Goal: Task Accomplishment & Management: Manage account settings

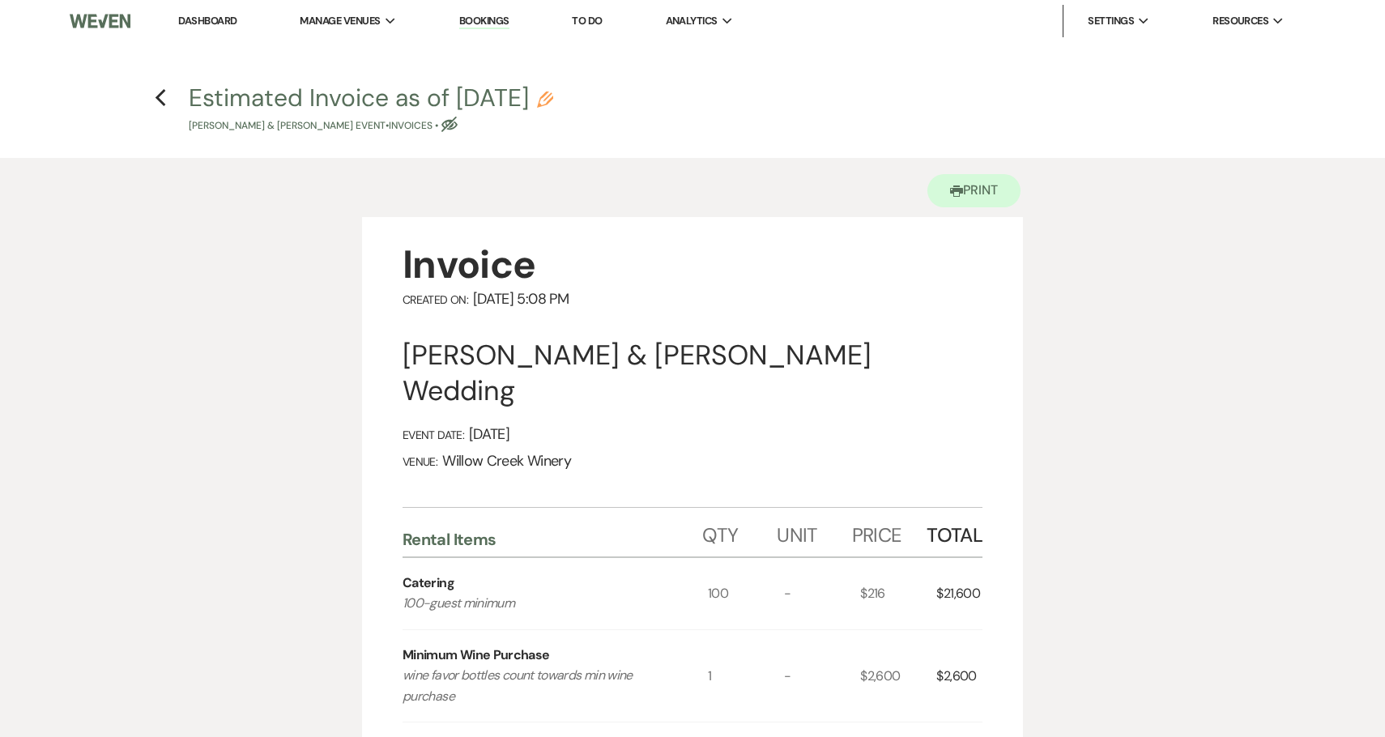
drag, startPoint x: 404, startPoint y: 359, endPoint x: 969, endPoint y: 370, distance: 564.7
click at [969, 370] on div "[PERSON_NAME] & [PERSON_NAME] Wedding" at bounding box center [693, 373] width 580 height 71
copy div "[PERSON_NAME] & [PERSON_NAME] Wedding"
click at [162, 98] on icon "Previous" at bounding box center [161, 97] width 12 height 19
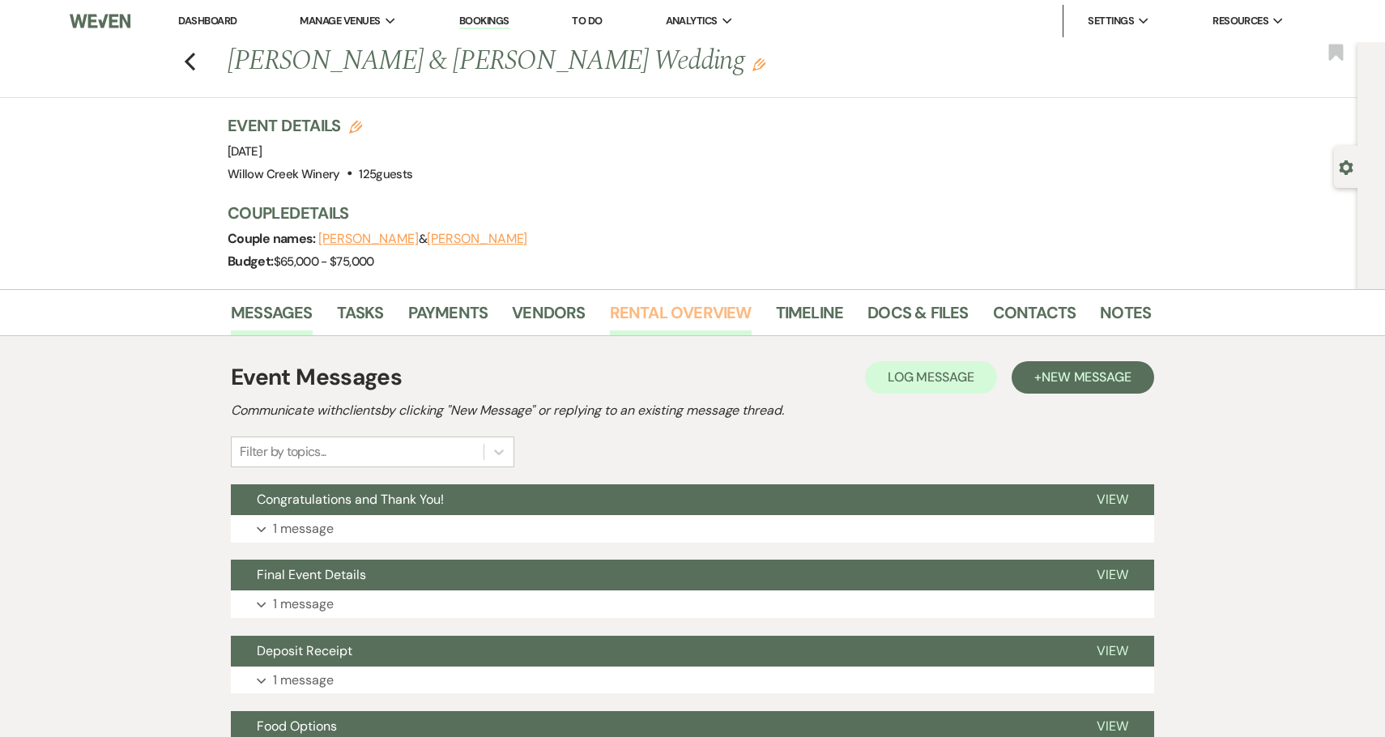
click at [674, 319] on link "Rental Overview" at bounding box center [681, 318] width 142 height 36
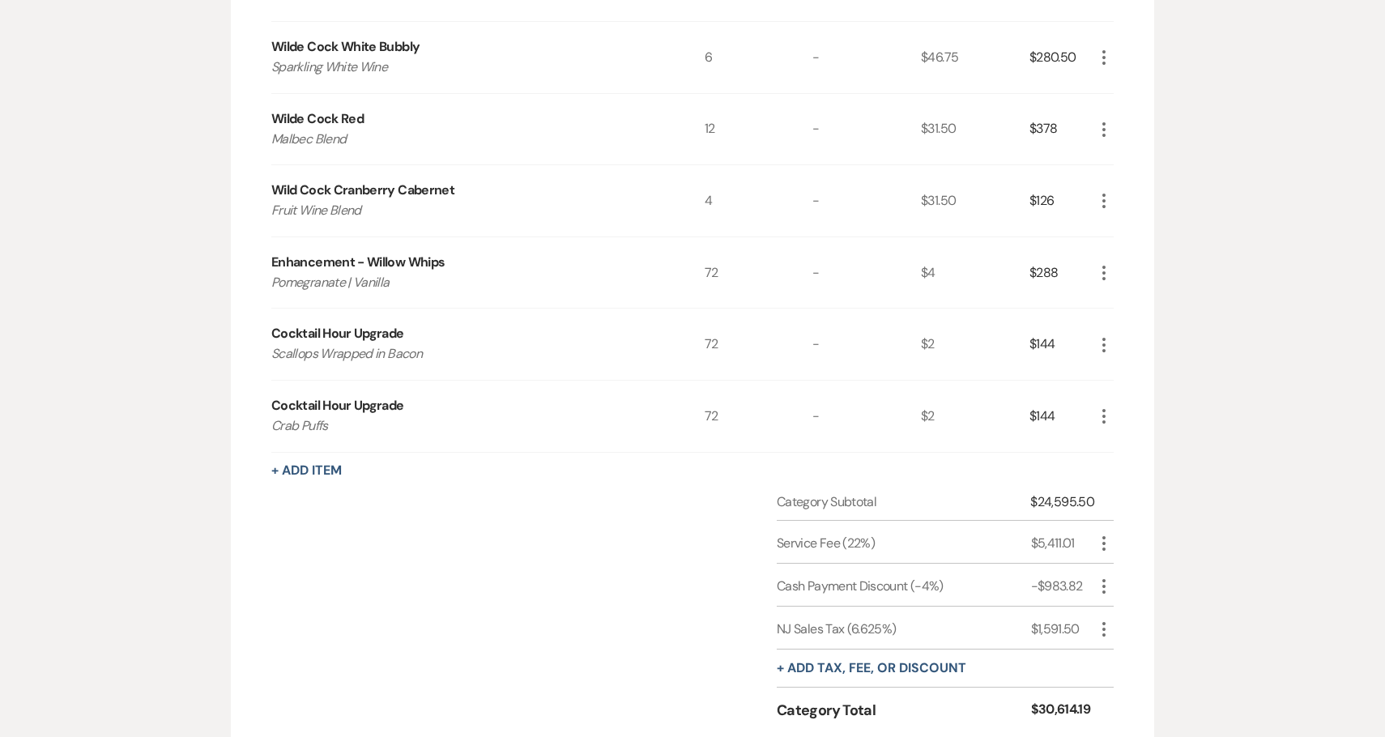
scroll to position [1154, 0]
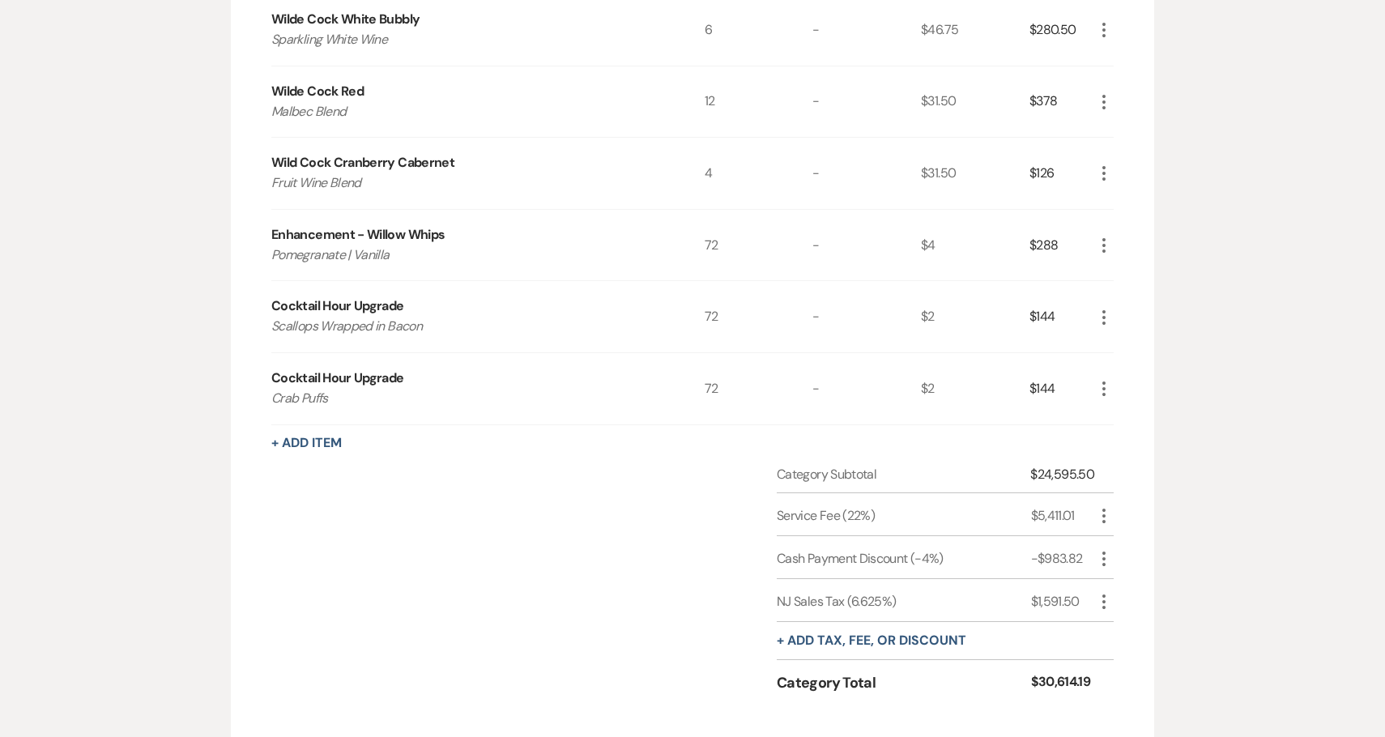
click at [1068, 482] on div "$24,595.50" at bounding box center [1062, 474] width 64 height 19
copy div "24,595.50"
click at [1060, 557] on div "-$983.82" at bounding box center [1062, 558] width 63 height 19
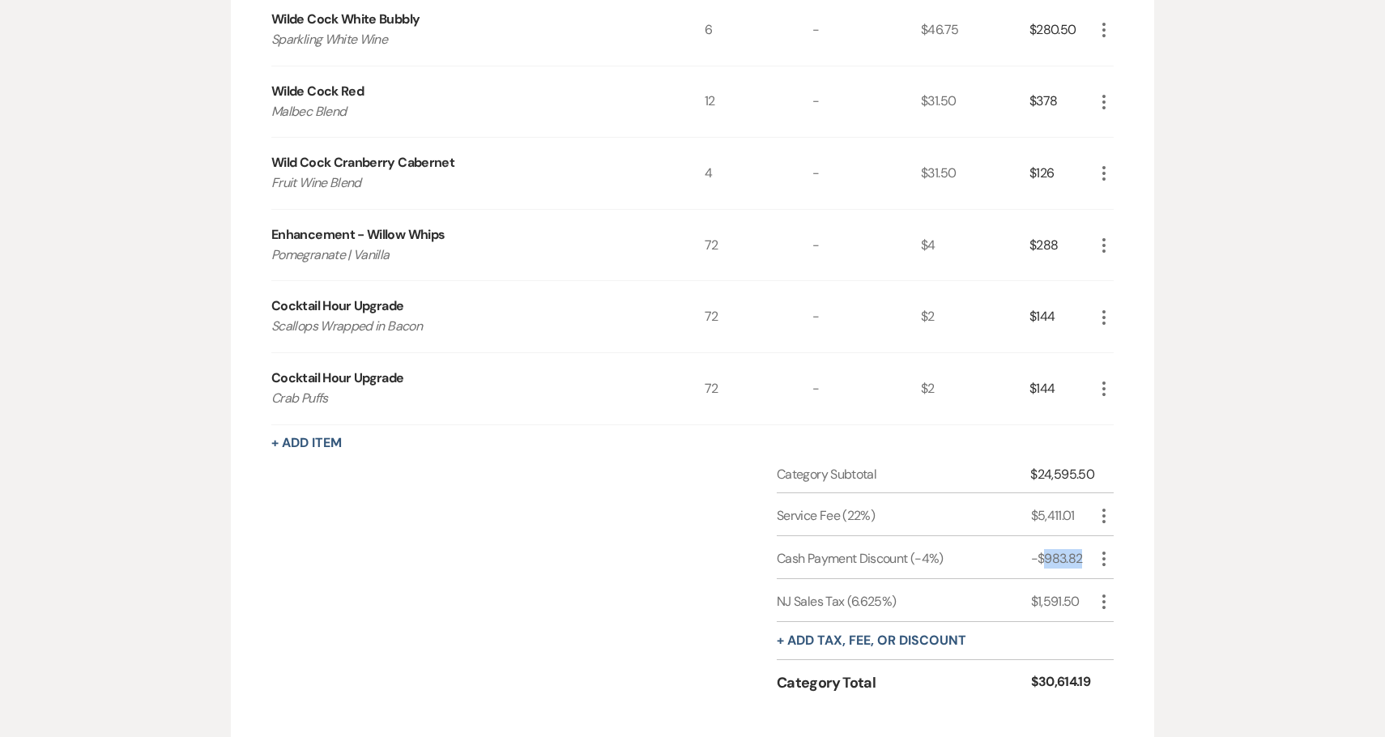
copy div "983.82"
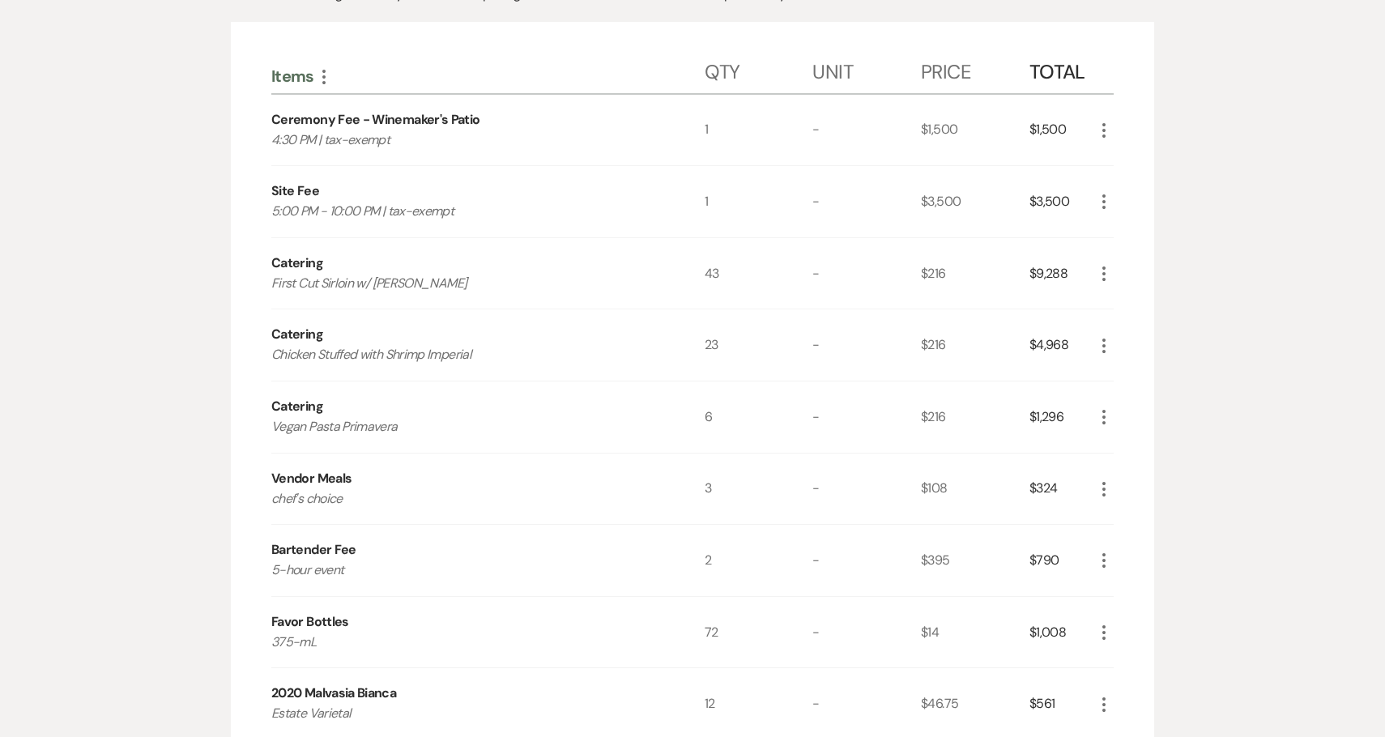
scroll to position [0, 0]
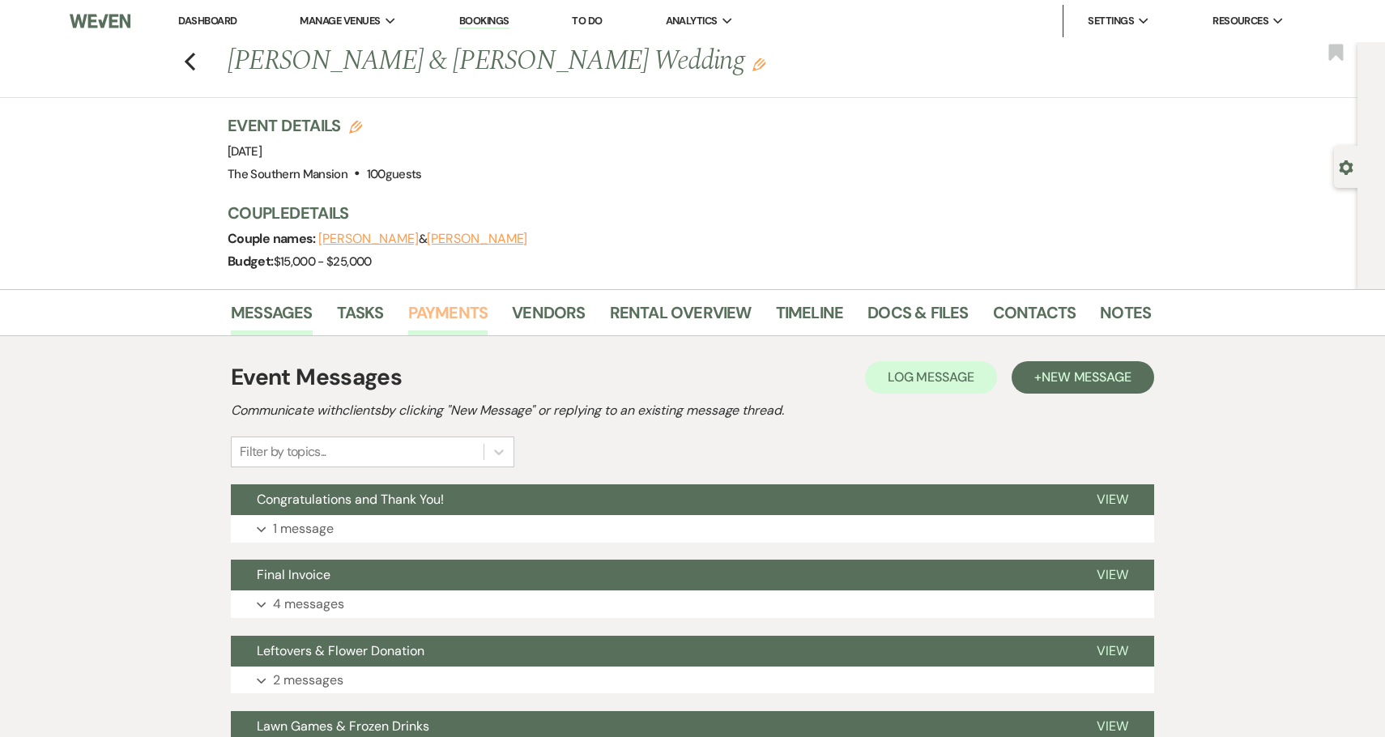
click at [426, 325] on link "Payments" at bounding box center [448, 318] width 80 height 36
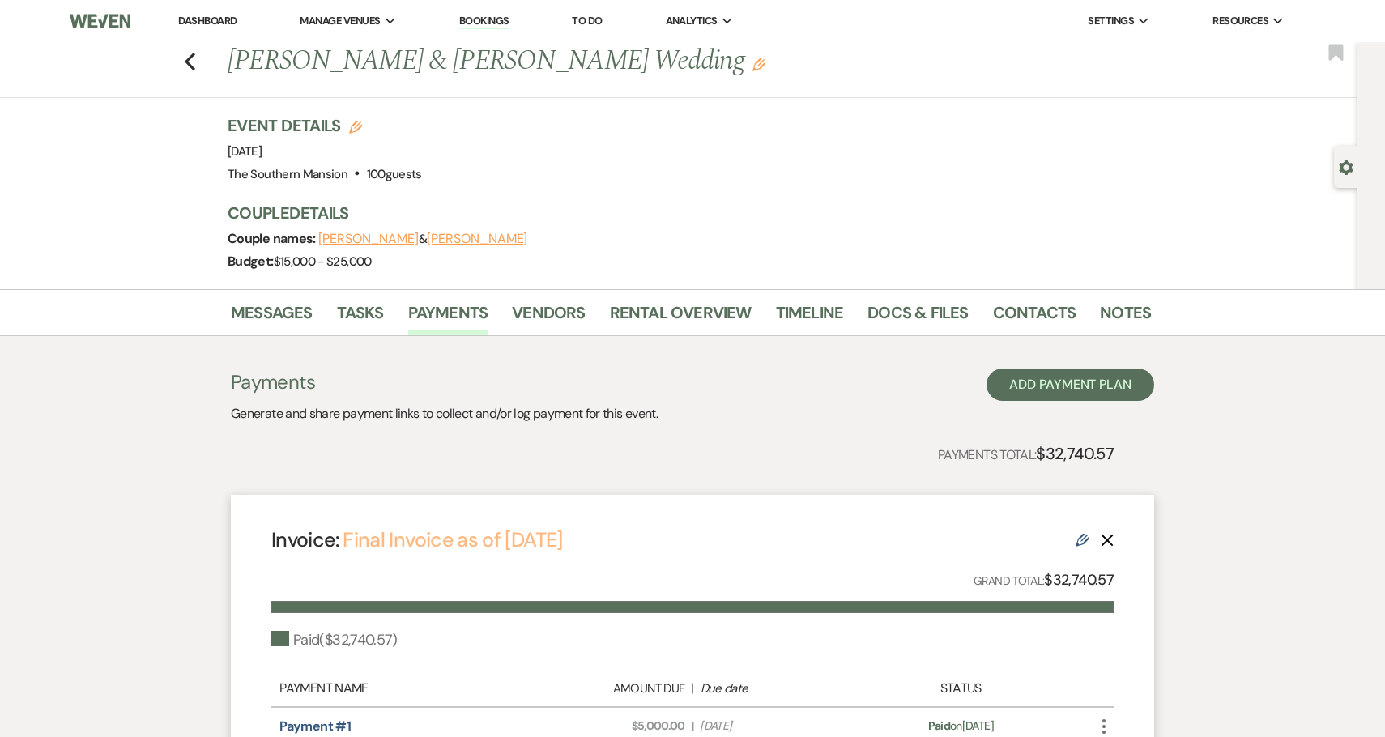
click at [472, 544] on link "Final Invoice as of 8-28-2025" at bounding box center [453, 540] width 220 height 27
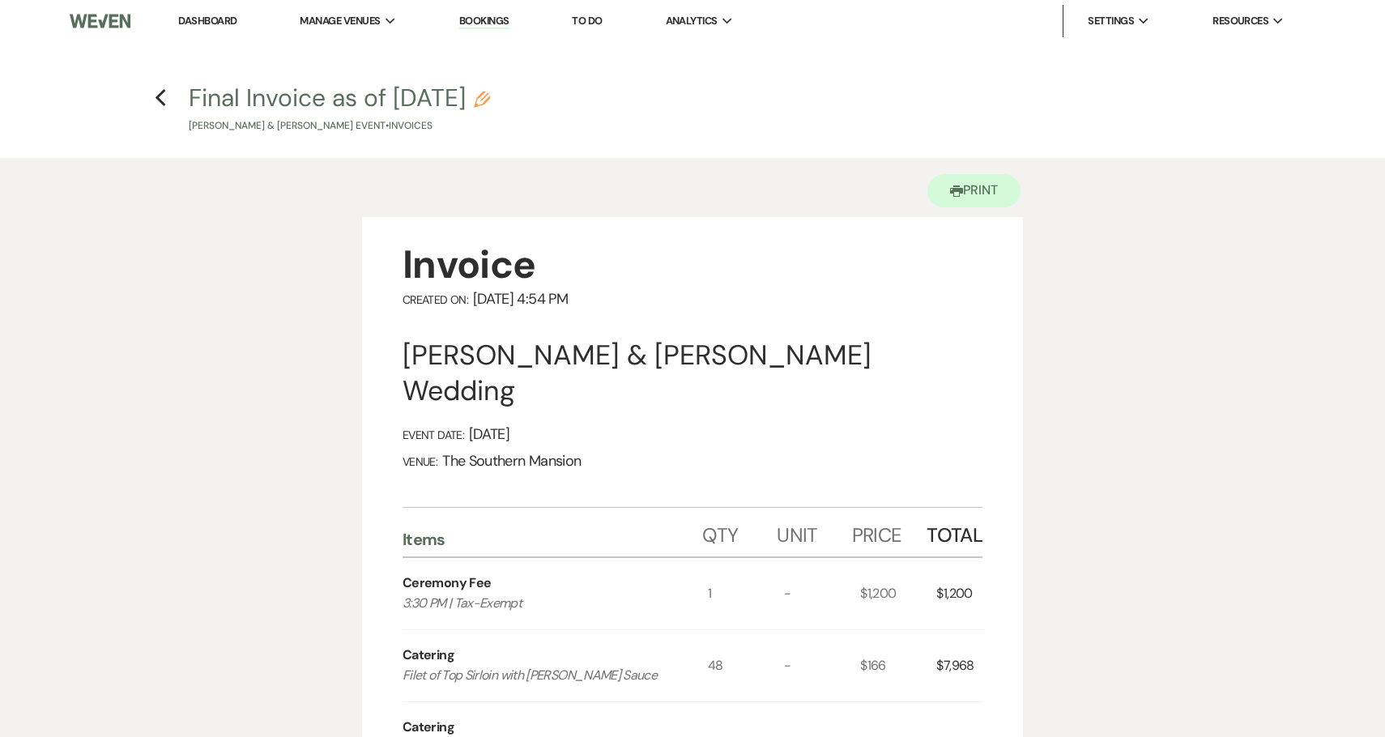
click at [429, 358] on div "Michael Federici & Laura Nelson's Wedding" at bounding box center [693, 373] width 580 height 71
drag, startPoint x: 429, startPoint y: 358, endPoint x: 877, endPoint y: 355, distance: 448.0
click at [879, 356] on div "Michael Federici & Laura Nelson's Wedding" at bounding box center [693, 373] width 580 height 71
copy div "Michael Federici & Laura Nelson's Wedding"
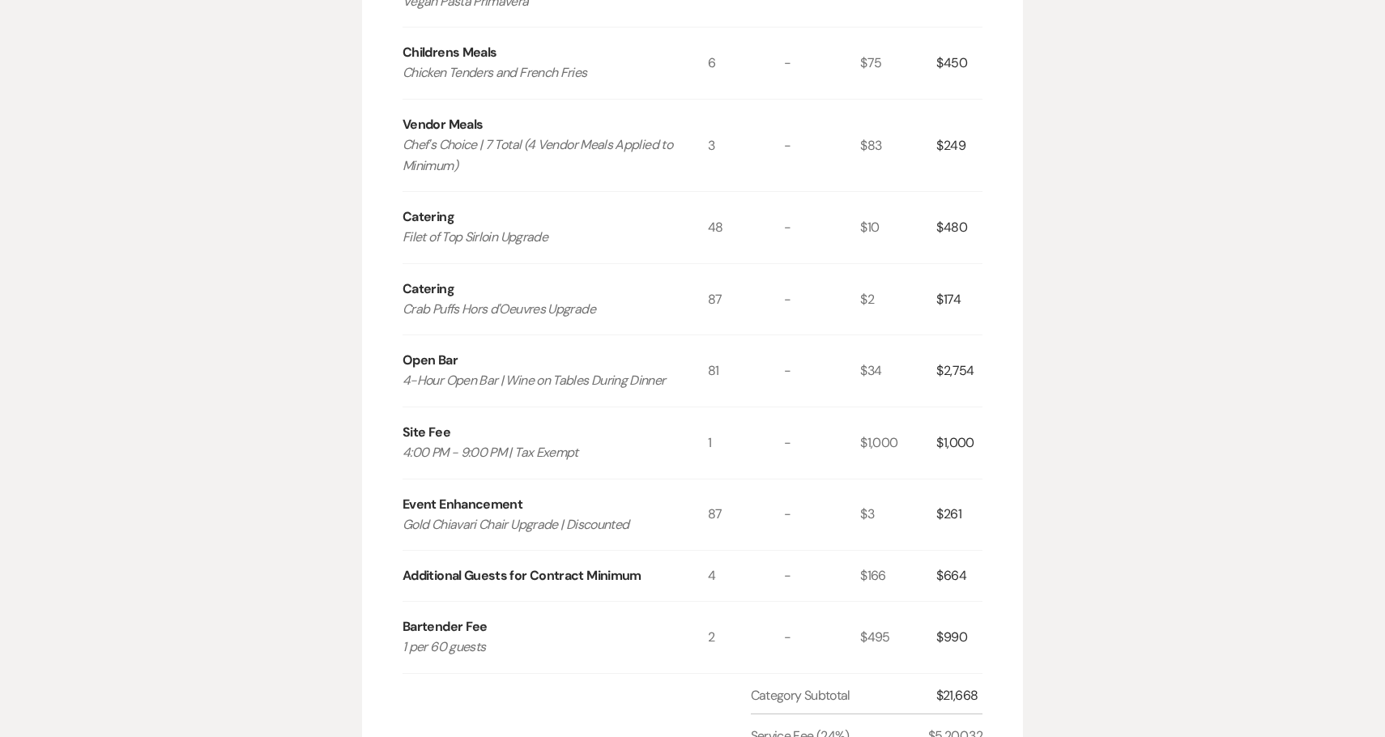
scroll to position [971, 0]
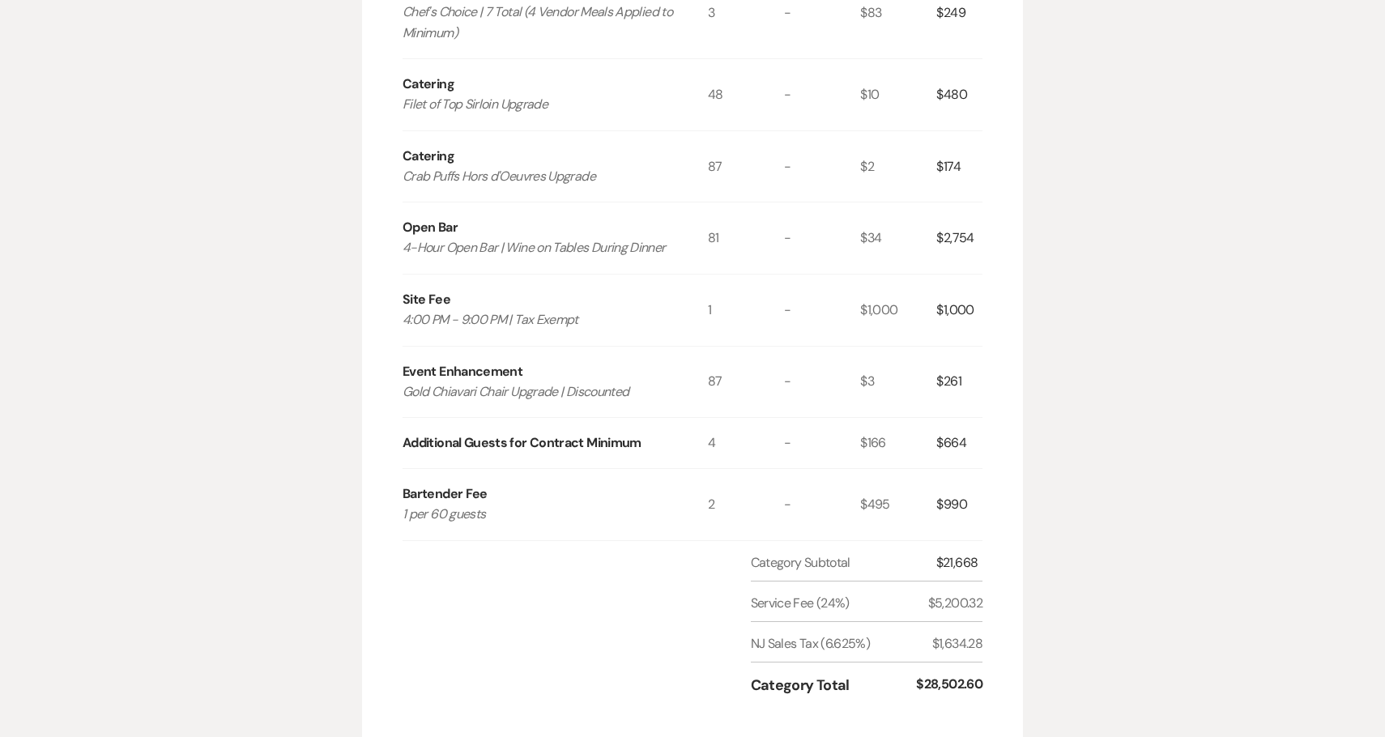
click at [963, 553] on div "$21,668" at bounding box center [959, 562] width 46 height 19
copy div "21,668"
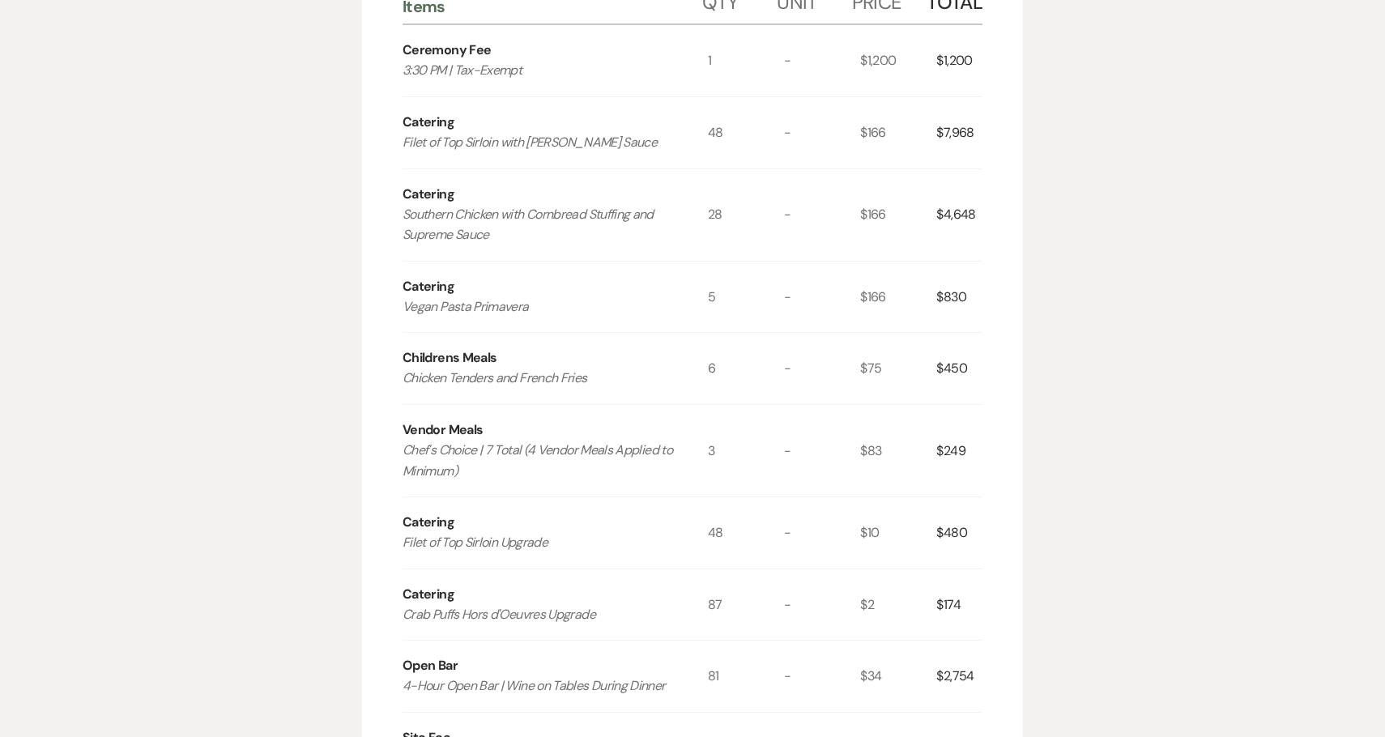
scroll to position [286, 0]
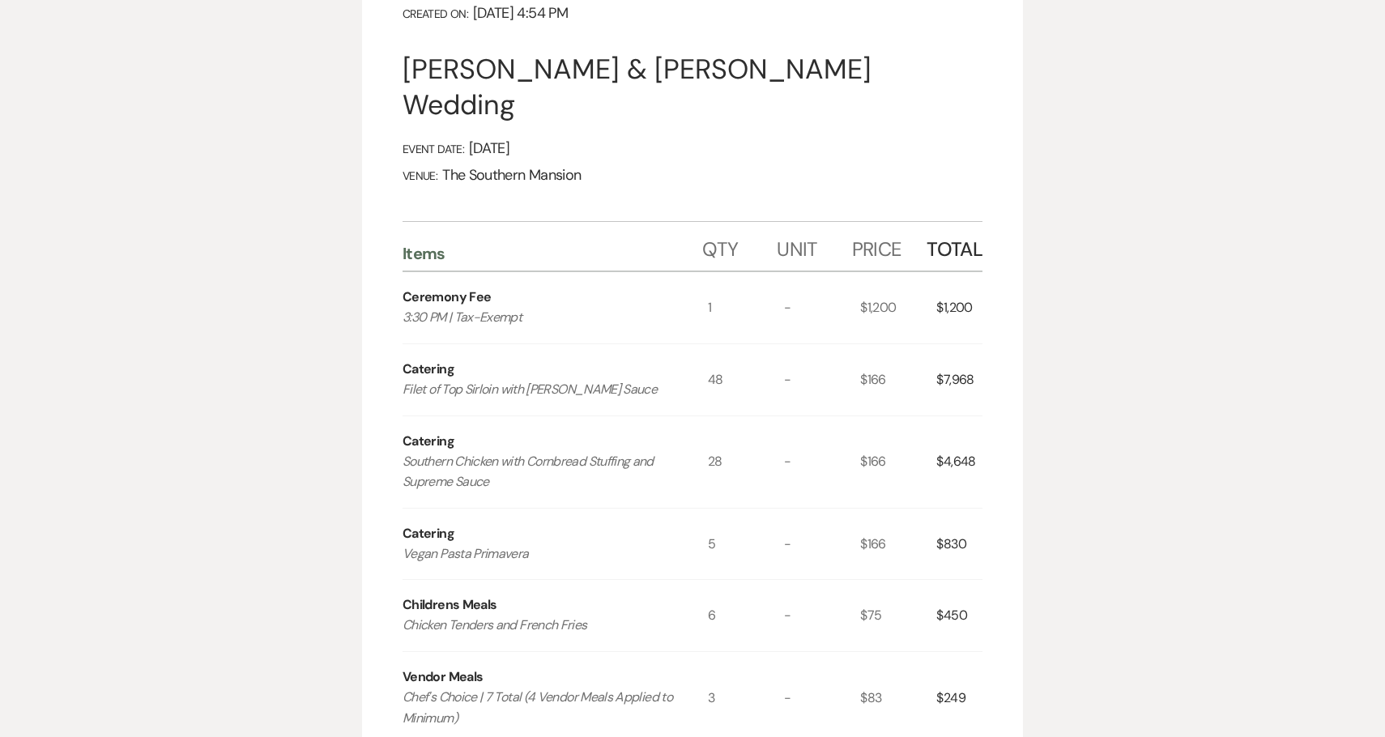
click at [946, 348] on div "$7,968" at bounding box center [959, 379] width 46 height 71
copy div "7,968"
click at [953, 422] on div "$4,648" at bounding box center [959, 462] width 46 height 92
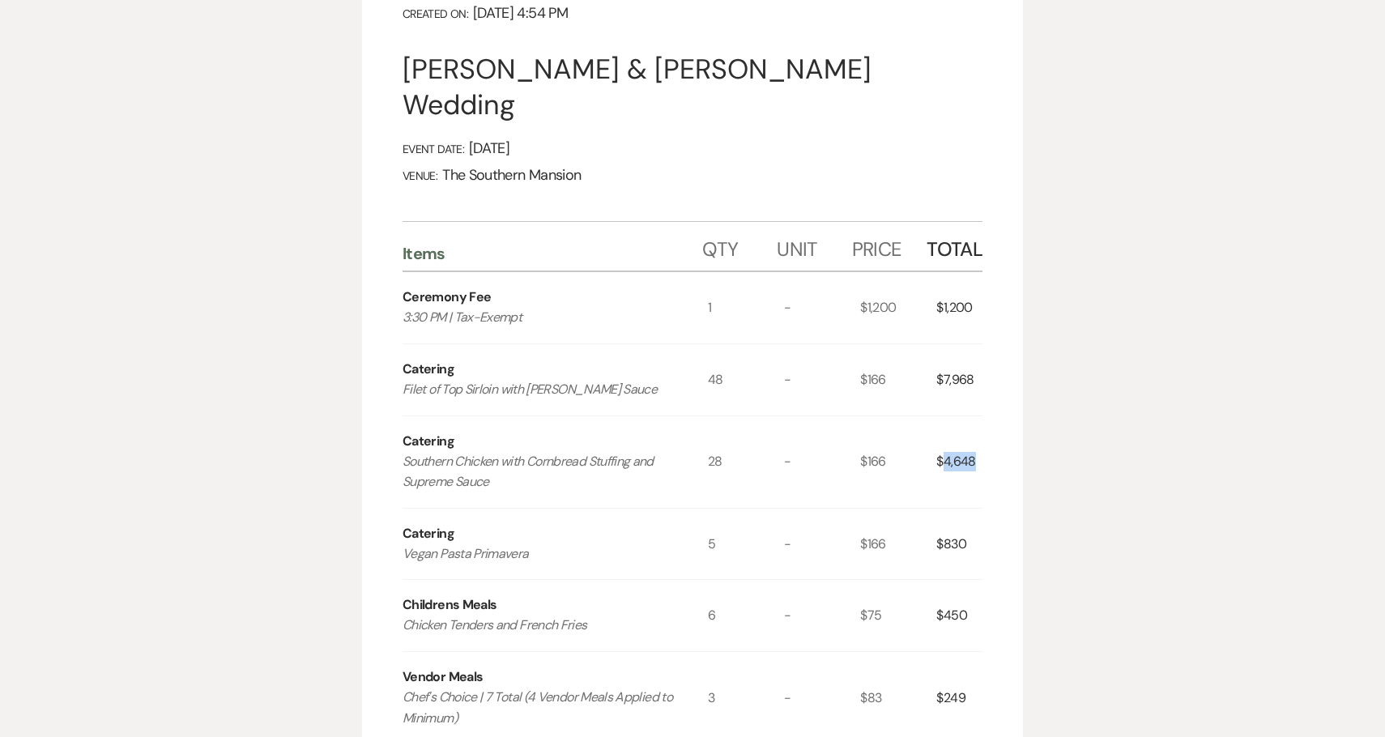
copy div "4,648"
click at [951, 509] on div "$830" at bounding box center [959, 544] width 46 height 71
copy div "830"
click at [950, 580] on div "$450" at bounding box center [959, 615] width 46 height 71
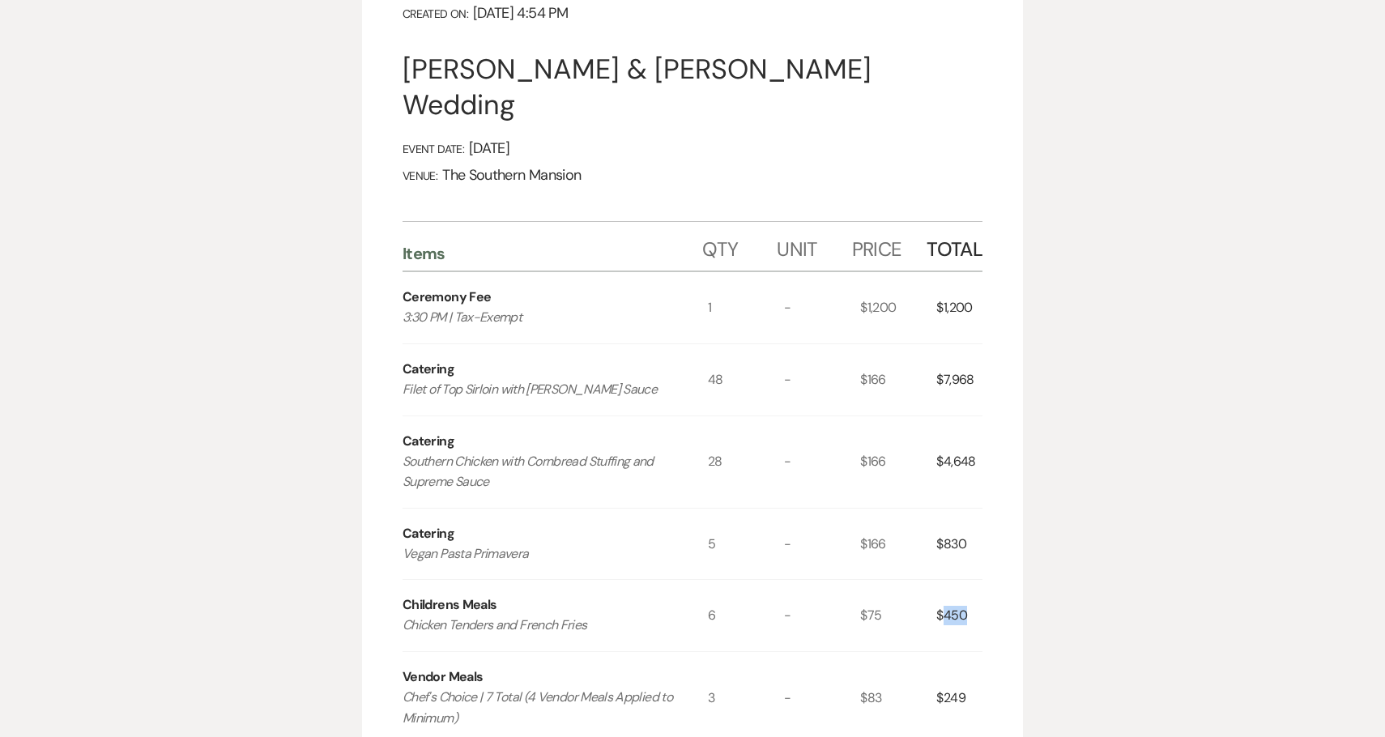
click at [950, 580] on div "$450" at bounding box center [959, 615] width 46 height 71
copy div "450"
click at [950, 661] on div "$249" at bounding box center [959, 698] width 46 height 92
copy div "249"
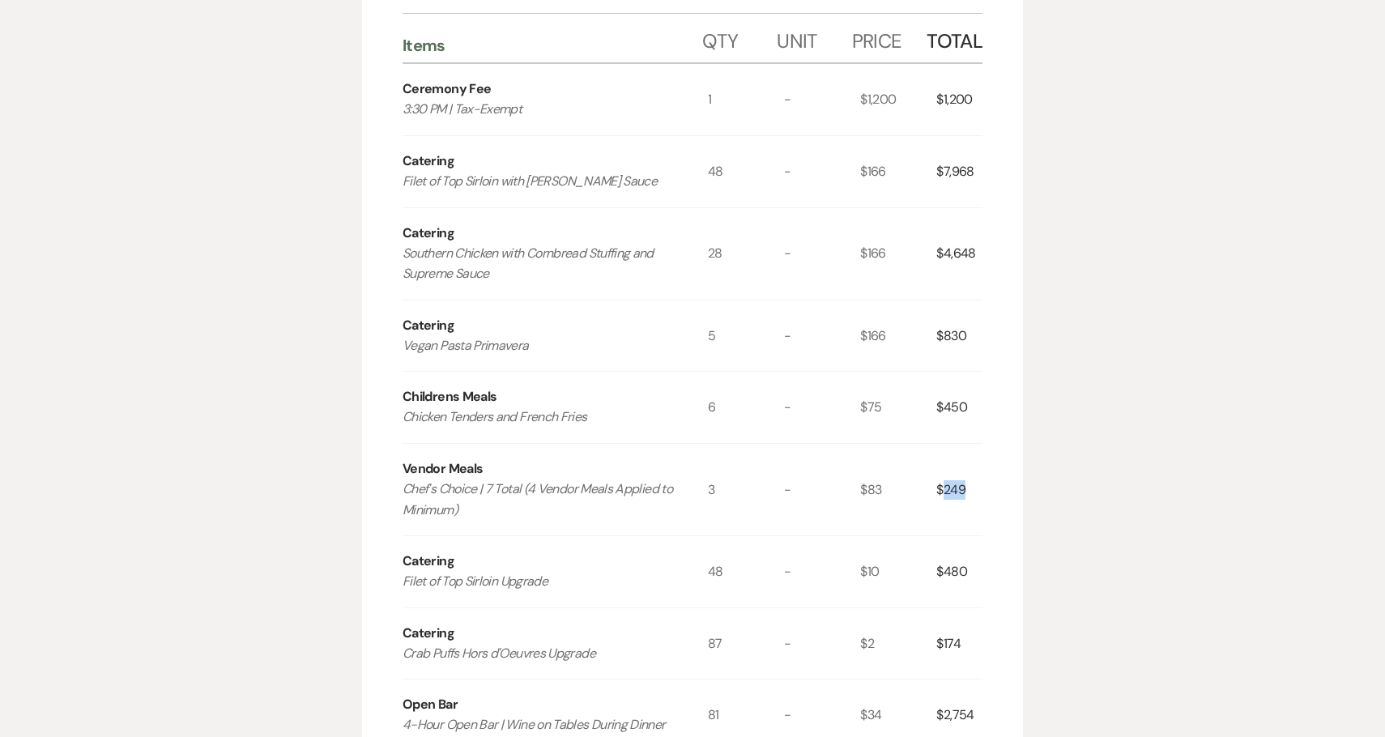
scroll to position [505, 0]
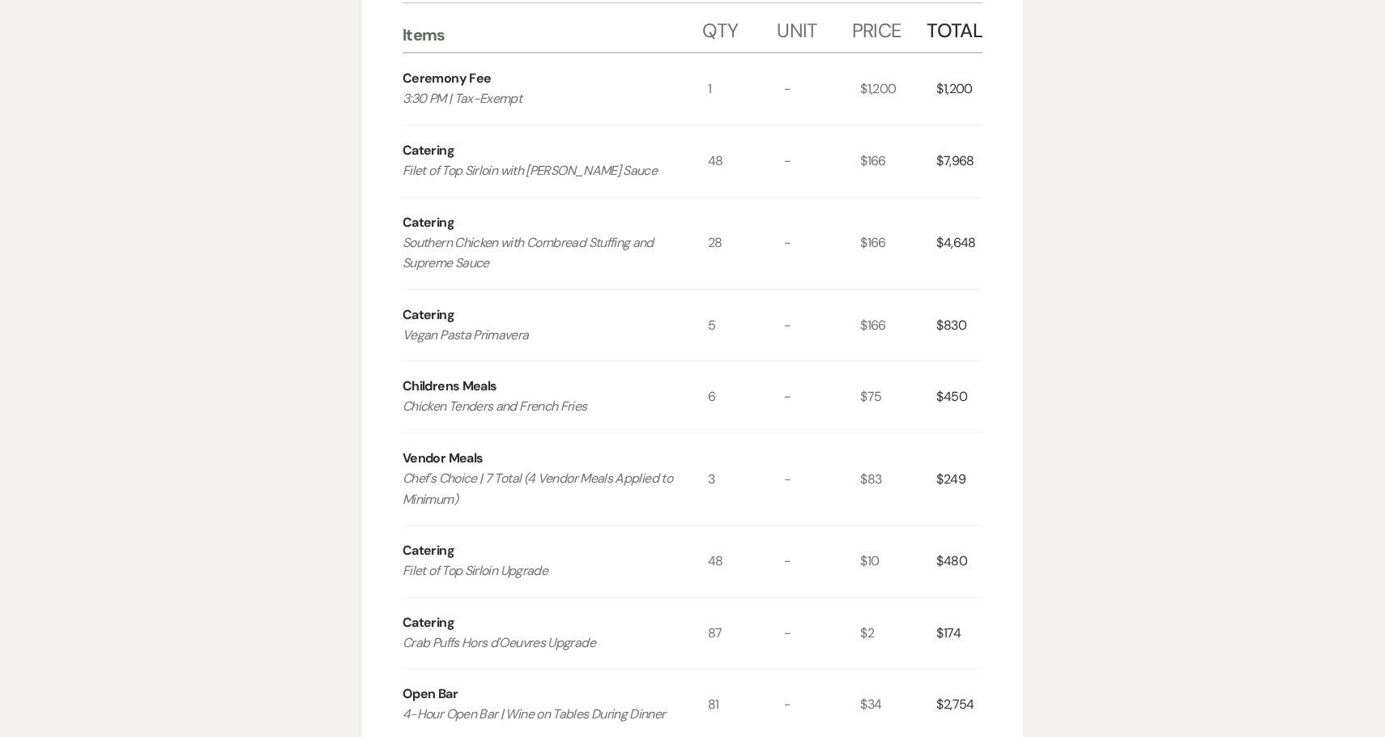
click at [948, 526] on div "$480" at bounding box center [959, 561] width 46 height 71
copy div "480"
click at [945, 598] on div "$174" at bounding box center [959, 633] width 46 height 71
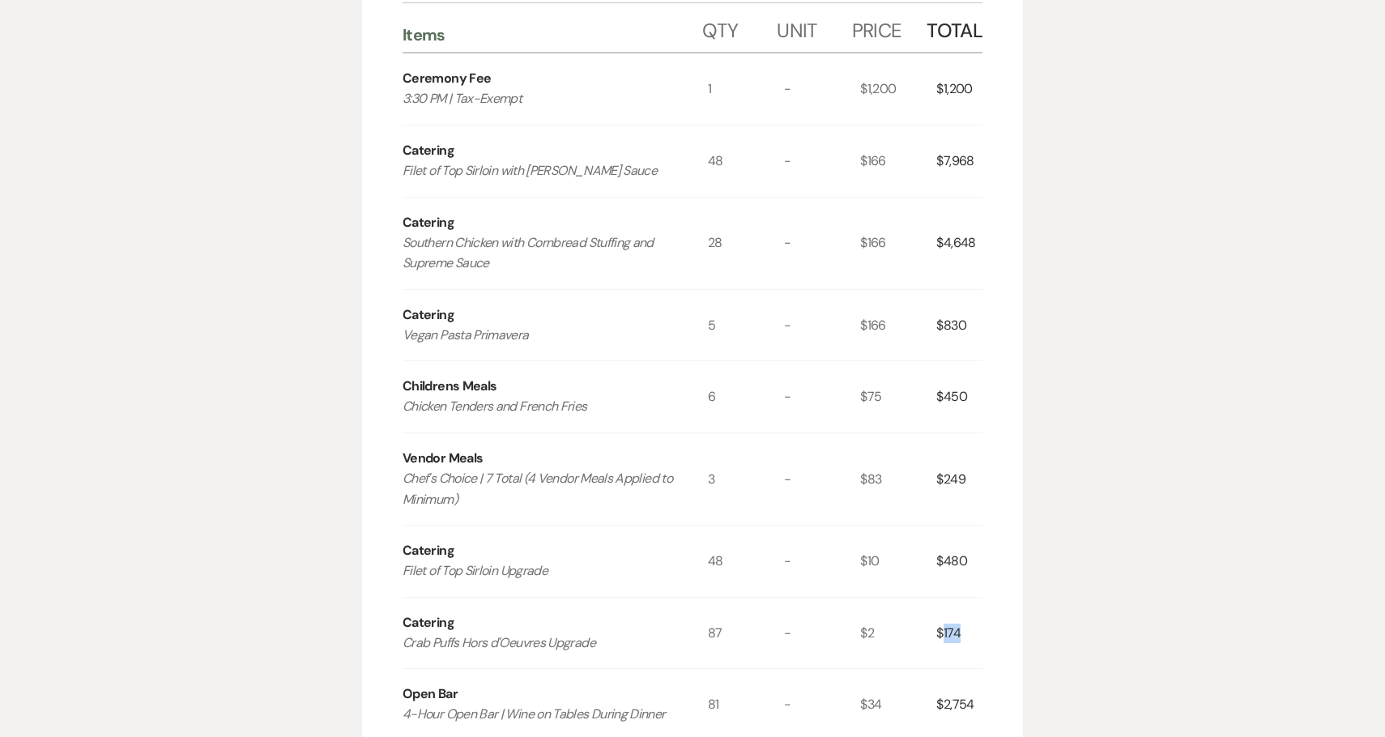
copy div "174"
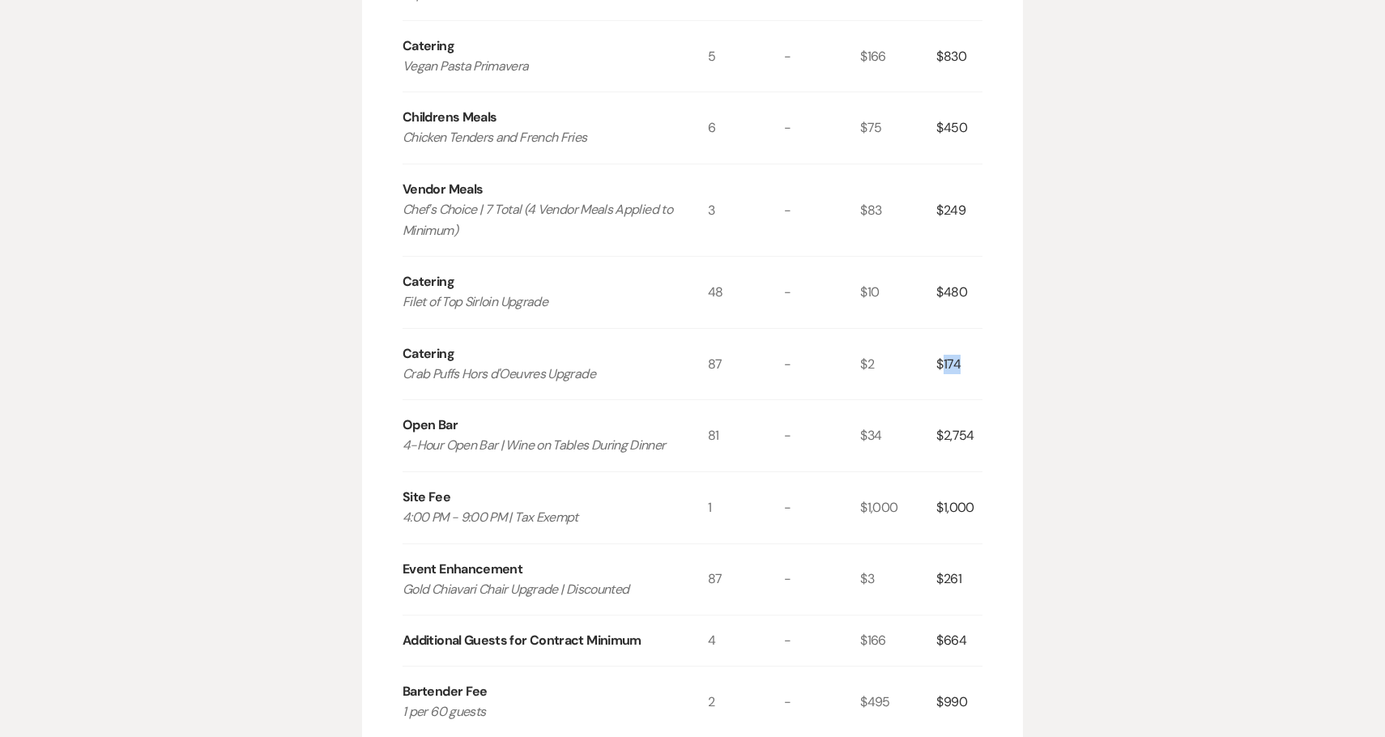
scroll to position [772, 0]
click at [961, 668] on div "$990" at bounding box center [959, 703] width 46 height 71
copy div "990"
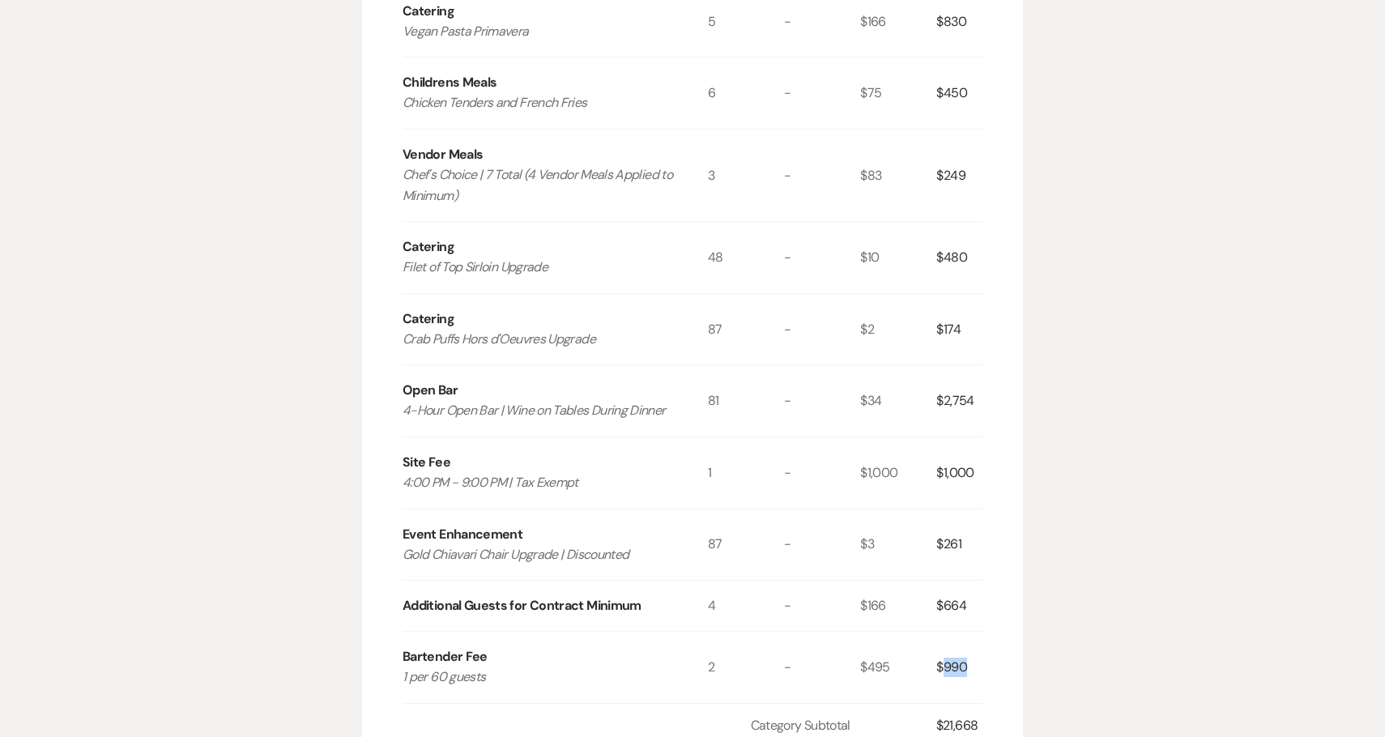
scroll to position [825, 0]
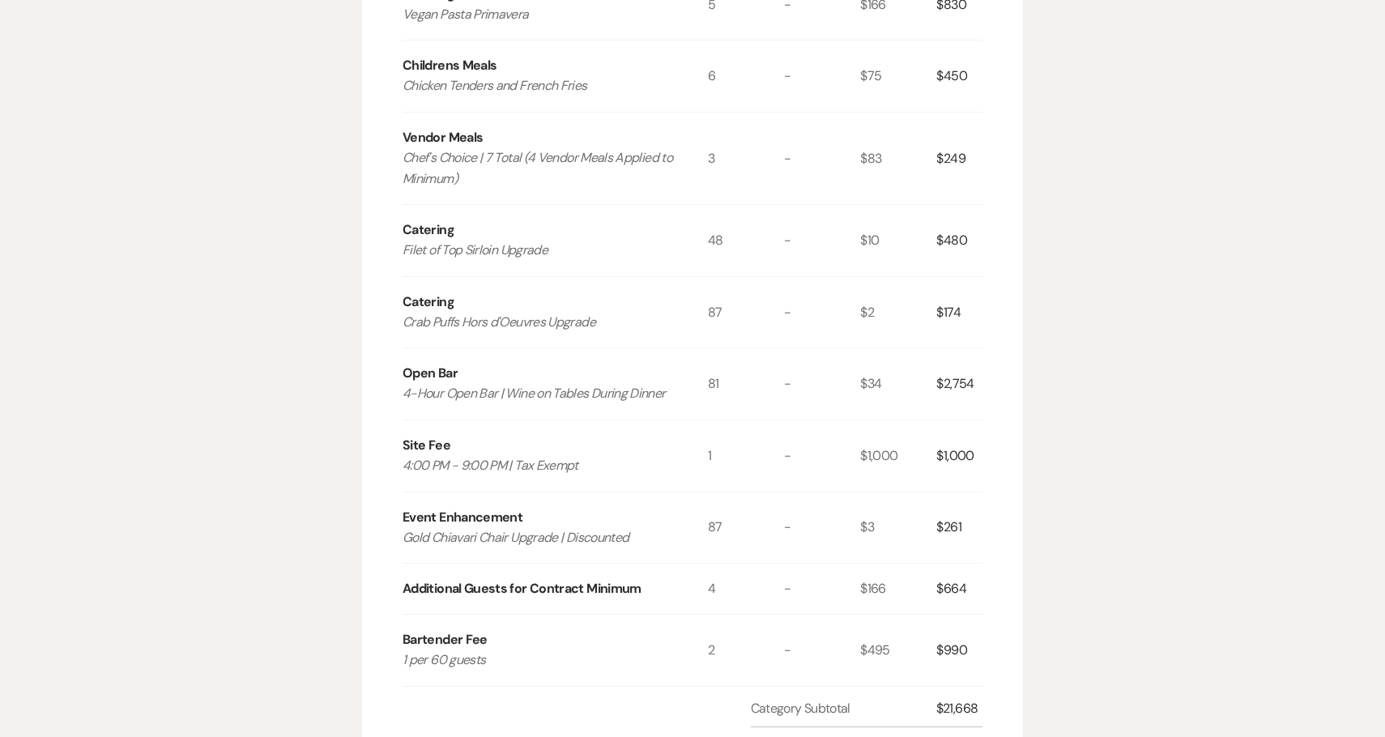
click at [957, 348] on div "$2,754" at bounding box center [959, 383] width 46 height 71
click at [947, 493] on div "$261" at bounding box center [959, 528] width 46 height 71
click at [957, 564] on div "$664" at bounding box center [959, 589] width 46 height 50
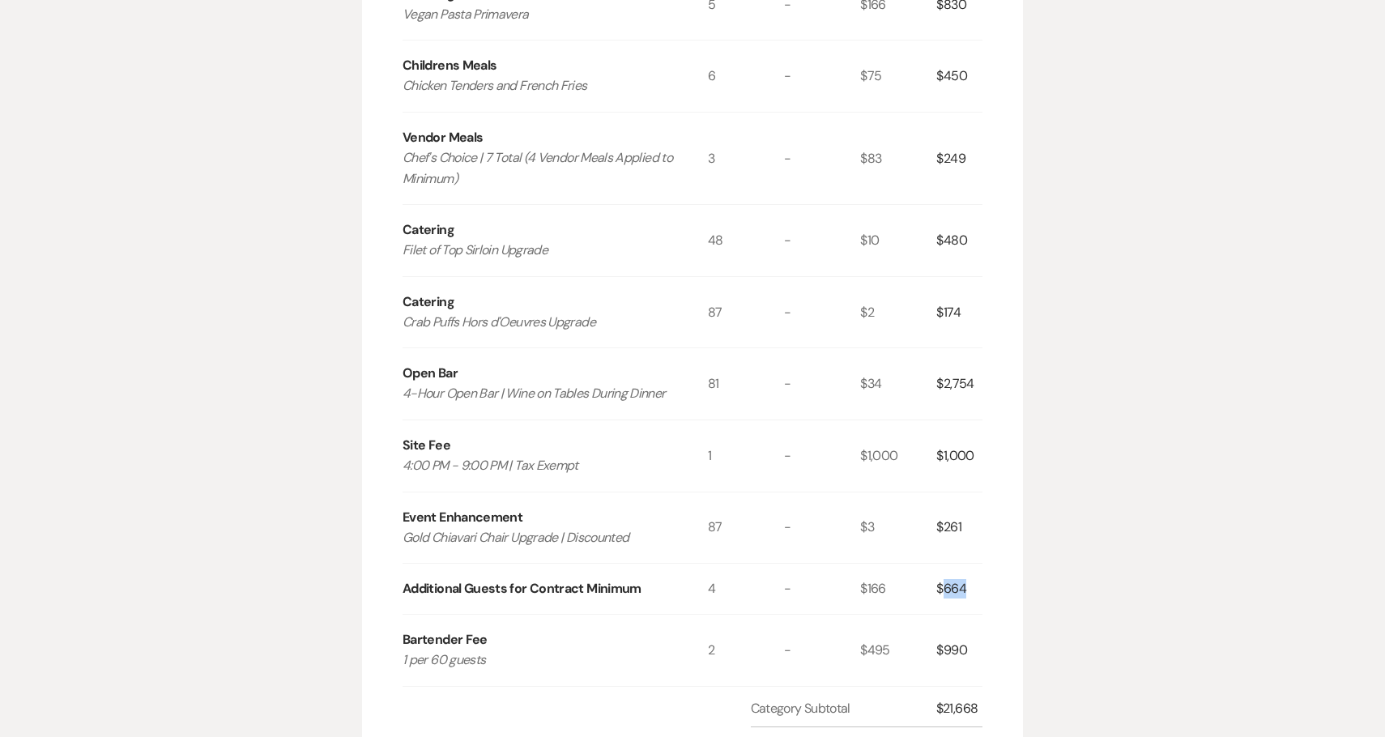
click at [957, 564] on div "$664" at bounding box center [959, 589] width 46 height 50
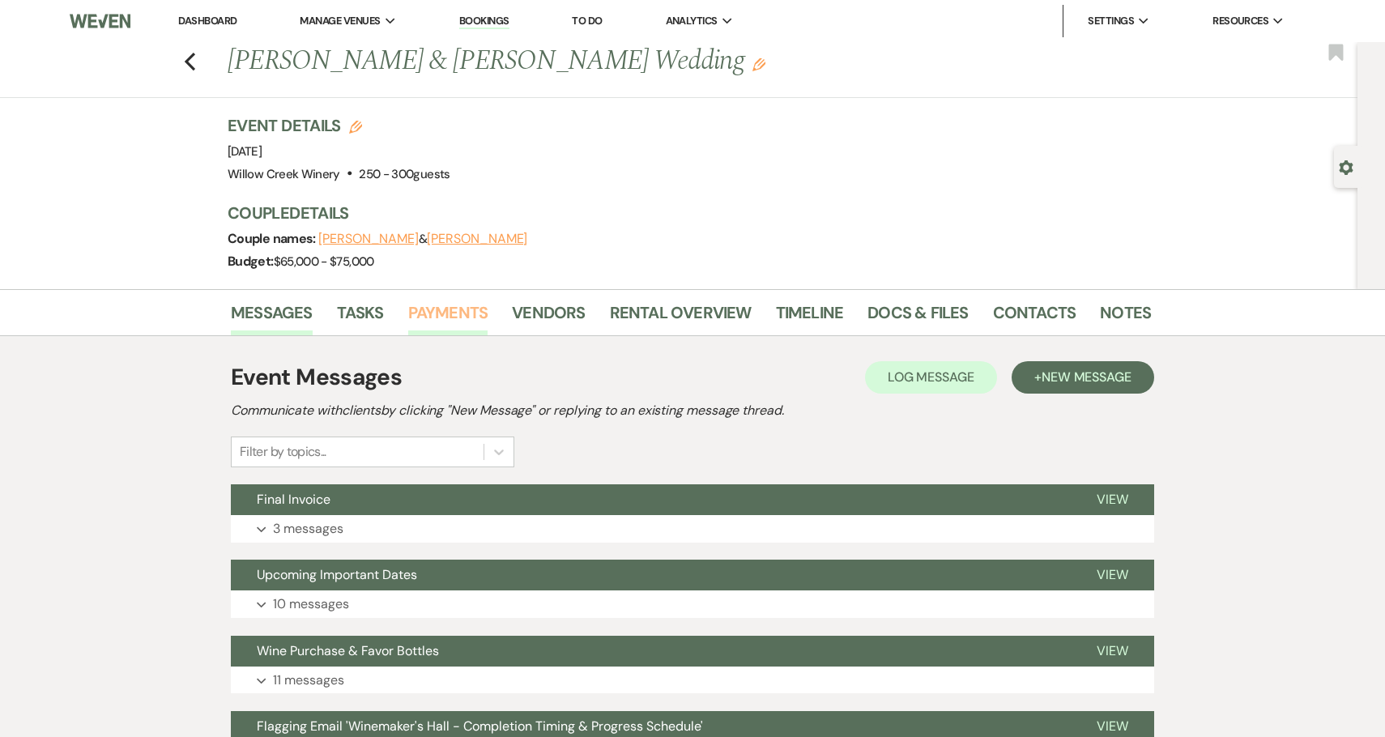
click at [458, 314] on link "Payments" at bounding box center [448, 318] width 80 height 36
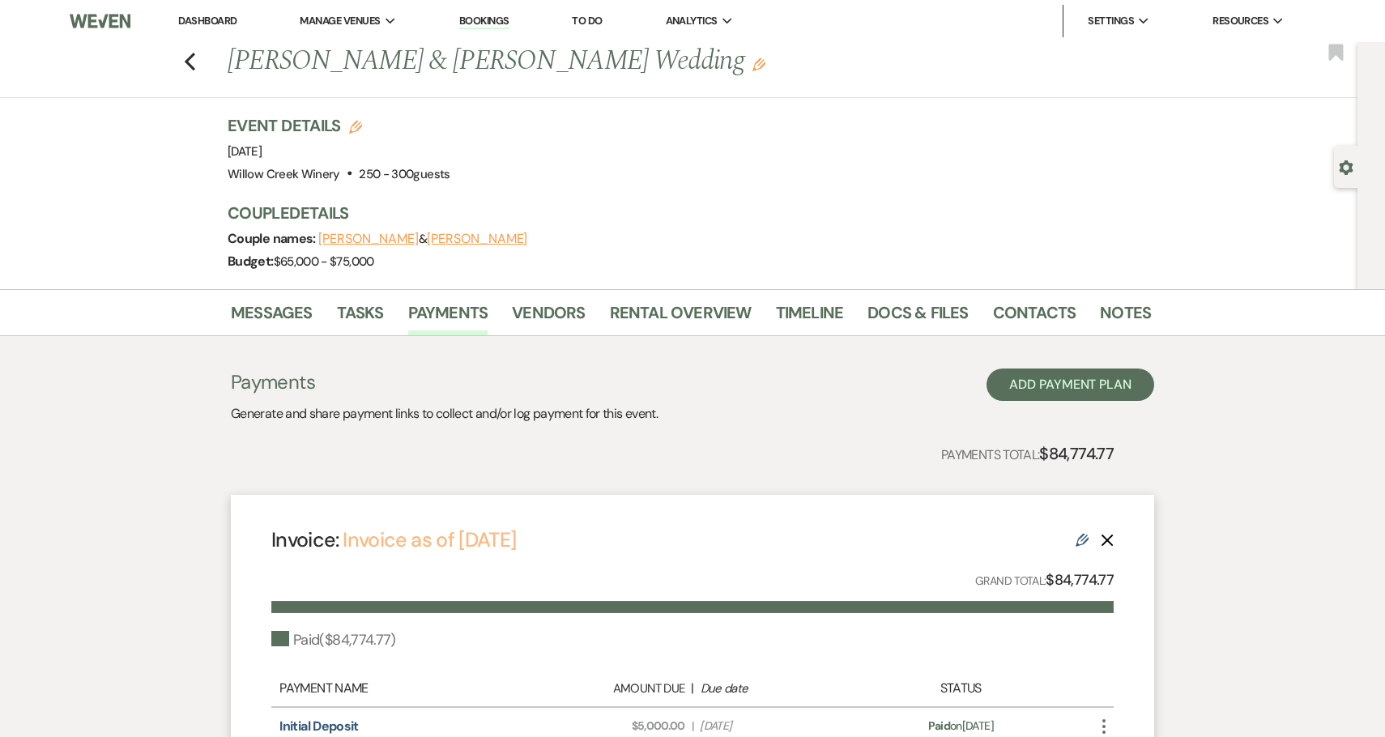
click at [488, 545] on link "Invoice as of [DATE]" at bounding box center [429, 540] width 173 height 27
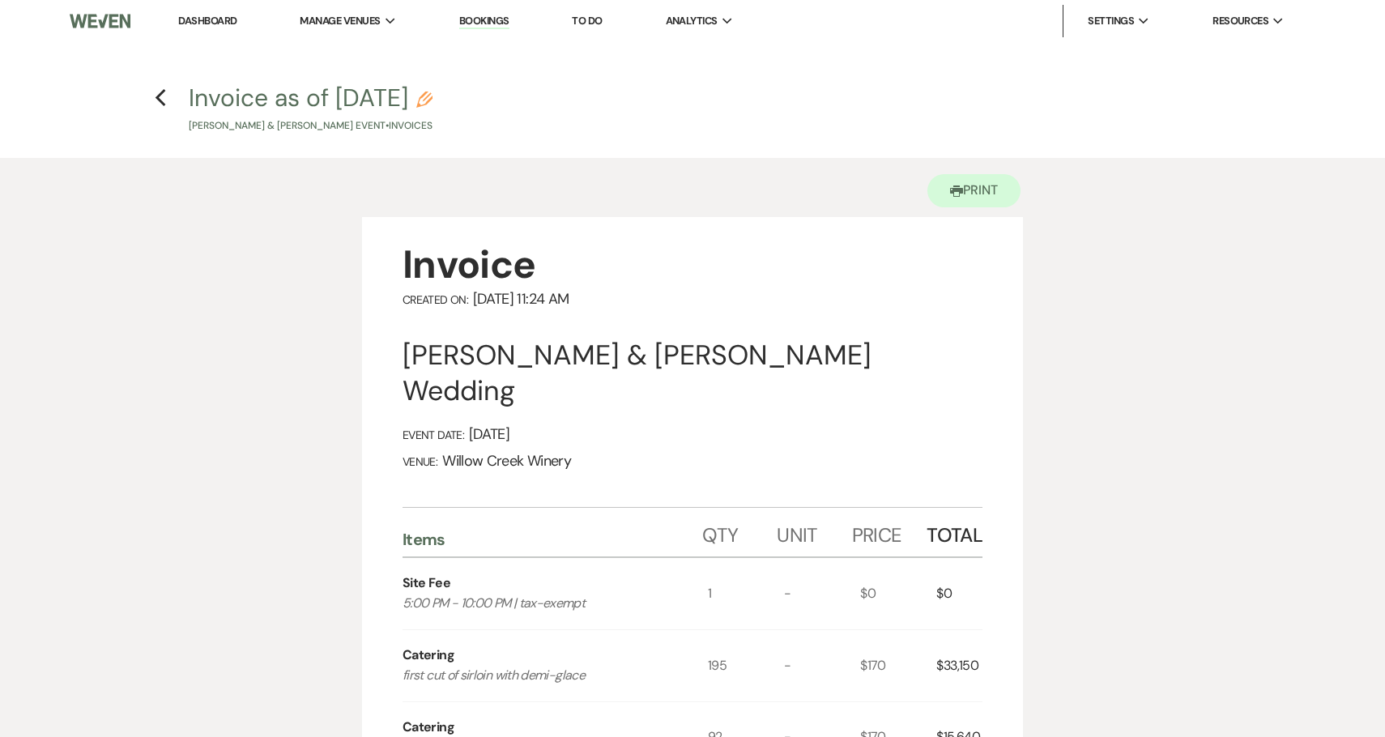
drag, startPoint x: 408, startPoint y: 352, endPoint x: 979, endPoint y: 345, distance: 571.1
click at [979, 346] on div "Matthew Olbrich & Taylor Mahon's Wedding" at bounding box center [693, 373] width 580 height 71
copy div "Matthew Olbrich & Taylor Mahon's Wedding"
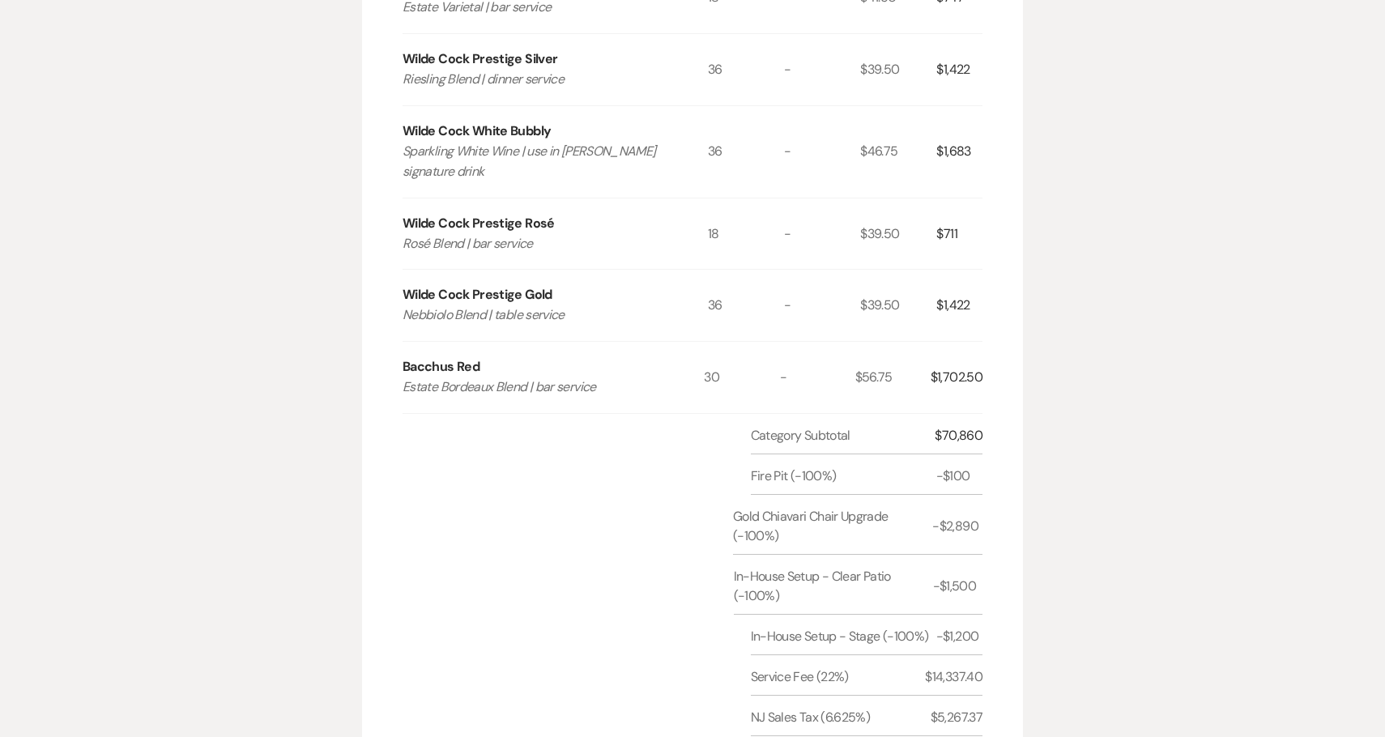
scroll to position [1640, 0]
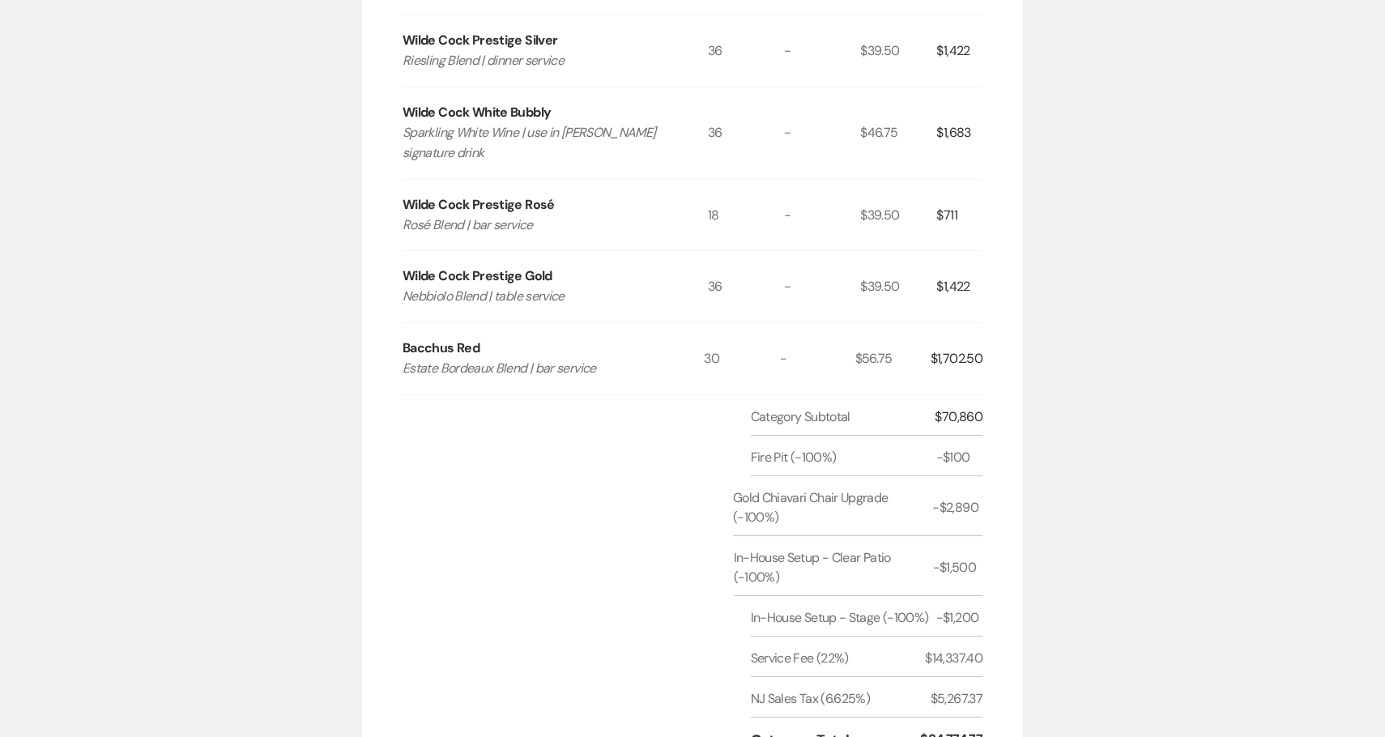
click at [958, 407] on div "$70,860" at bounding box center [959, 416] width 48 height 19
copy div "70,860"
click at [959, 498] on div "-$2,890" at bounding box center [957, 507] width 50 height 19
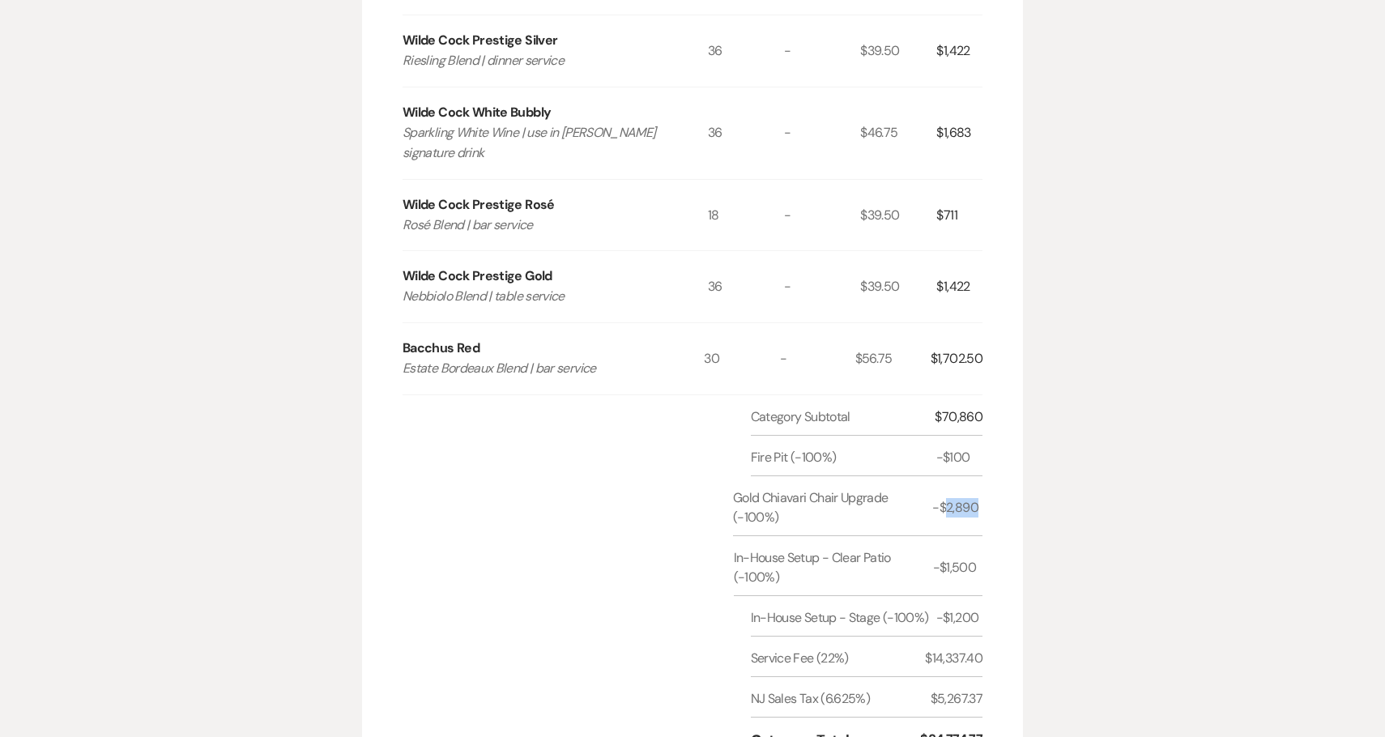
copy div "2,890"
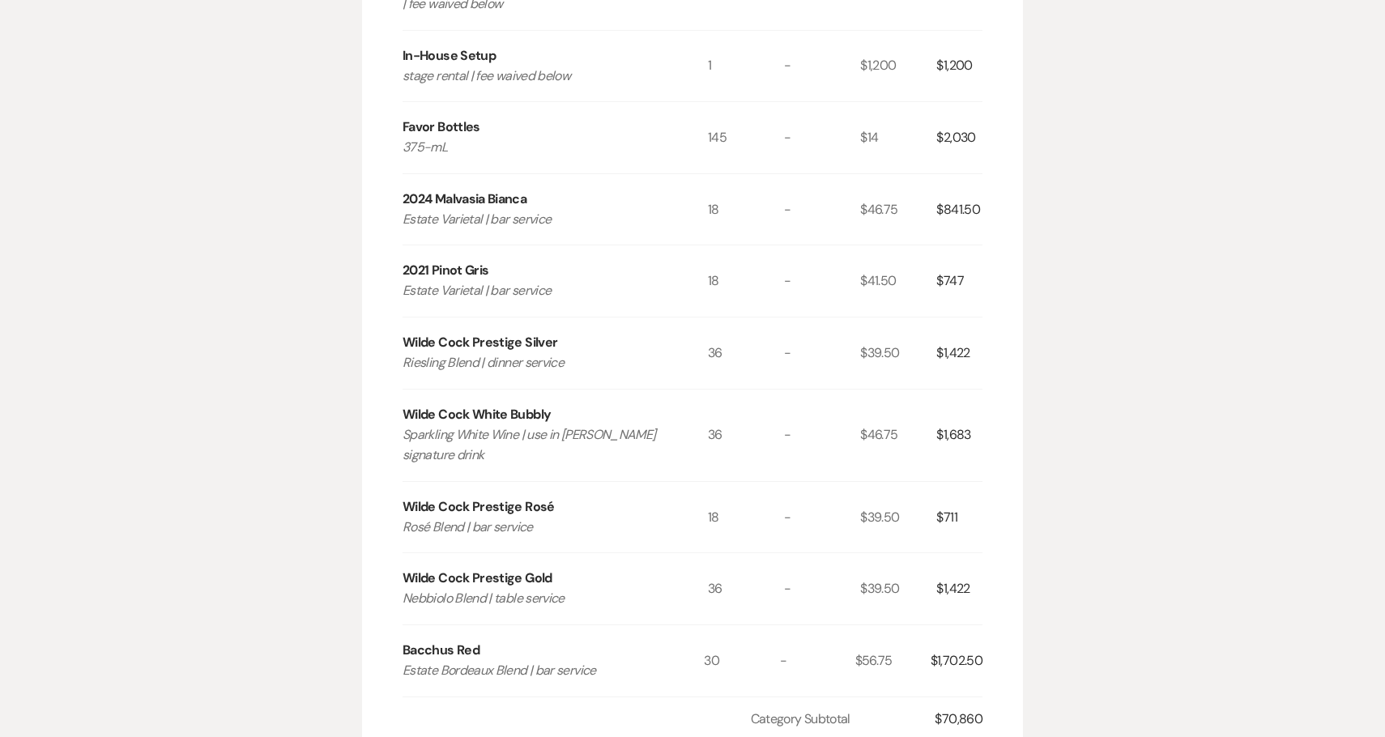
scroll to position [1336, 0]
click at [959, 181] on div "$841.50" at bounding box center [959, 212] width 46 height 71
copy div "841.50"
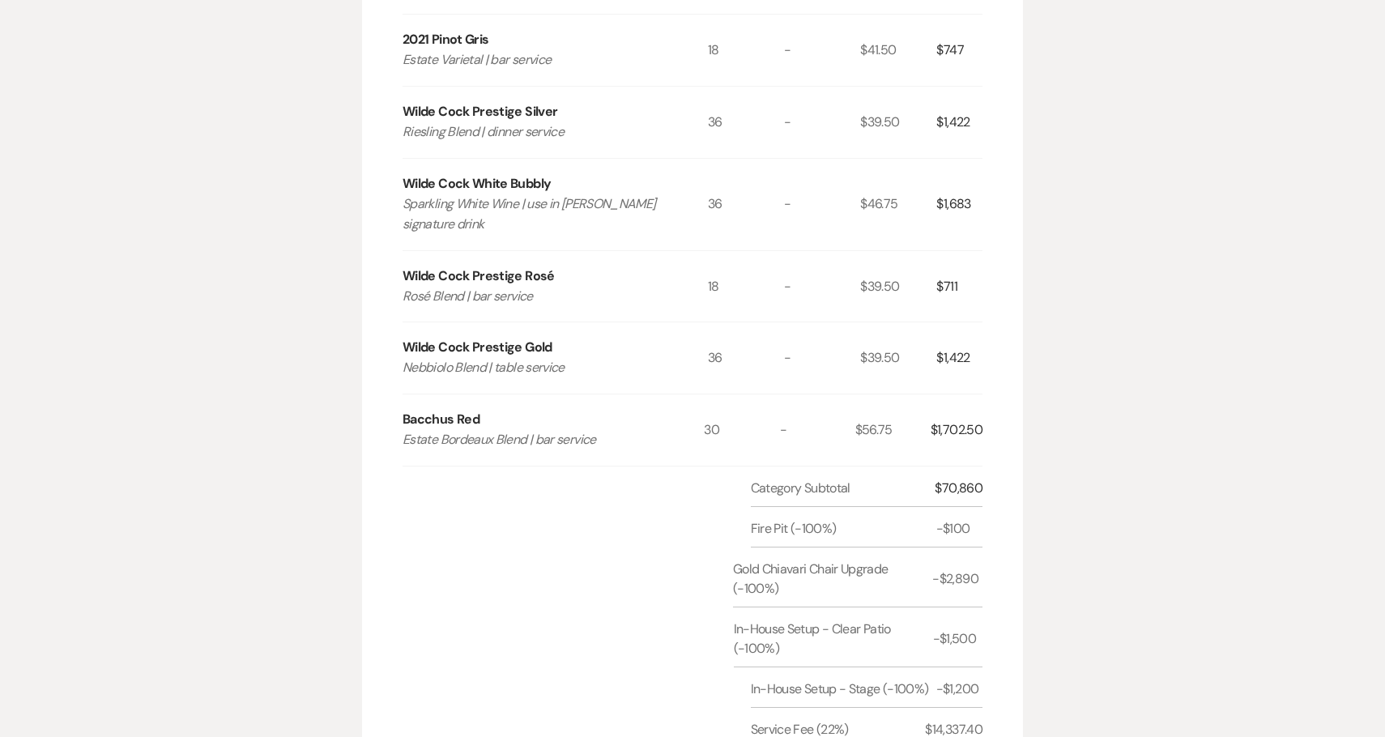
scroll to position [1584, 0]
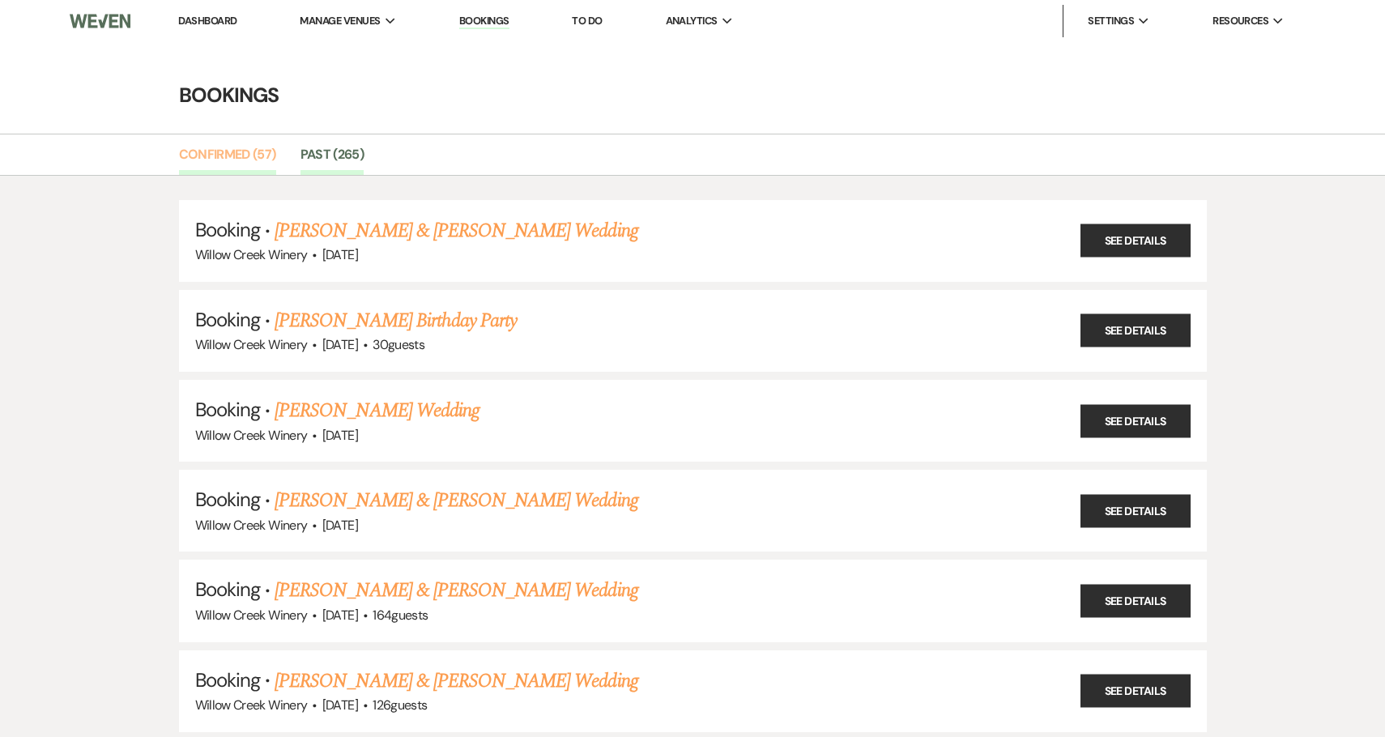
click at [240, 150] on link "Confirmed (57)" at bounding box center [227, 159] width 97 height 31
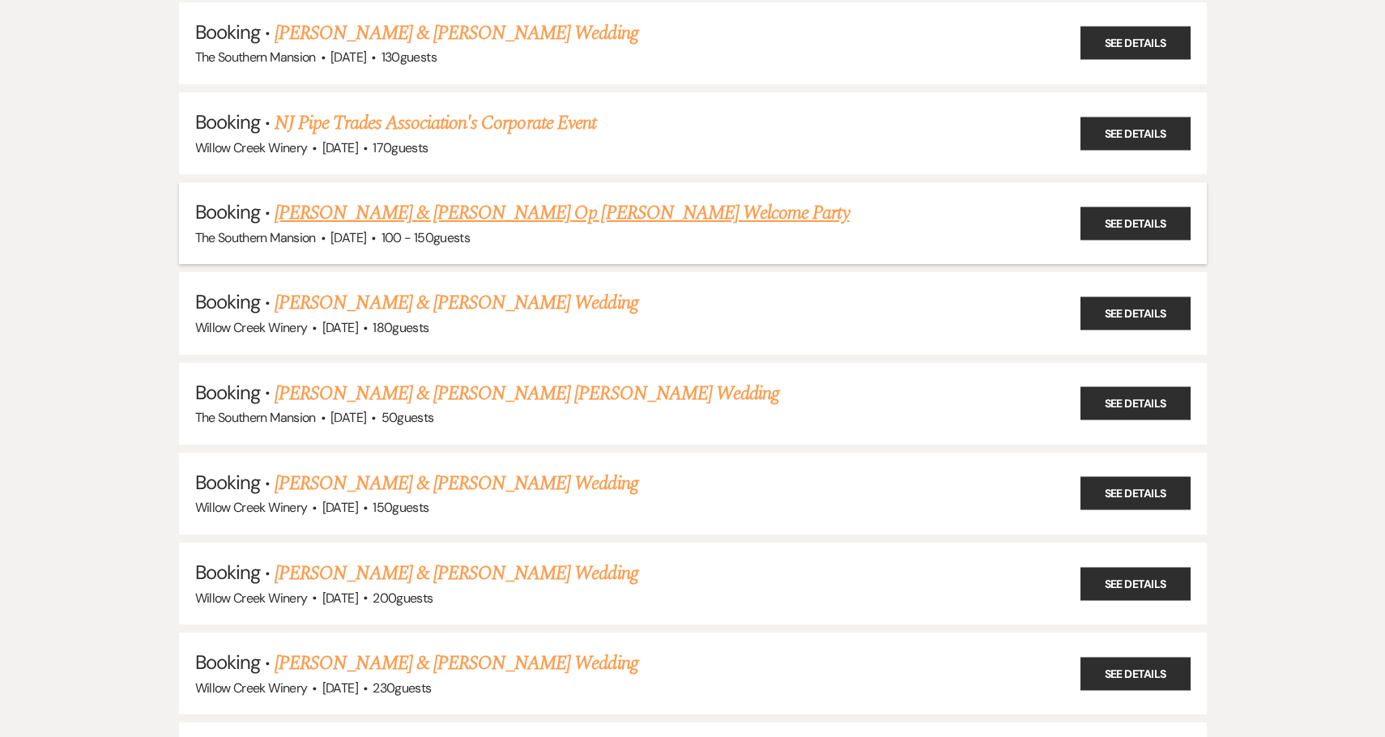
scroll to position [296, 0]
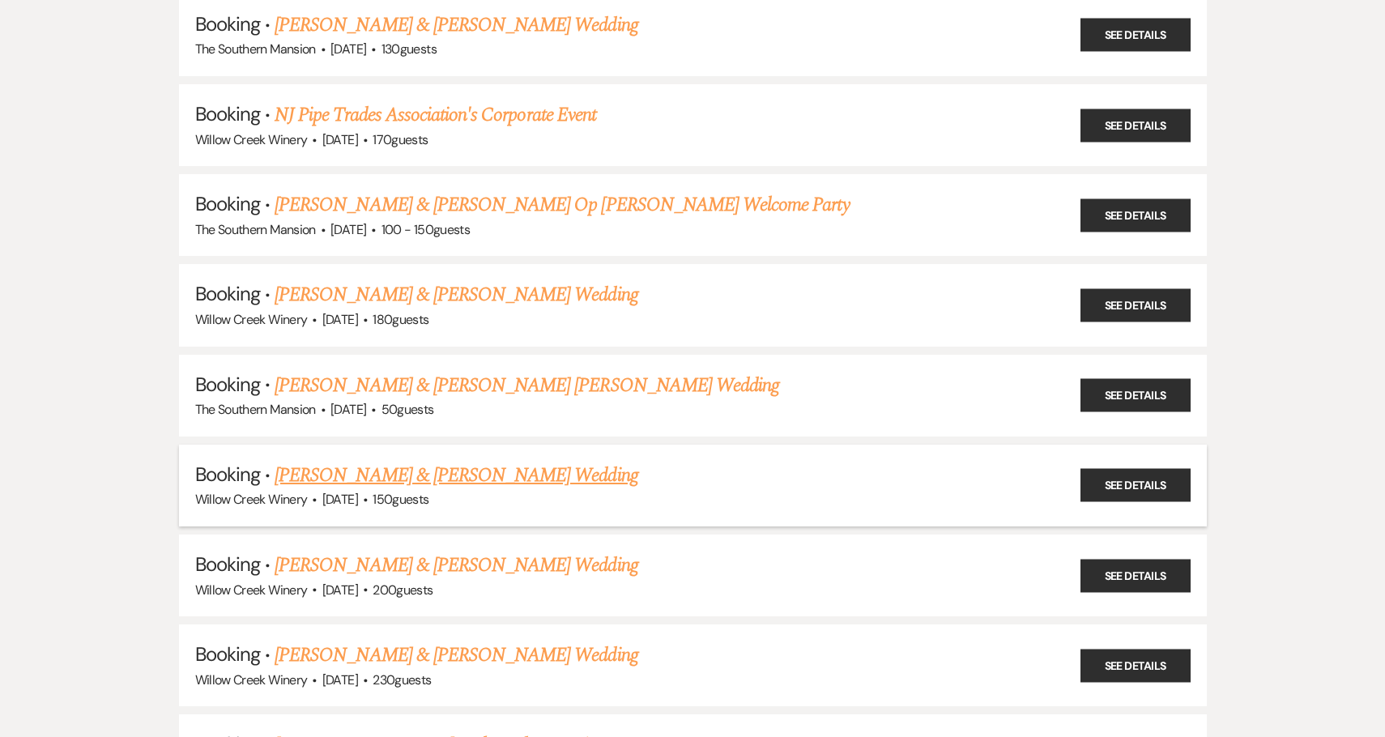
click at [313, 467] on link "Colin Donnelly & Sophia Boyle's Wedding" at bounding box center [456, 475] width 363 height 29
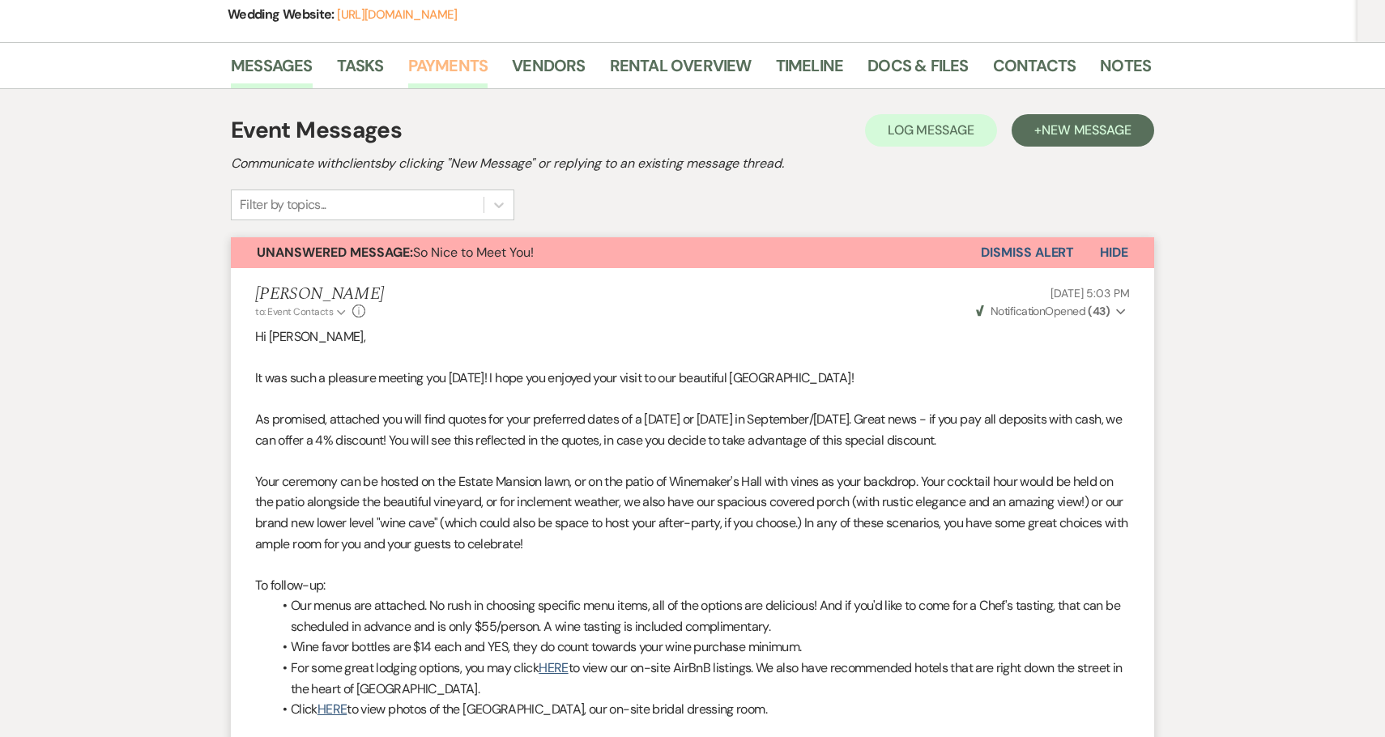
click at [424, 74] on link "Payments" at bounding box center [448, 71] width 80 height 36
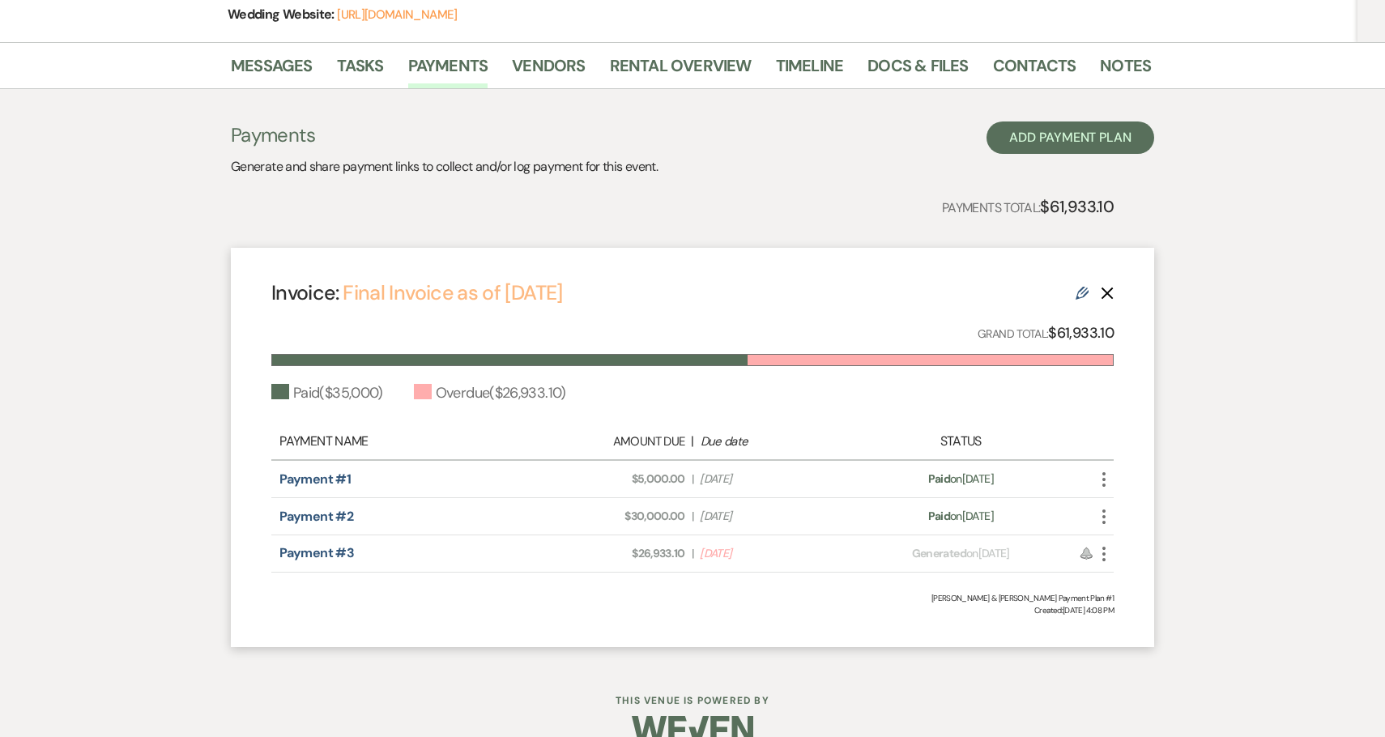
click at [497, 294] on link "Final Invoice as of [DATE]" at bounding box center [453, 292] width 220 height 27
click at [642, 66] on link "Rental Overview" at bounding box center [681, 71] width 142 height 36
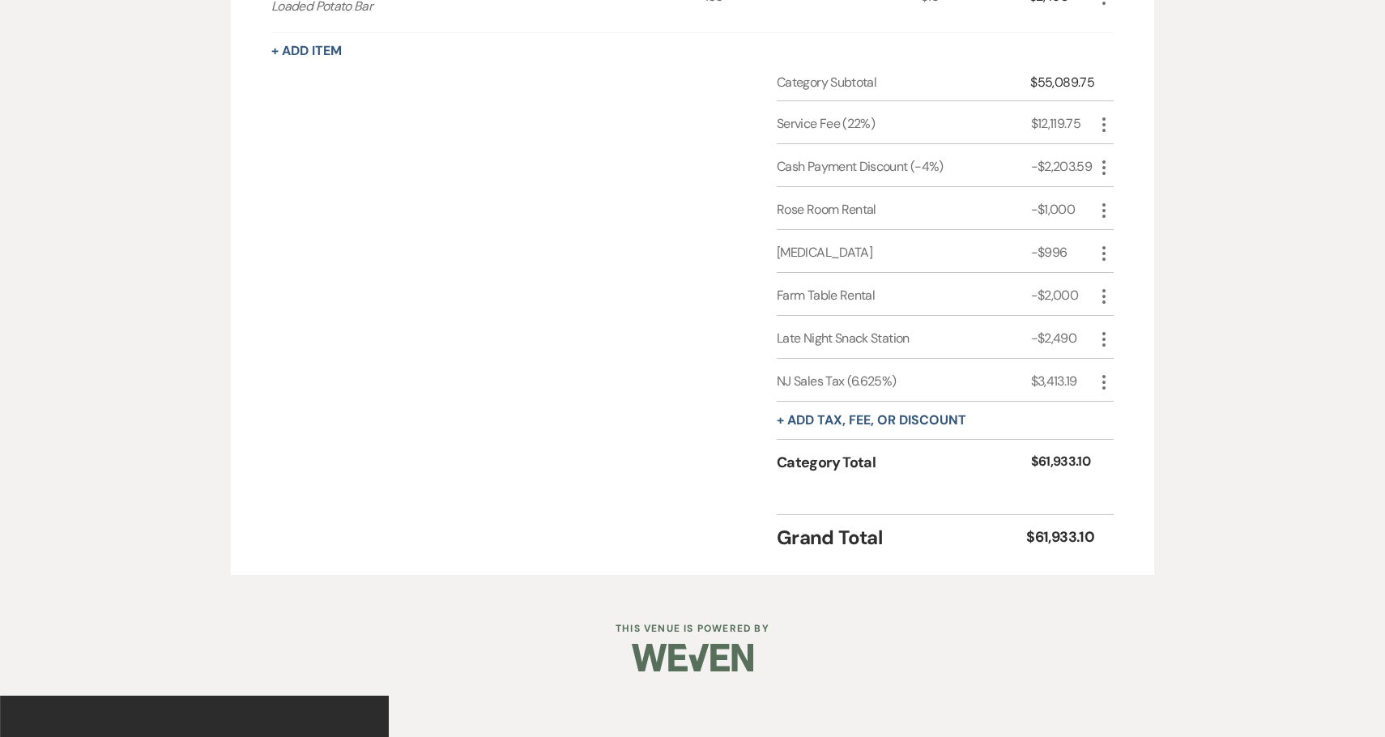
scroll to position [1929, 0]
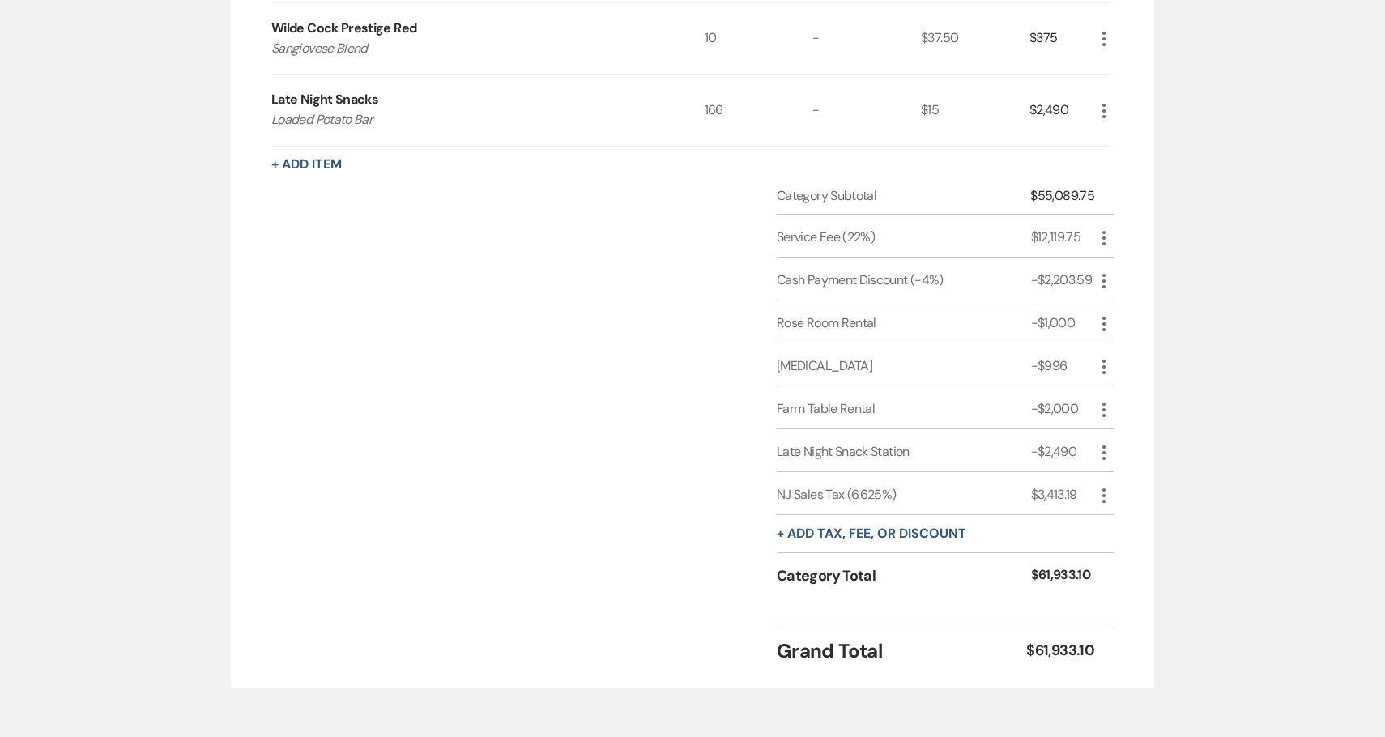
click at [1105, 271] on icon "More" at bounding box center [1103, 280] width 19 height 19
click at [1113, 296] on ul "Pencil Edit Delete Delete" at bounding box center [1136, 325] width 84 height 67
click at [1125, 322] on button "Pencil Edit" at bounding box center [1136, 313] width 84 height 26
select select "2"
select select "false"
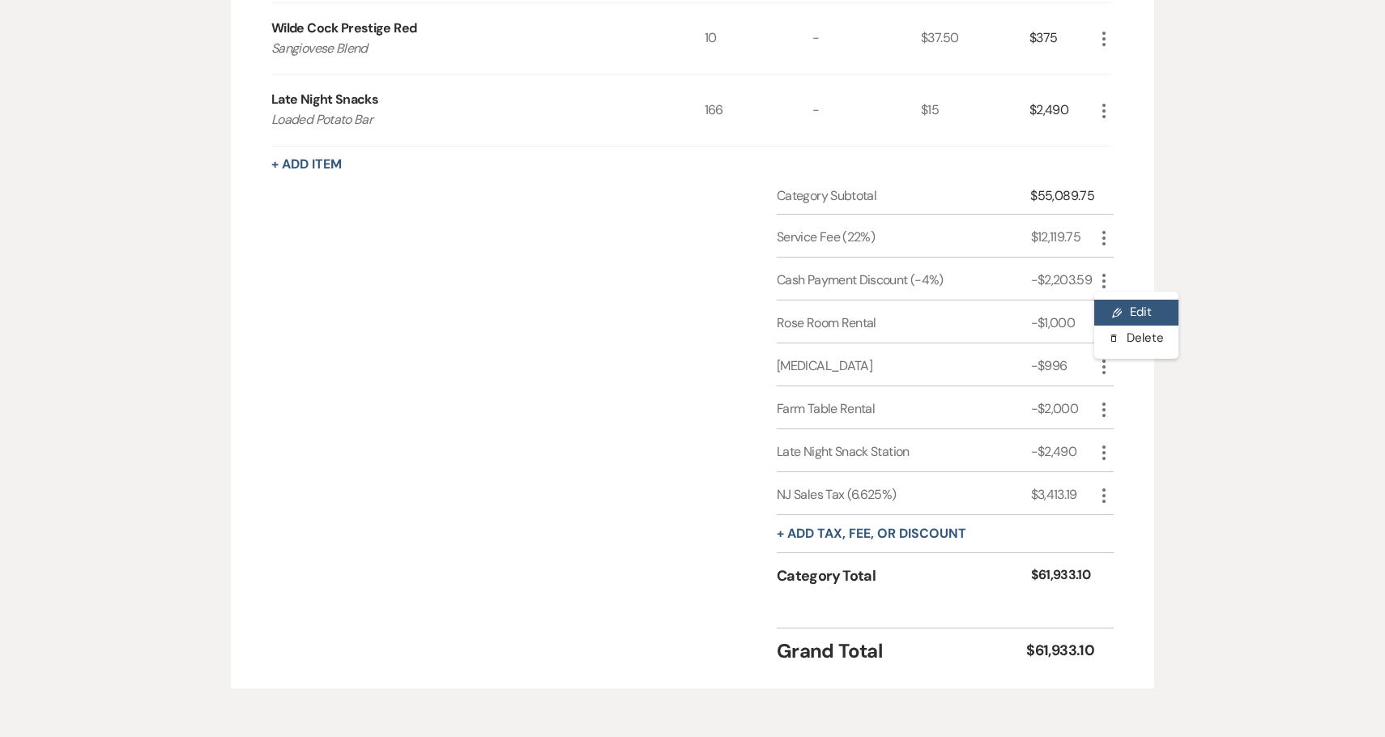
select select "1"
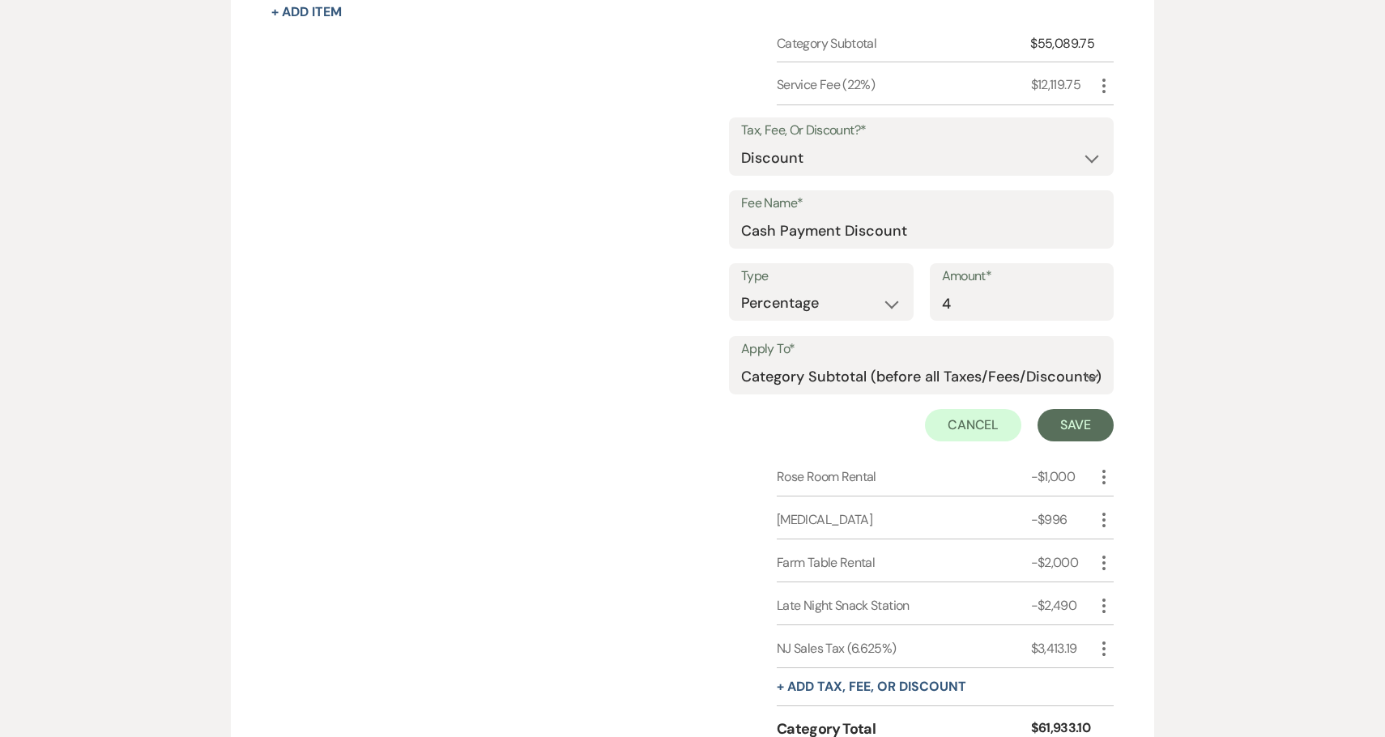
scroll to position [2150, 0]
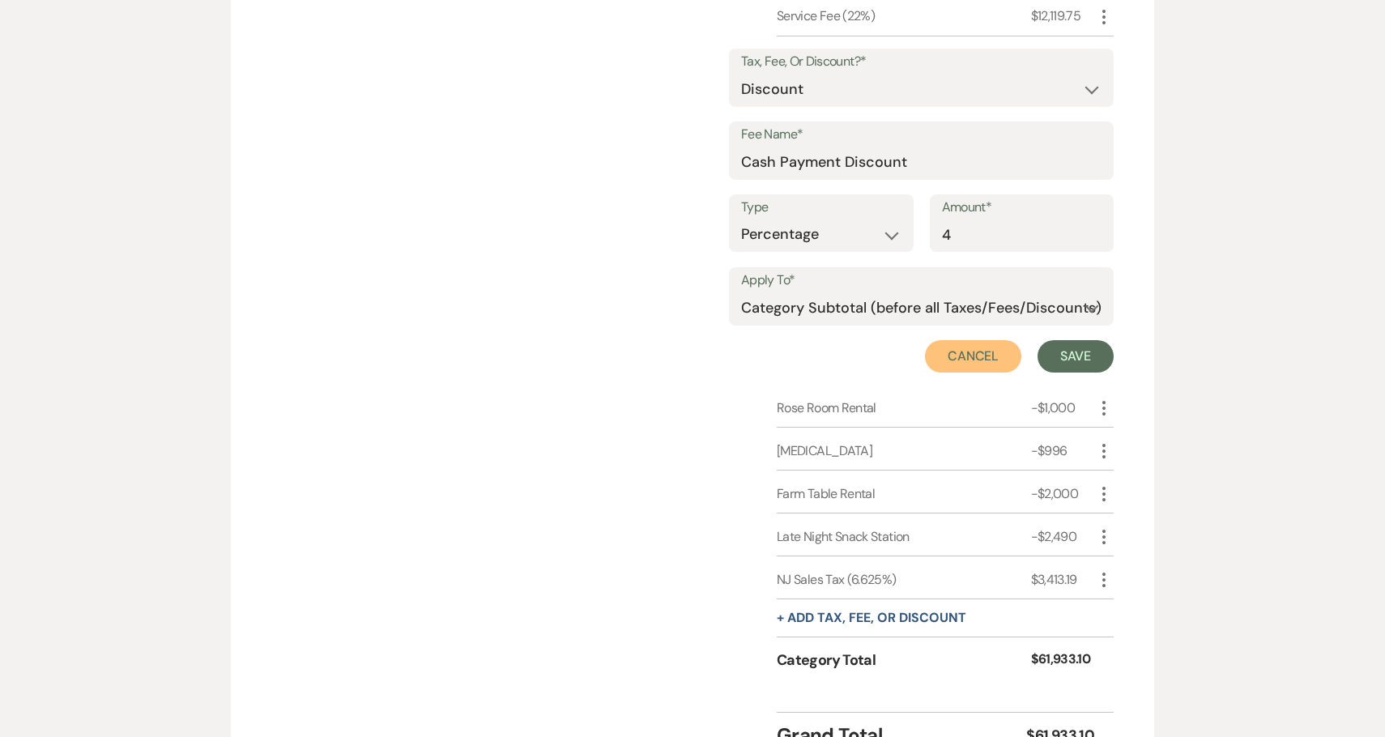
click at [974, 360] on button "Cancel" at bounding box center [973, 356] width 97 height 32
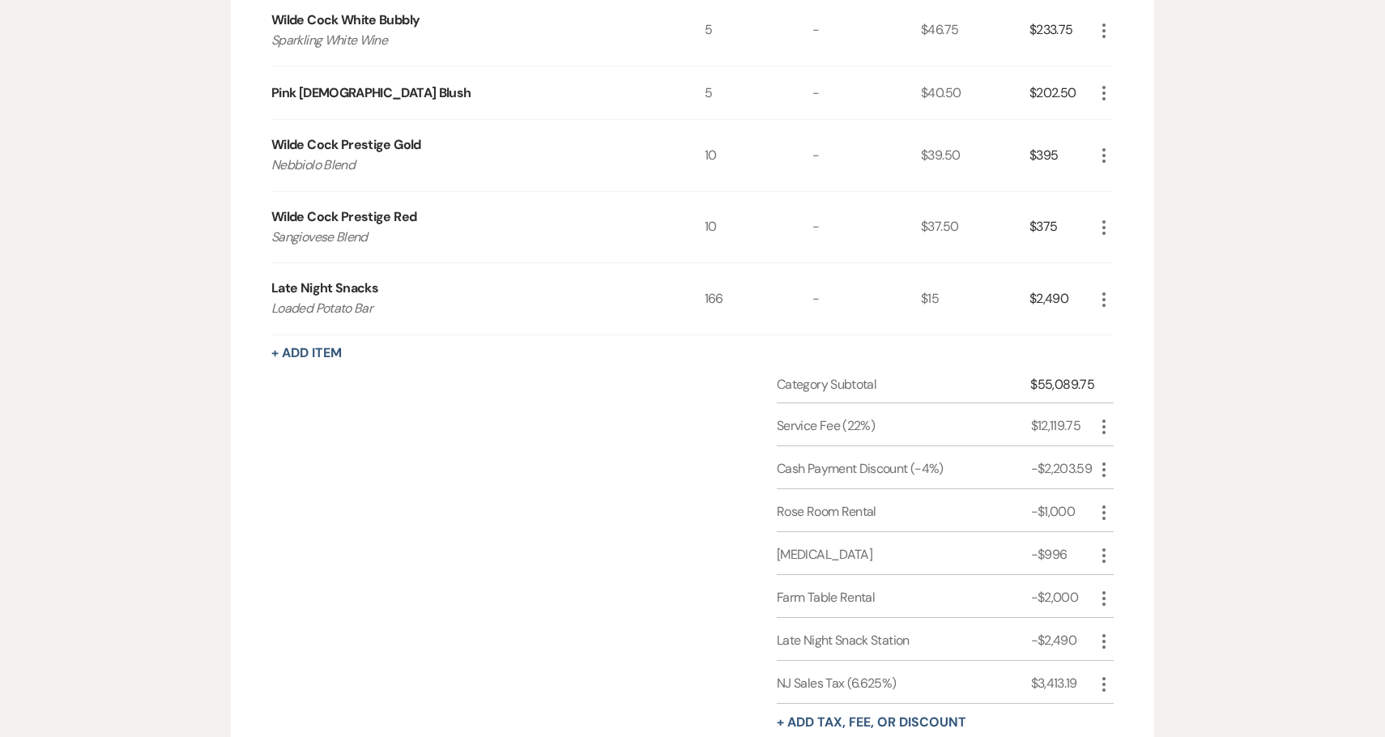
scroll to position [1890, 0]
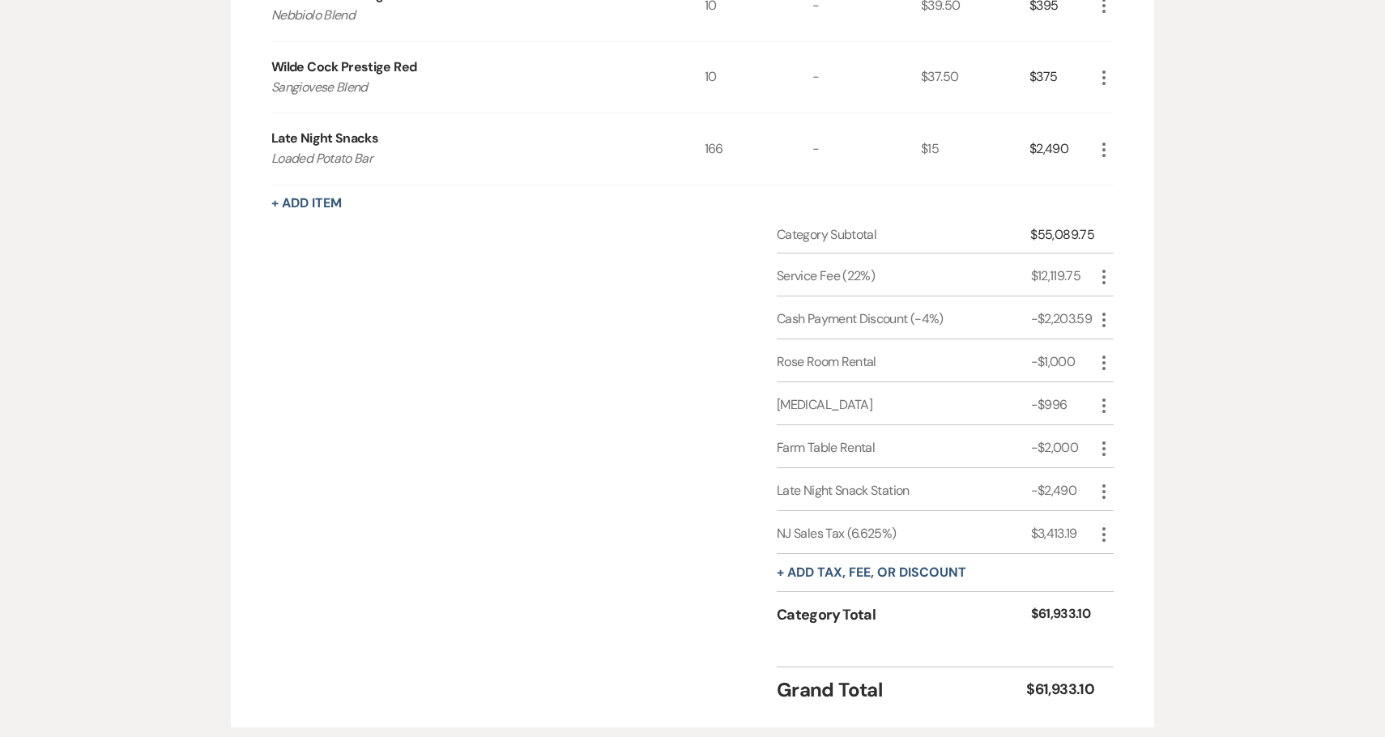
click at [1101, 530] on icon "More" at bounding box center [1103, 534] width 19 height 19
click at [1124, 589] on button "Delete Delete" at bounding box center [1137, 592] width 87 height 26
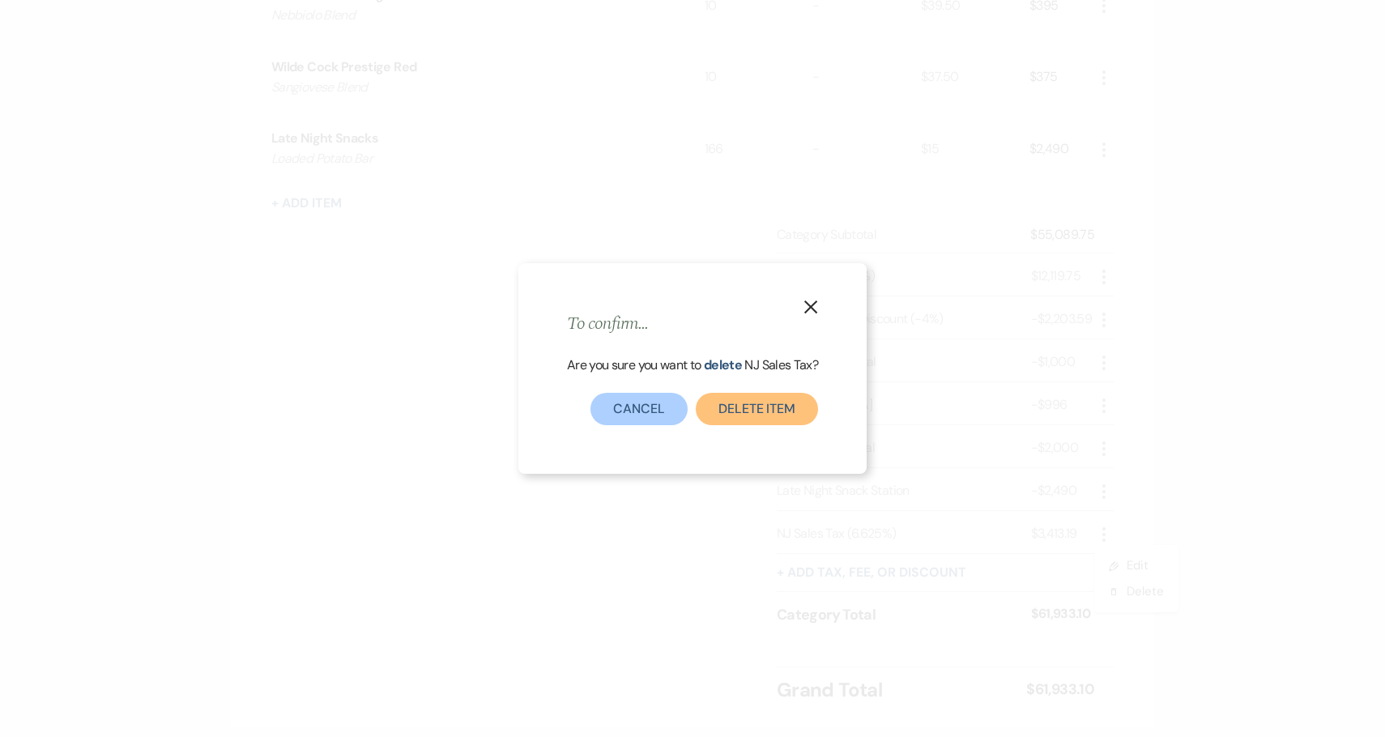
click at [740, 415] on button "Delete item" at bounding box center [757, 409] width 122 height 32
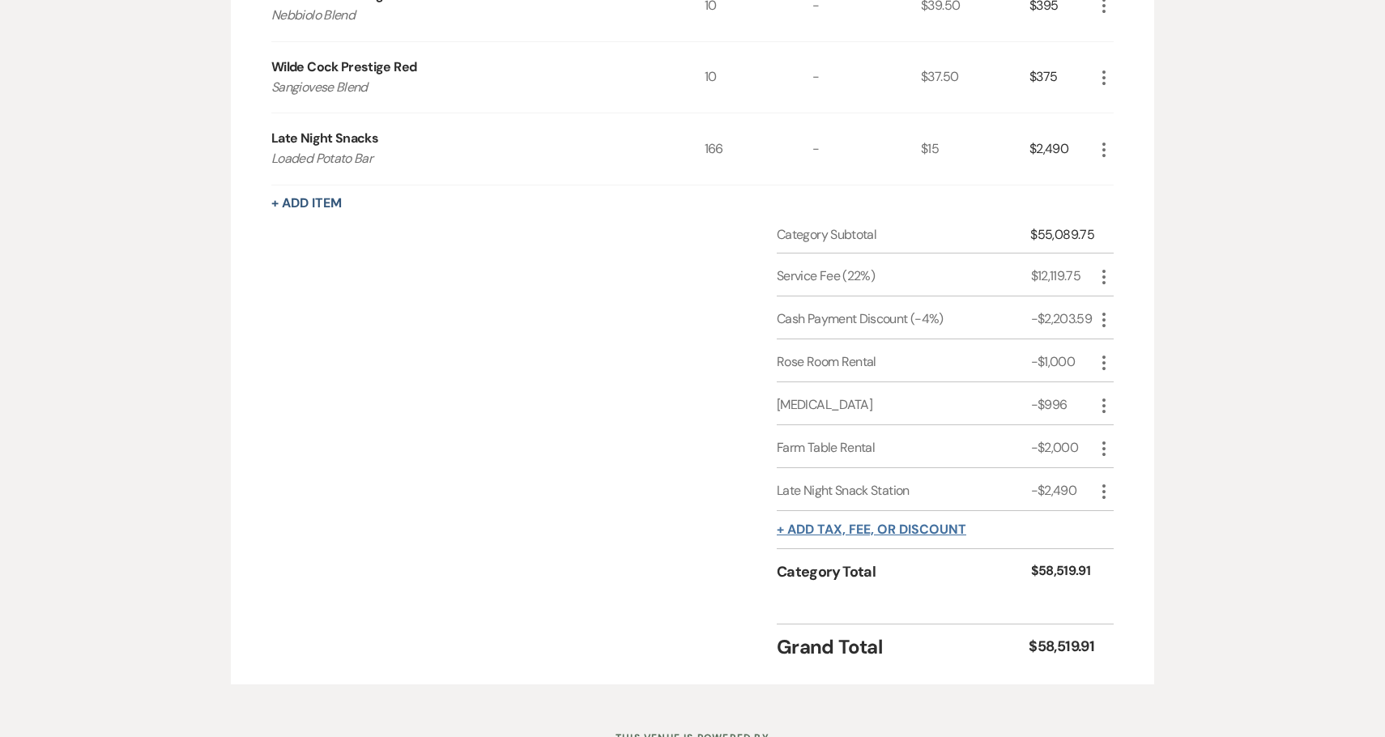
click at [838, 529] on button "+ Add tax, fee, or discount" at bounding box center [872, 529] width 190 height 13
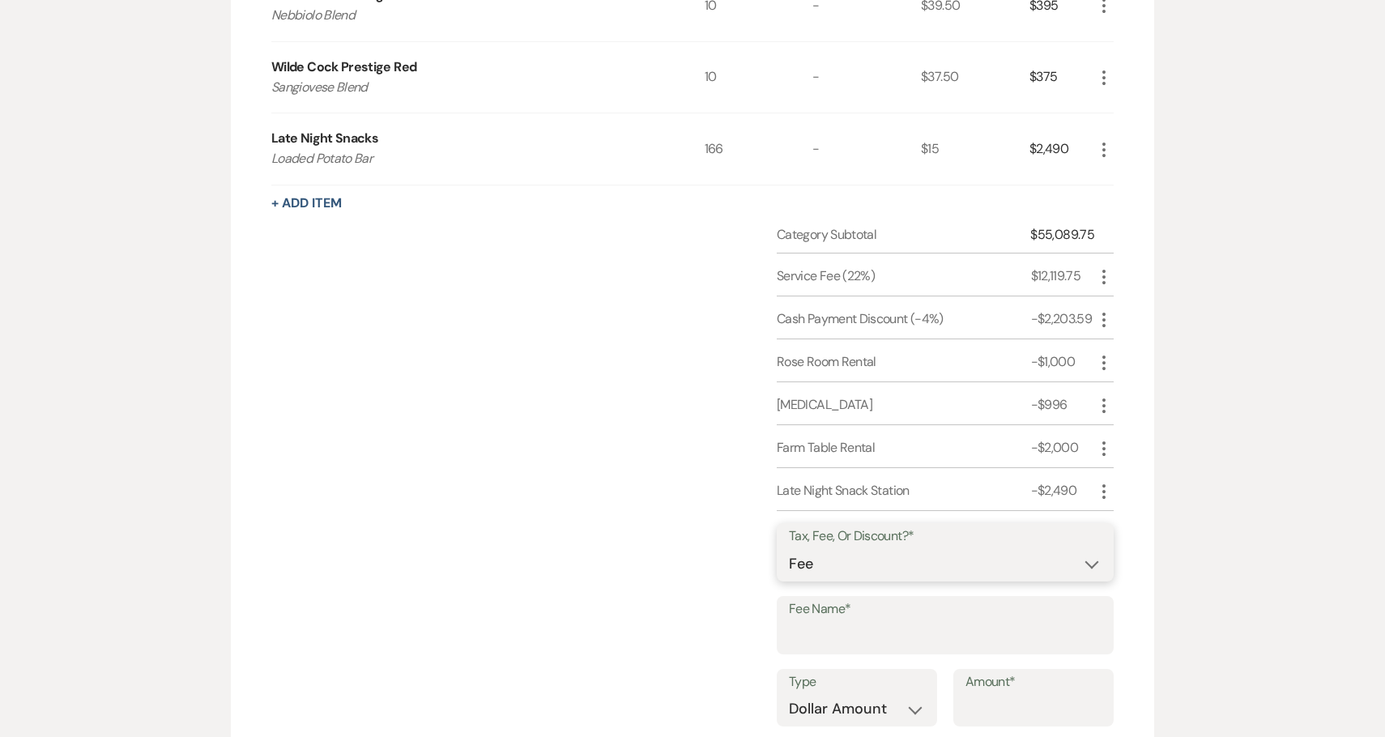
click at [842, 565] on select "Fee Discount Tax" at bounding box center [945, 564] width 313 height 32
select select "2"
click at [789, 548] on select "Fee Discount Tax" at bounding box center [945, 564] width 313 height 32
click at [851, 636] on input "Fee Name*" at bounding box center [945, 637] width 313 height 32
type input "Cash Discount"
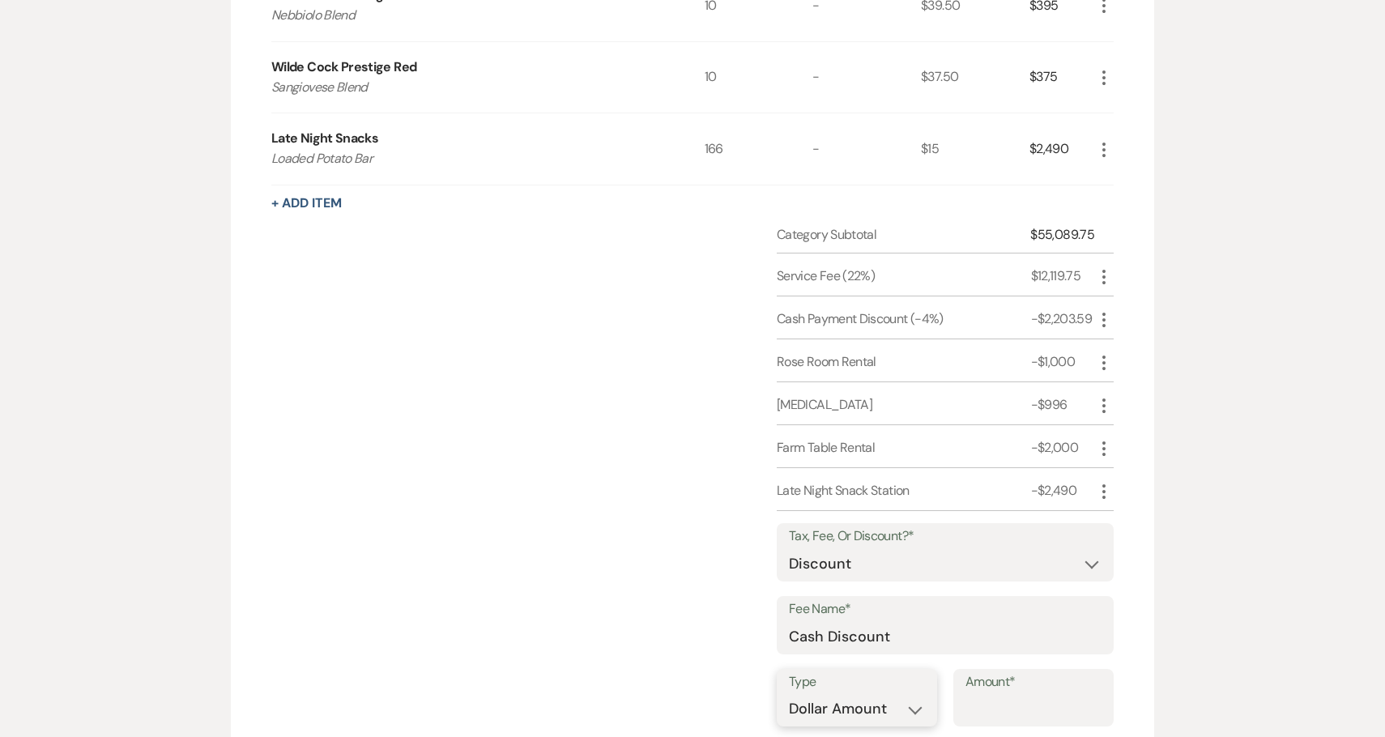
click at [892, 711] on select "Dollar Amount Percentage" at bounding box center [857, 709] width 136 height 32
select select "false"
click at [789, 693] on select "Dollar Amount Percentage" at bounding box center [857, 709] width 136 height 32
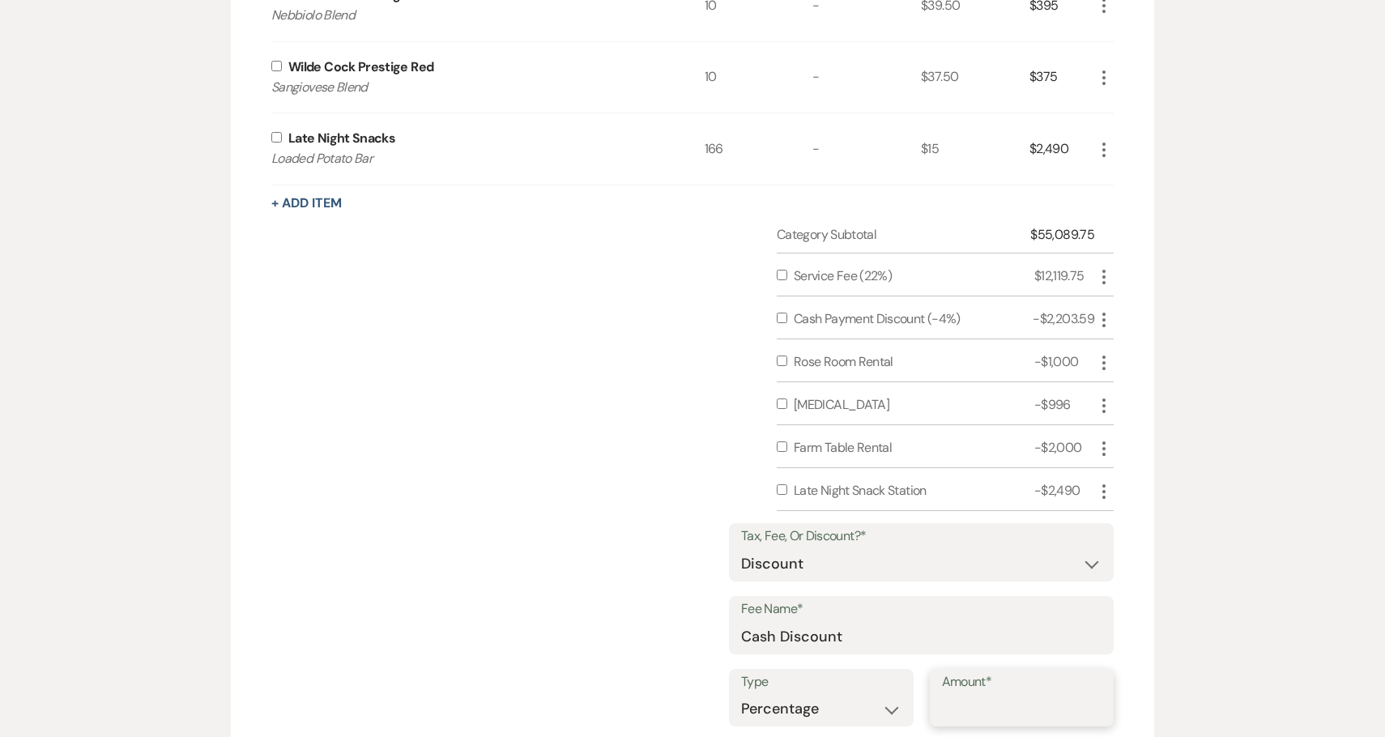
click at [995, 701] on input "Amount*" at bounding box center [1022, 709] width 160 height 32
type input "4"
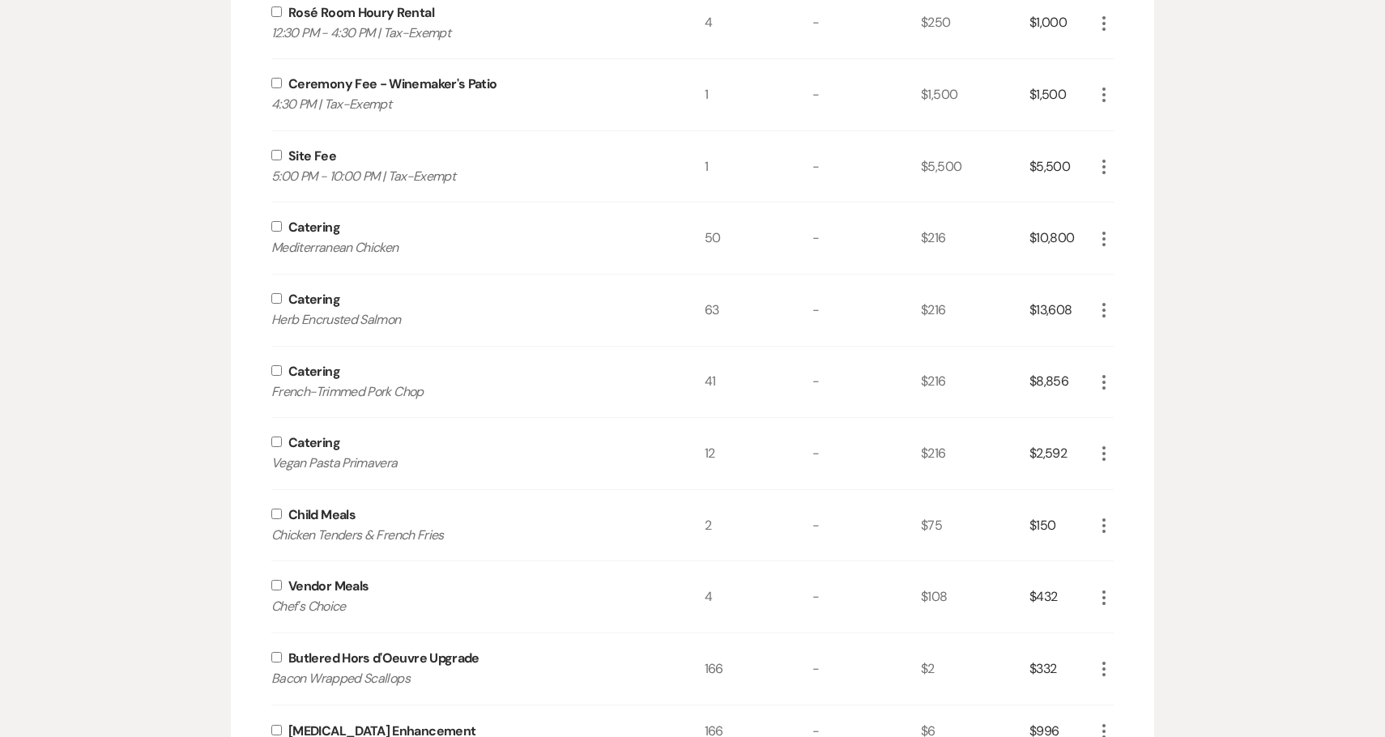
scroll to position [501, 0]
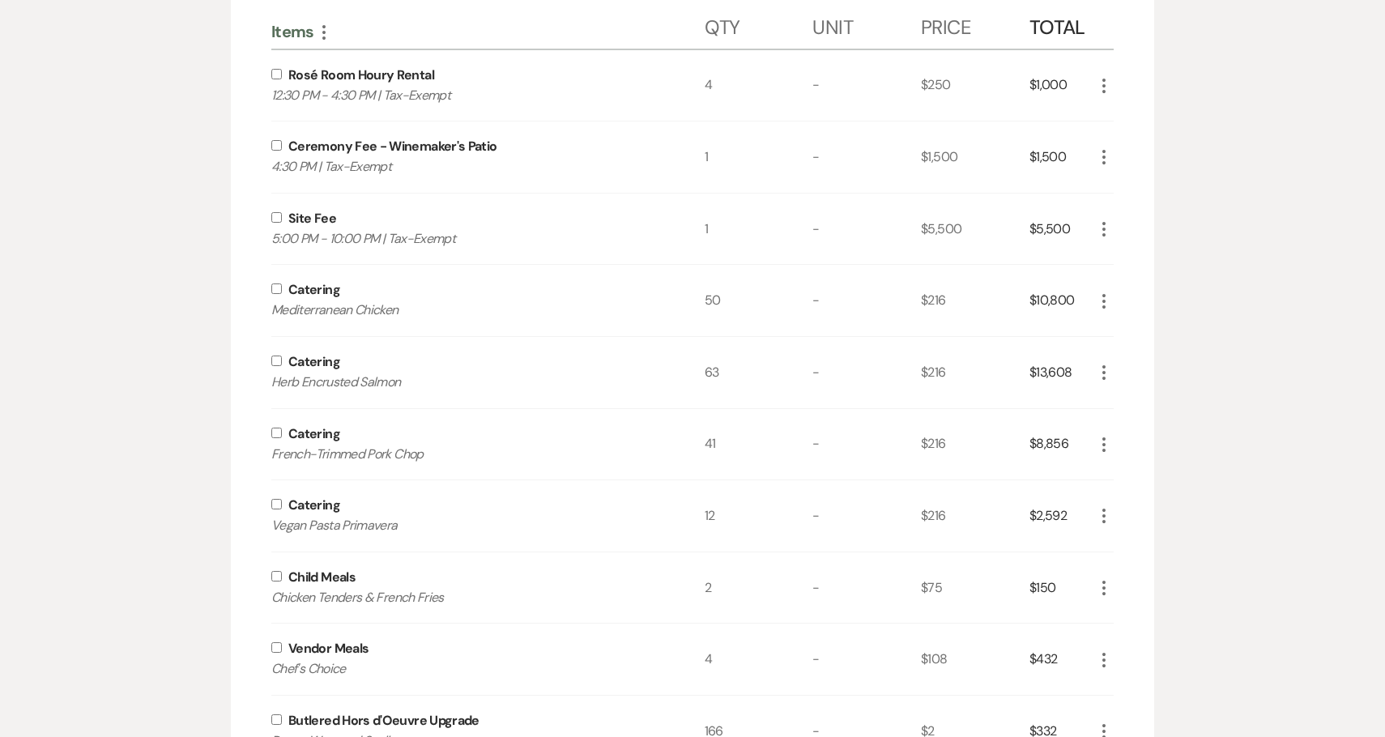
click at [281, 70] on input "checkbox" at bounding box center [276, 74] width 11 height 11
checkbox input "true"
click at [277, 149] on input "checkbox" at bounding box center [276, 145] width 11 height 11
checkbox input "true"
click at [276, 216] on input "checkbox" at bounding box center [276, 217] width 11 height 11
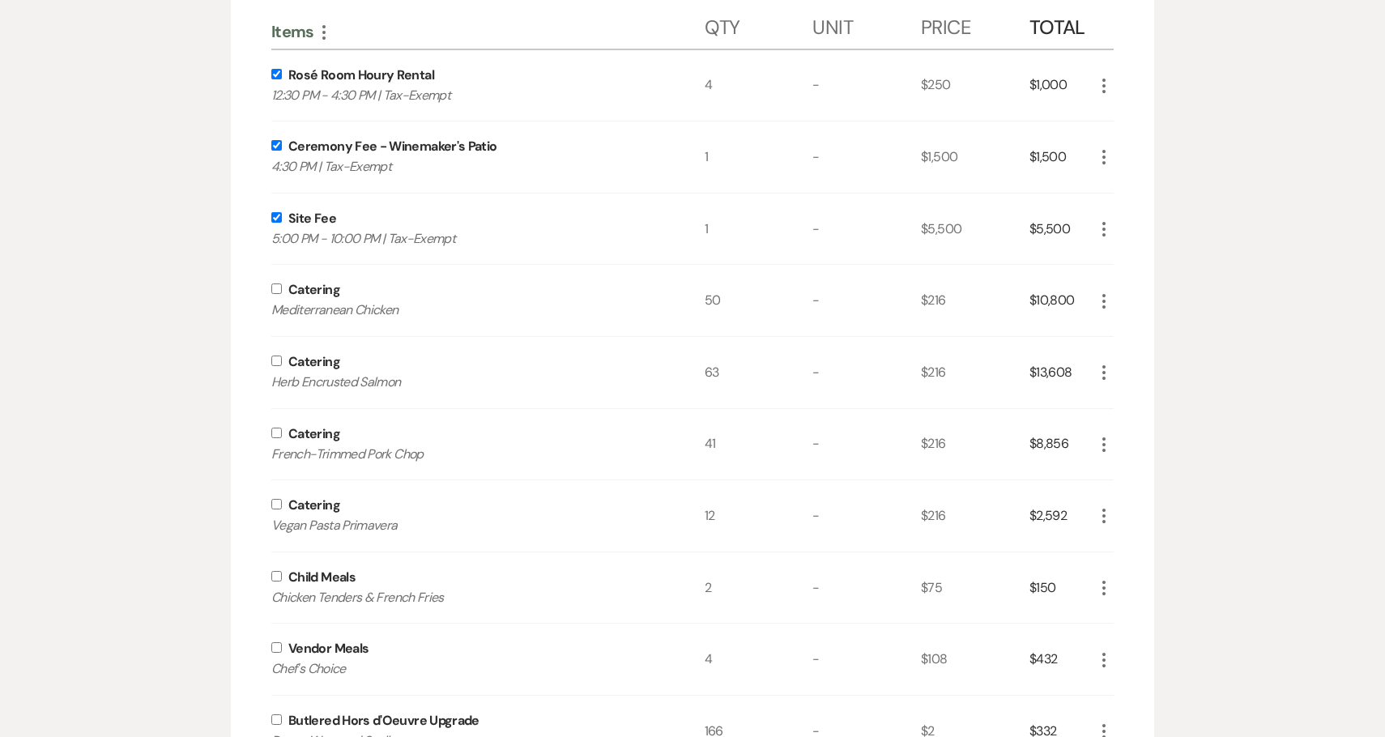
checkbox input "true"
click at [276, 288] on input "checkbox" at bounding box center [276, 289] width 11 height 11
checkbox input "true"
click at [281, 359] on input "checkbox" at bounding box center [276, 361] width 11 height 11
checkbox input "true"
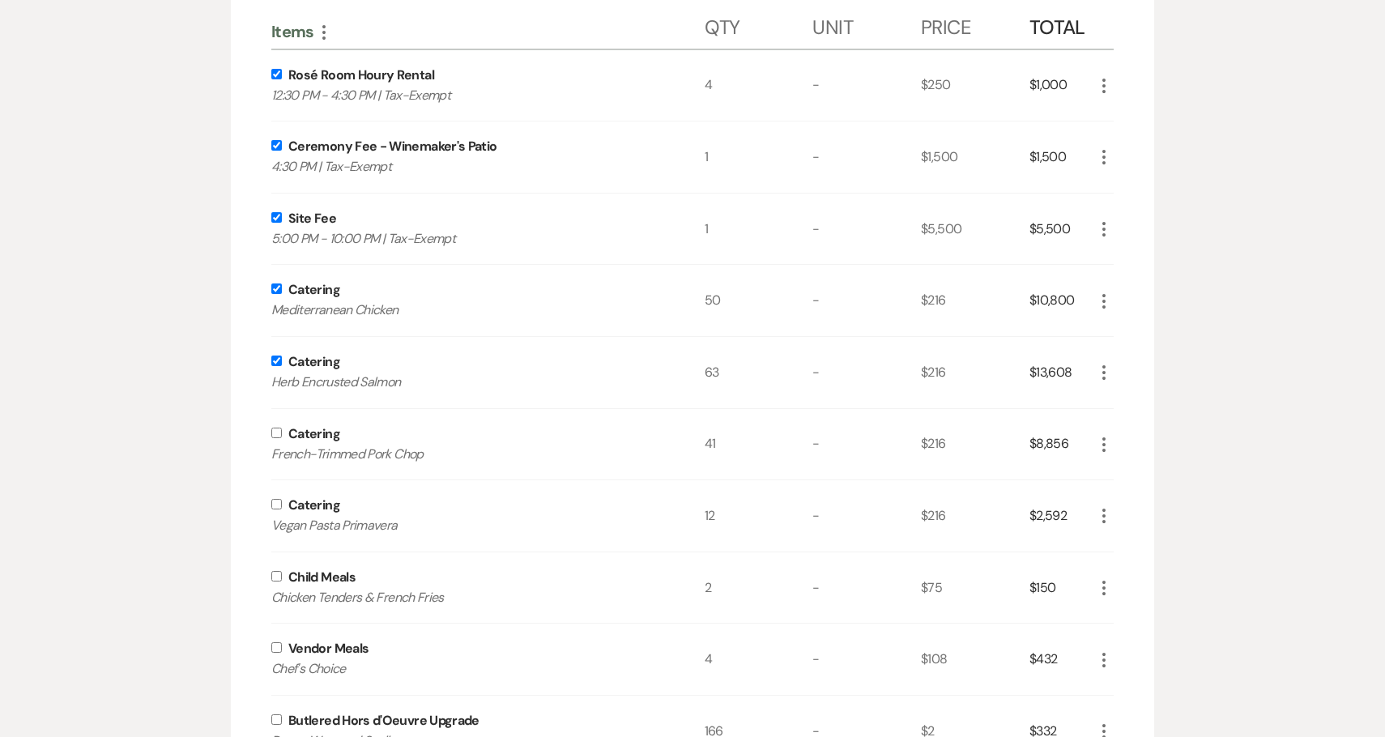
click at [278, 437] on input "checkbox" at bounding box center [276, 433] width 11 height 11
checkbox input "true"
click at [281, 503] on input "checkbox" at bounding box center [276, 504] width 11 height 11
checkbox input "true"
click at [276, 576] on input "checkbox" at bounding box center [276, 576] width 11 height 11
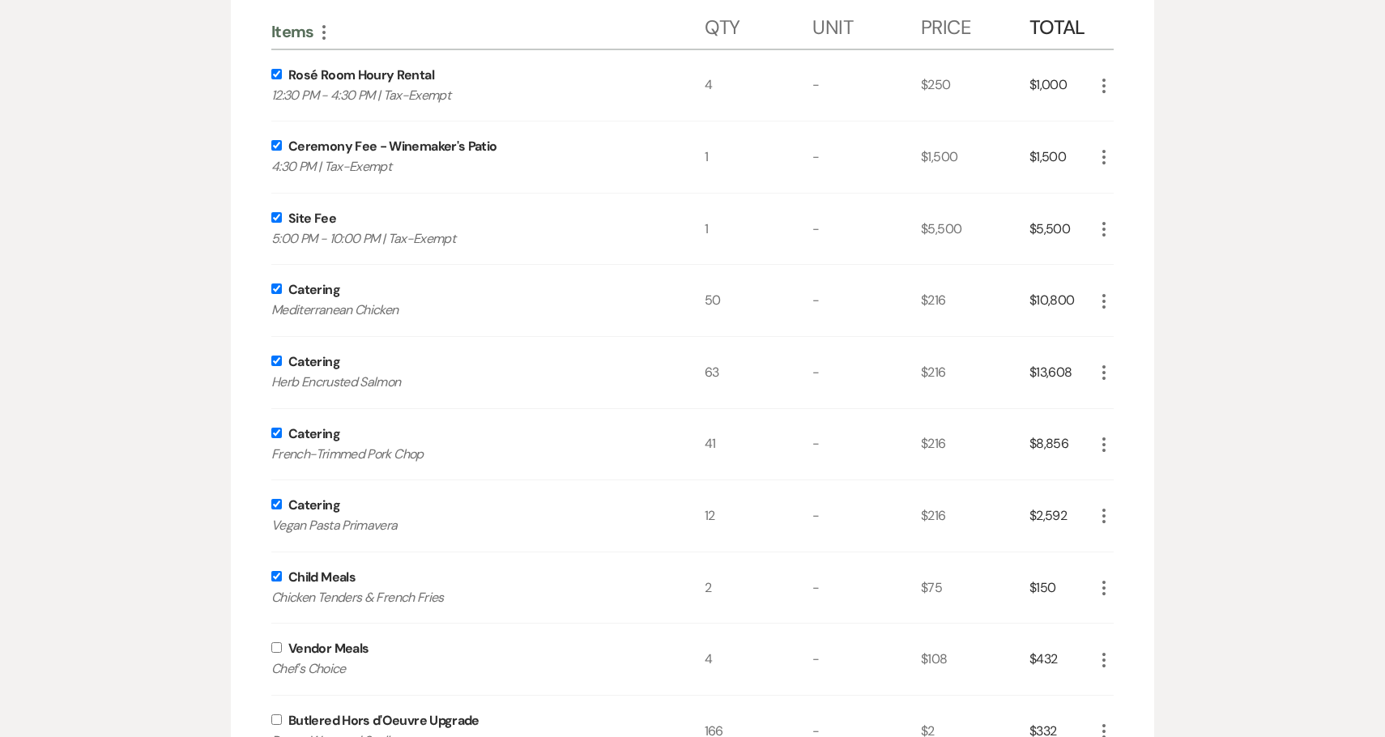
checkbox input "true"
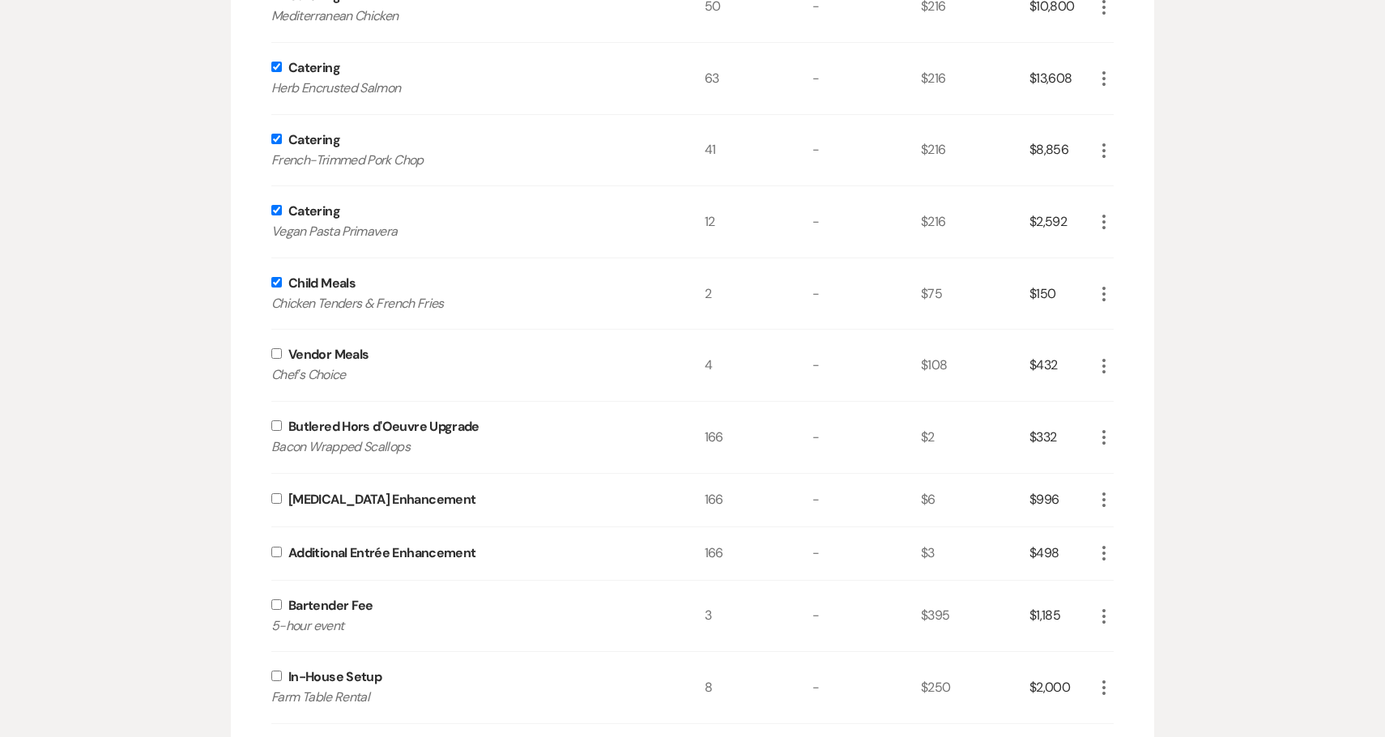
scroll to position [800, 0]
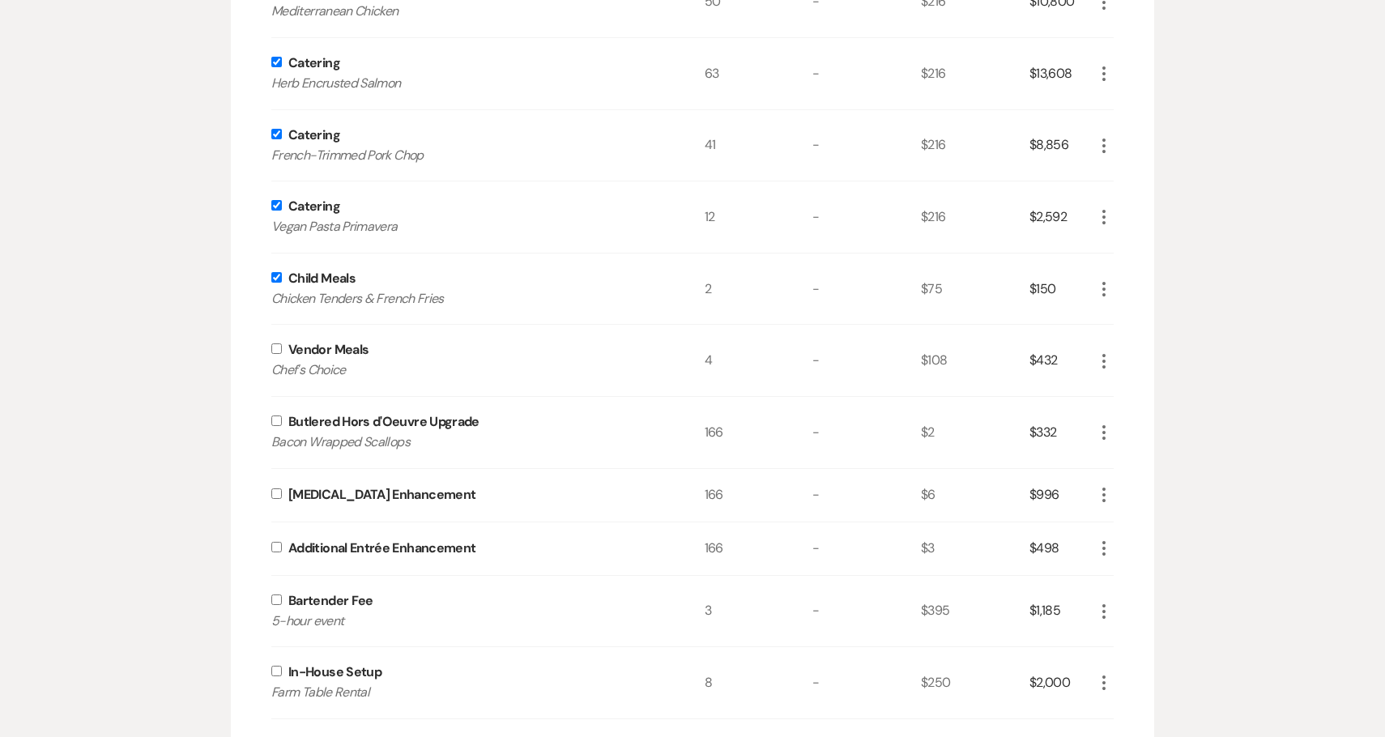
click at [277, 351] on input "checkbox" at bounding box center [276, 348] width 11 height 11
checkbox input "true"
click at [275, 417] on input "checkbox" at bounding box center [276, 421] width 11 height 11
checkbox input "true"
click at [275, 493] on input "checkbox" at bounding box center [276, 493] width 11 height 11
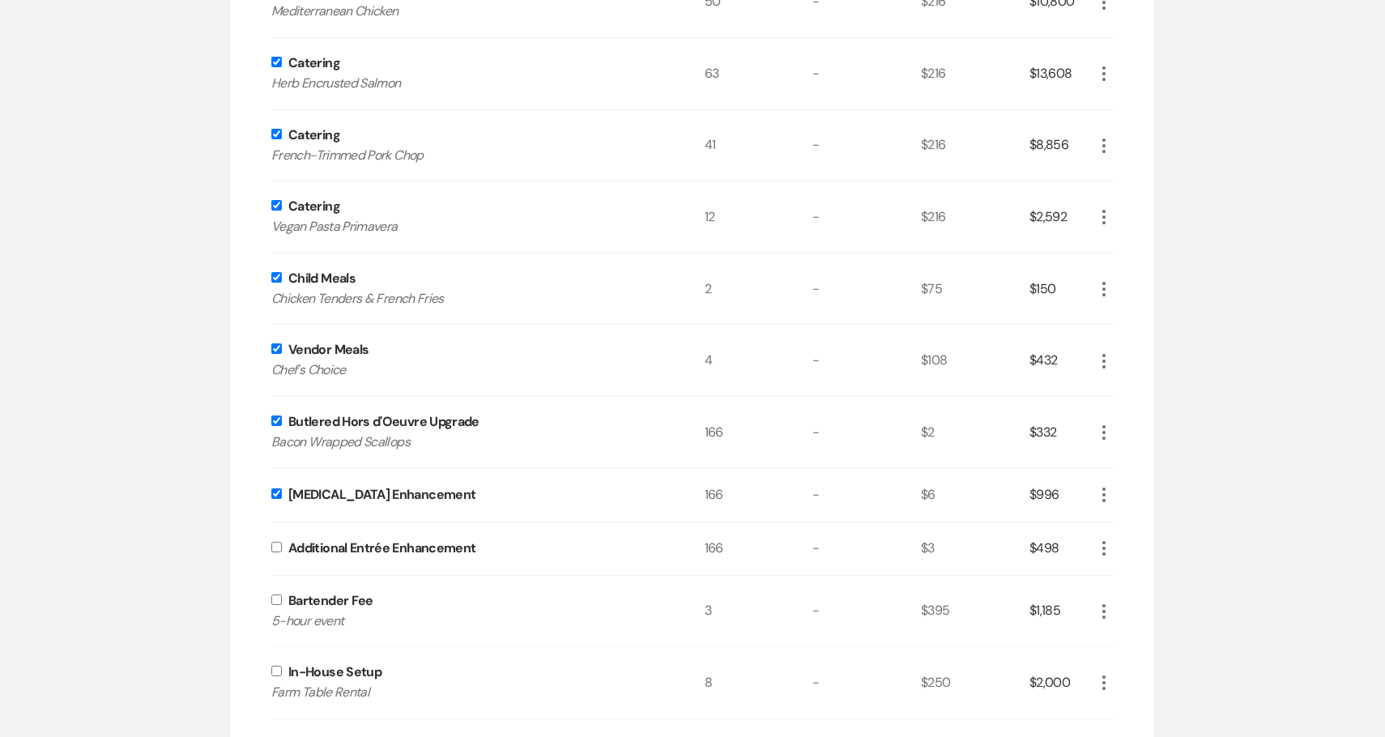
checkbox input "true"
click at [278, 546] on input "checkbox" at bounding box center [276, 547] width 11 height 11
checkbox input "true"
click at [277, 601] on input "checkbox" at bounding box center [276, 600] width 11 height 11
checkbox input "true"
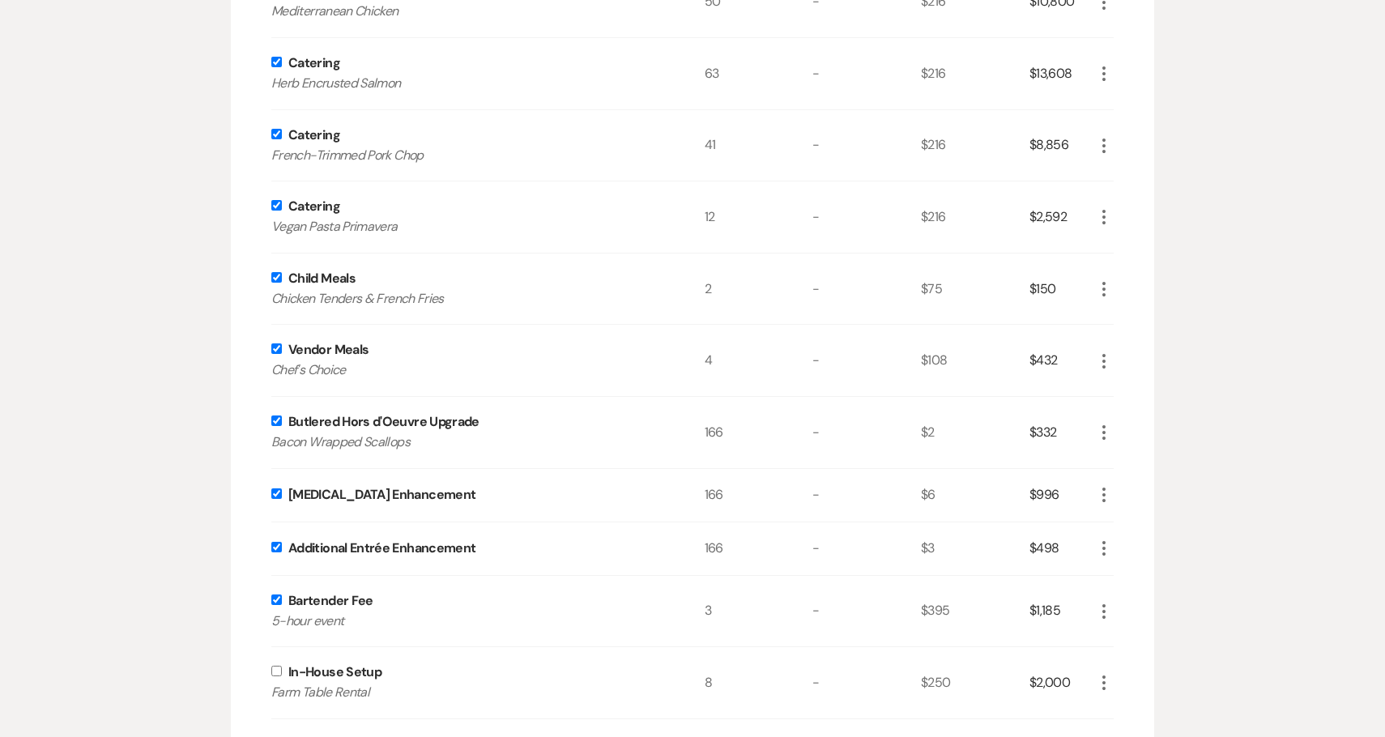
click at [277, 679] on div "In-House Setup Farm Table Rental" at bounding box center [487, 682] width 433 height 71
click at [275, 667] on input "checkbox" at bounding box center [276, 671] width 11 height 11
checkbox input "true"
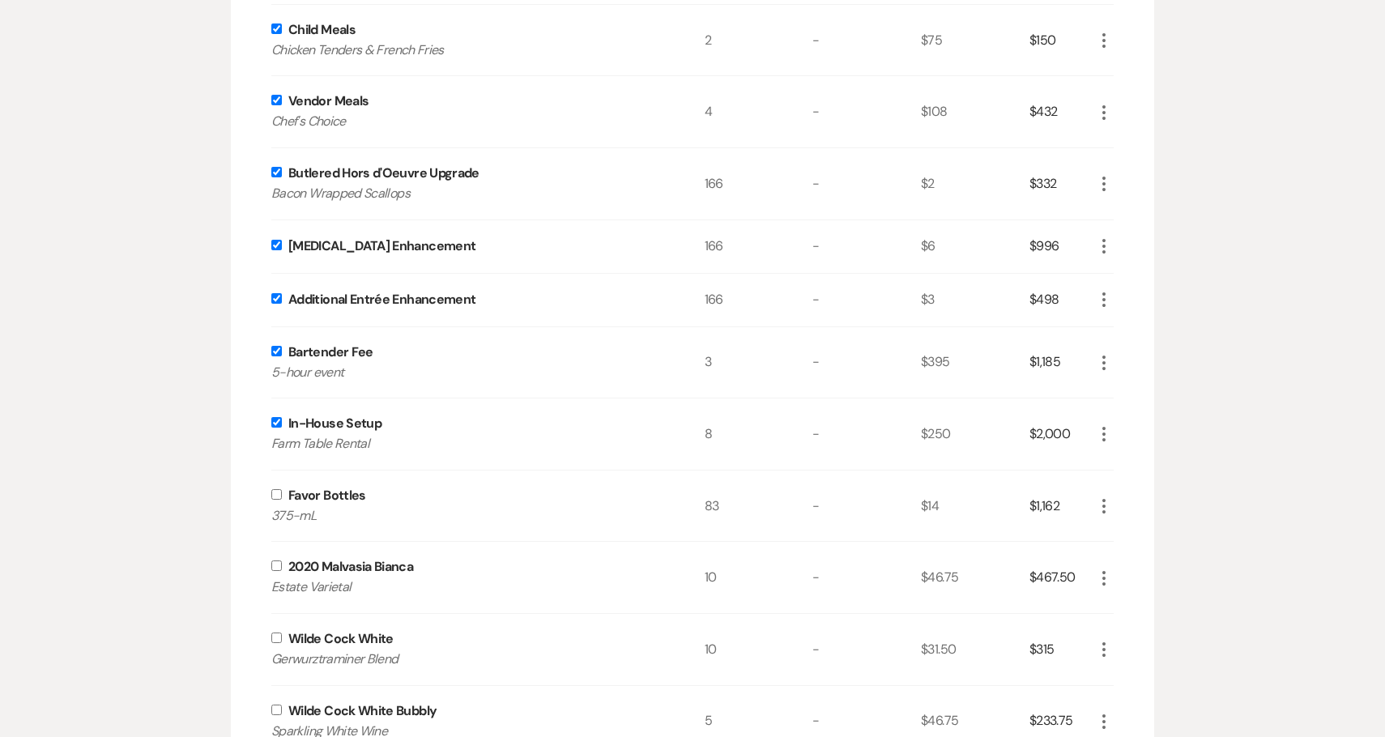
scroll to position [1067, 0]
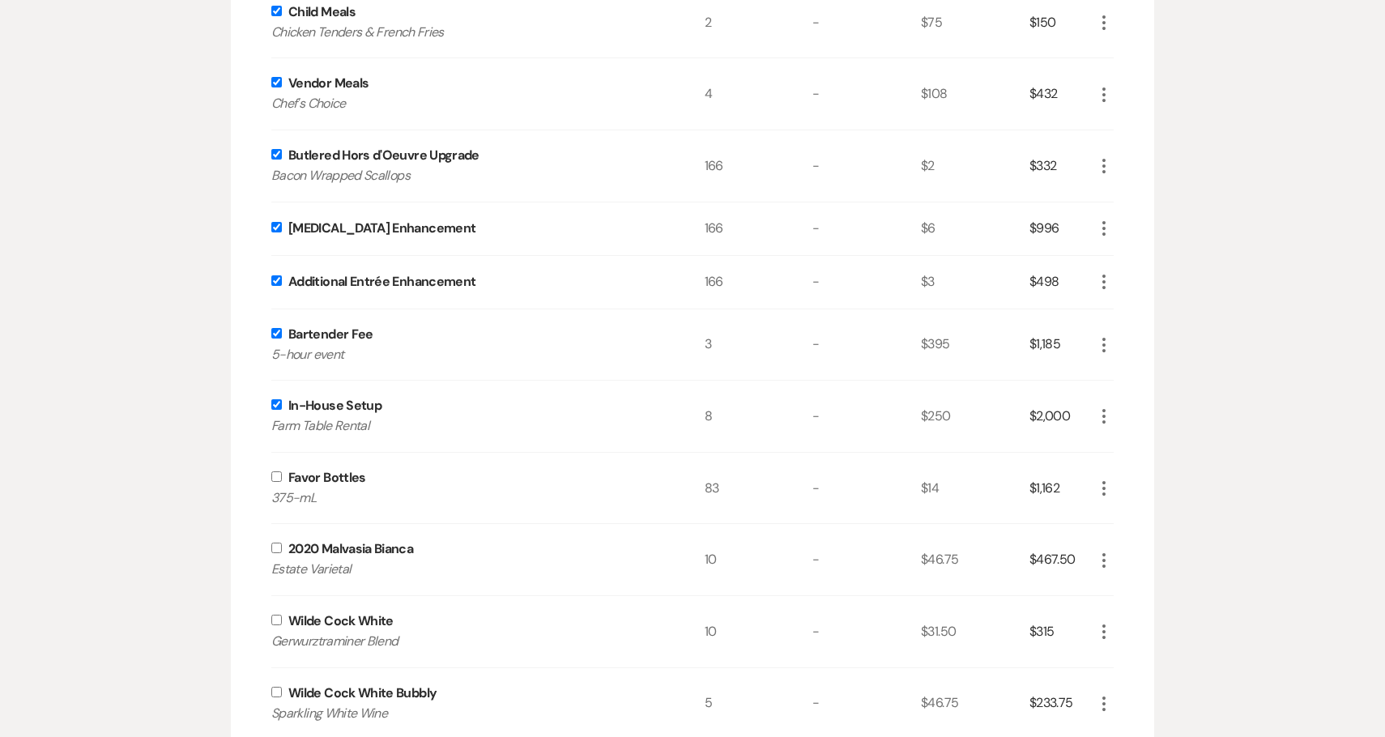
click at [276, 484] on div "Favor Bottles 375-mL" at bounding box center [487, 488] width 433 height 71
click at [277, 476] on input "checkbox" at bounding box center [276, 476] width 11 height 11
checkbox input "true"
click at [274, 547] on input "checkbox" at bounding box center [276, 548] width 11 height 11
checkbox input "true"
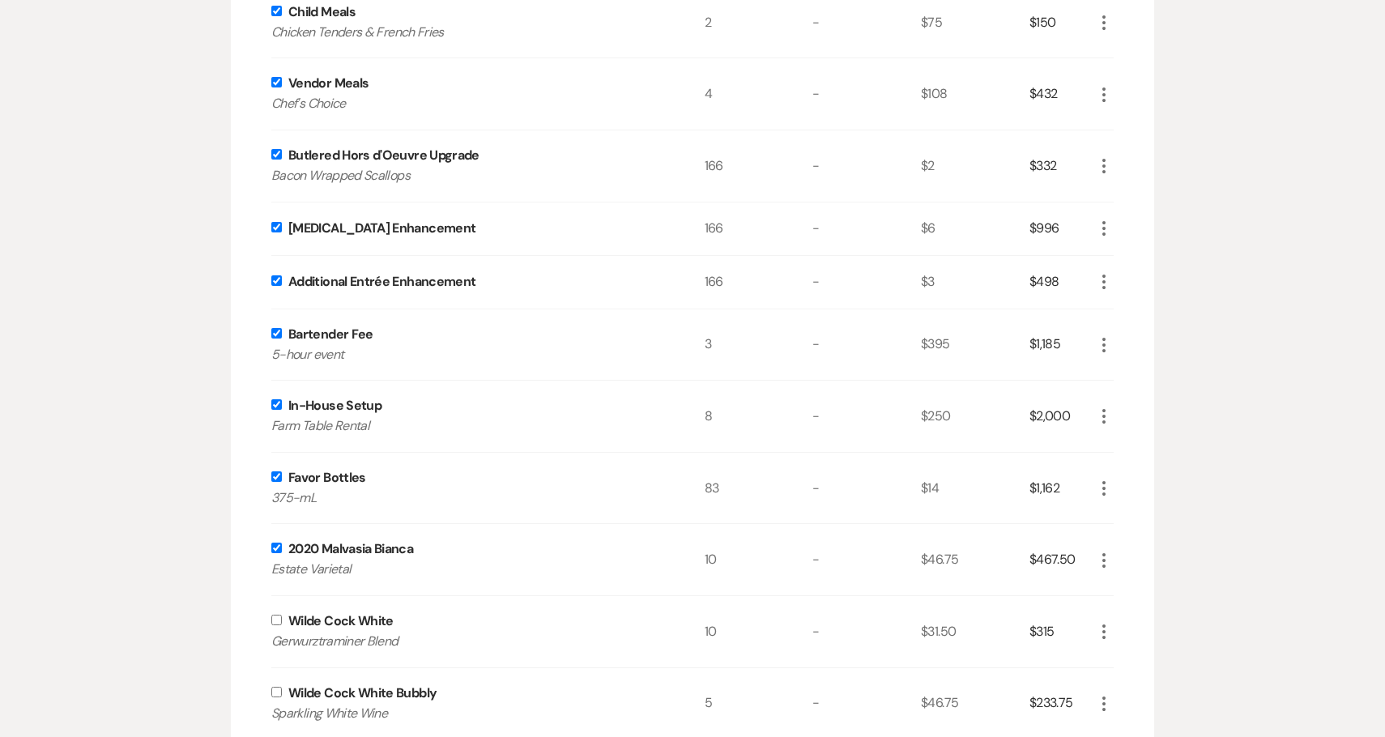
click at [276, 619] on input "checkbox" at bounding box center [276, 620] width 11 height 11
checkbox input "true"
click at [277, 693] on input "checkbox" at bounding box center [276, 692] width 11 height 11
checkbox input "true"
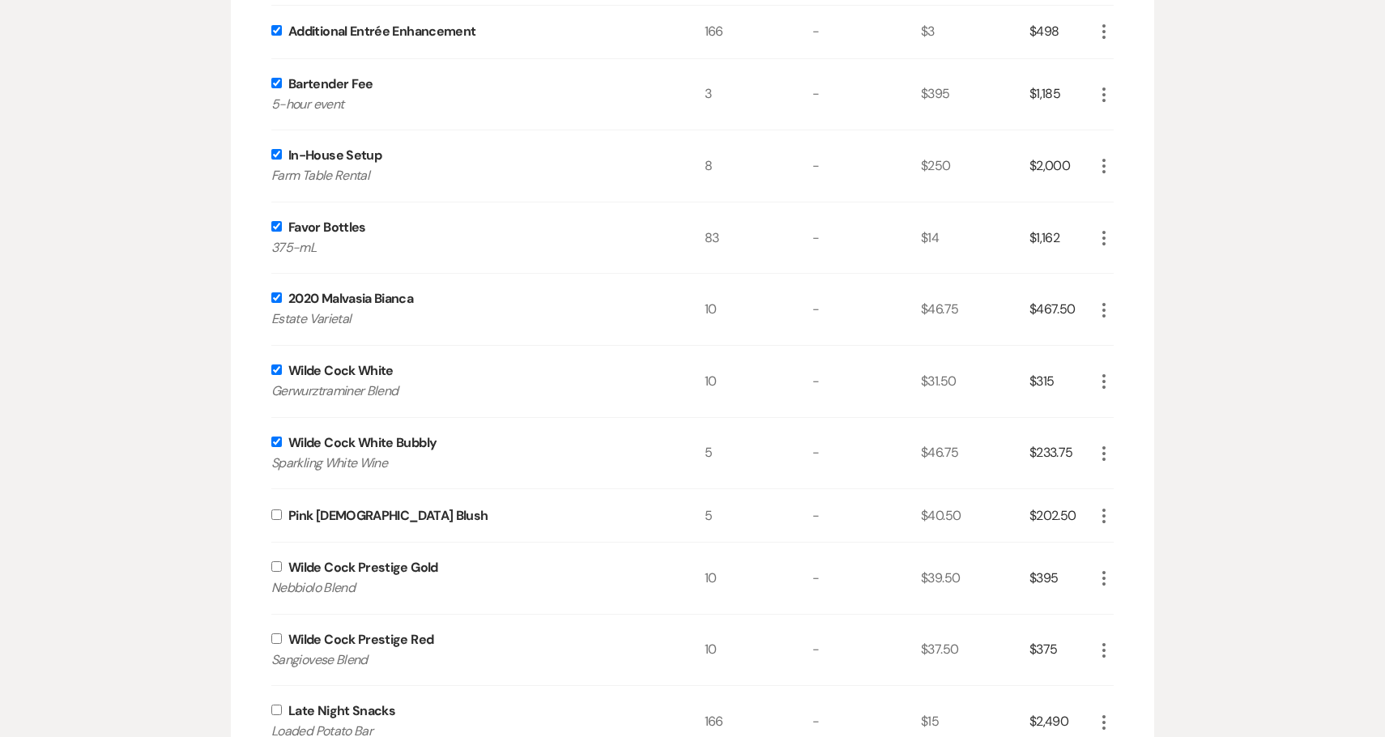
scroll to position [1354, 0]
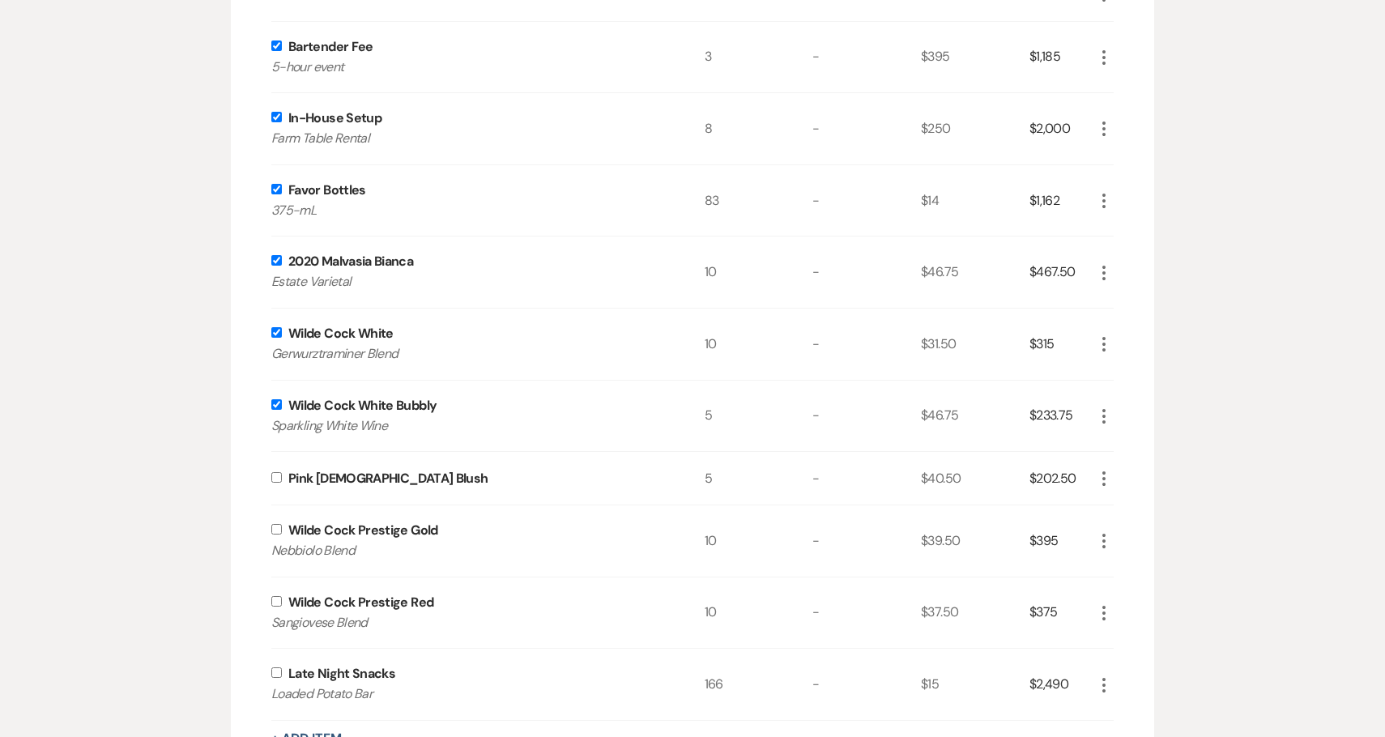
click at [275, 472] on input "checkbox" at bounding box center [276, 477] width 11 height 11
checkbox input "true"
click at [275, 526] on input "checkbox" at bounding box center [276, 529] width 11 height 11
checkbox input "true"
click at [275, 605] on div "Wilde Cock Prestige Red Sangiovese Blend" at bounding box center [487, 613] width 433 height 71
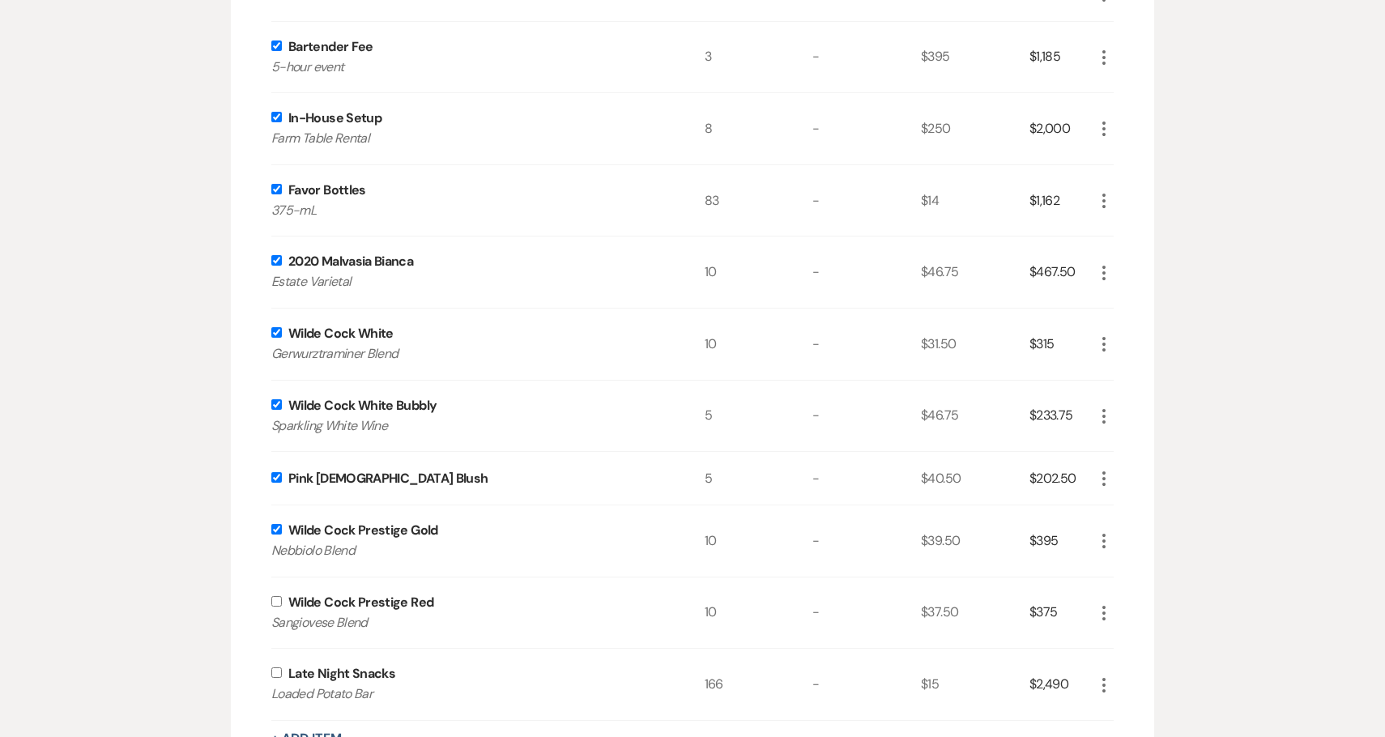
click at [277, 599] on input "checkbox" at bounding box center [276, 601] width 11 height 11
checkbox input "true"
click at [278, 675] on input "checkbox" at bounding box center [276, 672] width 11 height 11
checkbox input "true"
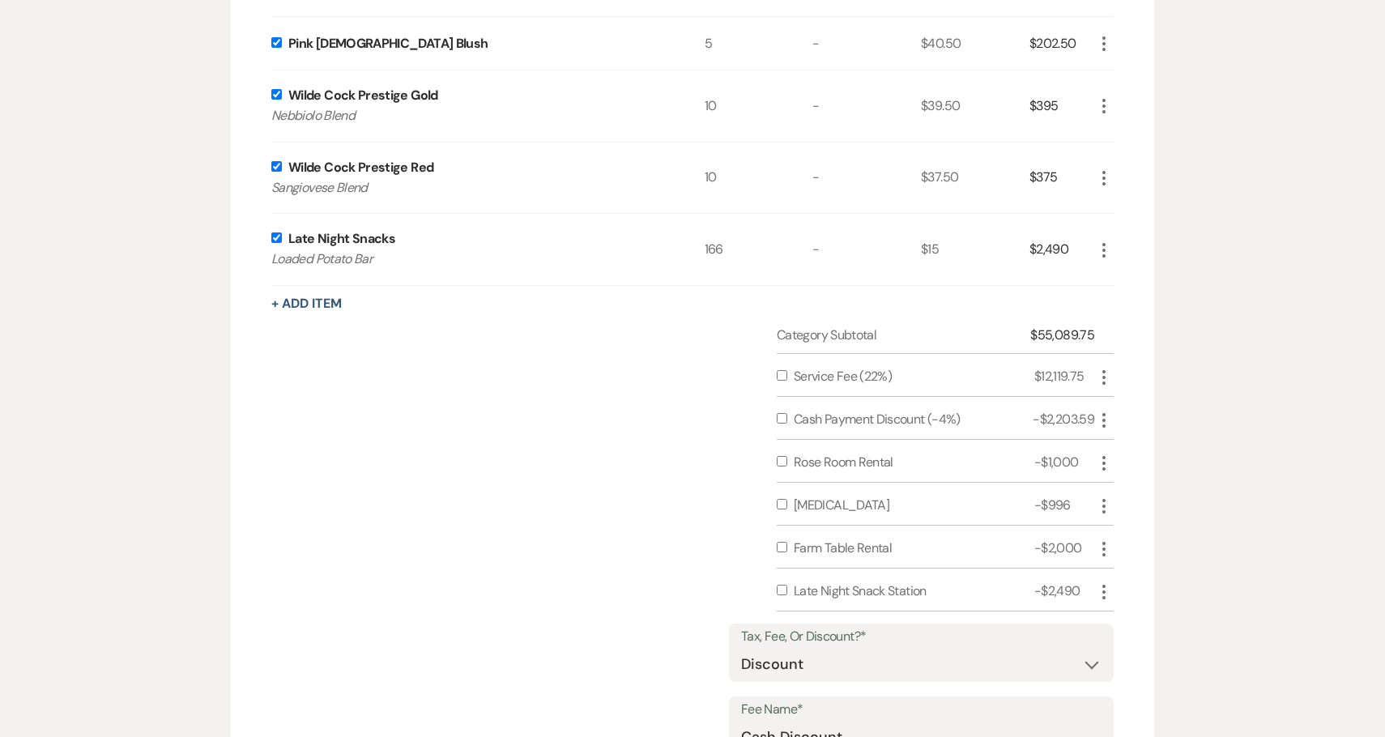
scroll to position [1799, 0]
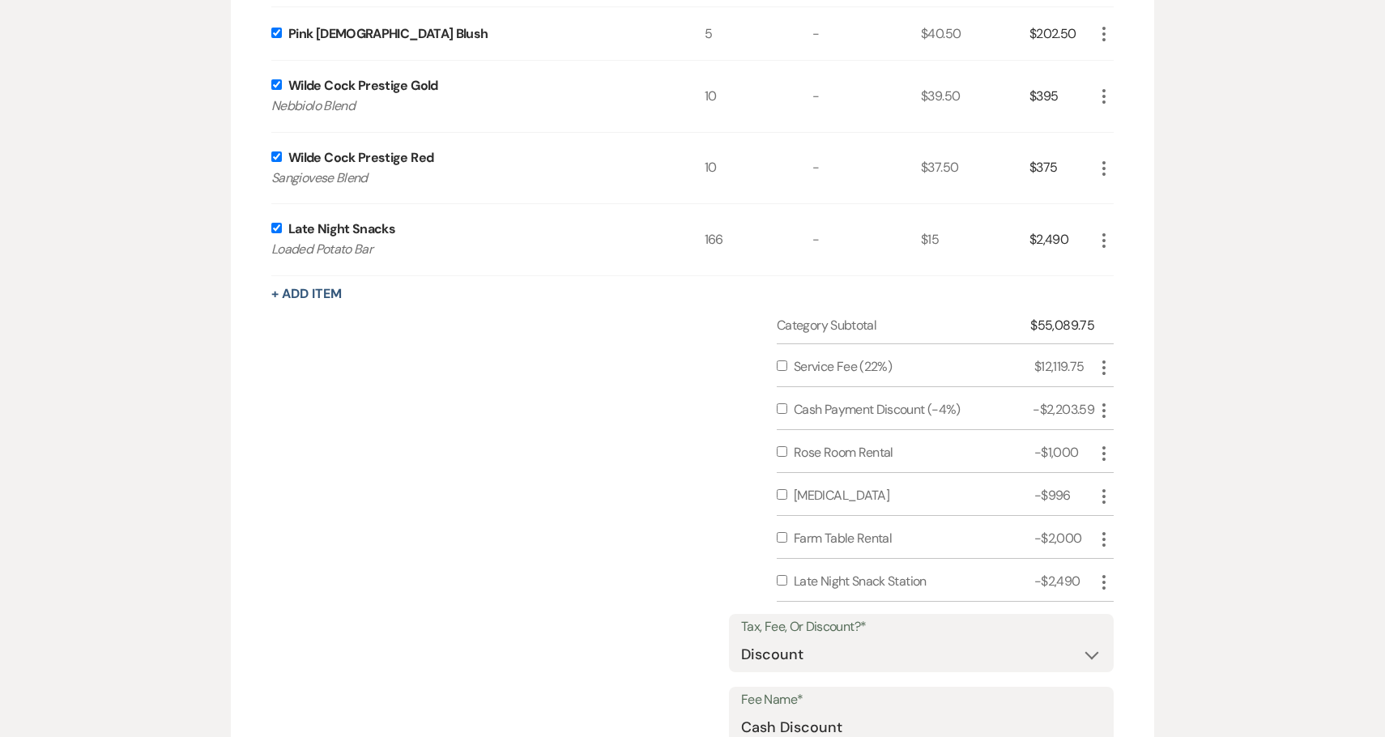
click at [783, 407] on input "checkbox" at bounding box center [782, 408] width 11 height 11
checkbox input "false"
click at [785, 452] on input "checkbox" at bounding box center [782, 451] width 11 height 11
checkbox input "true"
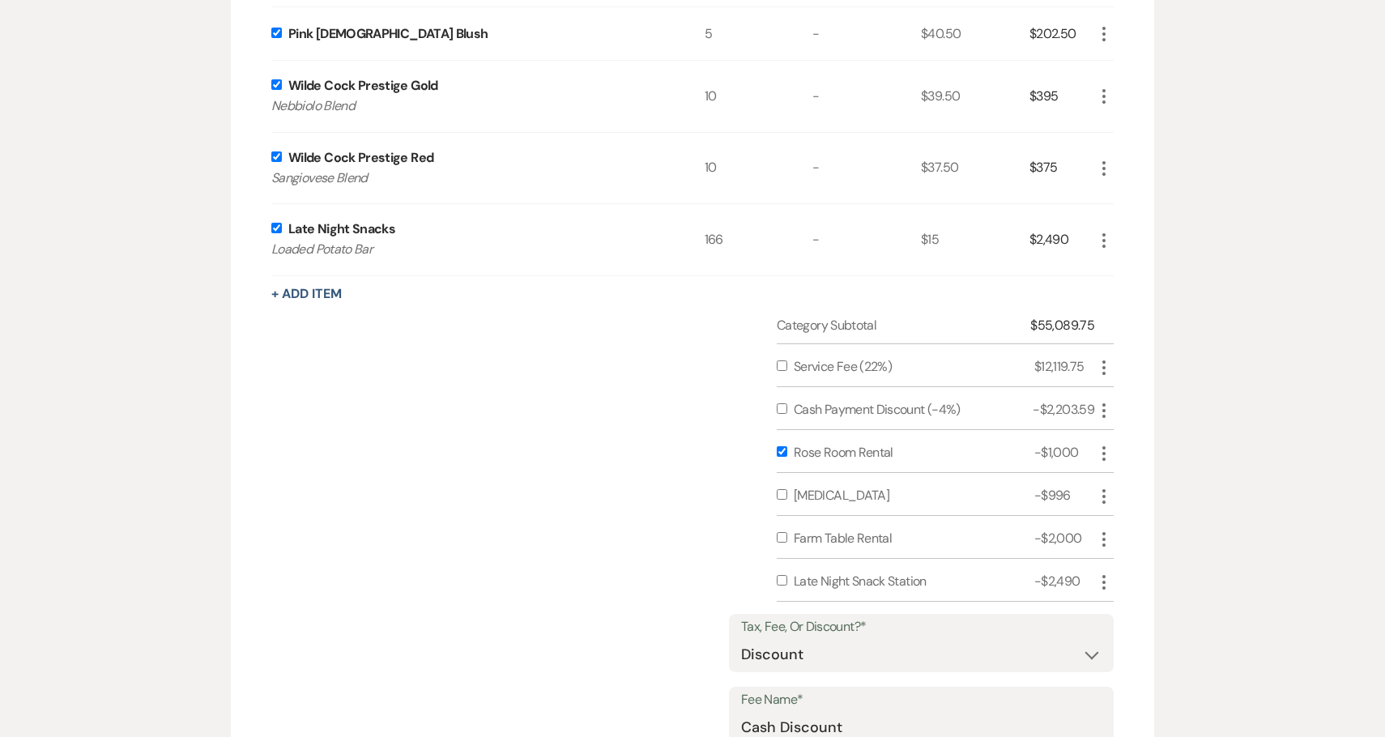
click at [785, 486] on div at bounding box center [785, 495] width 17 height 19
click at [785, 496] on input "checkbox" at bounding box center [782, 494] width 11 height 11
checkbox input "true"
click at [780, 533] on input "checkbox" at bounding box center [782, 537] width 11 height 11
checkbox input "true"
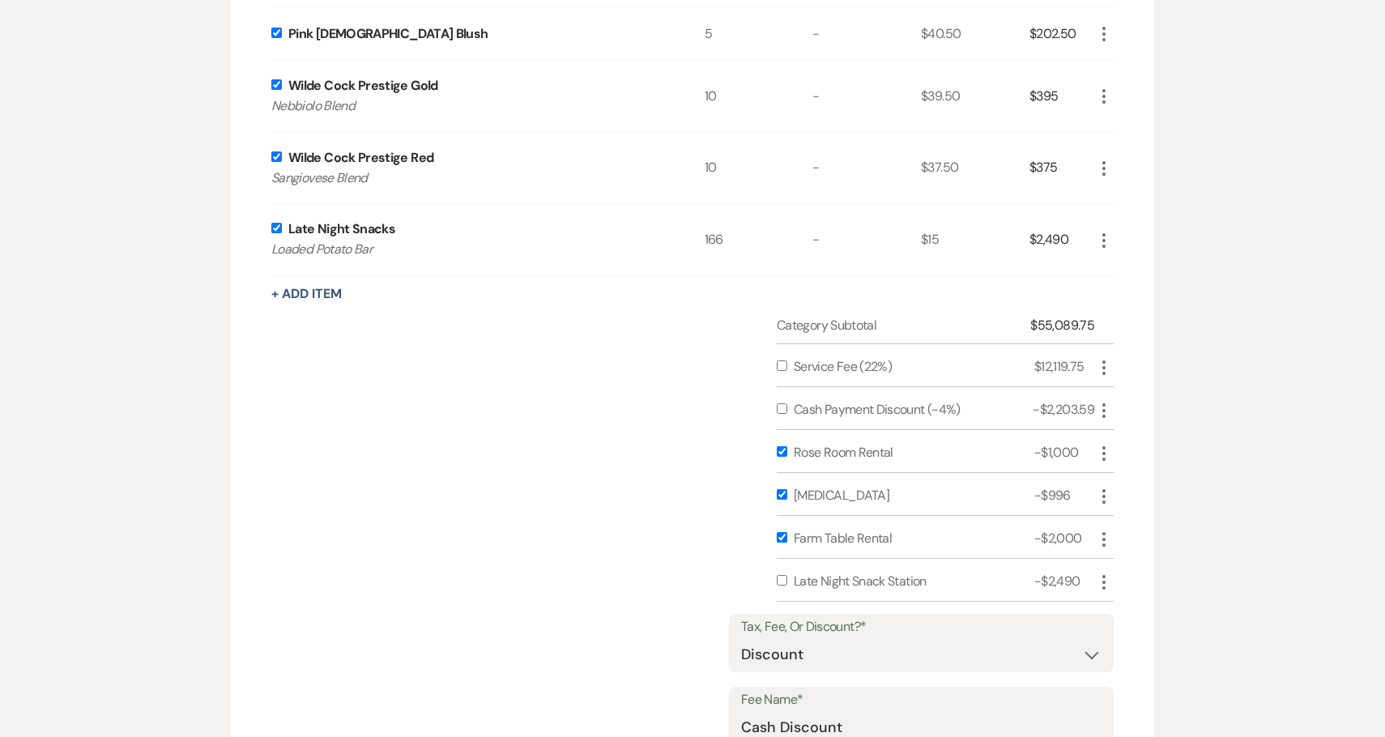
click at [780, 578] on input "checkbox" at bounding box center [782, 580] width 11 height 11
checkbox input "true"
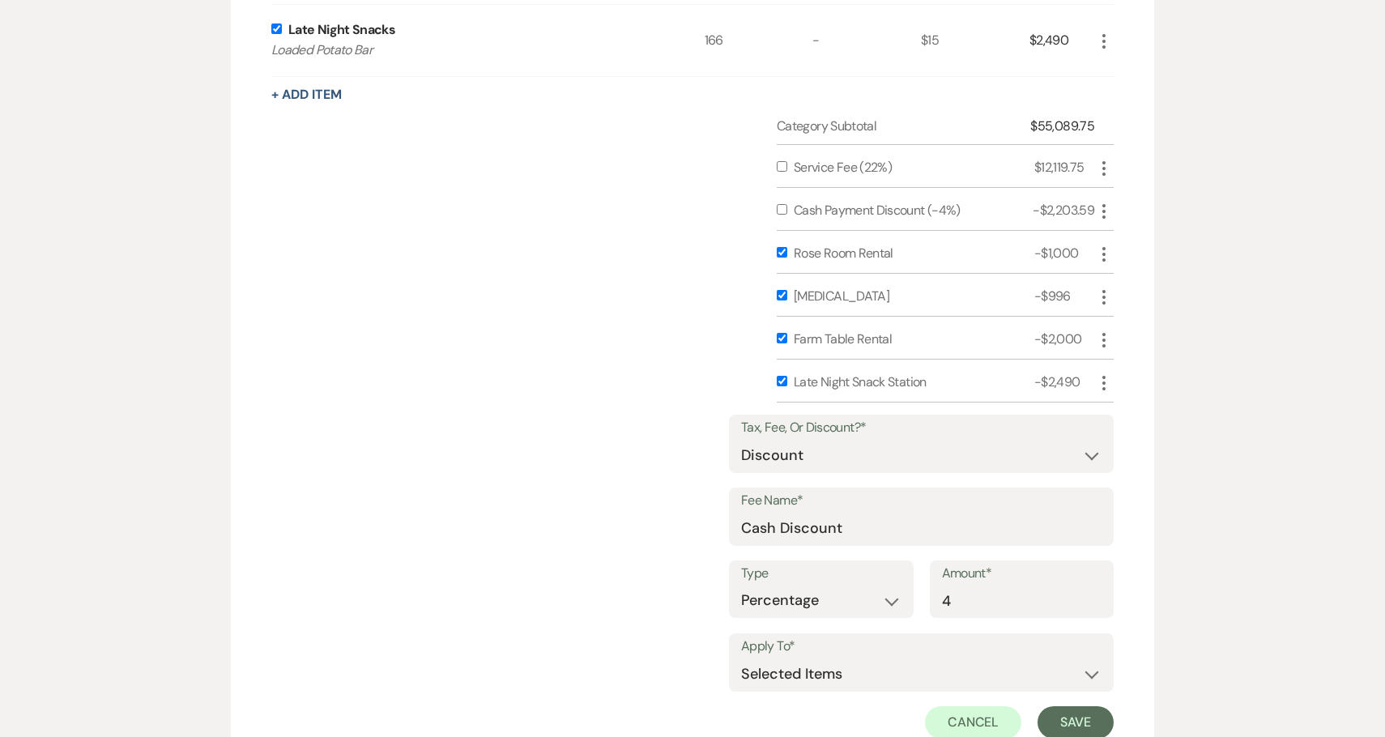
scroll to position [2062, 0]
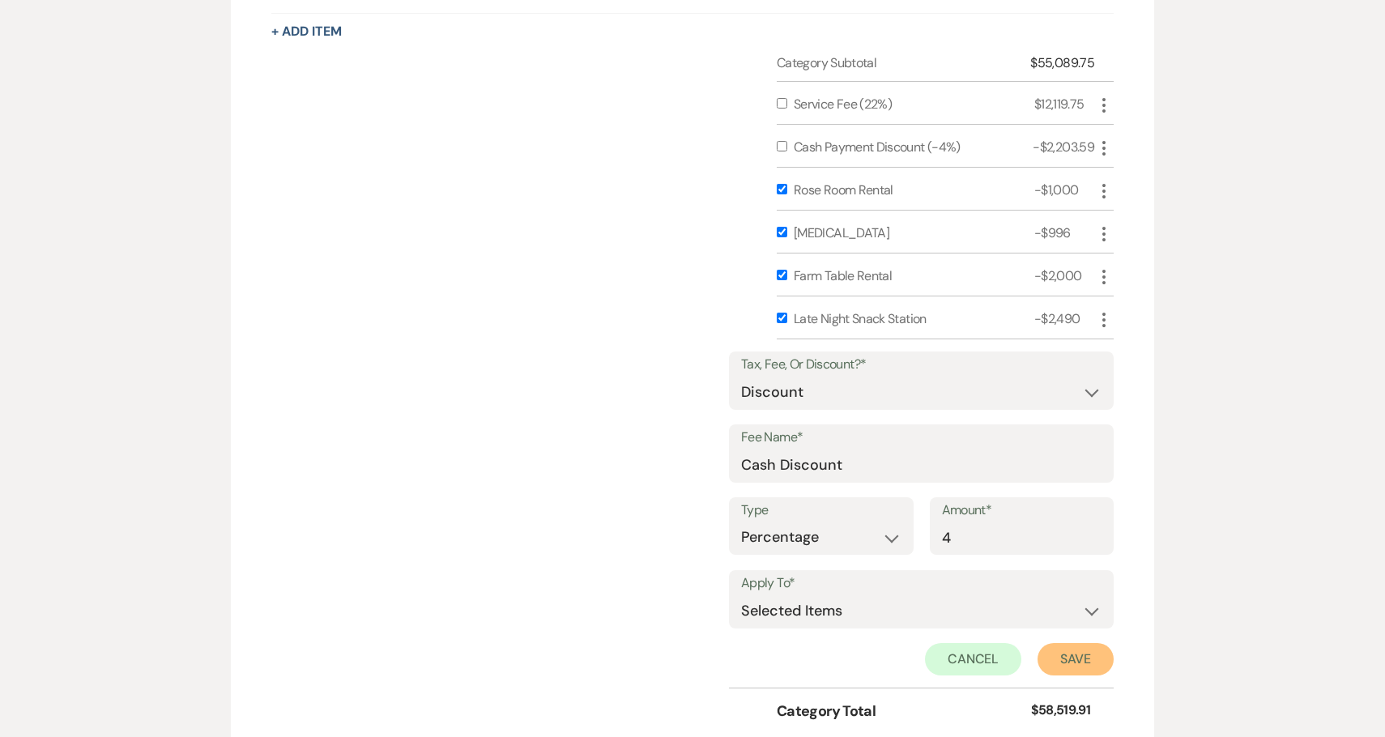
click at [1060, 667] on button "Save" at bounding box center [1076, 659] width 76 height 32
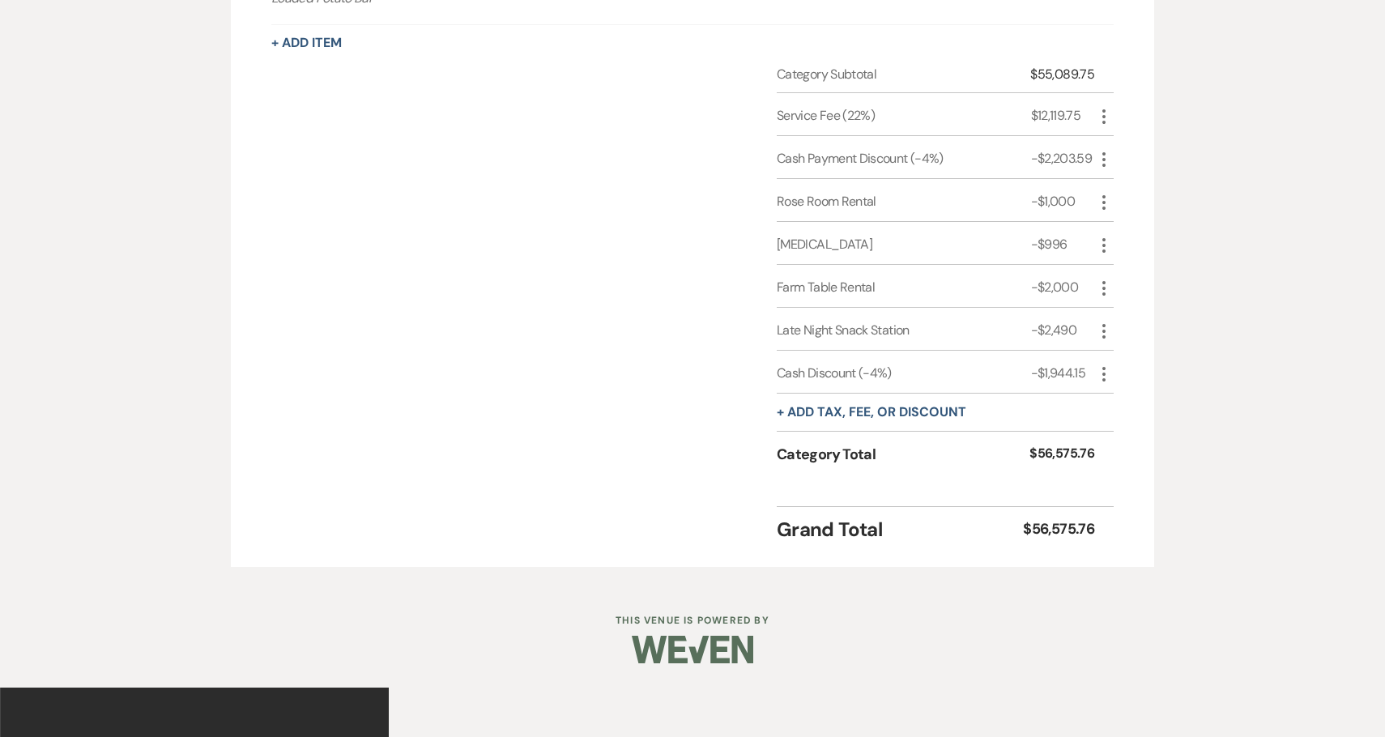
scroll to position [2043, 0]
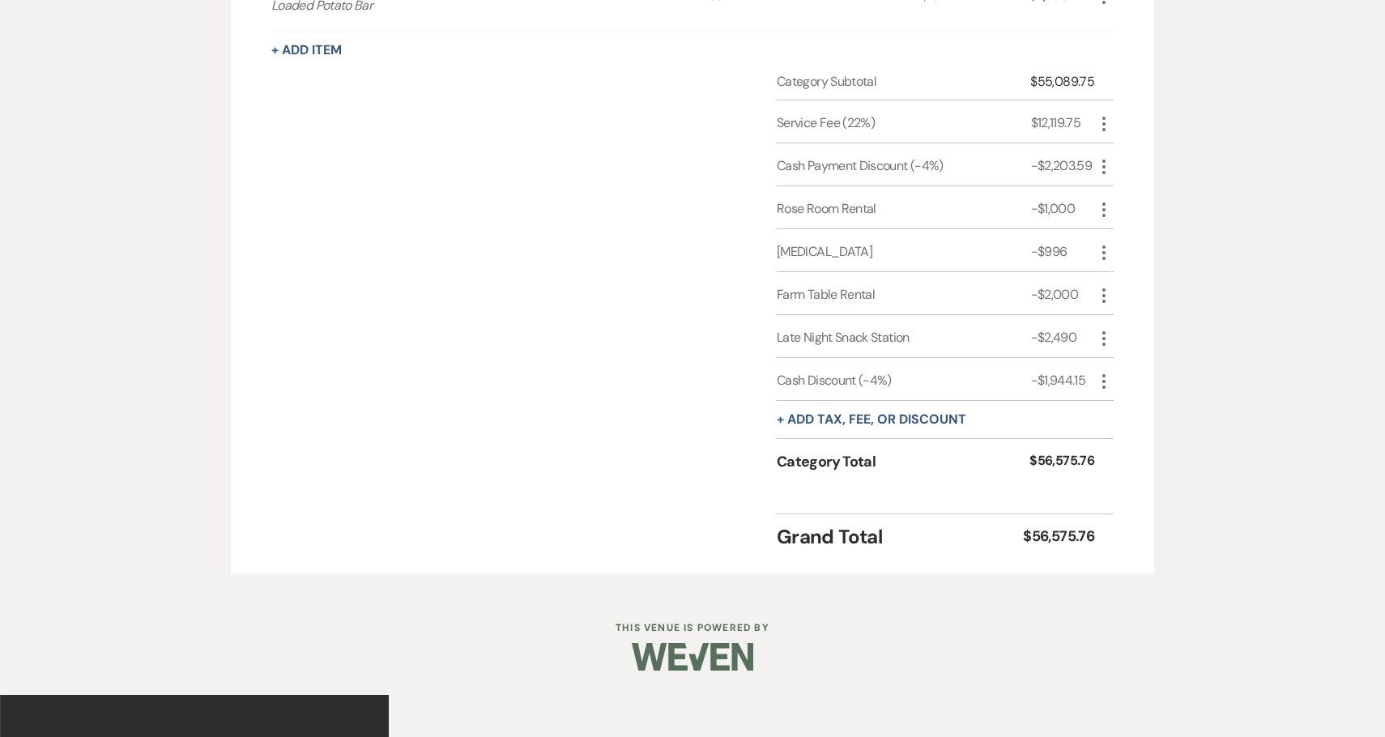
click at [1103, 168] on icon "More" at bounding box center [1103, 166] width 19 height 19
click at [1124, 220] on button "Delete Delete" at bounding box center [1137, 224] width 87 height 26
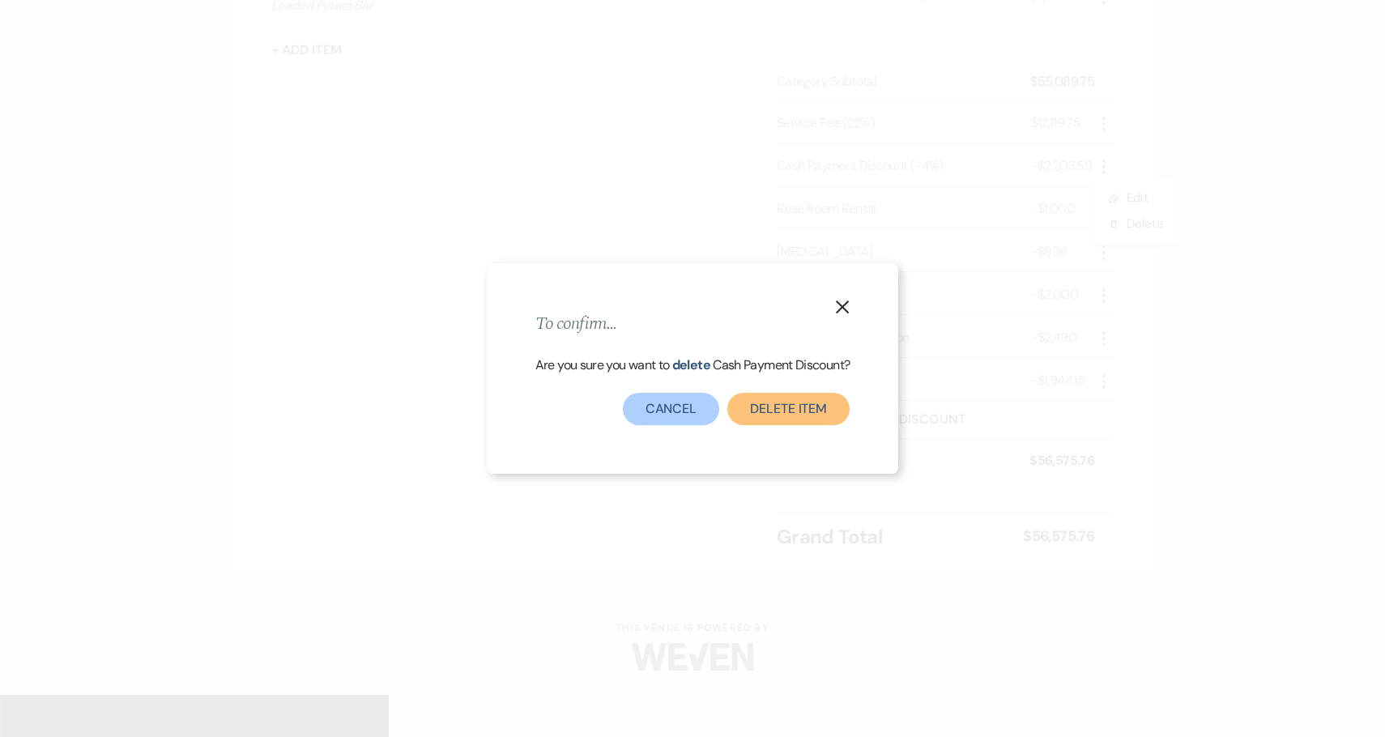
click at [790, 402] on button "Delete item" at bounding box center [788, 409] width 122 height 32
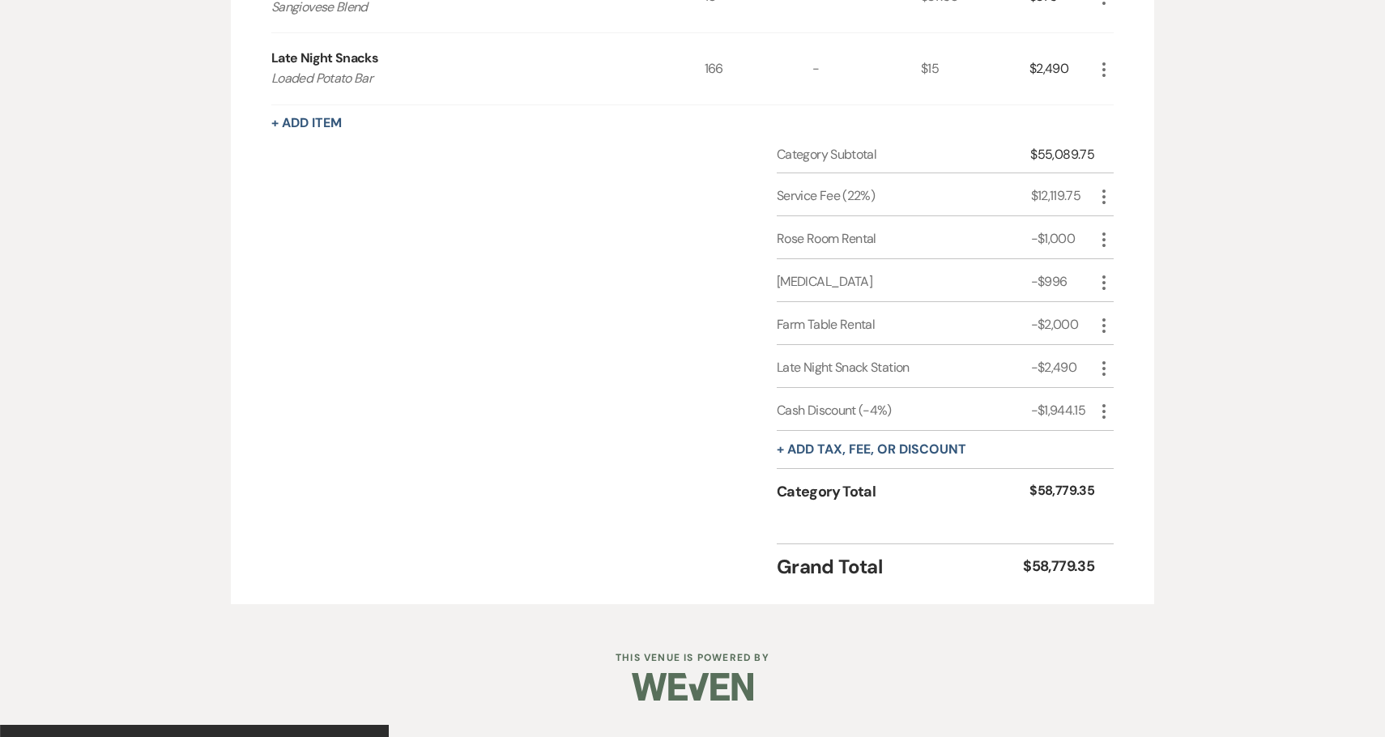
scroll to position [1946, 0]
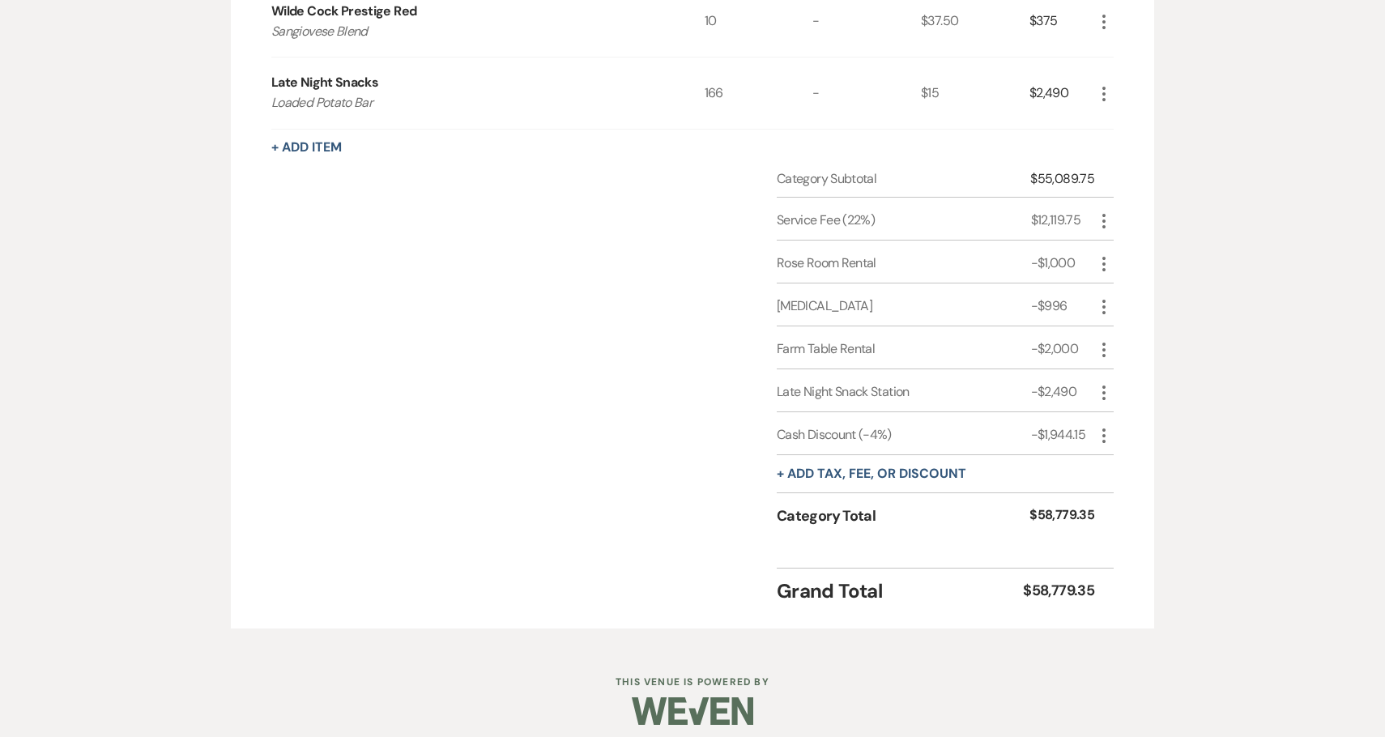
click at [1102, 264] on icon "More" at bounding box center [1103, 263] width 19 height 19
click at [1124, 286] on button "Pencil Edit" at bounding box center [1136, 296] width 84 height 26
select select "2"
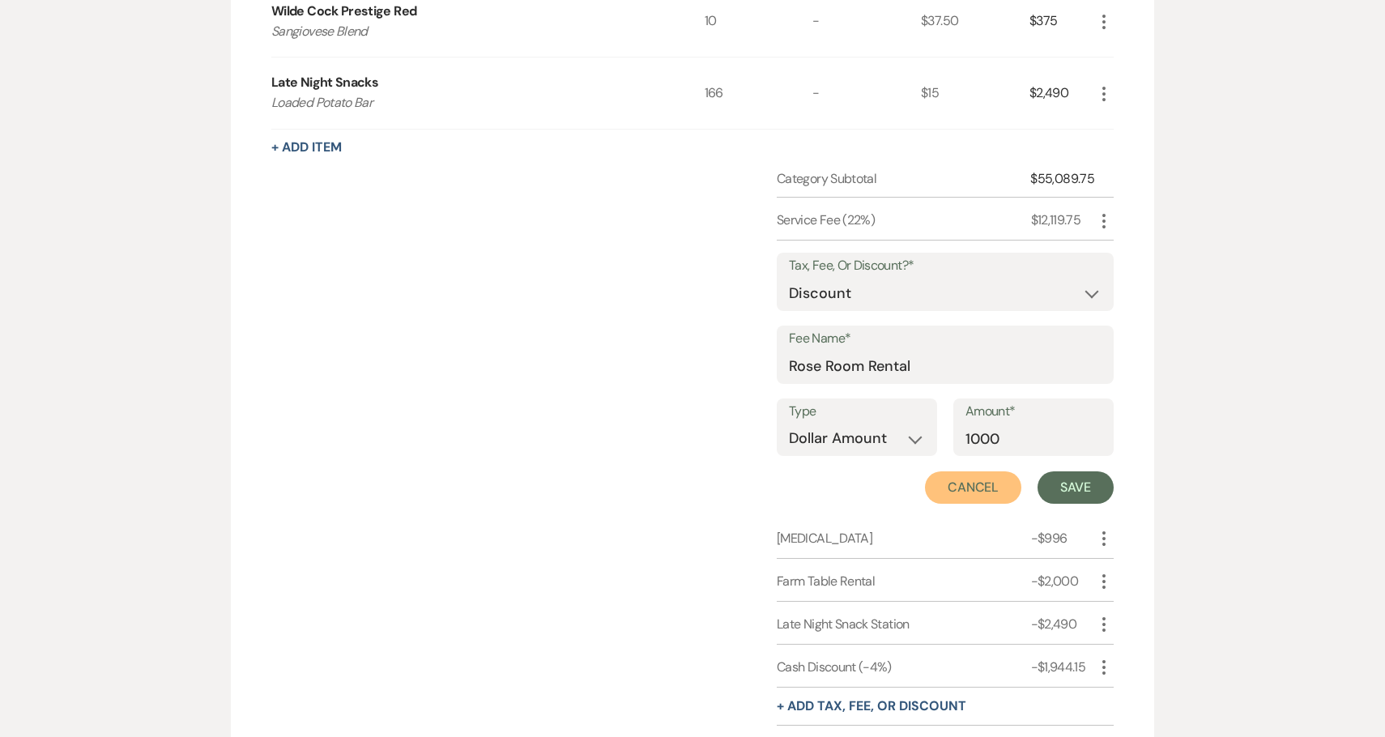
click at [949, 492] on button "Cancel" at bounding box center [973, 487] width 97 height 32
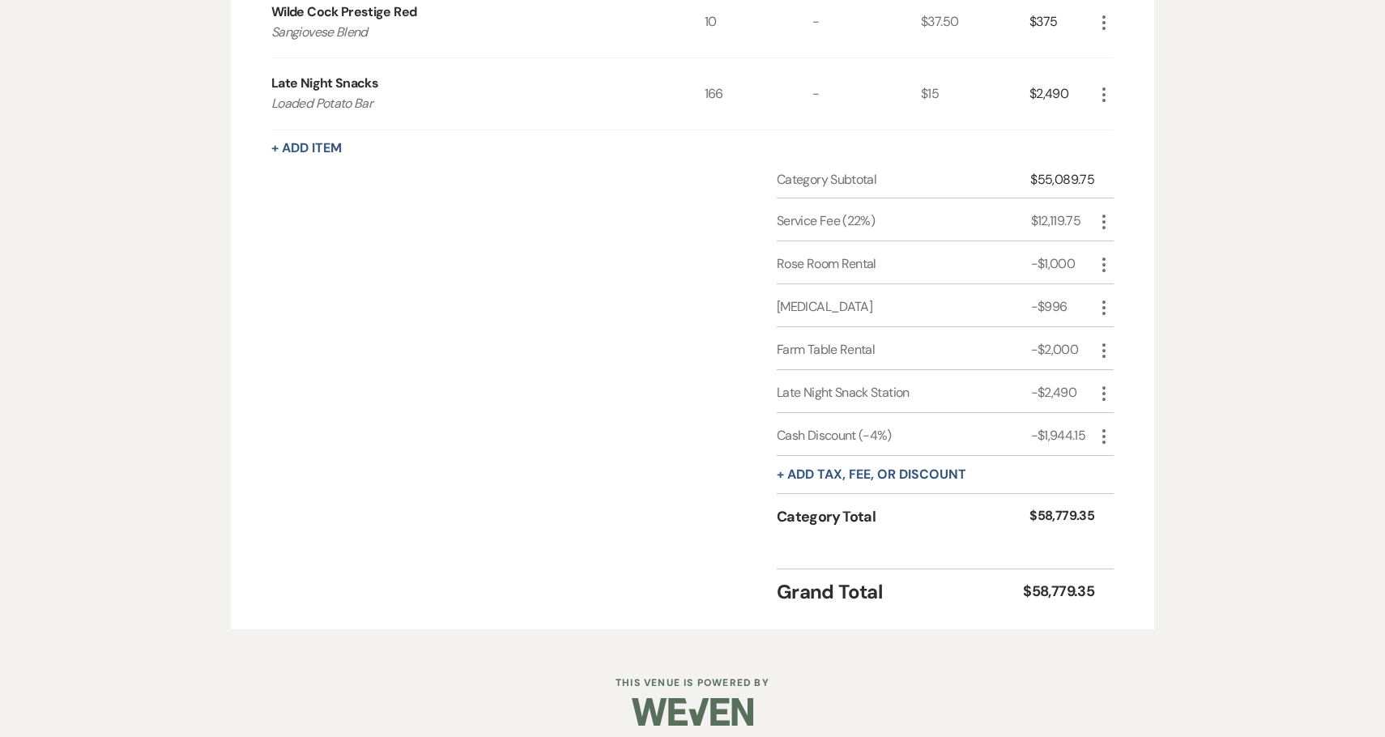
scroll to position [1848, 0]
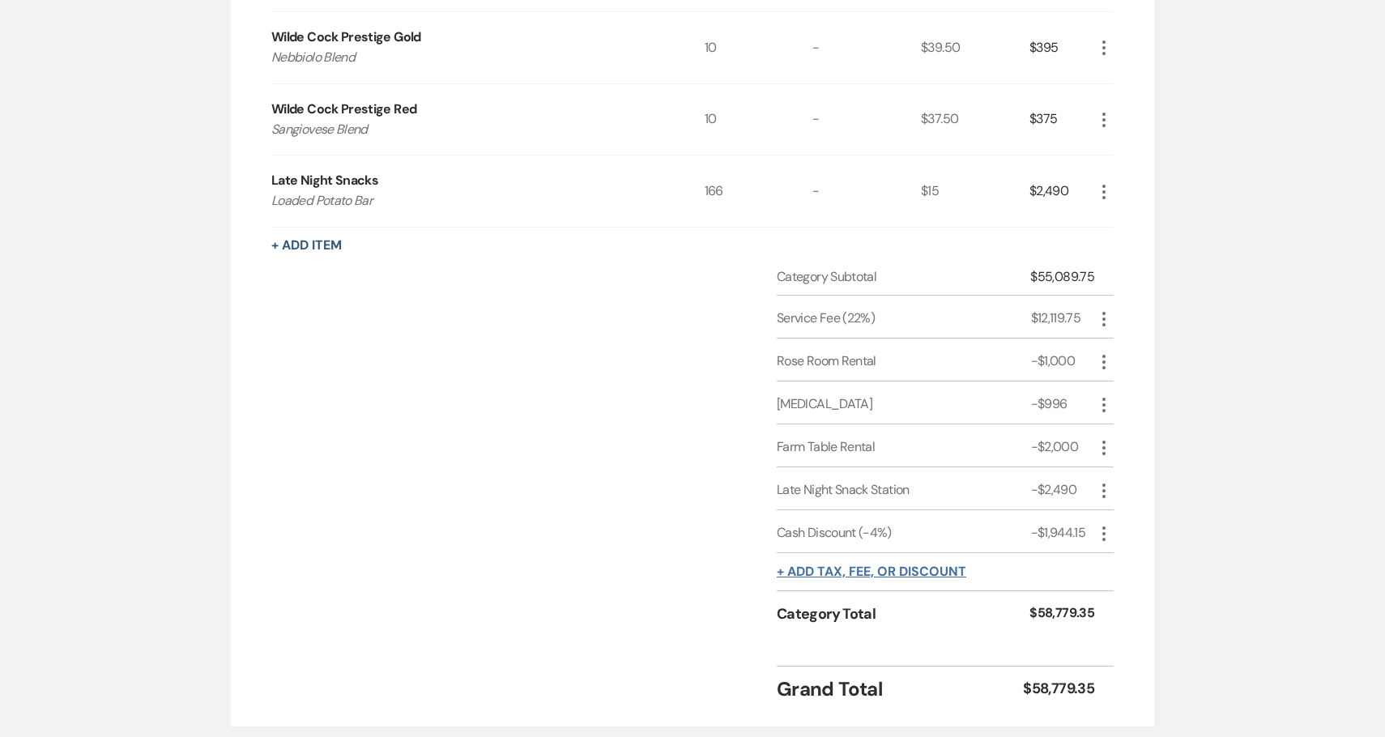
click at [900, 571] on button "+ Add tax, fee, or discount" at bounding box center [872, 571] width 190 height 13
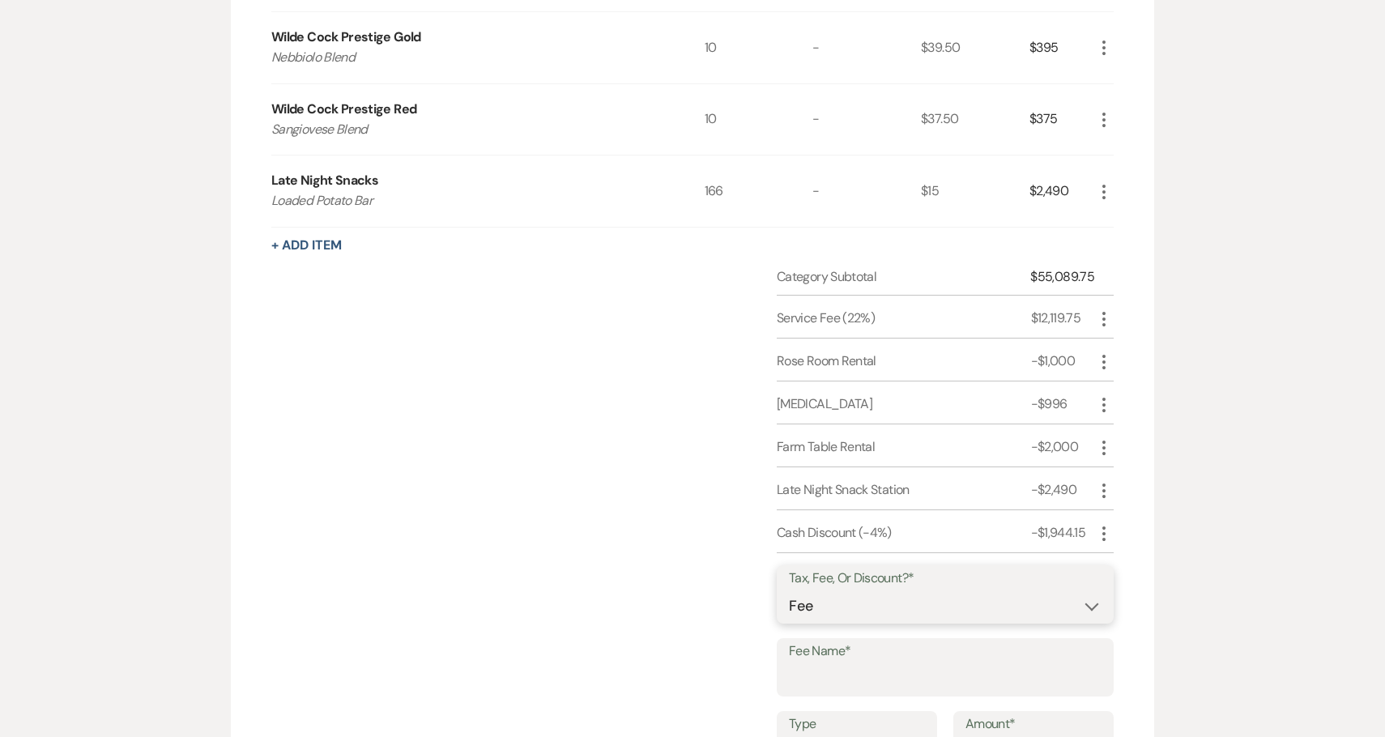
click at [903, 605] on select "Fee Discount Tax" at bounding box center [945, 607] width 313 height 32
select select "3"
click at [789, 591] on select "Fee Discount Tax" at bounding box center [945, 607] width 313 height 32
click at [898, 676] on input "Fee Name*" at bounding box center [945, 679] width 313 height 32
type input "NJ Sales Tax"
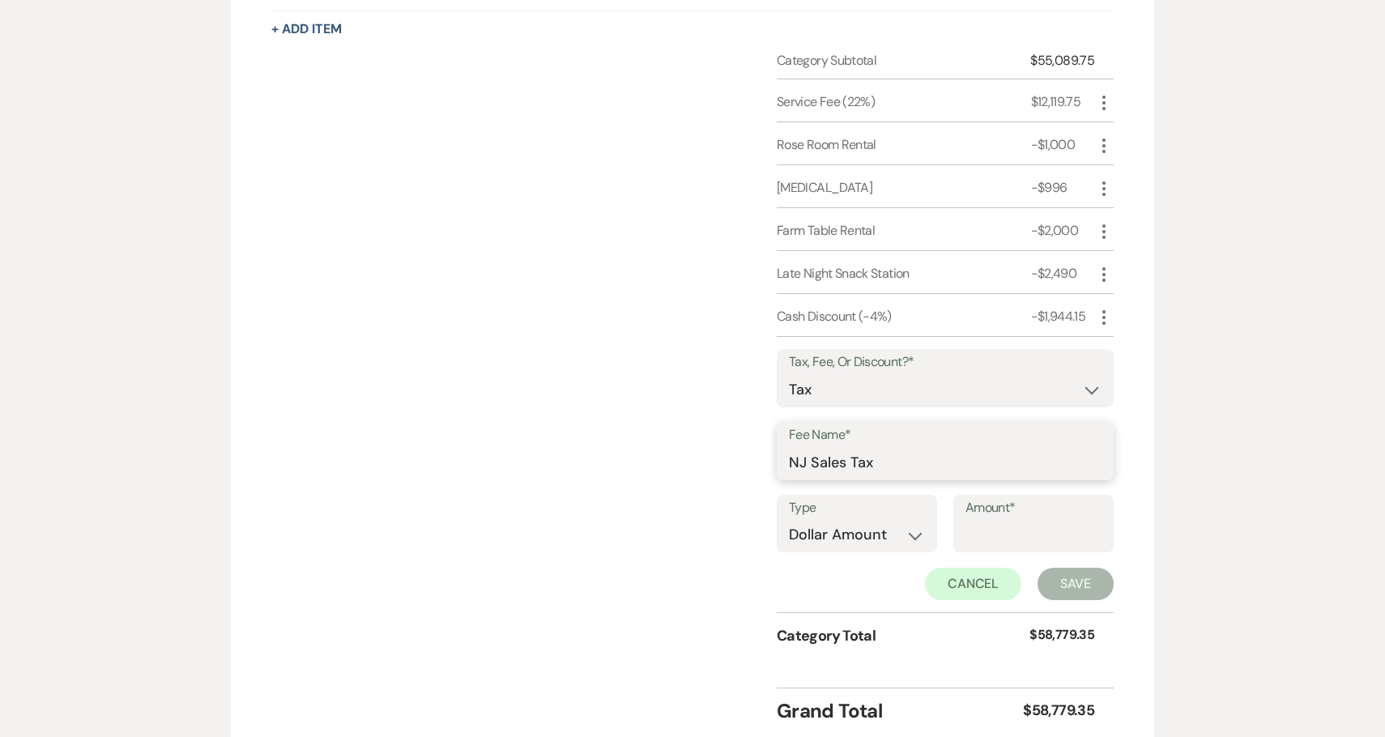
scroll to position [2066, 0]
click at [896, 521] on select "Dollar Amount Percentage" at bounding box center [857, 534] width 136 height 32
select select "false"
click at [789, 518] on select "Dollar Amount Percentage" at bounding box center [857, 534] width 136 height 32
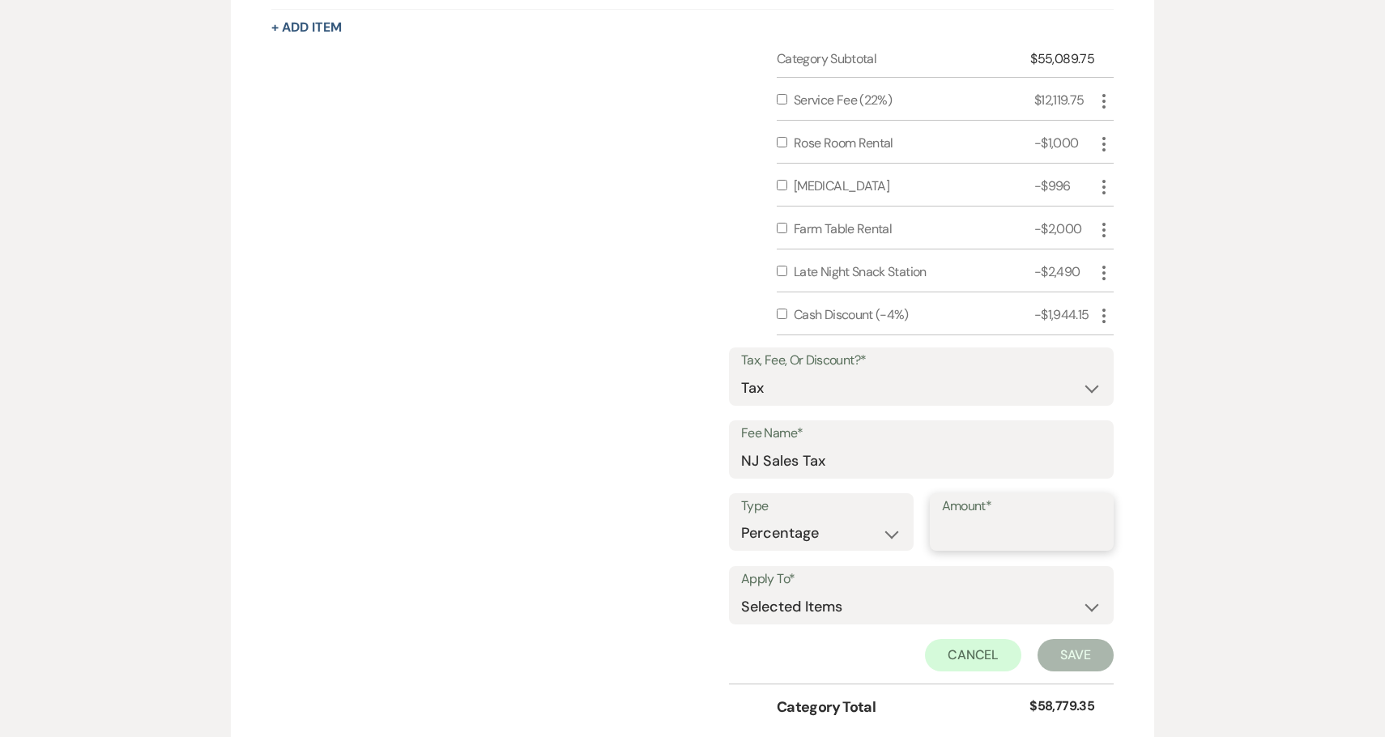
click at [979, 539] on input "Amount*" at bounding box center [1022, 534] width 160 height 32
type input "6.625"
click at [577, 394] on div "Category Subtotal $55,089.75 Service Fee (22%) $12,119.75 More Rose Room Rental…" at bounding box center [692, 398] width 842 height 698
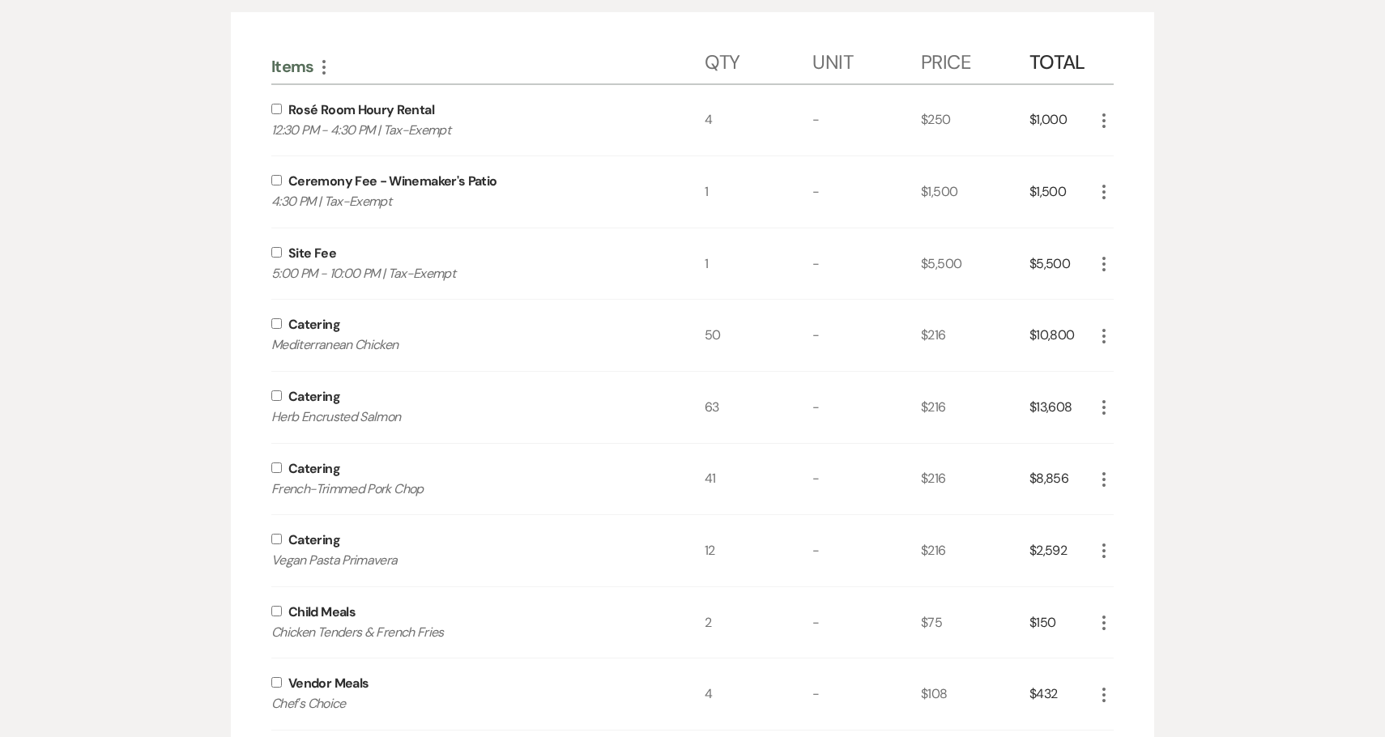
scroll to position [389, 0]
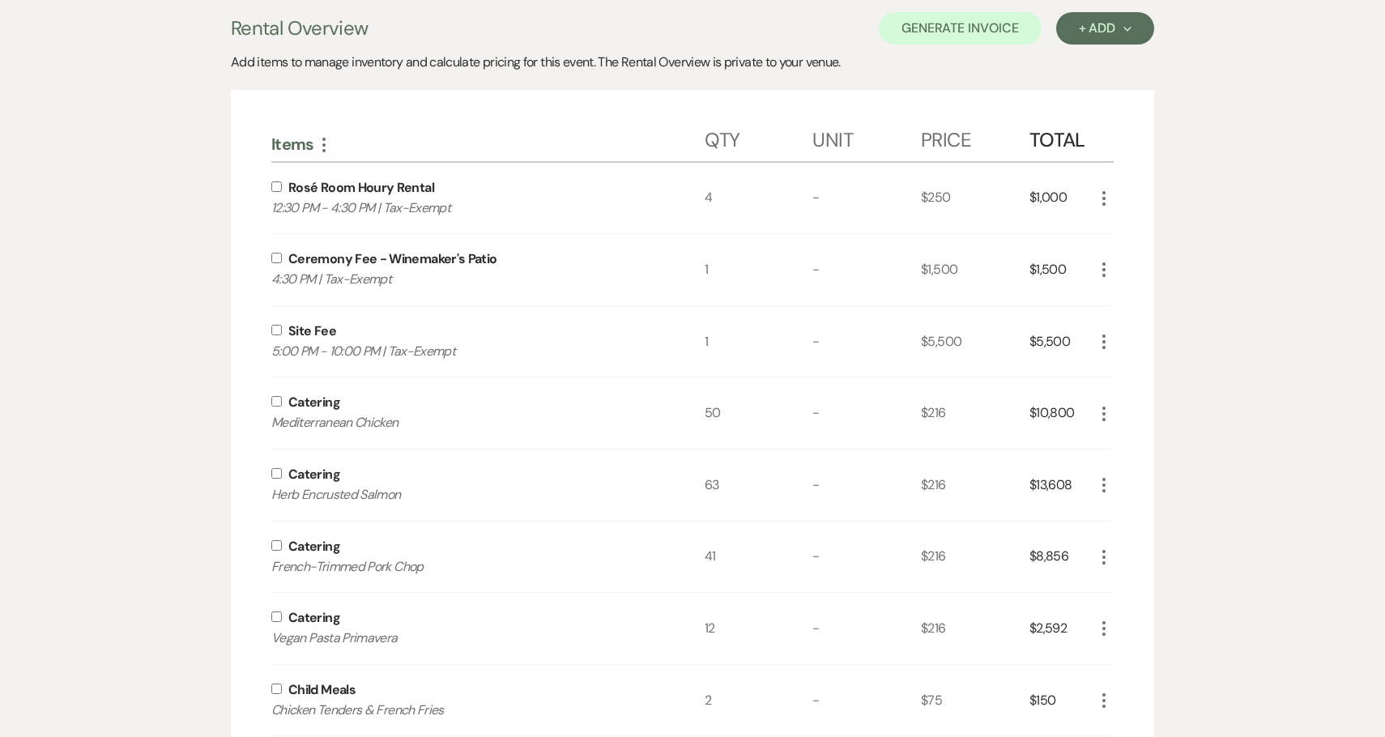
click at [276, 402] on input "checkbox" at bounding box center [276, 401] width 11 height 11
checkbox input "true"
click at [281, 473] on input "checkbox" at bounding box center [276, 473] width 11 height 11
checkbox input "true"
click at [278, 550] on input "checkbox" at bounding box center [276, 545] width 11 height 11
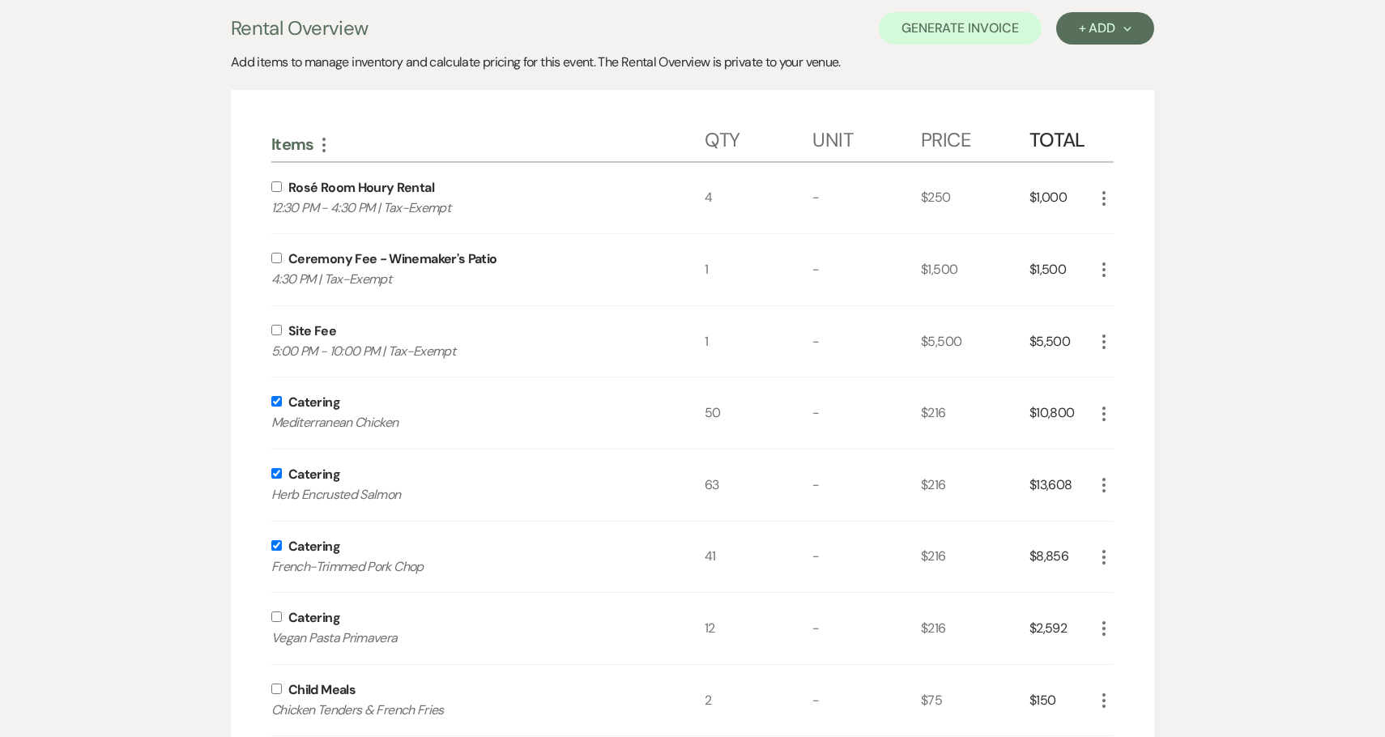
checkbox input "true"
click at [277, 620] on input "checkbox" at bounding box center [276, 617] width 11 height 11
checkbox input "true"
click at [277, 692] on input "checkbox" at bounding box center [276, 689] width 11 height 11
checkbox input "true"
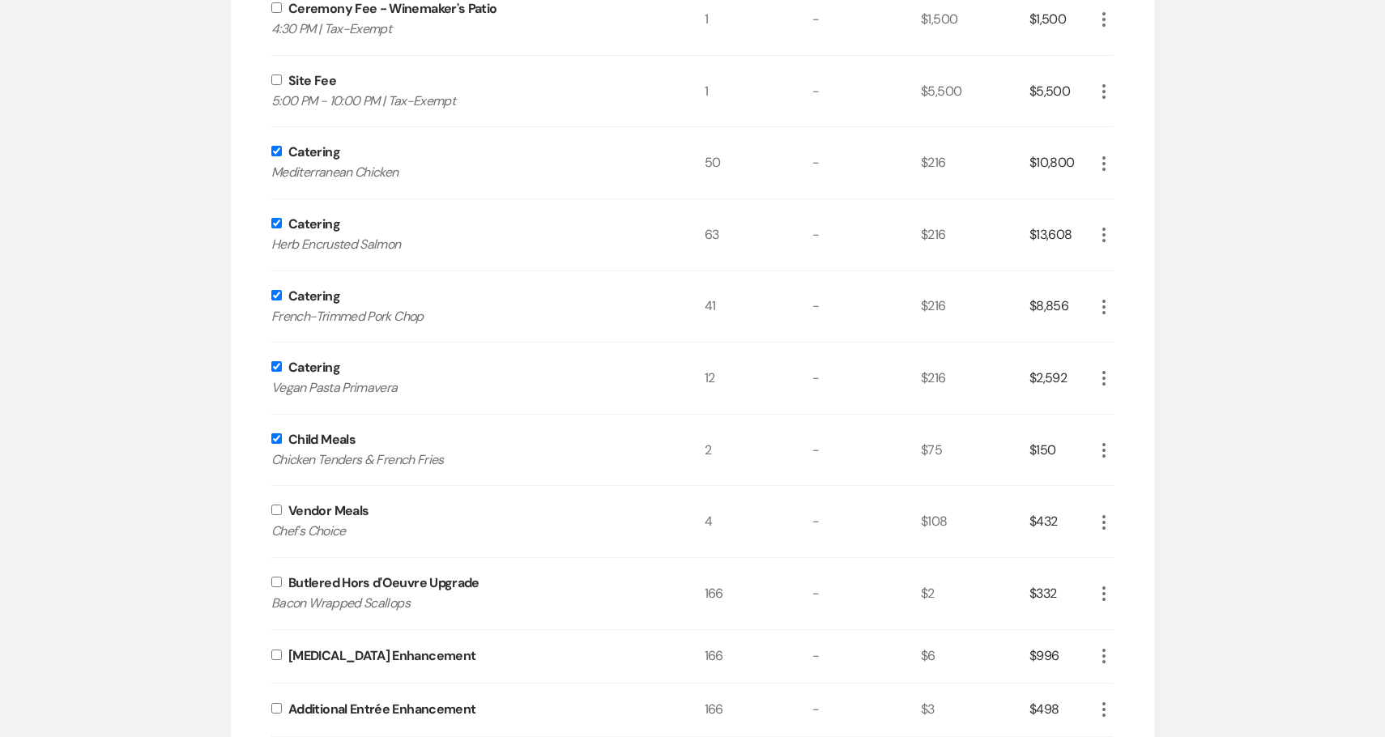
scroll to position [642, 0]
click at [276, 510] on input "checkbox" at bounding box center [276, 507] width 11 height 11
checkbox input "true"
click at [276, 578] on input "checkbox" at bounding box center [276, 579] width 11 height 11
checkbox input "true"
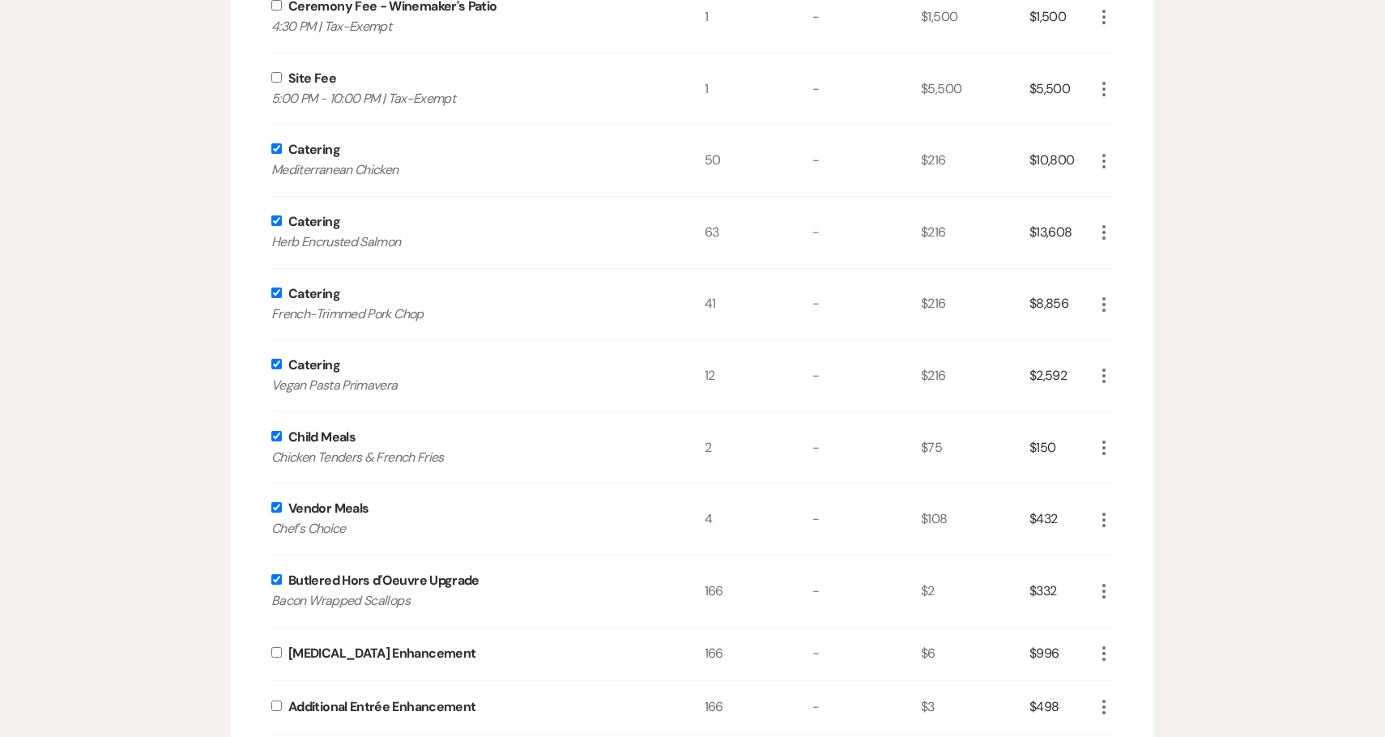
click at [274, 650] on input "checkbox" at bounding box center [276, 652] width 11 height 11
checkbox input "true"
click at [279, 709] on input "checkbox" at bounding box center [276, 706] width 11 height 11
checkbox input "true"
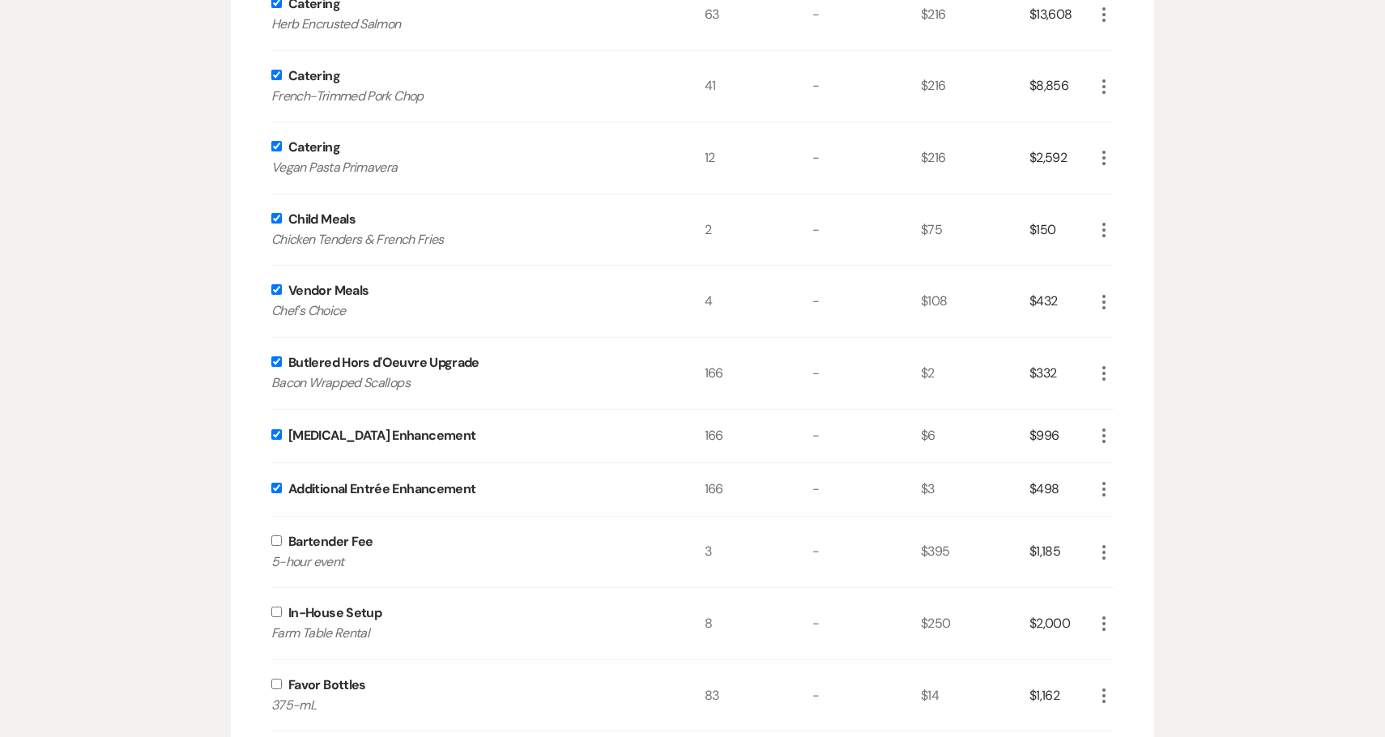
scroll to position [870, 0]
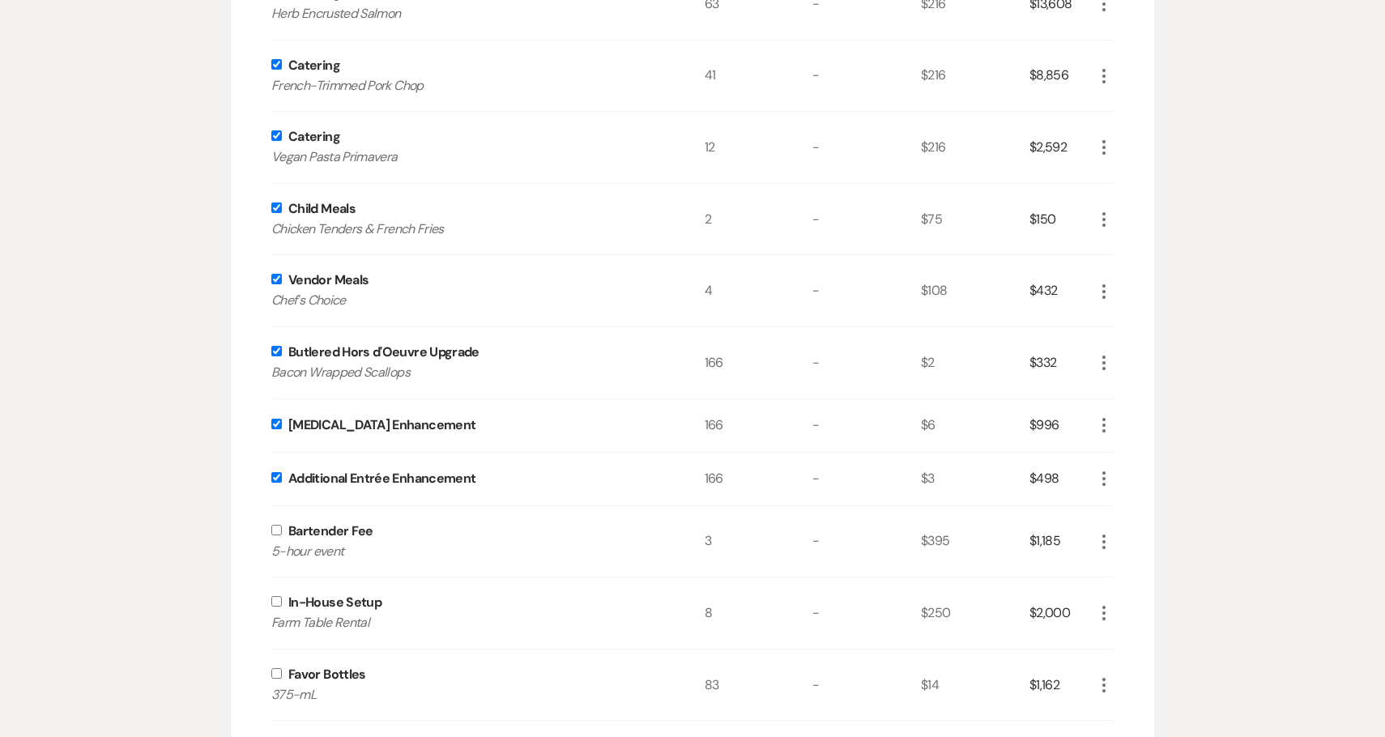
click at [275, 530] on input "checkbox" at bounding box center [276, 530] width 11 height 11
checkbox input "true"
click at [275, 600] on input "checkbox" at bounding box center [276, 601] width 11 height 11
checkbox input "true"
click at [276, 676] on input "checkbox" at bounding box center [276, 673] width 11 height 11
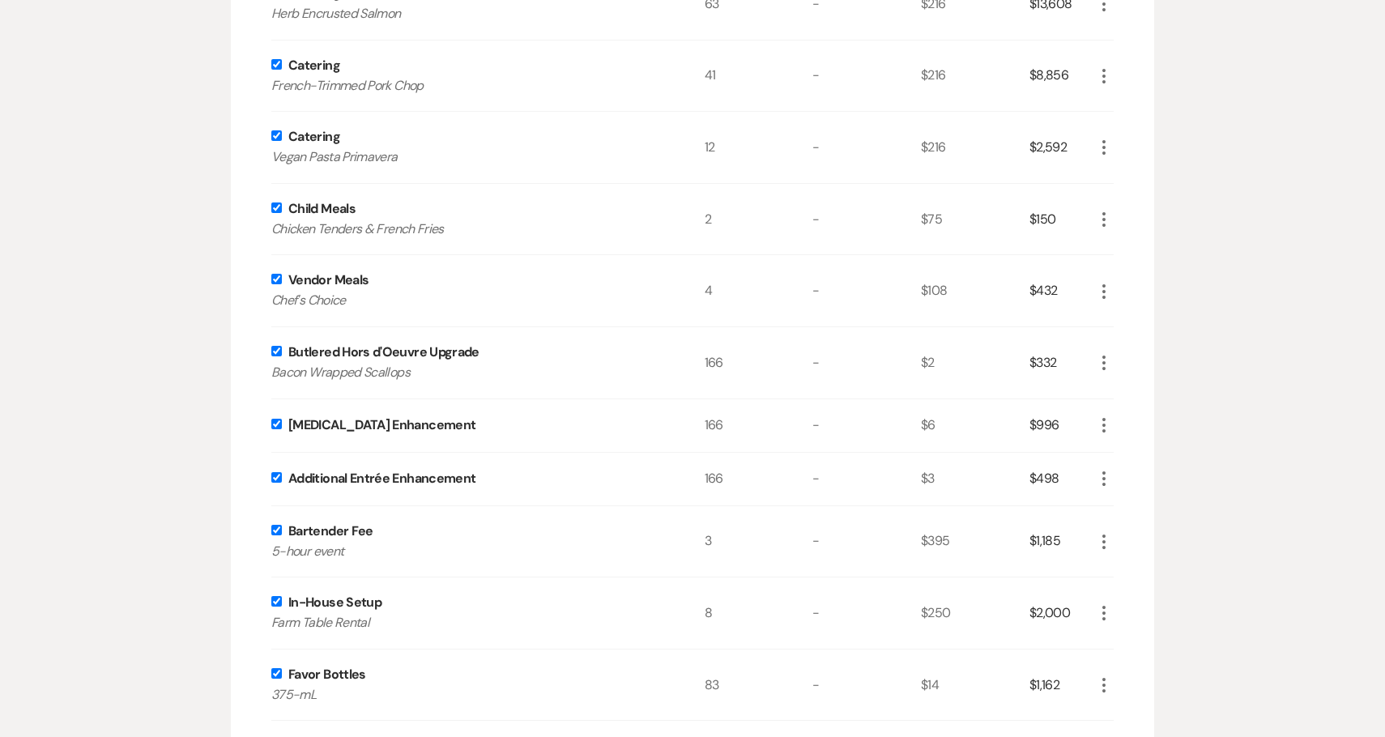
checkbox input "true"
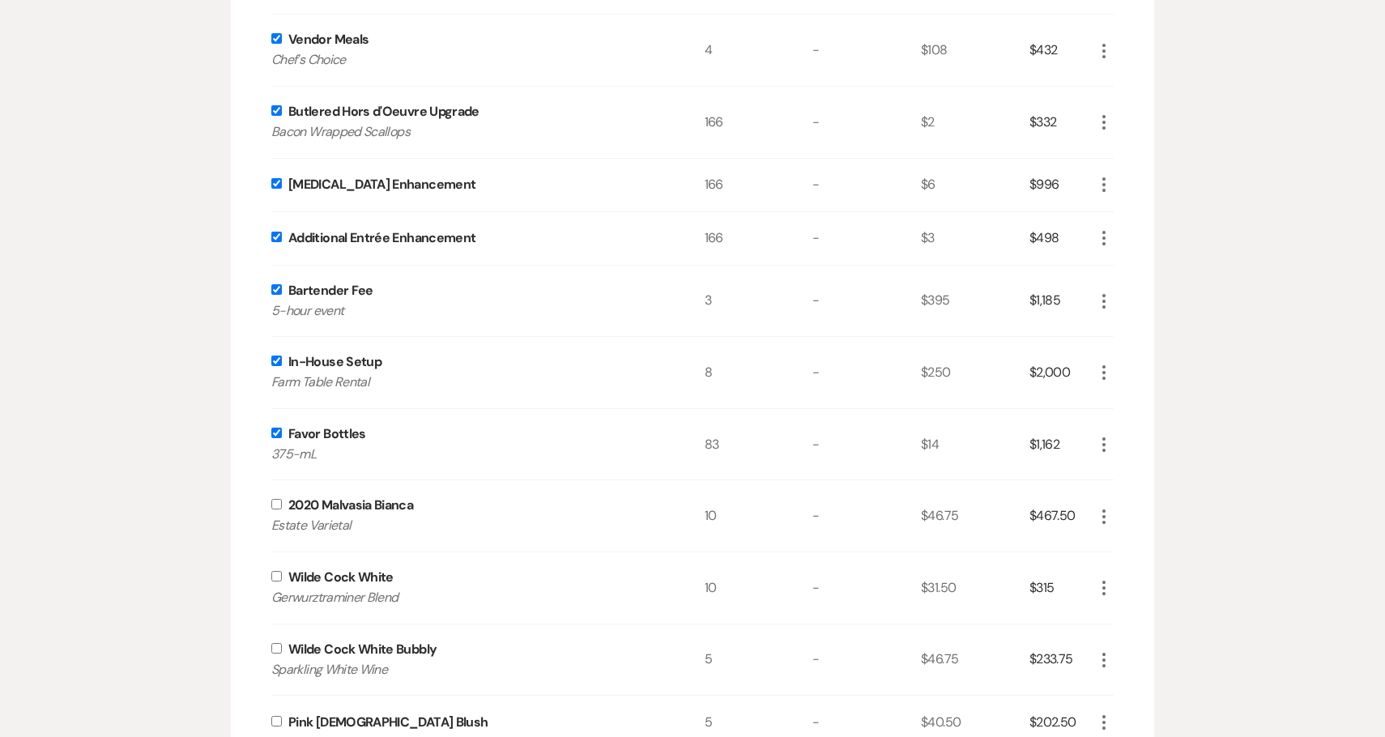
scroll to position [1115, 0]
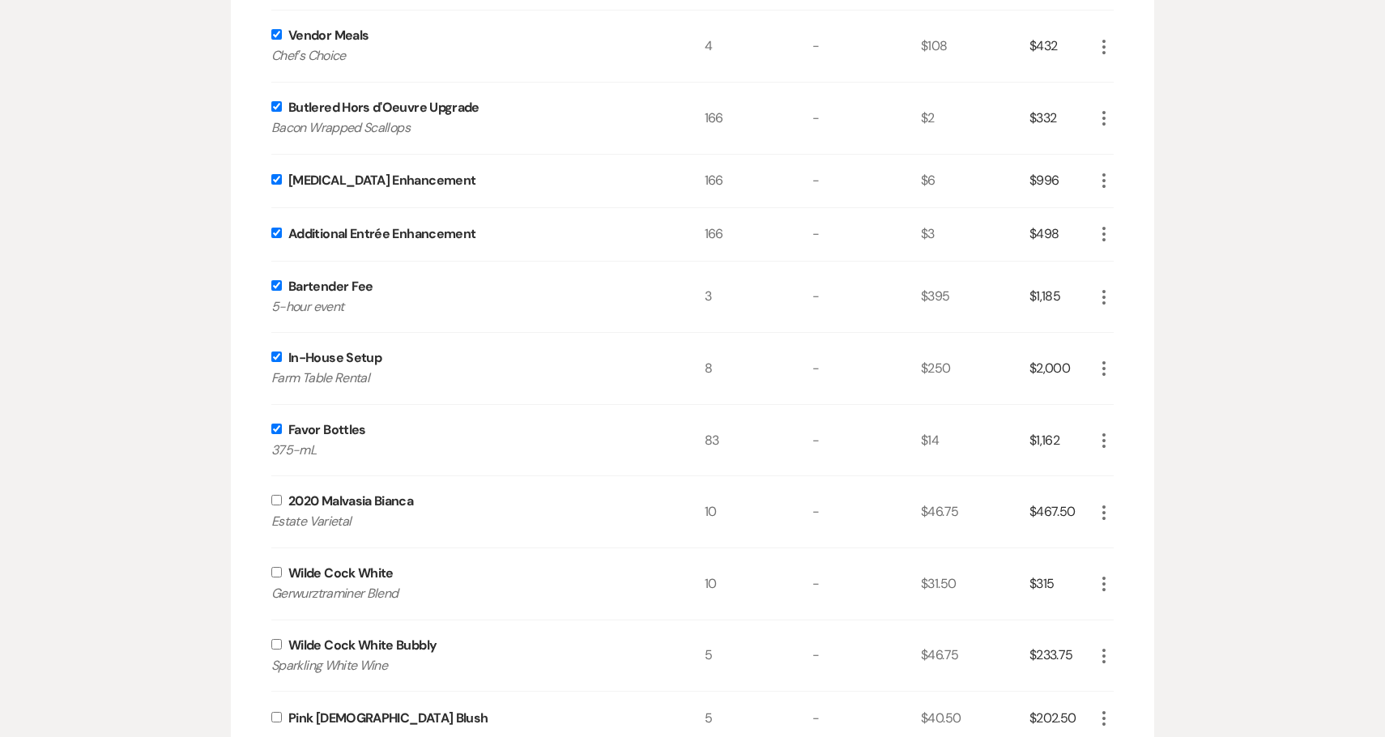
click at [279, 498] on input "checkbox" at bounding box center [276, 500] width 11 height 11
checkbox input "true"
click at [275, 571] on input "checkbox" at bounding box center [276, 572] width 11 height 11
checkbox input "true"
click at [277, 641] on input "checkbox" at bounding box center [276, 644] width 11 height 11
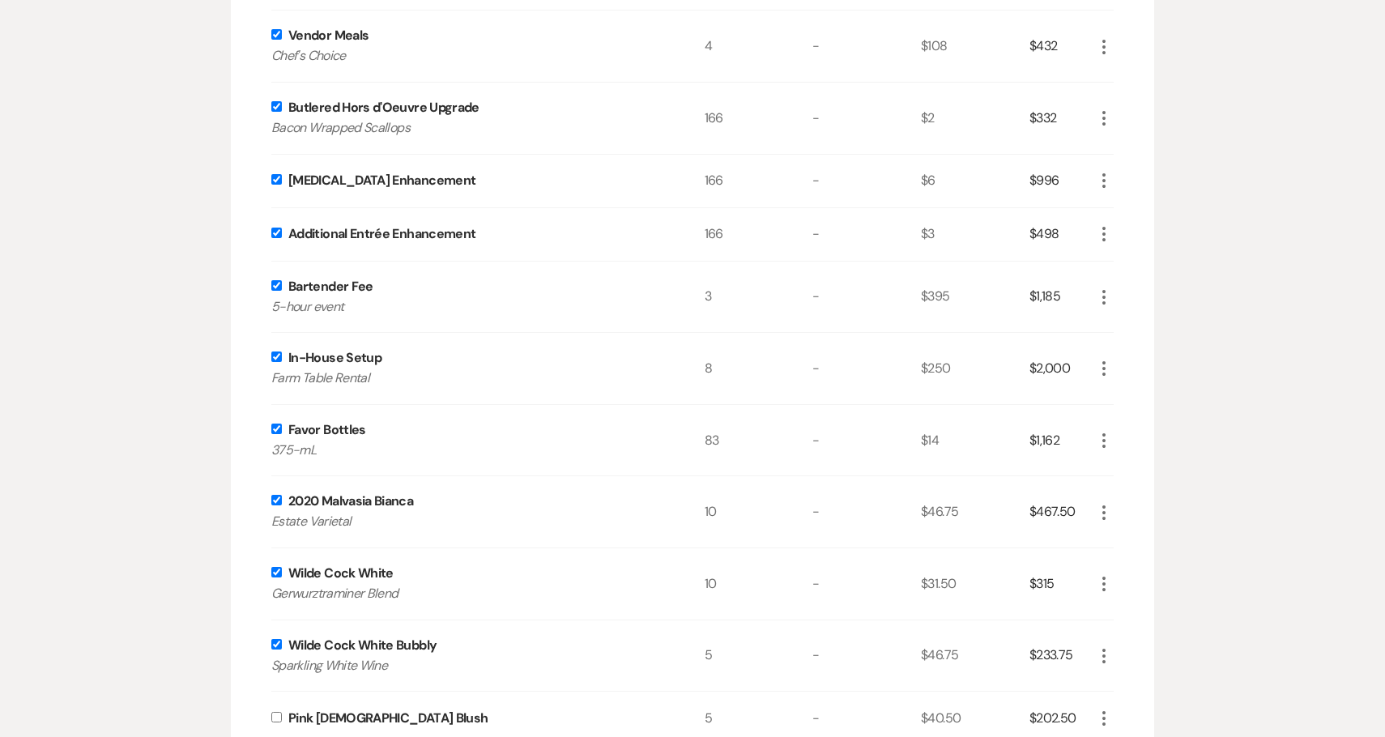
checkbox input "true"
click at [275, 713] on input "checkbox" at bounding box center [276, 717] width 11 height 11
checkbox input "true"
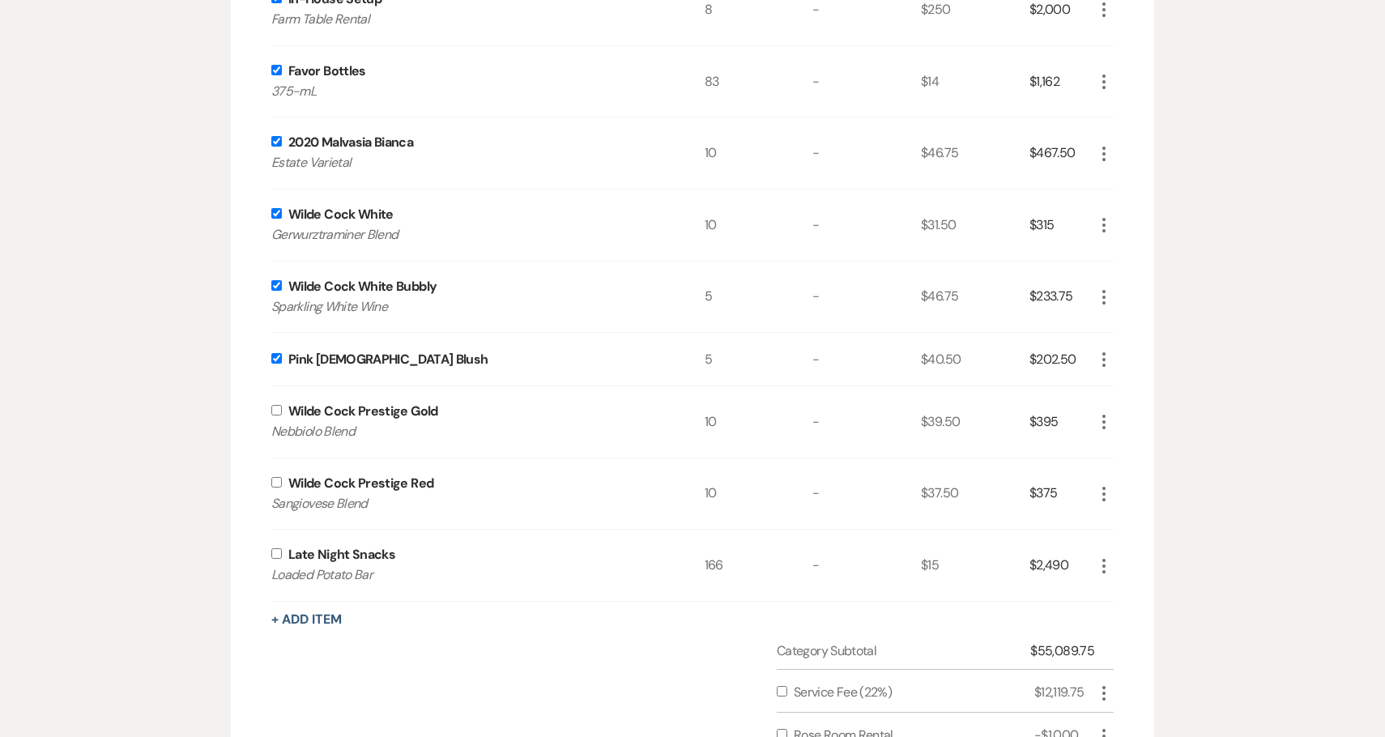
scroll to position [1480, 0]
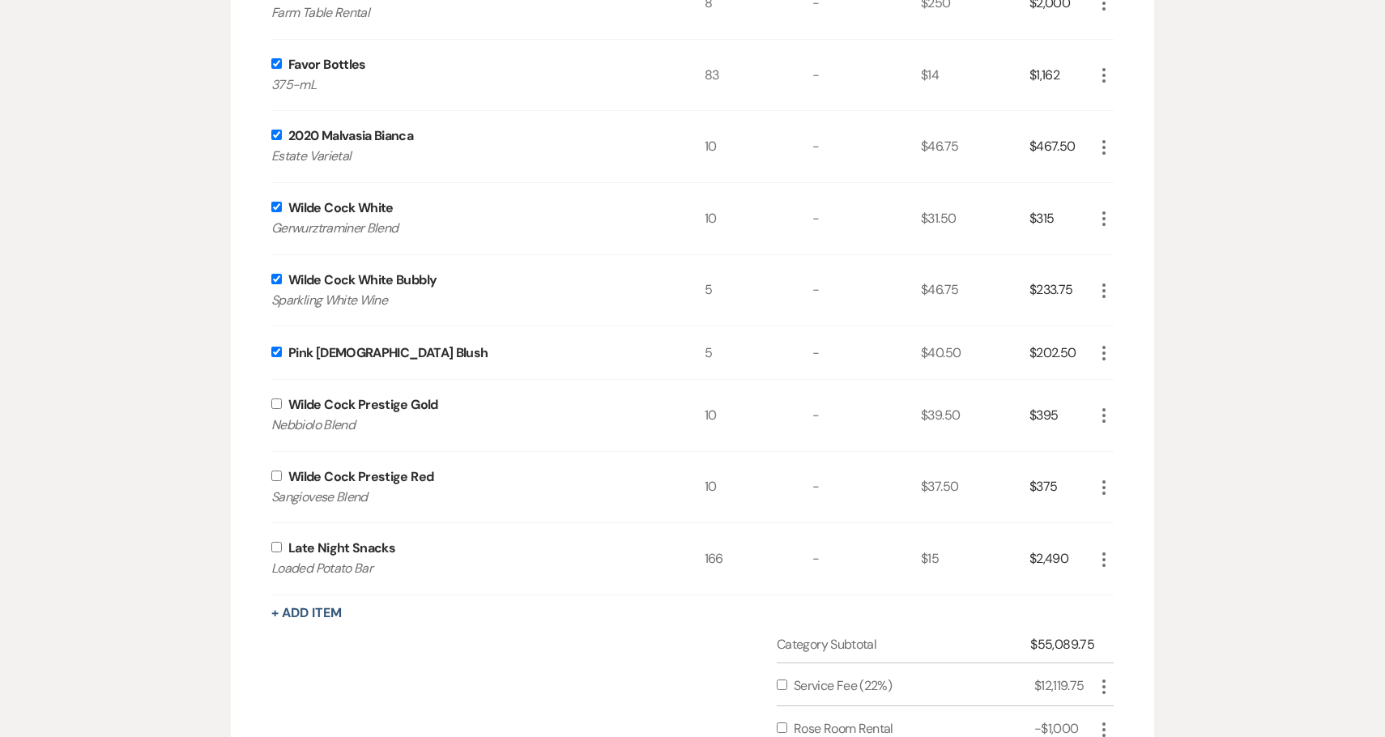
click at [276, 399] on input "checkbox" at bounding box center [276, 404] width 11 height 11
checkbox input "true"
click at [275, 479] on input "checkbox" at bounding box center [276, 476] width 11 height 11
checkbox input "true"
click at [277, 544] on input "checkbox" at bounding box center [276, 547] width 11 height 11
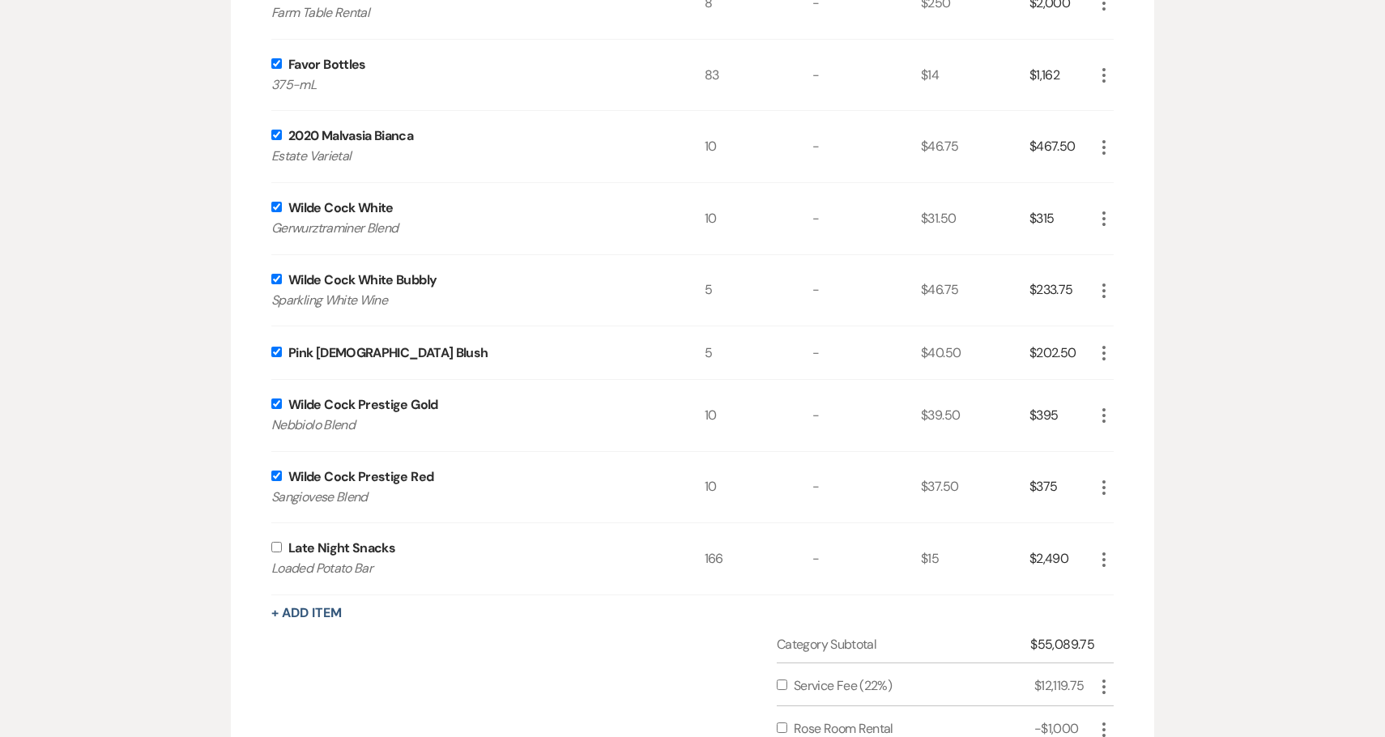
checkbox input "true"
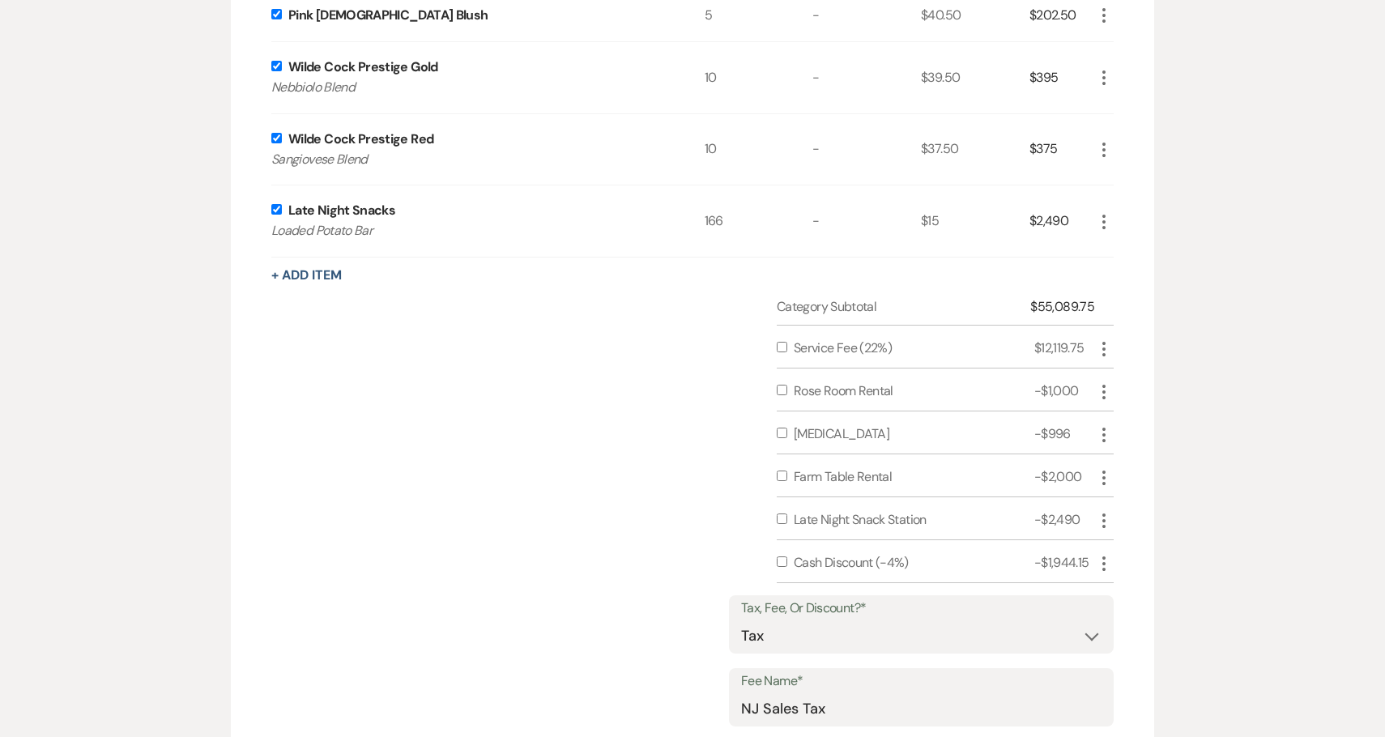
scroll to position [1819, 0]
click at [779, 342] on input "checkbox" at bounding box center [782, 345] width 11 height 11
checkbox input "true"
click at [780, 430] on input "checkbox" at bounding box center [782, 431] width 11 height 11
checkbox input "true"
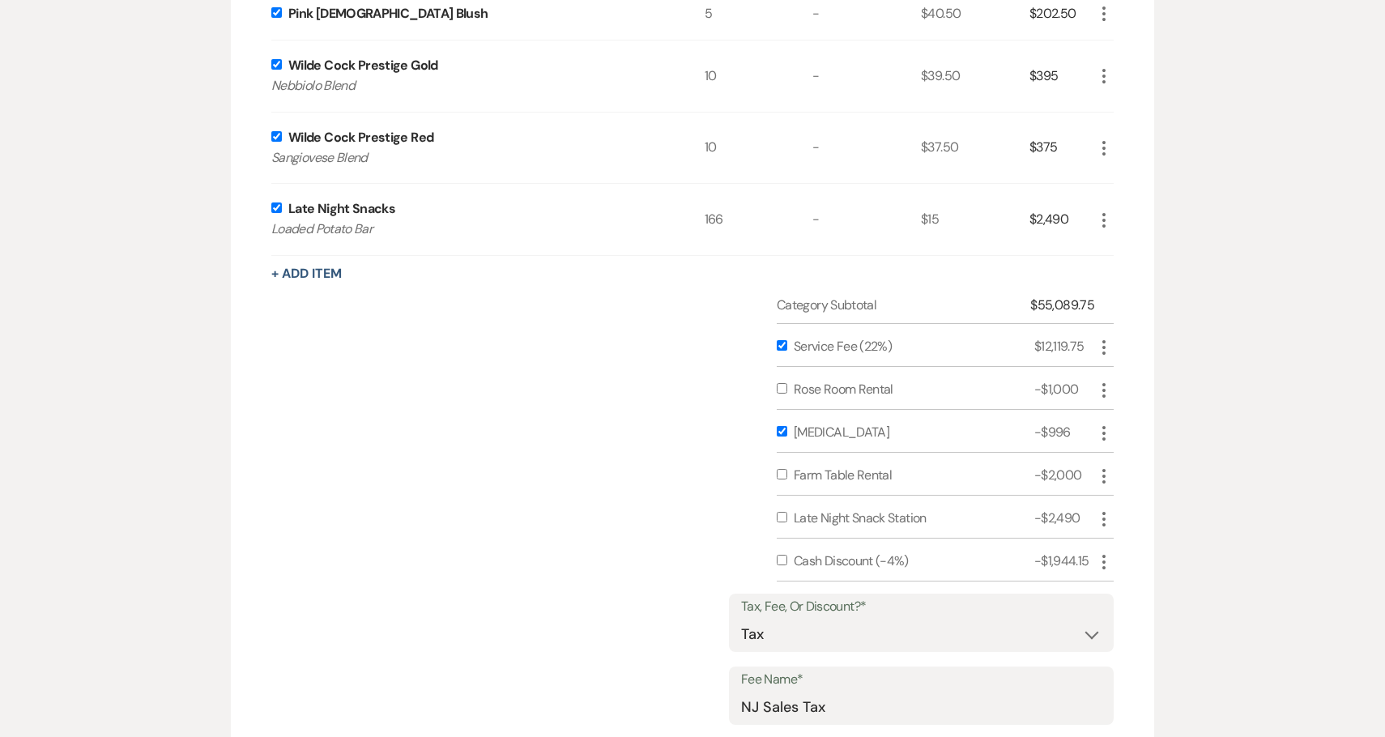
click at [779, 475] on input "checkbox" at bounding box center [782, 474] width 11 height 11
checkbox input "true"
click at [782, 515] on input "checkbox" at bounding box center [782, 517] width 11 height 11
checkbox input "true"
click at [783, 557] on input "checkbox" at bounding box center [782, 560] width 11 height 11
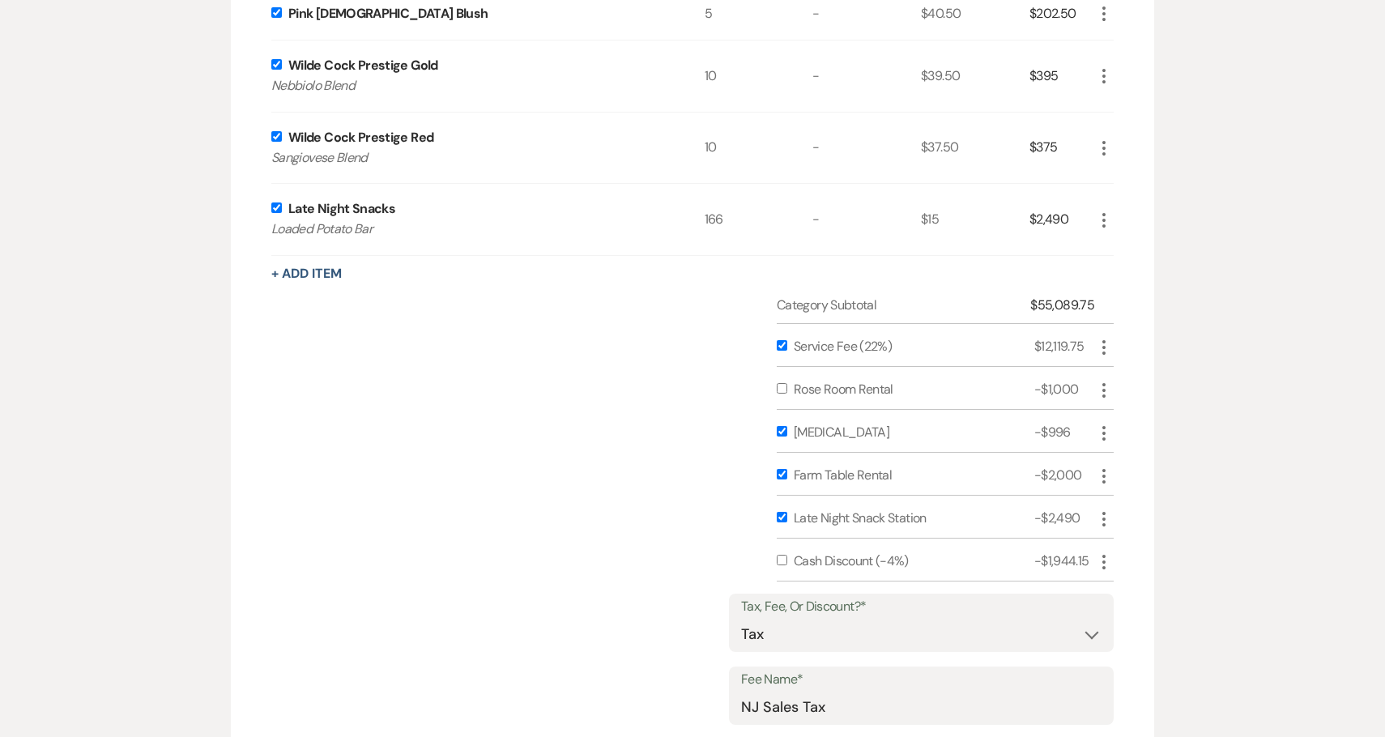
checkbox input "true"
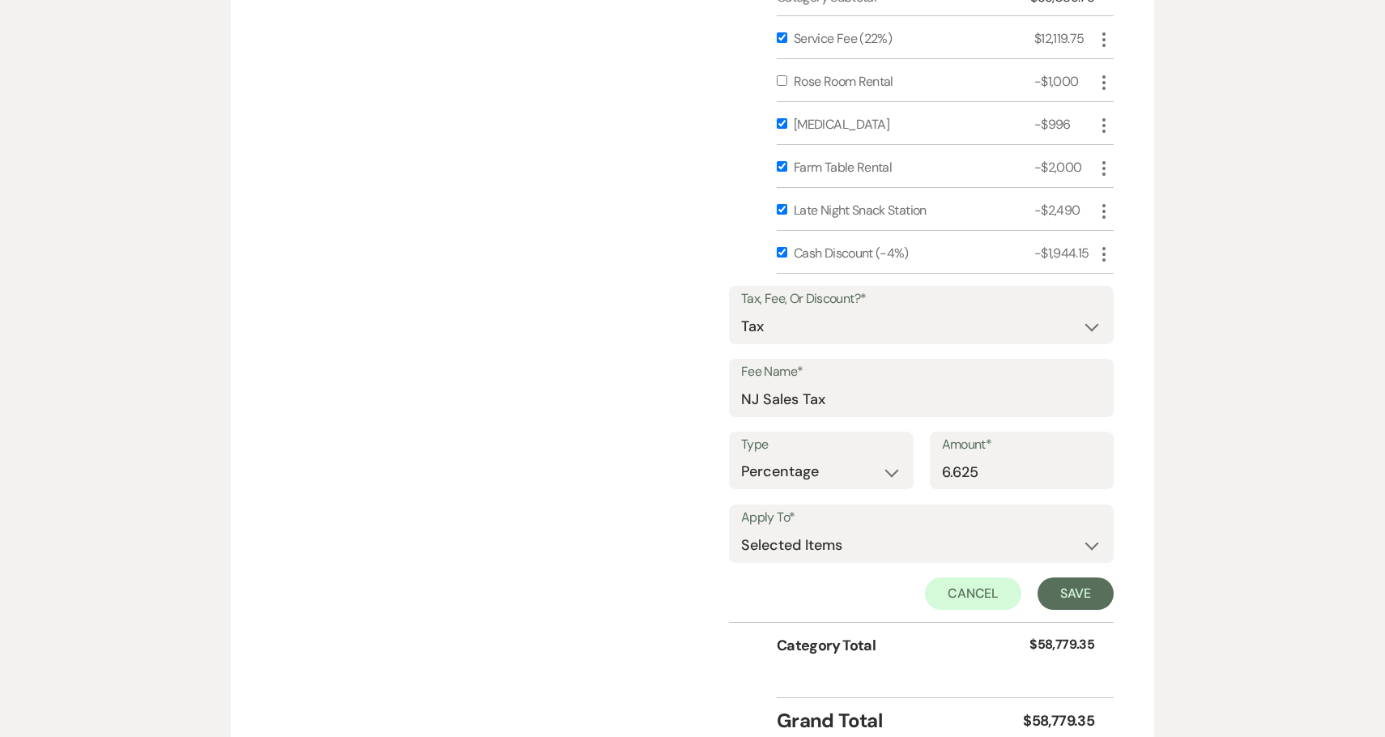
scroll to position [2129, 0]
click at [1055, 595] on button "Save" at bounding box center [1076, 592] width 76 height 32
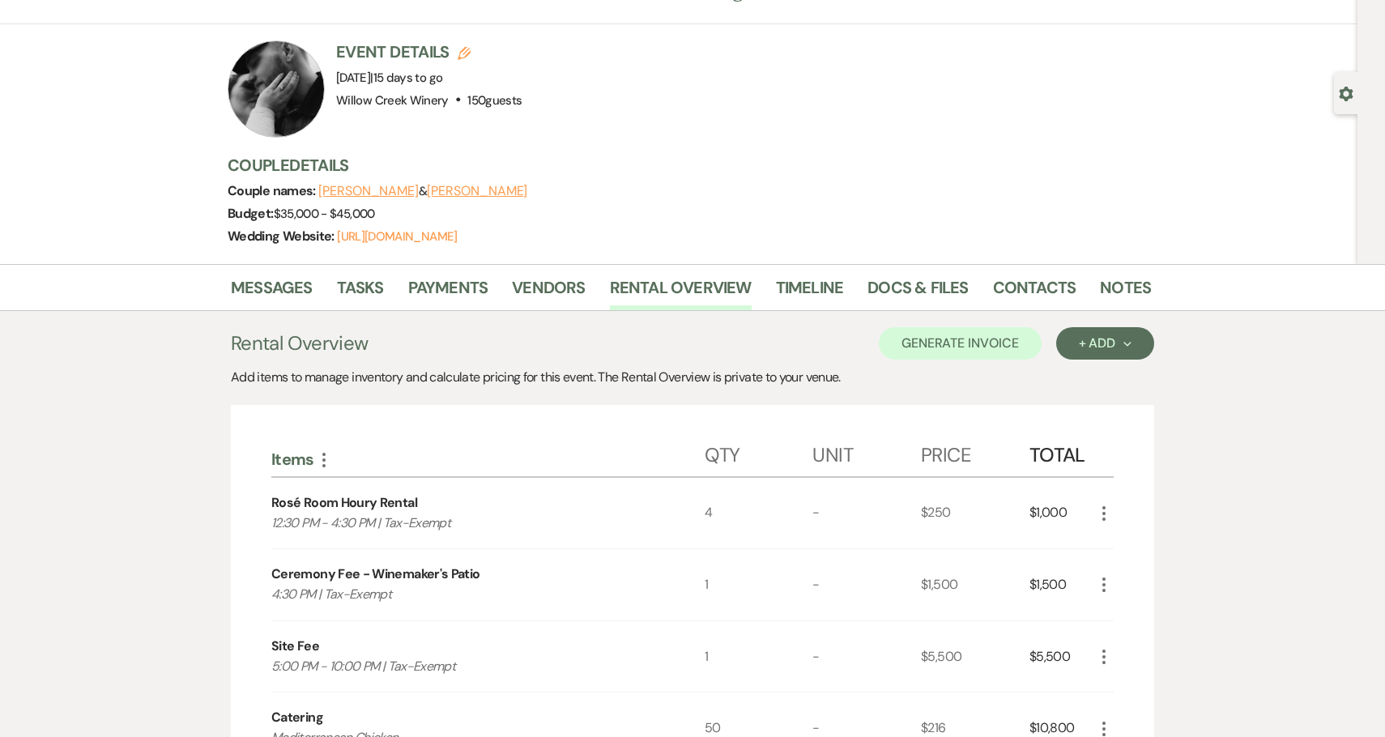
scroll to position [0, 0]
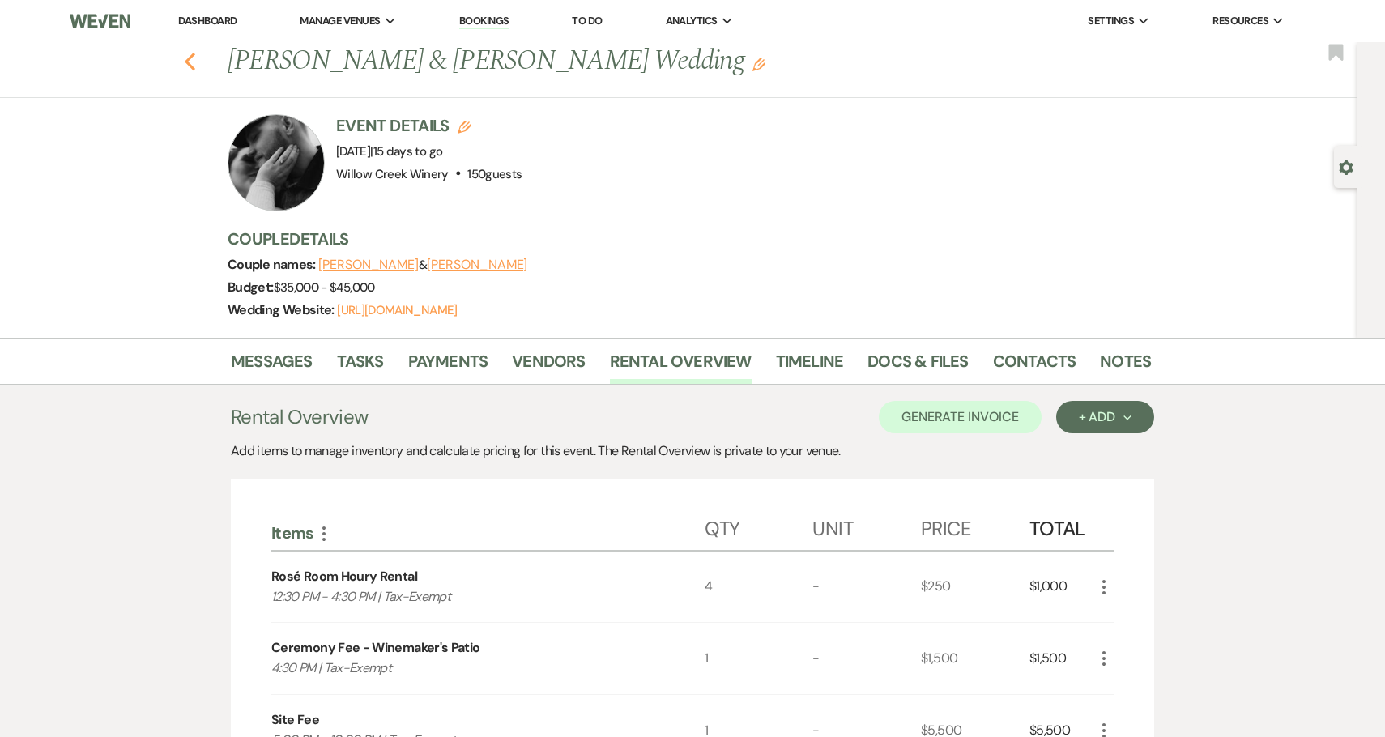
click at [188, 64] on use "button" at bounding box center [190, 62] width 11 height 18
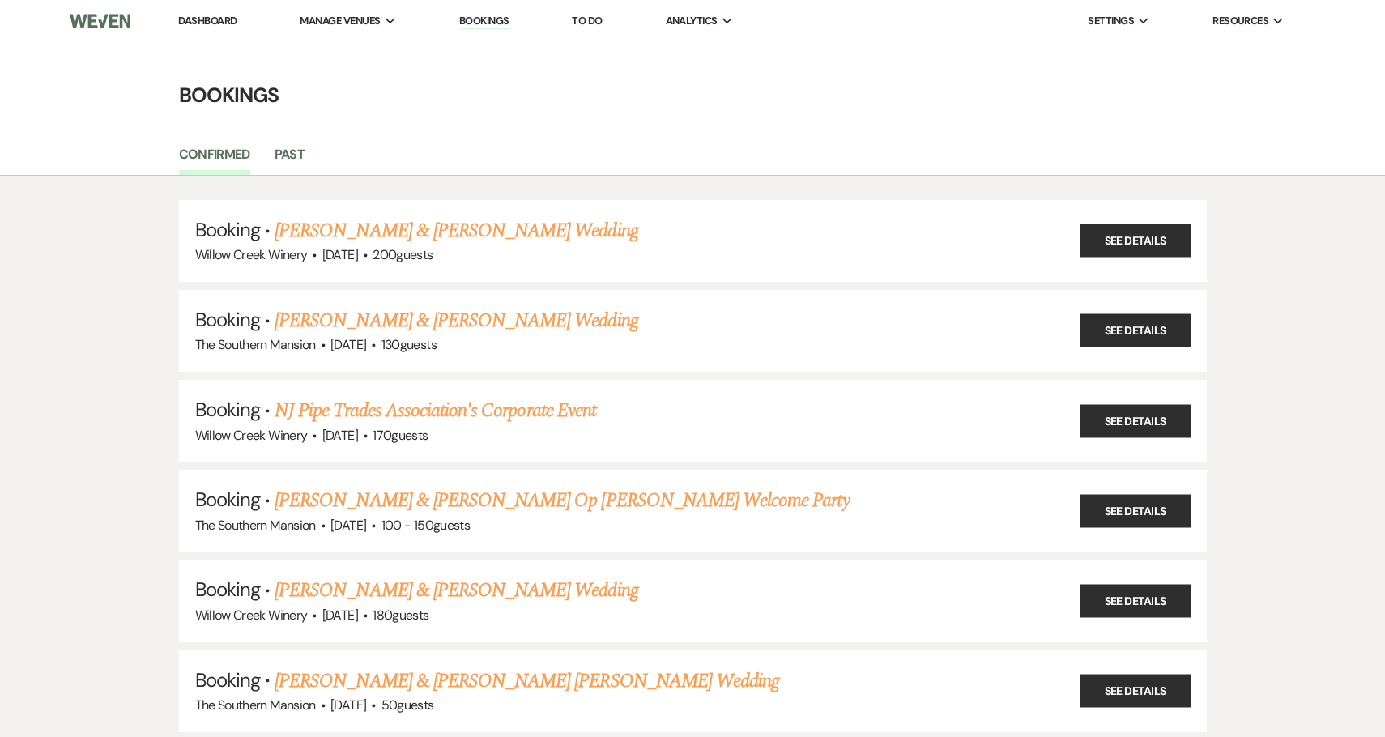
scroll to position [296, 0]
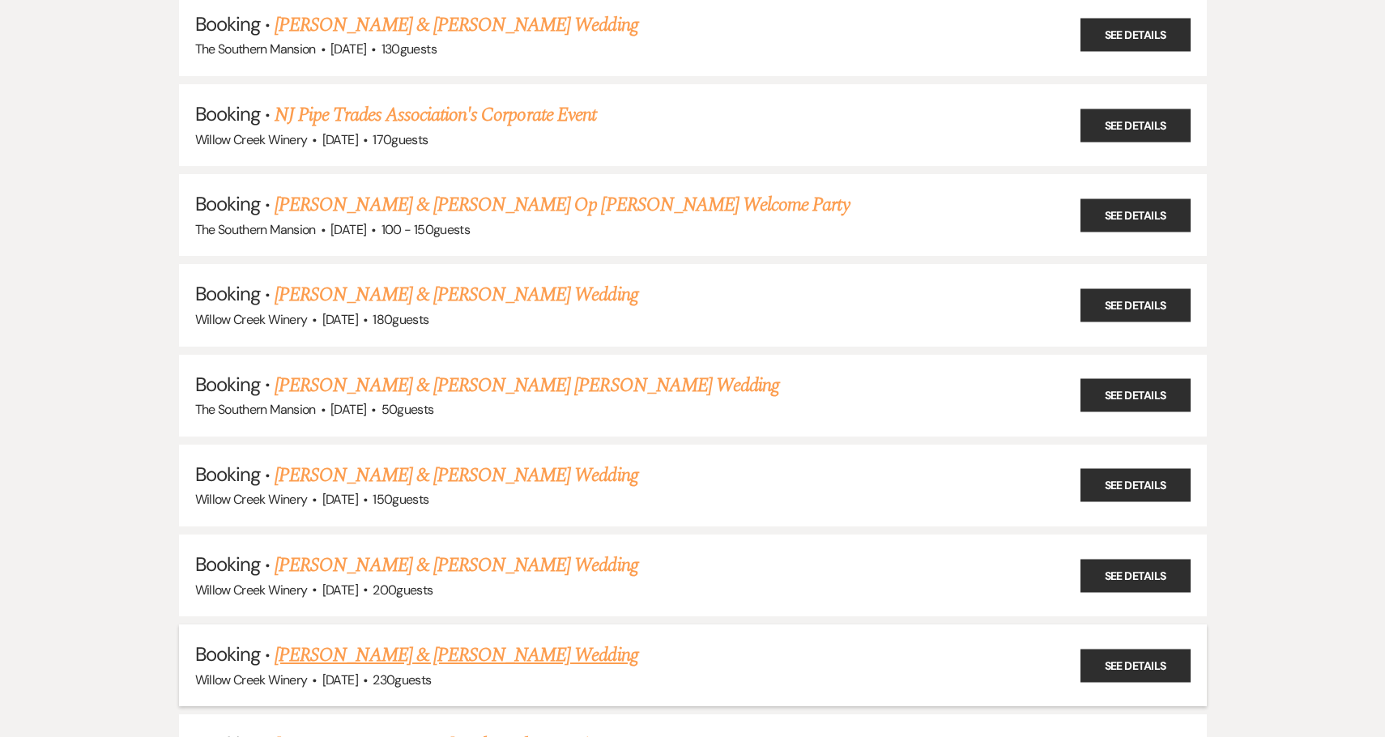
click at [375, 655] on link "Dan Miller & Suzi King's Wedding" at bounding box center [456, 655] width 363 height 29
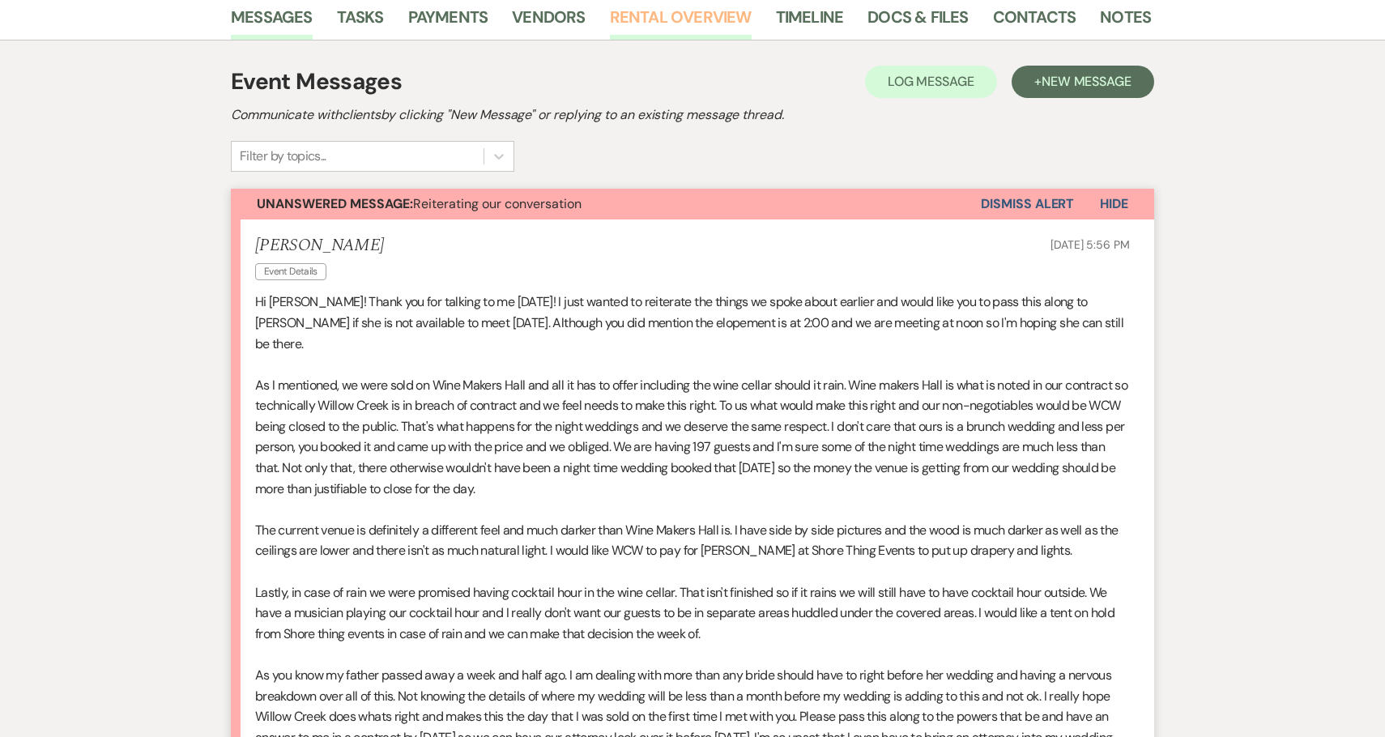
click at [646, 31] on link "Rental Overview" at bounding box center [681, 22] width 142 height 36
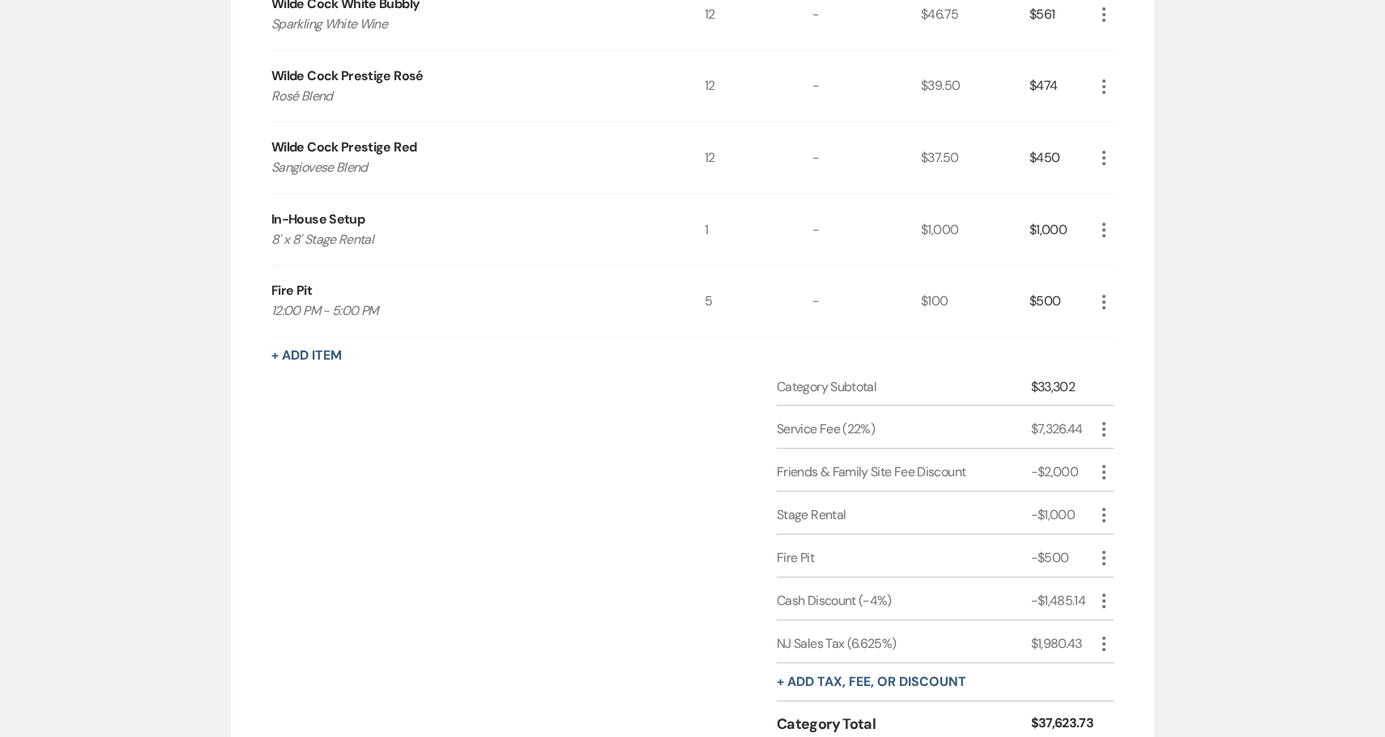
scroll to position [2437, 0]
click at [1100, 598] on icon "More" at bounding box center [1103, 598] width 19 height 19
click at [1121, 625] on icon "Pencil" at bounding box center [1117, 631] width 10 height 12
select select "2"
select select "false"
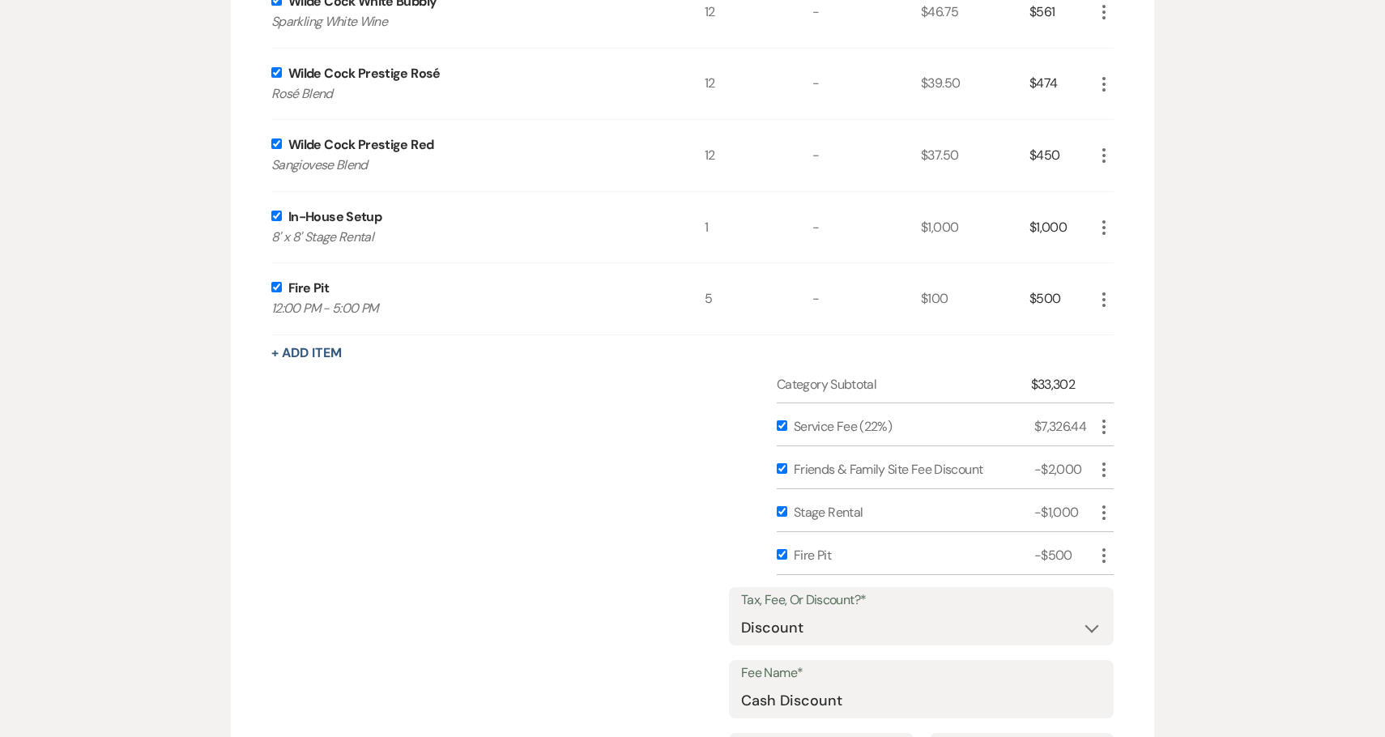
click at [777, 426] on input "checkbox" at bounding box center [782, 425] width 11 height 11
checkbox input "false"
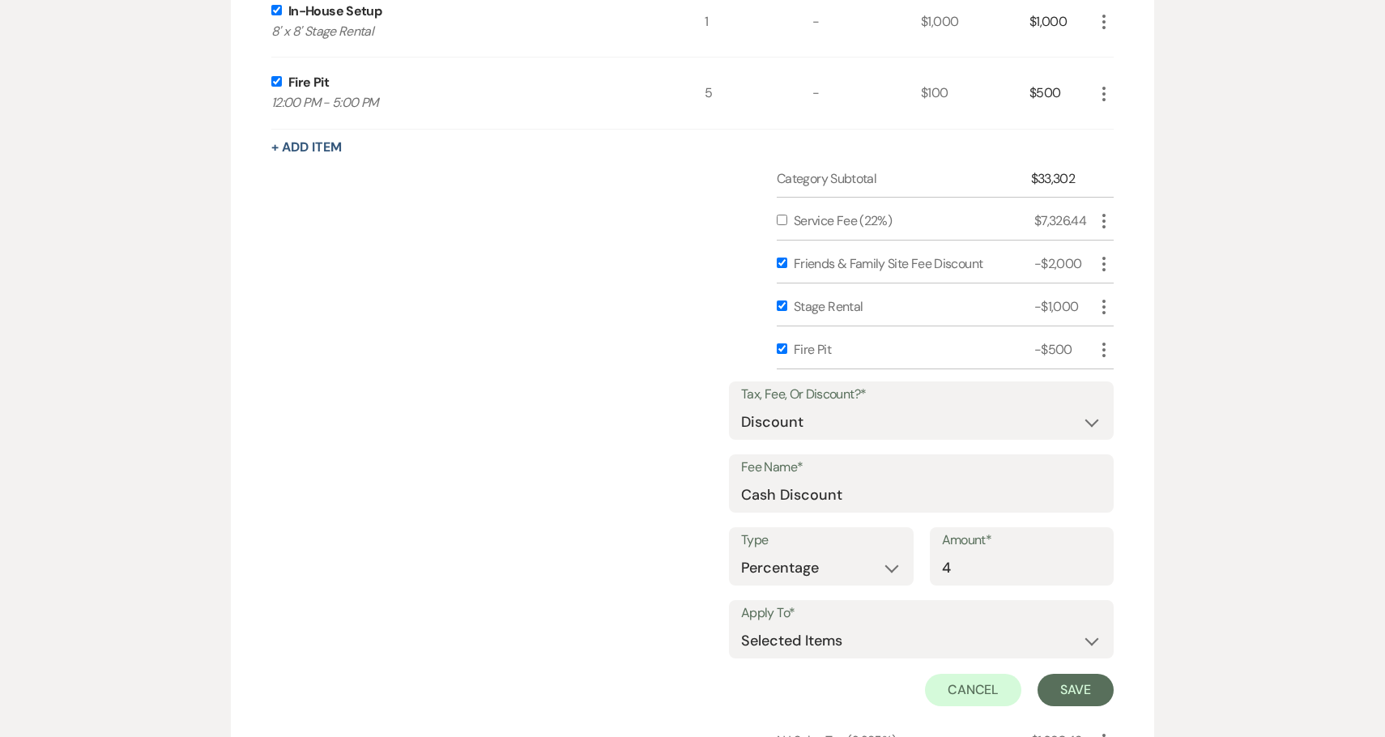
scroll to position [2683, 0]
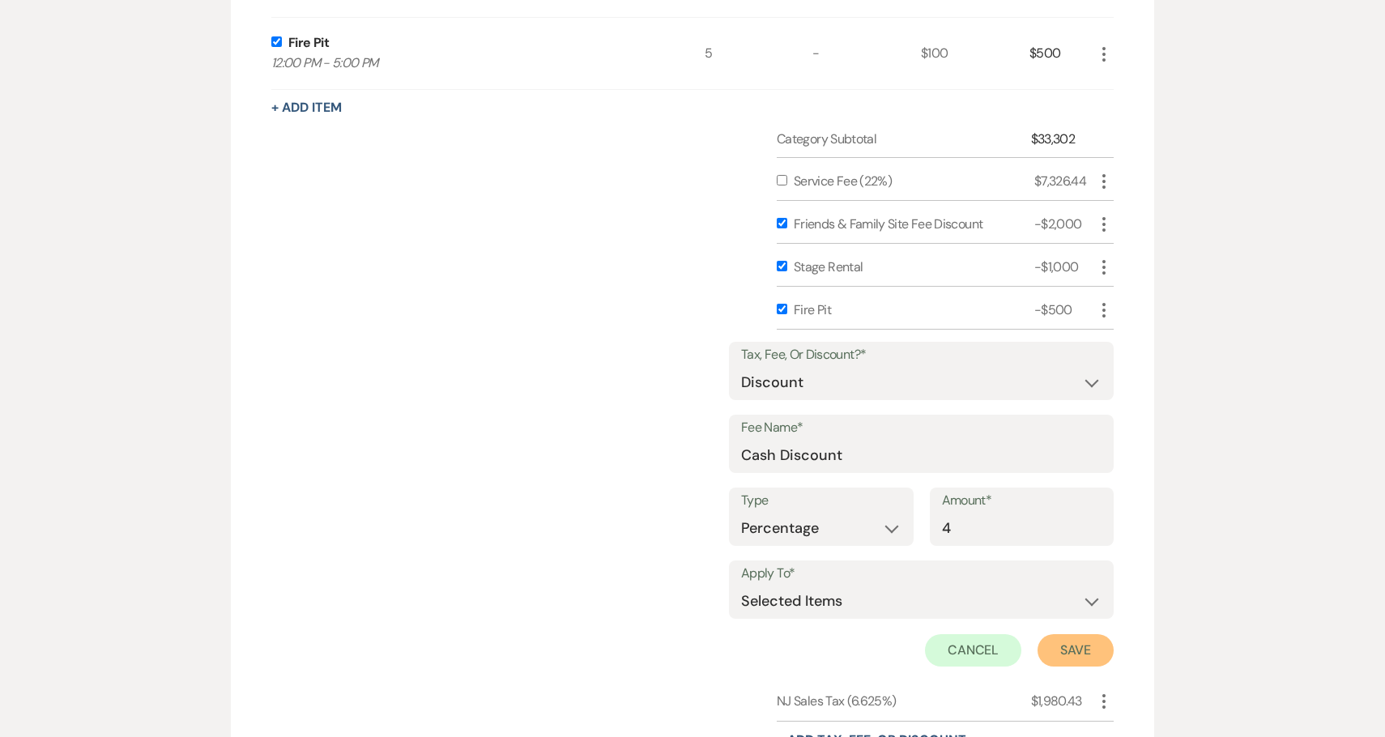
click at [1084, 642] on button "Save" at bounding box center [1076, 650] width 76 height 32
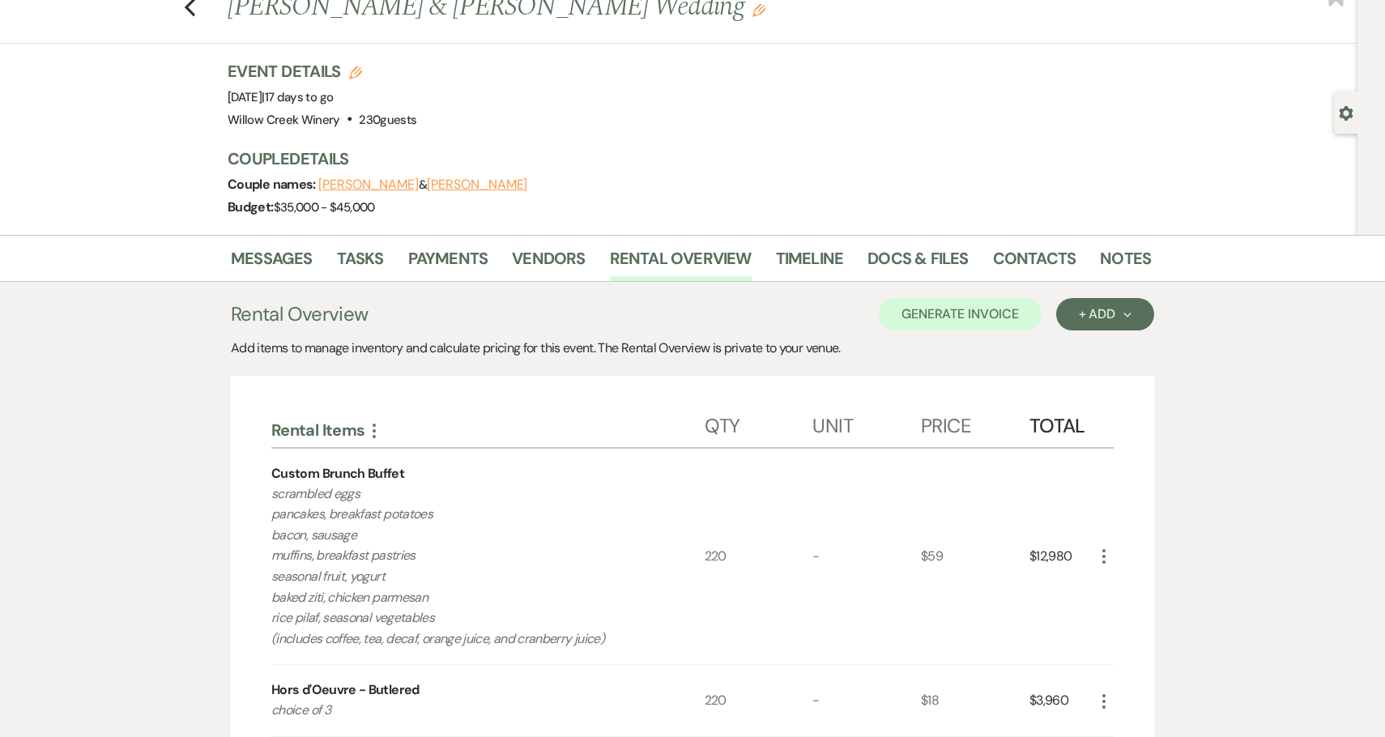
scroll to position [0, 0]
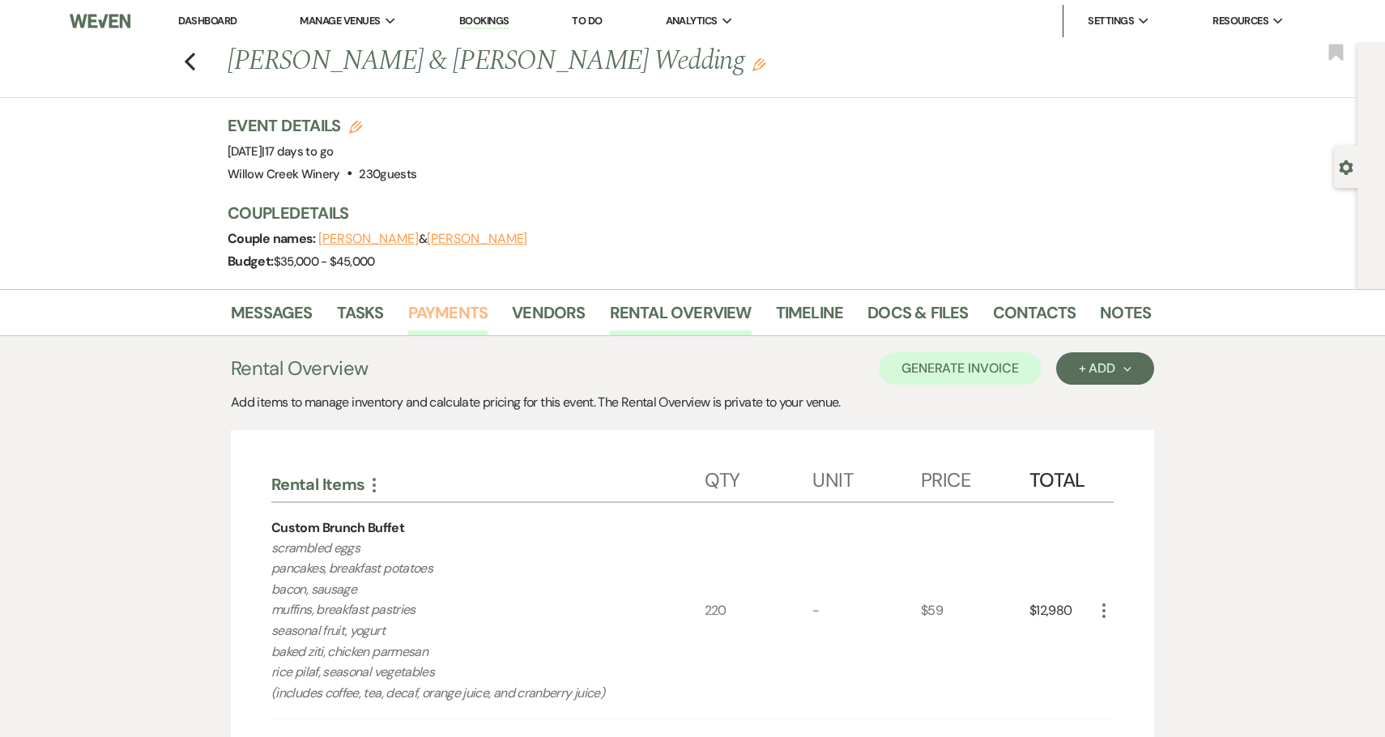
click at [446, 305] on link "Payments" at bounding box center [448, 318] width 80 height 36
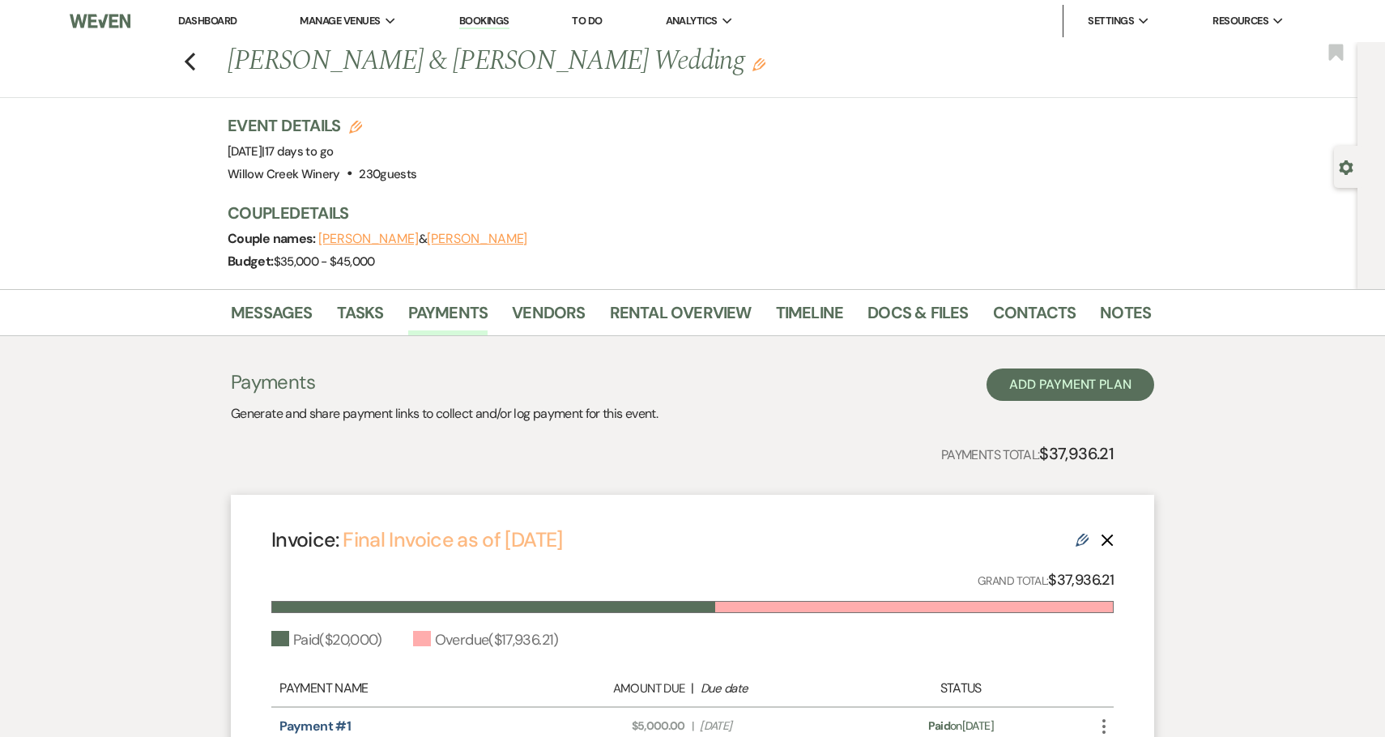
click at [562, 541] on link "Final Invoice as of 9-23-2025" at bounding box center [453, 540] width 220 height 27
click at [195, 60] on icon "Previous" at bounding box center [190, 61] width 12 height 19
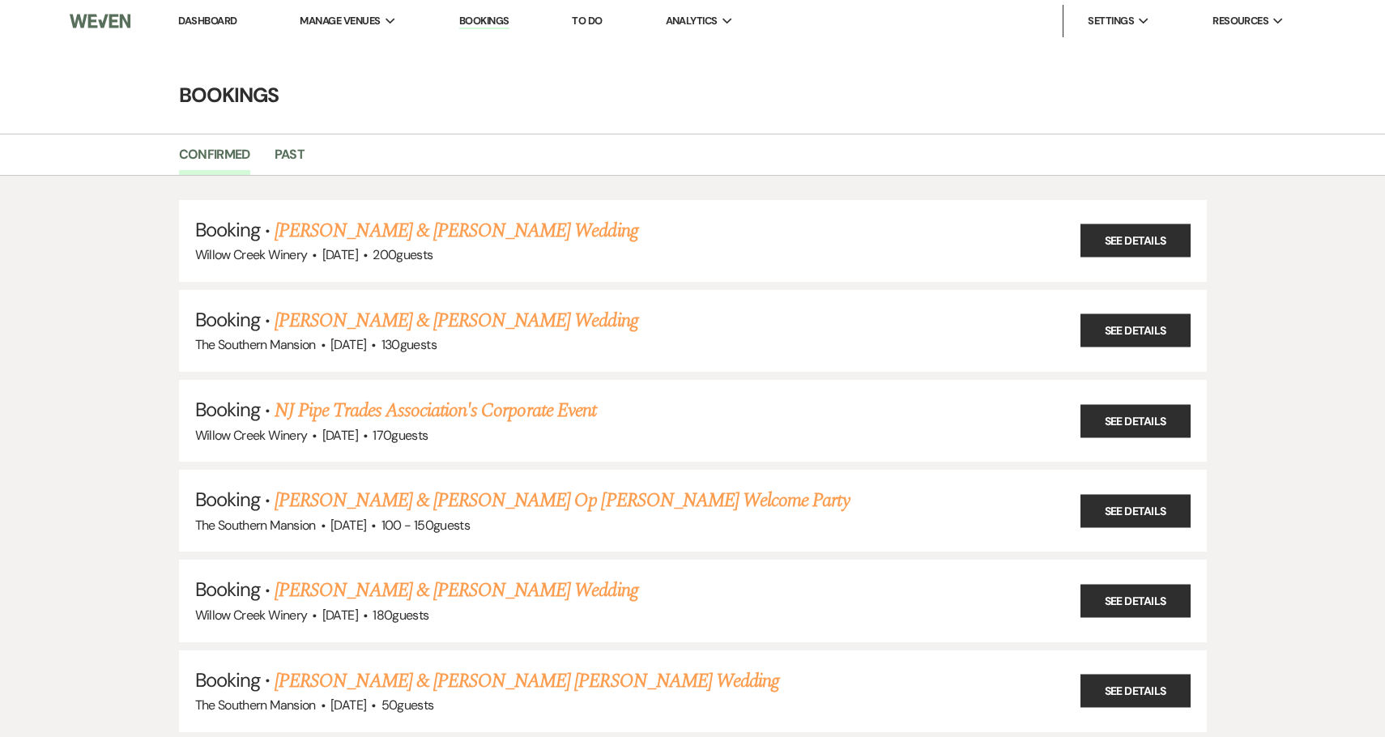
scroll to position [296, 0]
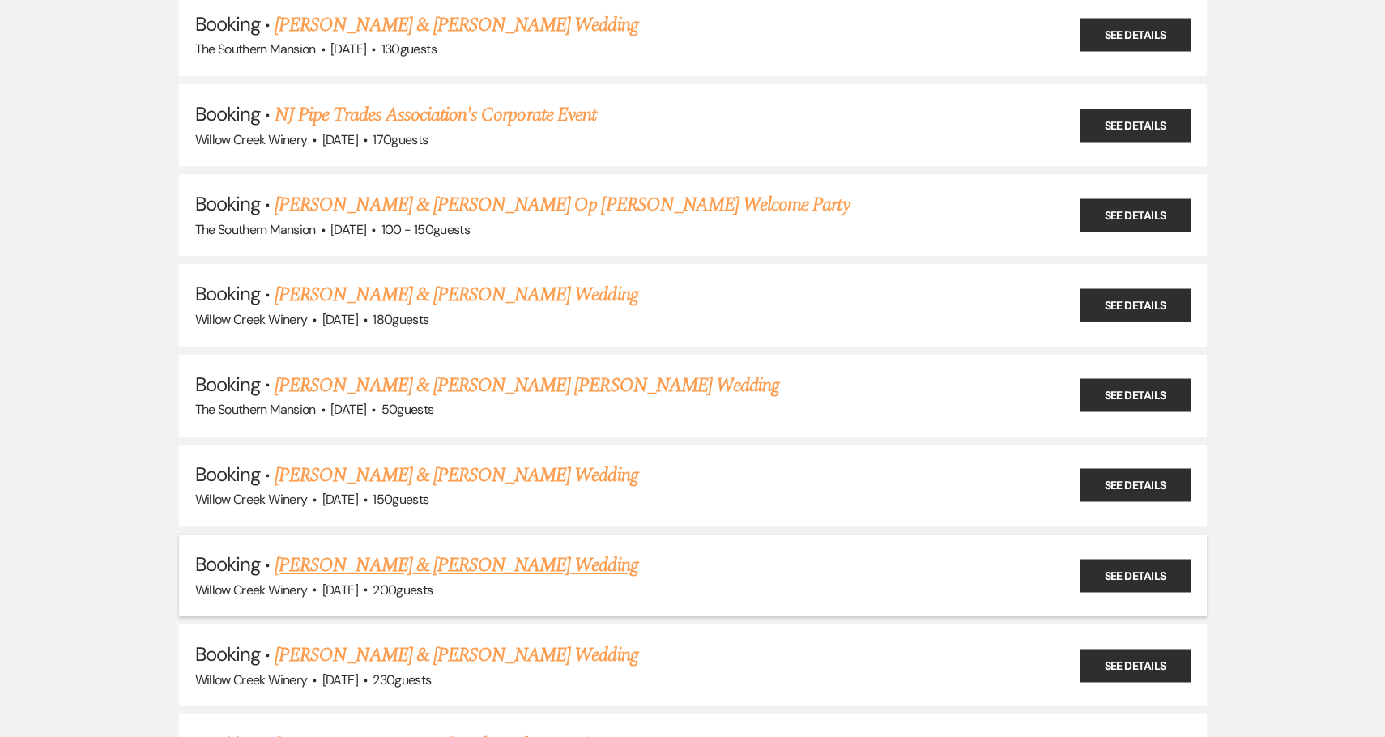
click at [415, 572] on link "[PERSON_NAME] & [PERSON_NAME] Wedding" at bounding box center [456, 565] width 363 height 29
click at [420, 568] on link "[PERSON_NAME] & [PERSON_NAME] Wedding" at bounding box center [456, 565] width 363 height 29
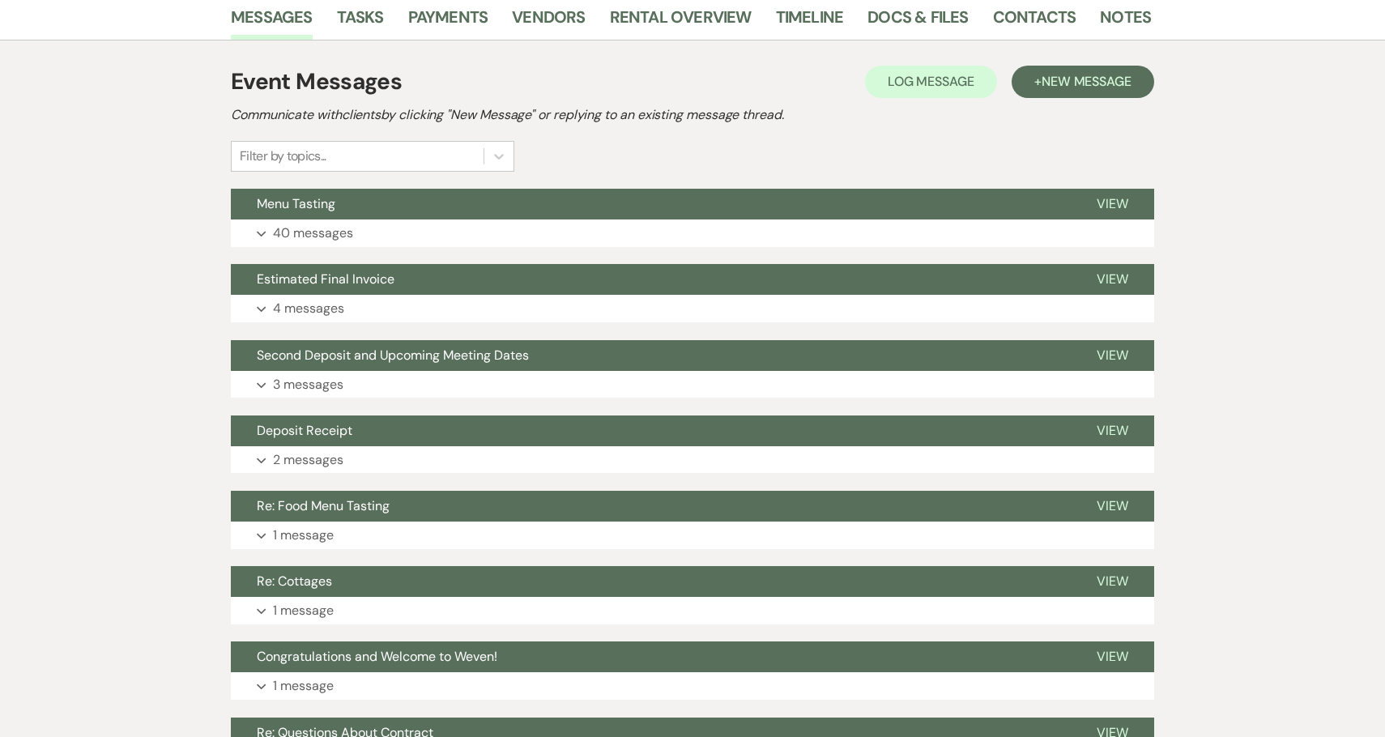
scroll to position [94, 0]
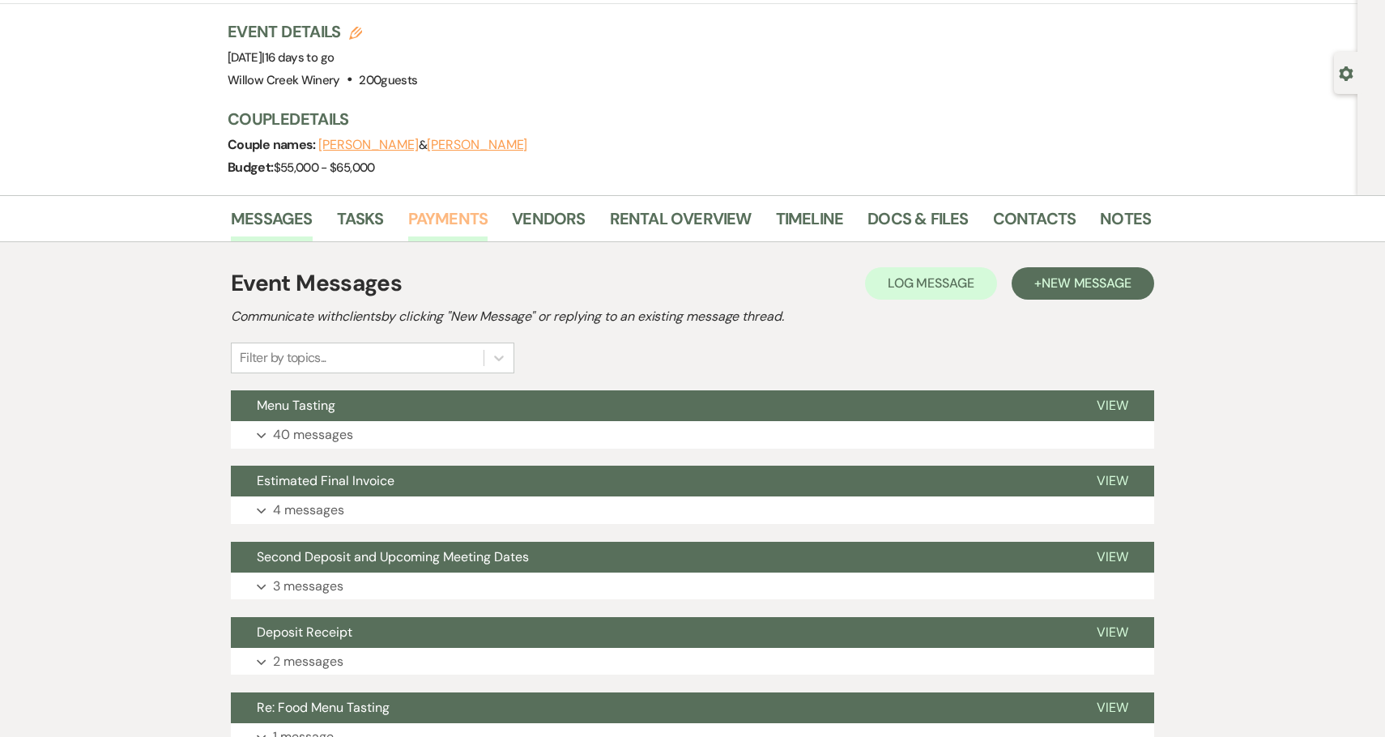
click at [442, 220] on link "Payments" at bounding box center [448, 224] width 80 height 36
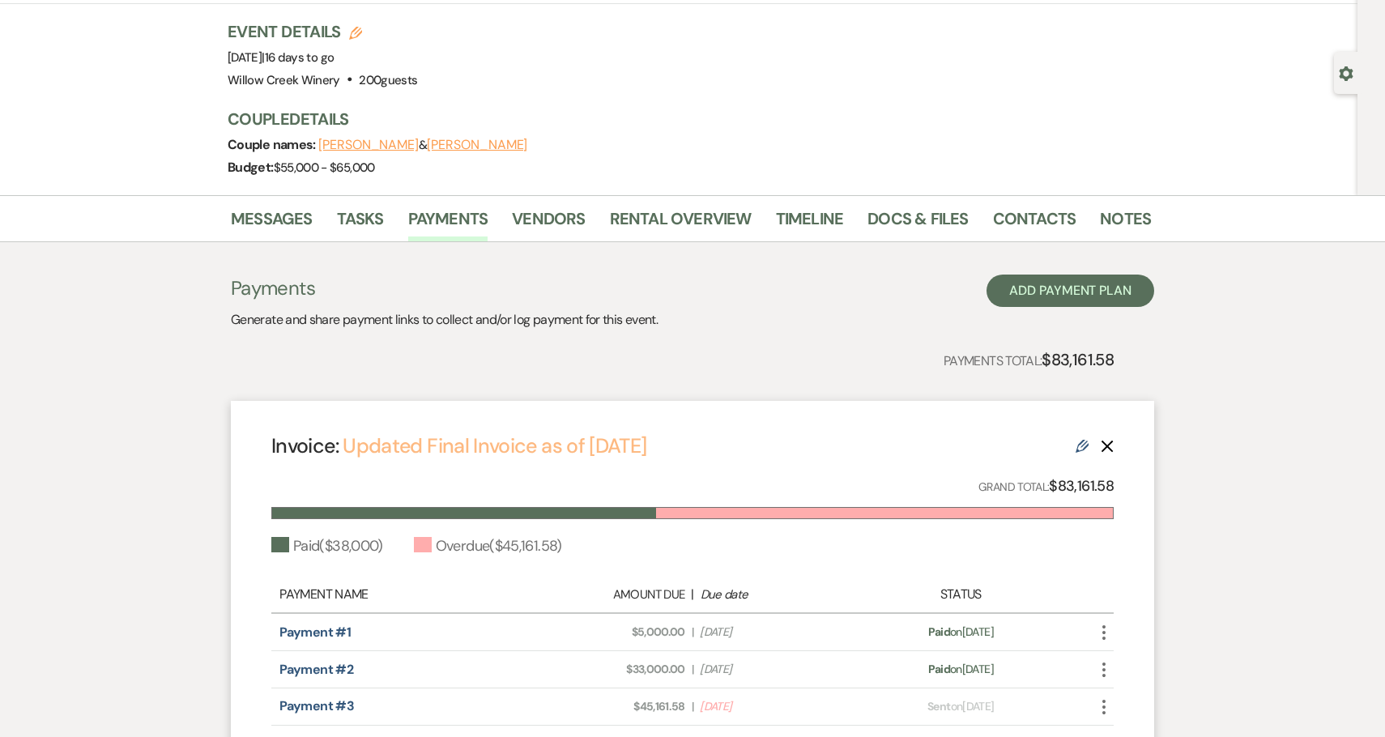
click at [503, 454] on link "Updated Final Invoice as of [DATE]" at bounding box center [495, 446] width 304 height 27
click at [651, 215] on link "Rental Overview" at bounding box center [681, 224] width 142 height 36
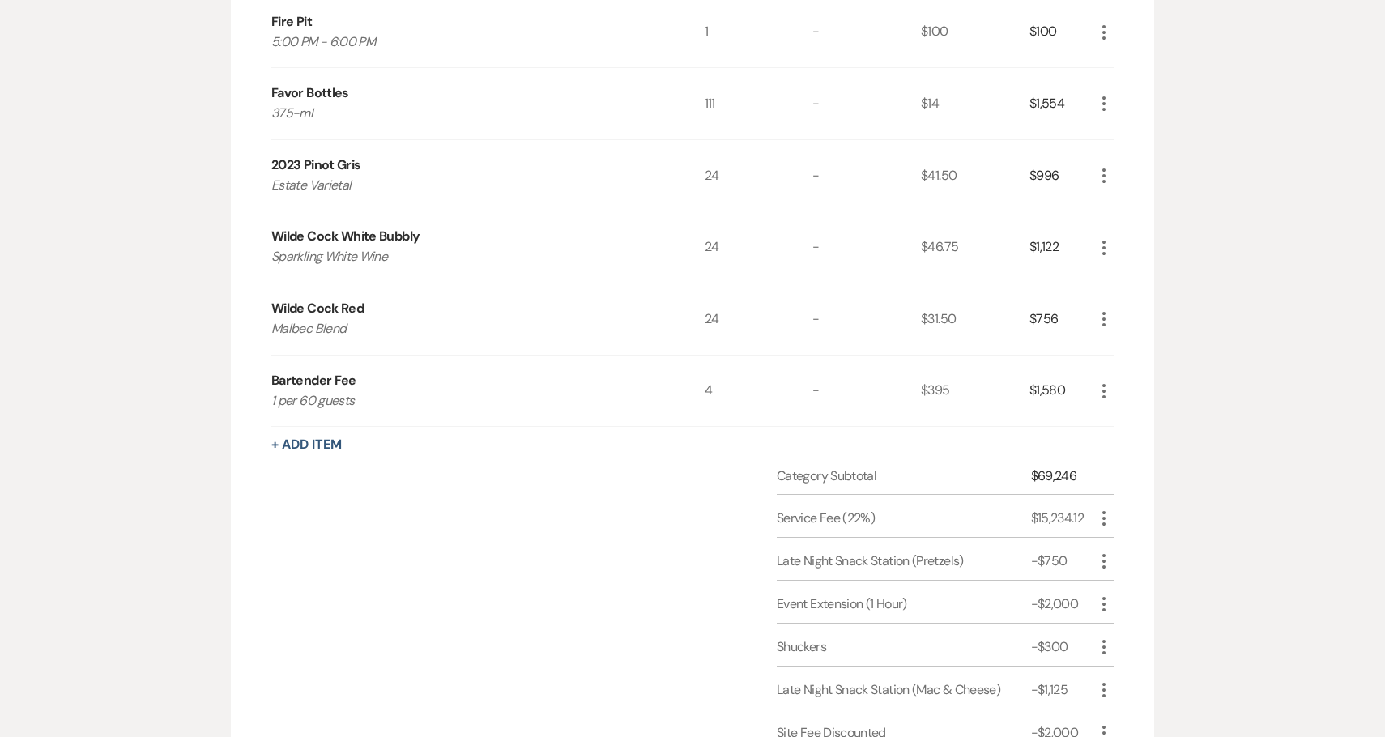
scroll to position [1278, 0]
click at [1102, 520] on icon "More" at bounding box center [1103, 517] width 19 height 19
click at [1119, 544] on icon "Pencil" at bounding box center [1117, 550] width 10 height 12
select select "false"
select select "1"
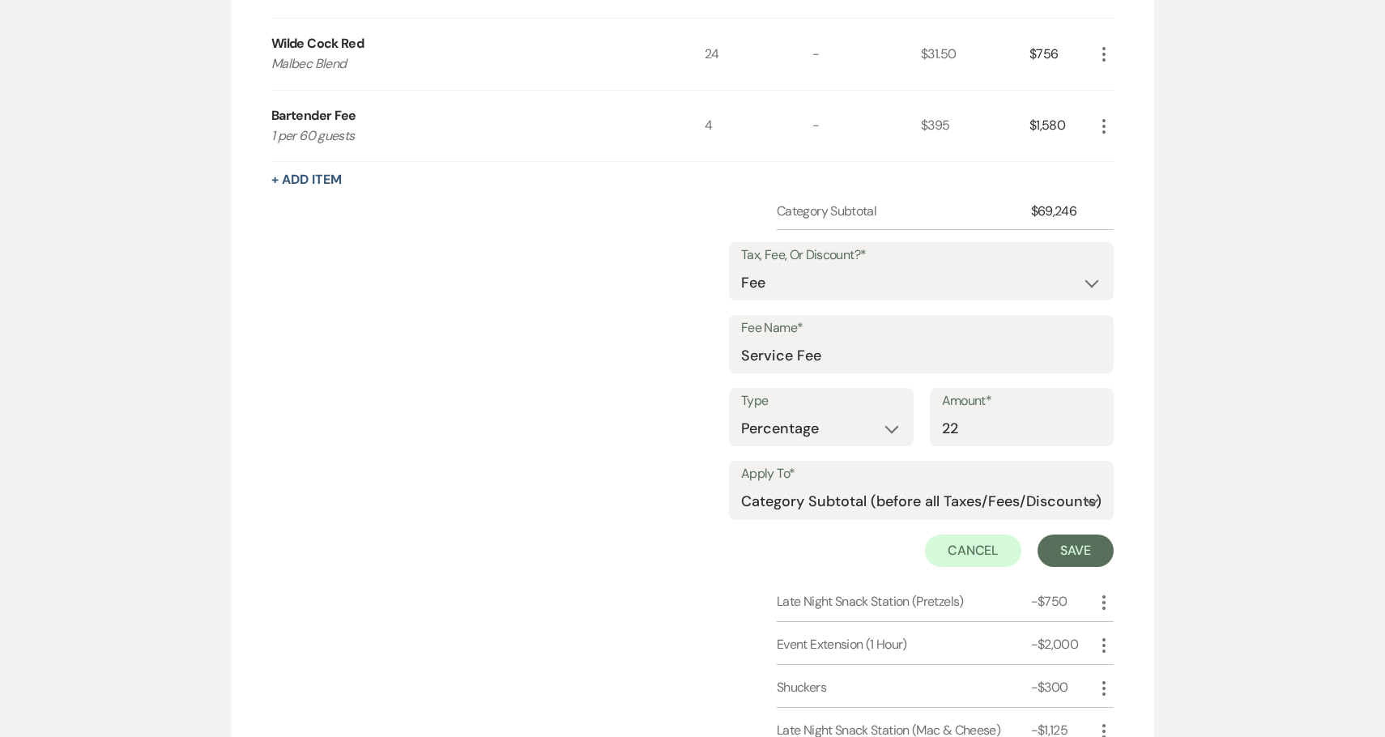
scroll to position [1567, 0]
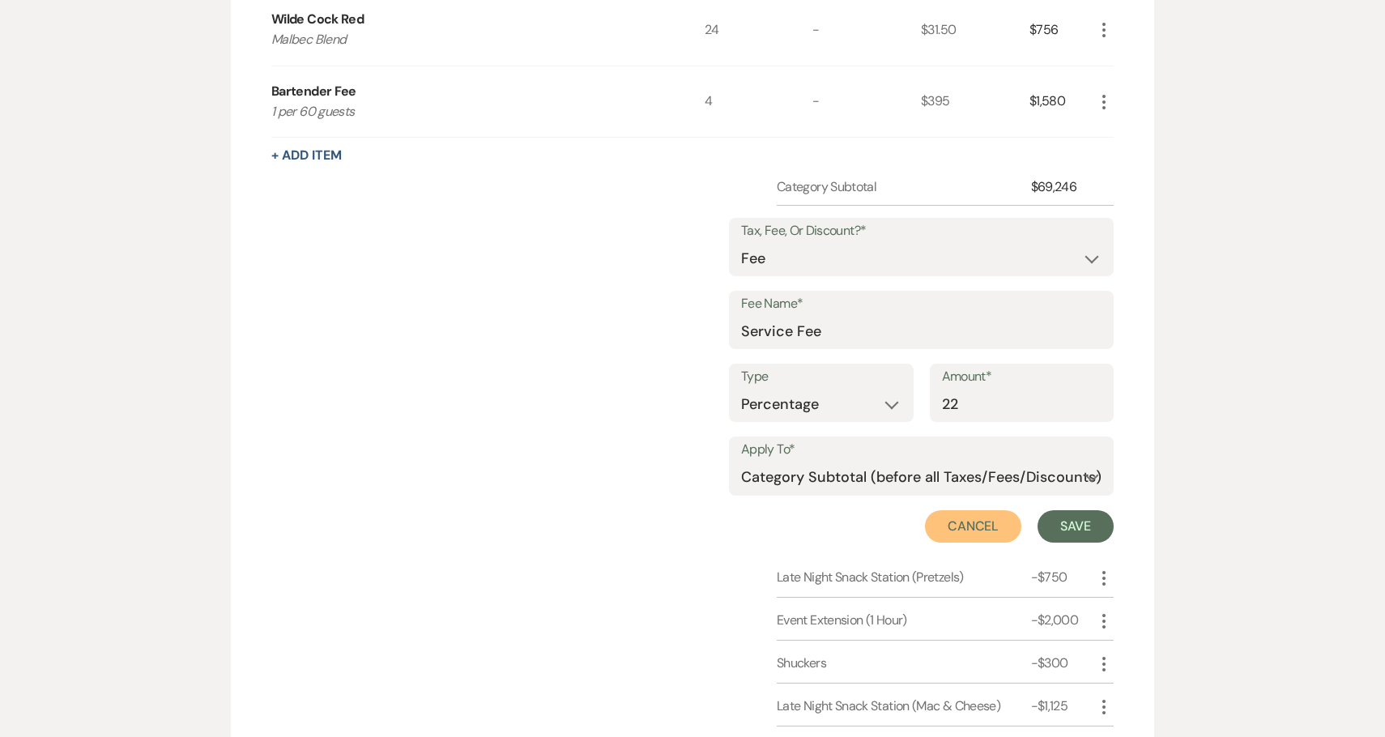
click at [943, 530] on button "Cancel" at bounding box center [973, 526] width 97 height 32
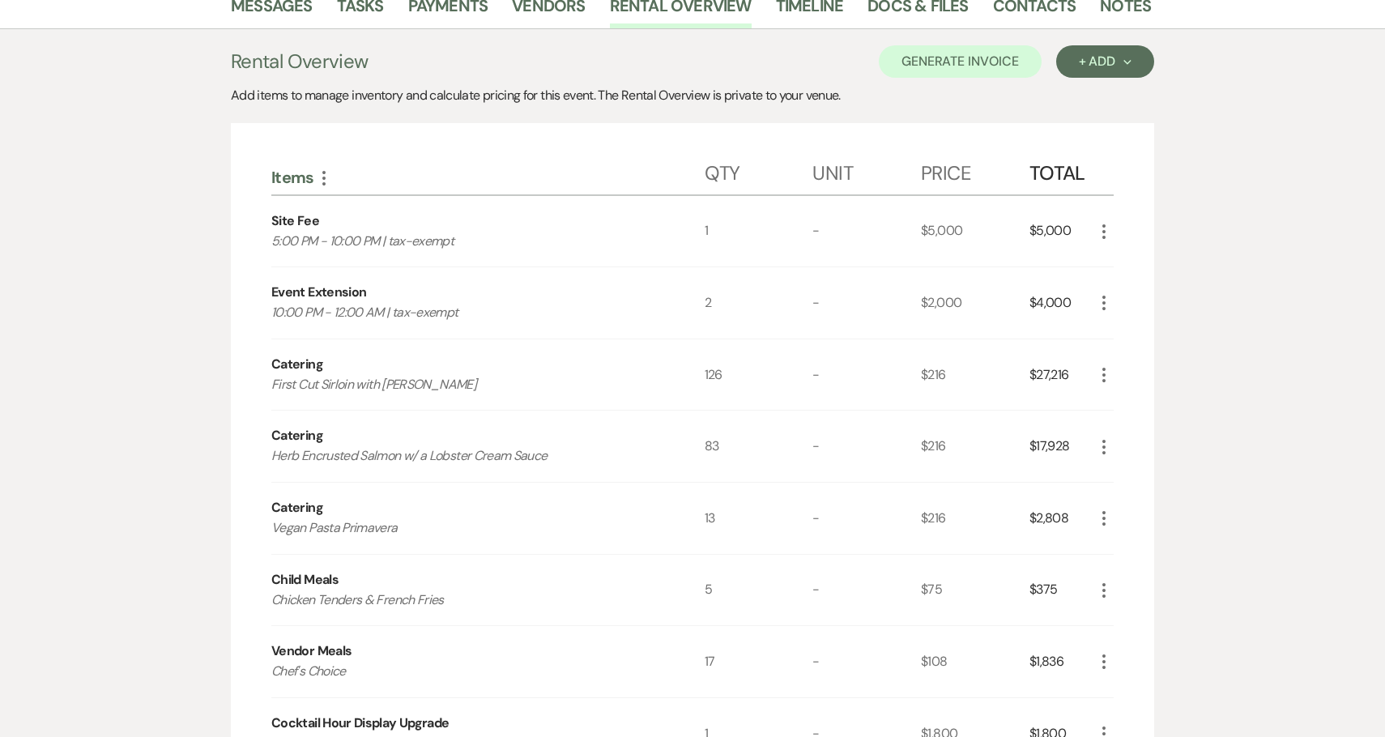
scroll to position [0, 0]
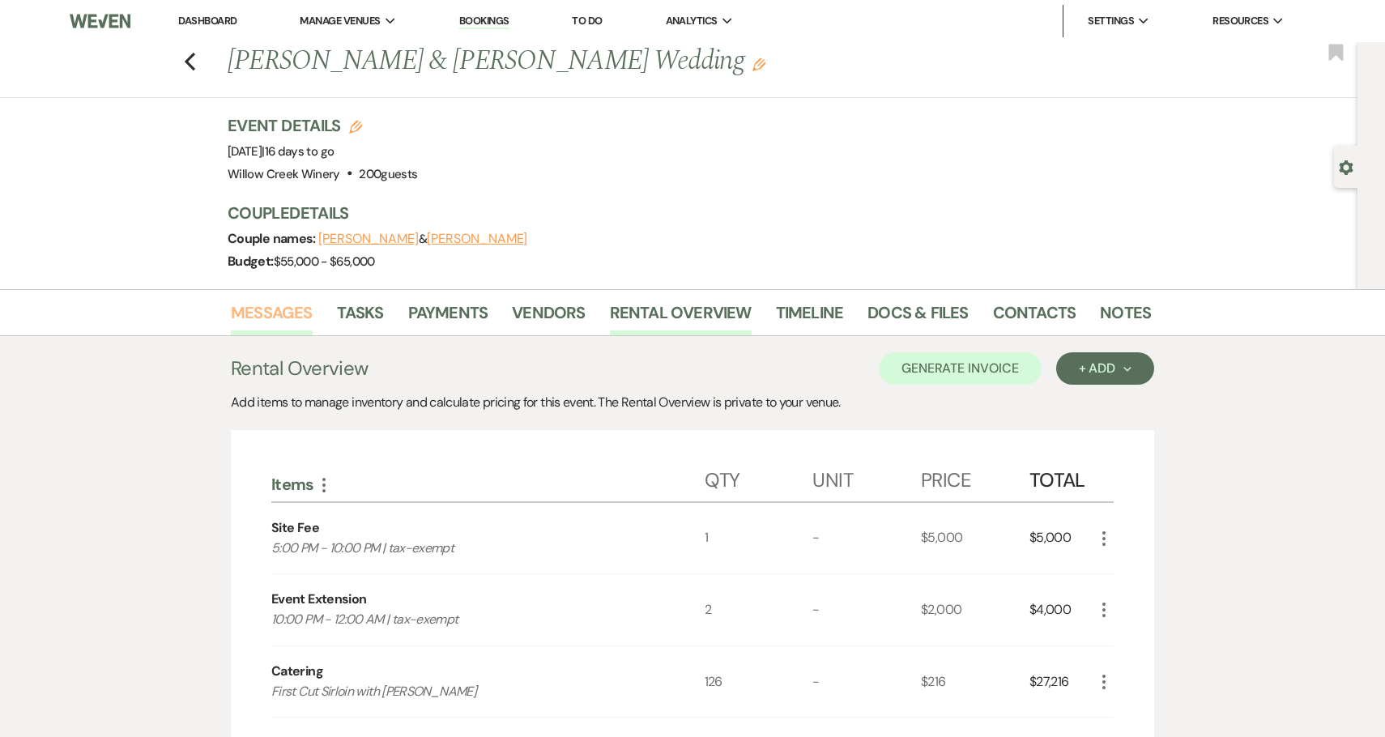
click at [285, 314] on link "Messages" at bounding box center [272, 318] width 82 height 36
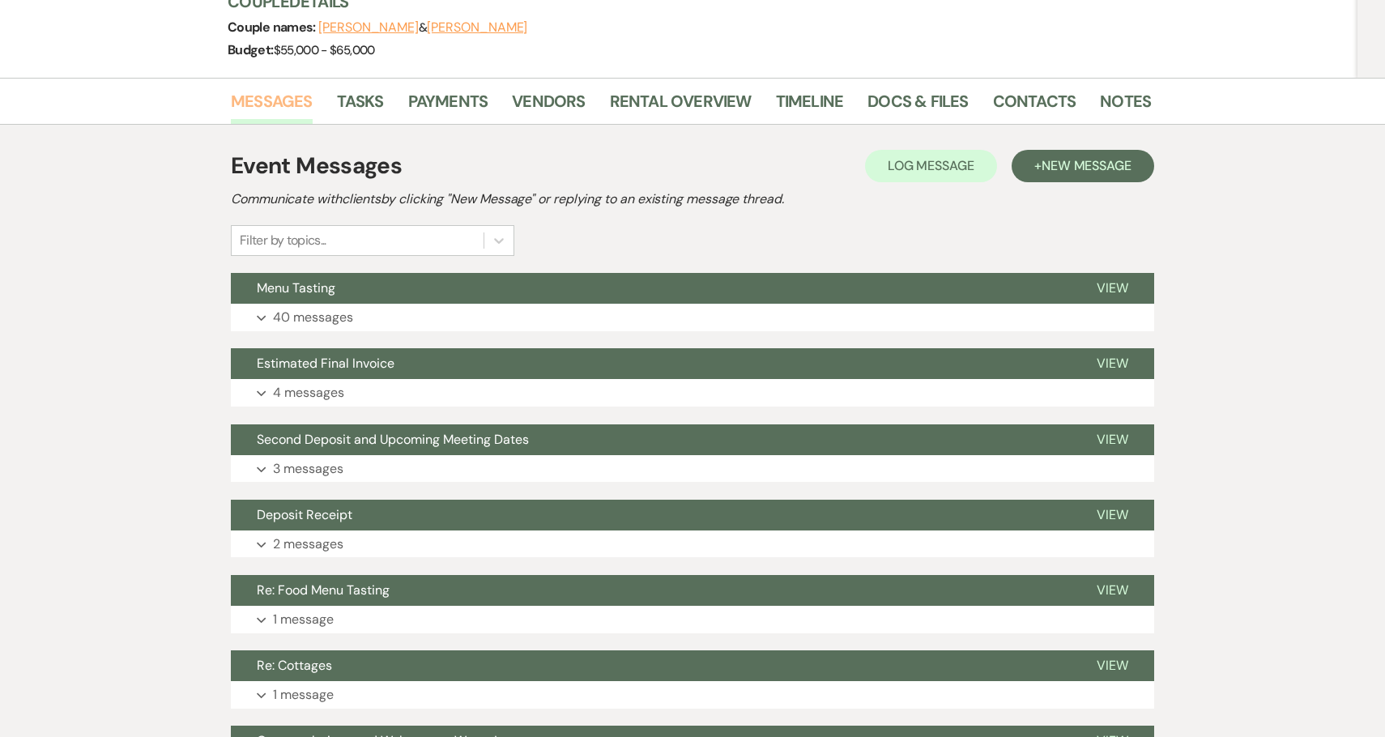
scroll to position [209, 0]
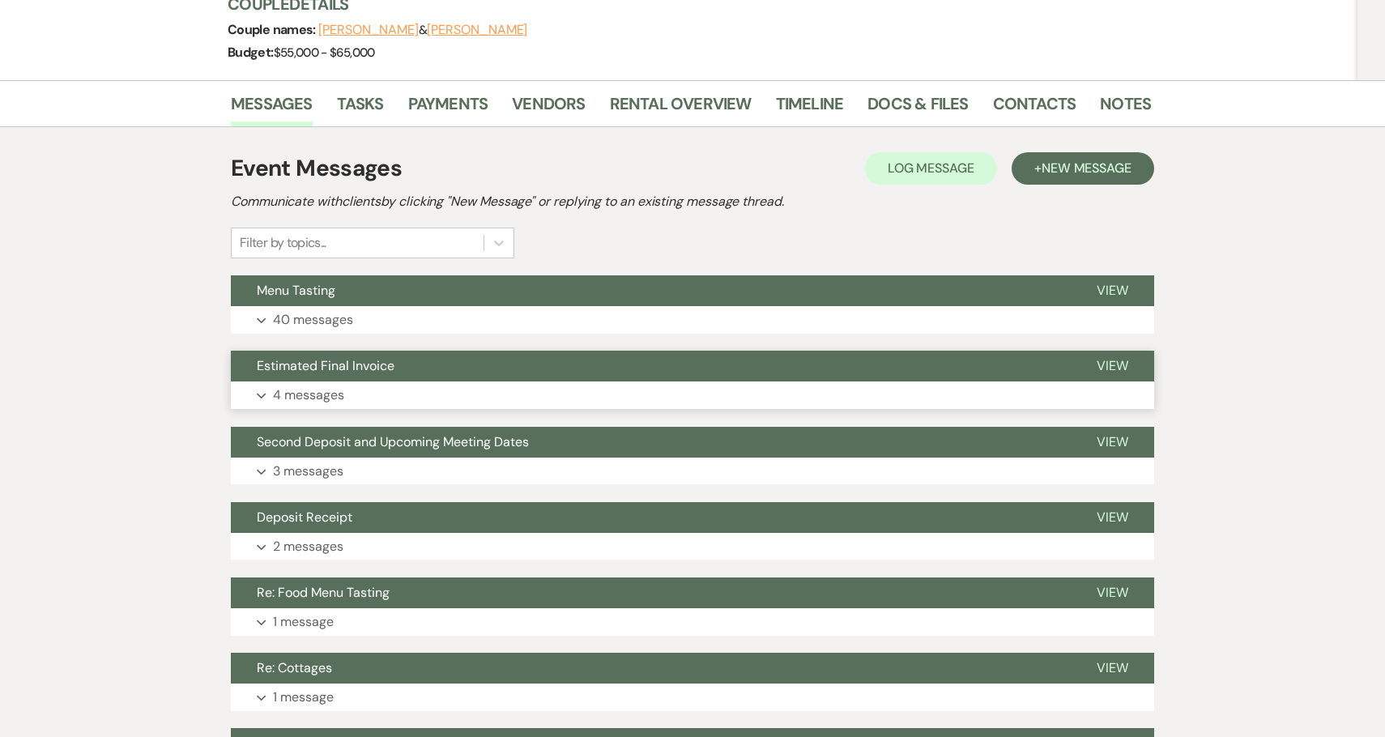
click at [267, 372] on span "Estimated Final Invoice" at bounding box center [326, 365] width 138 height 17
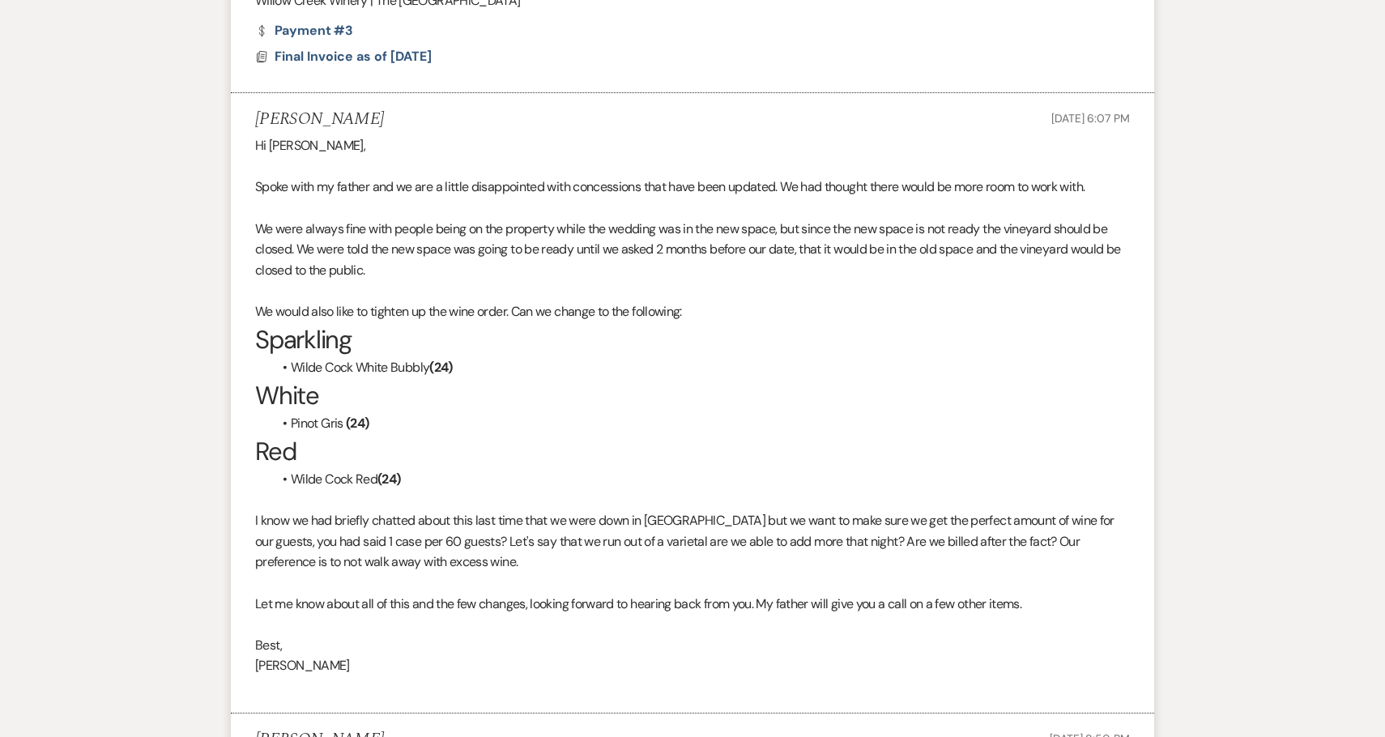
scroll to position [1925, 0]
click at [440, 229] on p "We were always fine with people being on the property while the wedding was in …" at bounding box center [692, 251] width 875 height 62
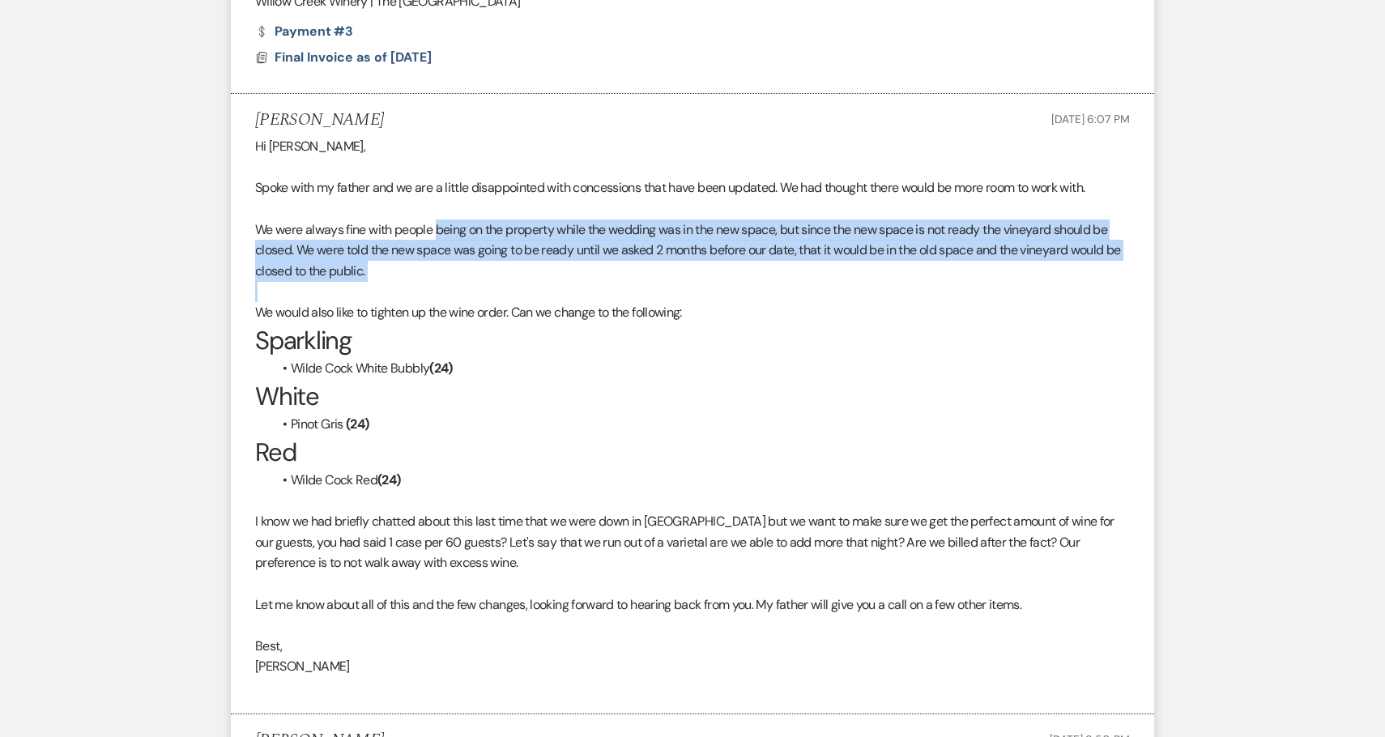
drag, startPoint x: 440, startPoint y: 229, endPoint x: 463, endPoint y: 273, distance: 49.7
click at [463, 273] on p "We were always fine with people being on the property while the wedding was in …" at bounding box center [692, 251] width 875 height 62
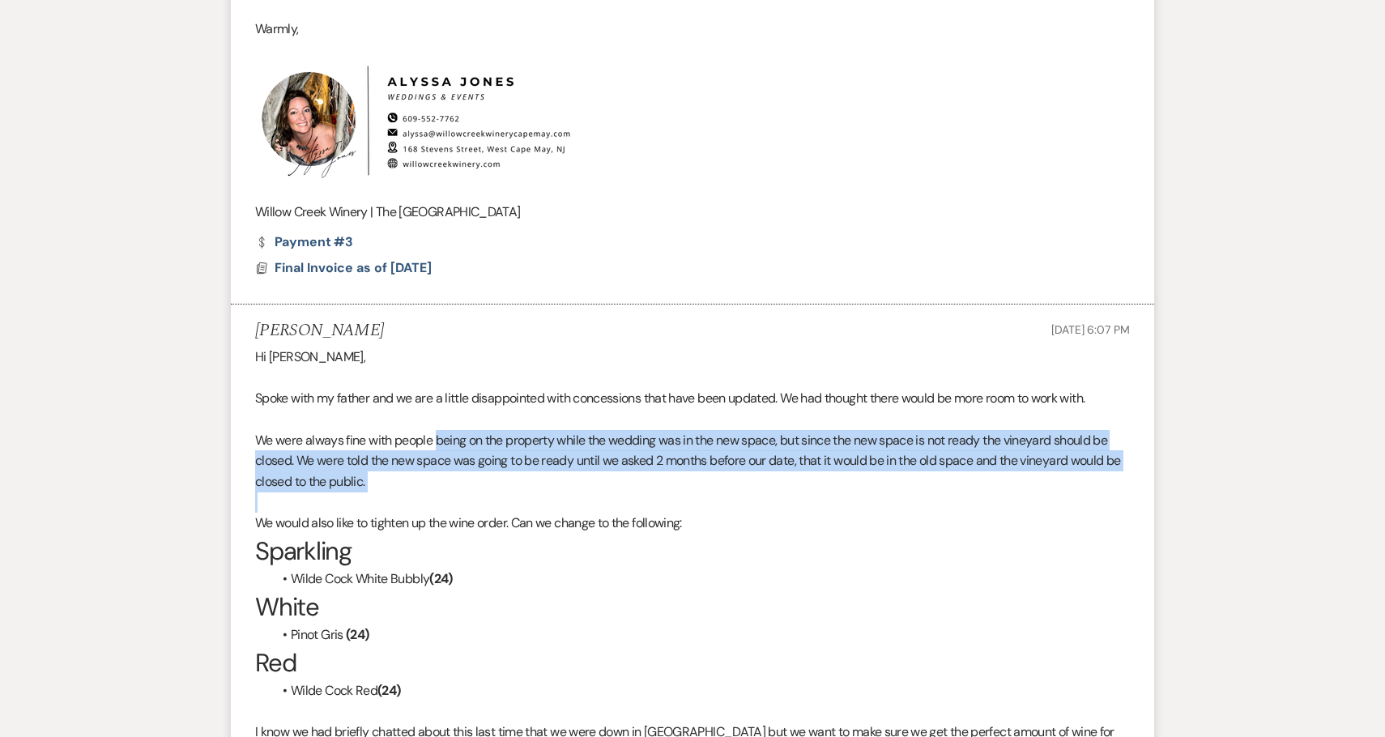
scroll to position [1972, 0]
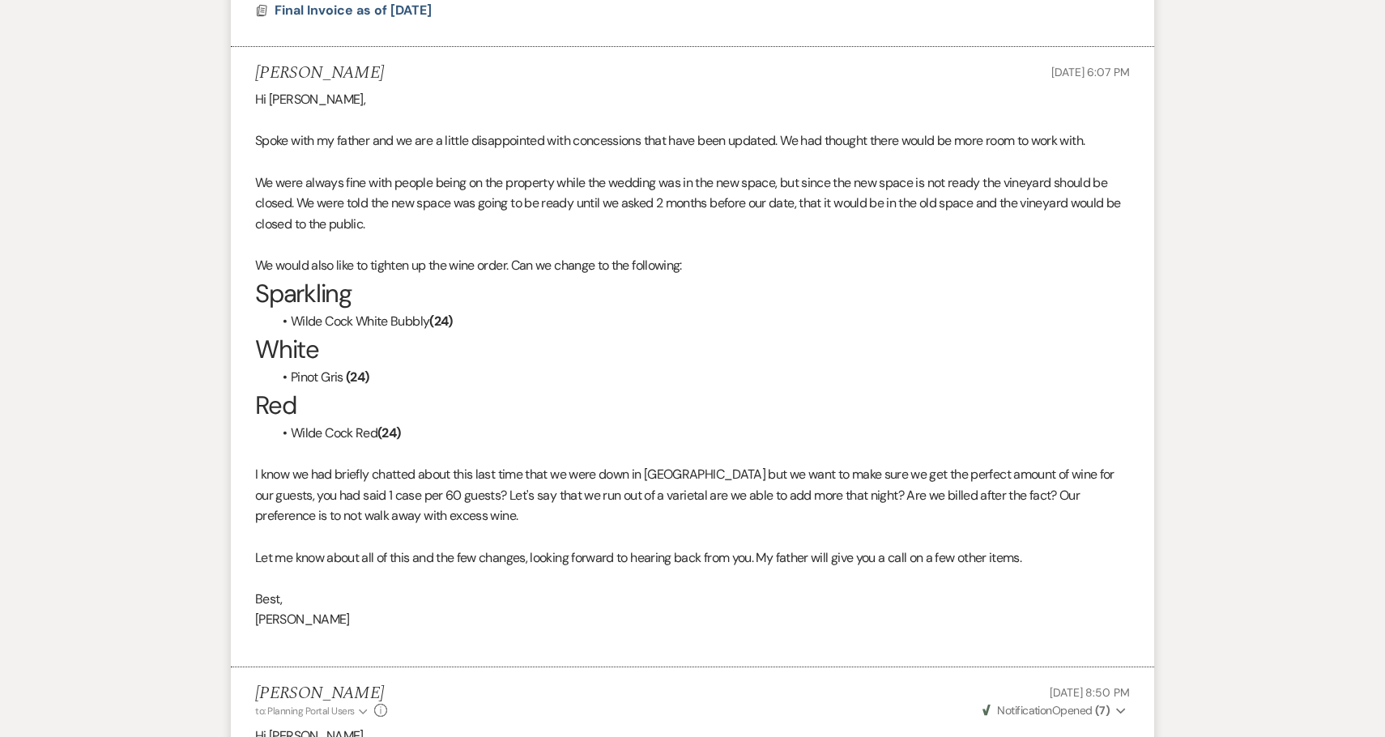
click at [409, 261] on p "We would also like to tighten up the wine order. Can we change to the following:" at bounding box center [692, 265] width 875 height 21
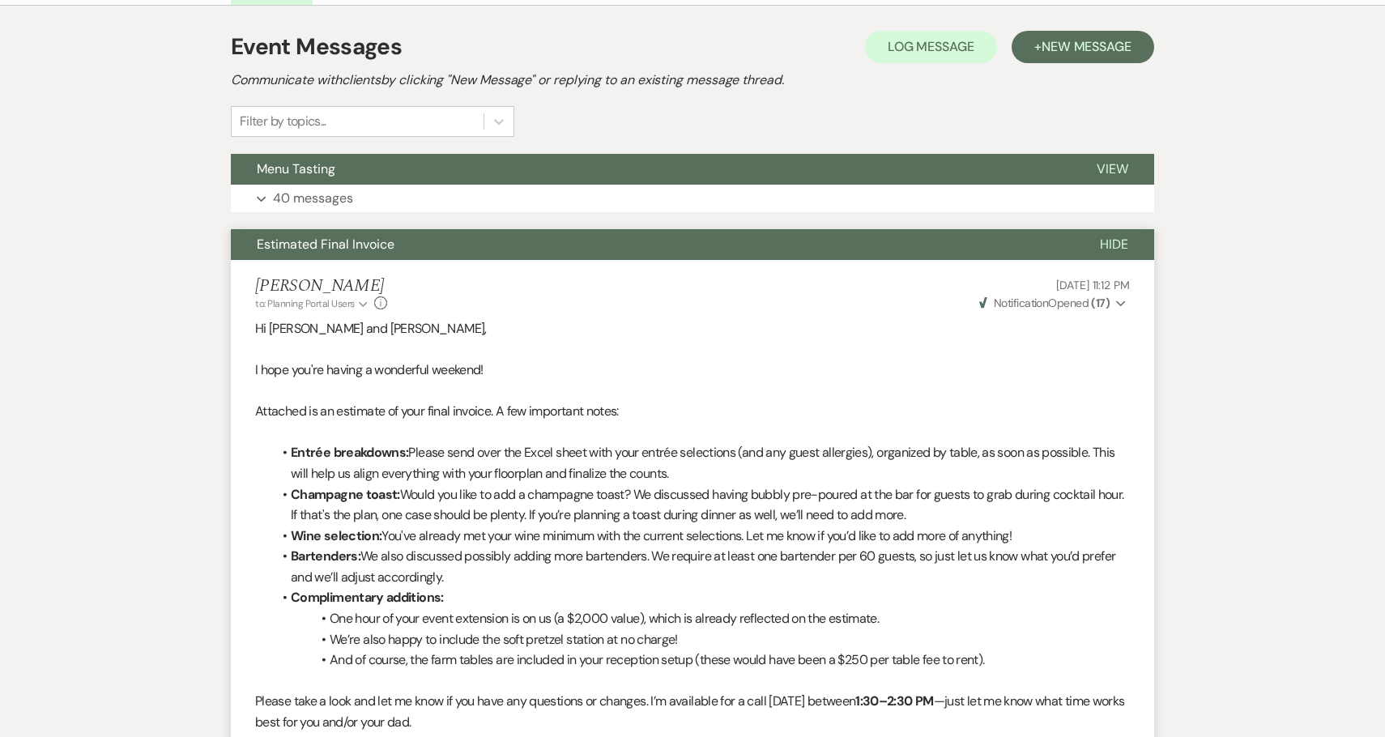
scroll to position [0, 0]
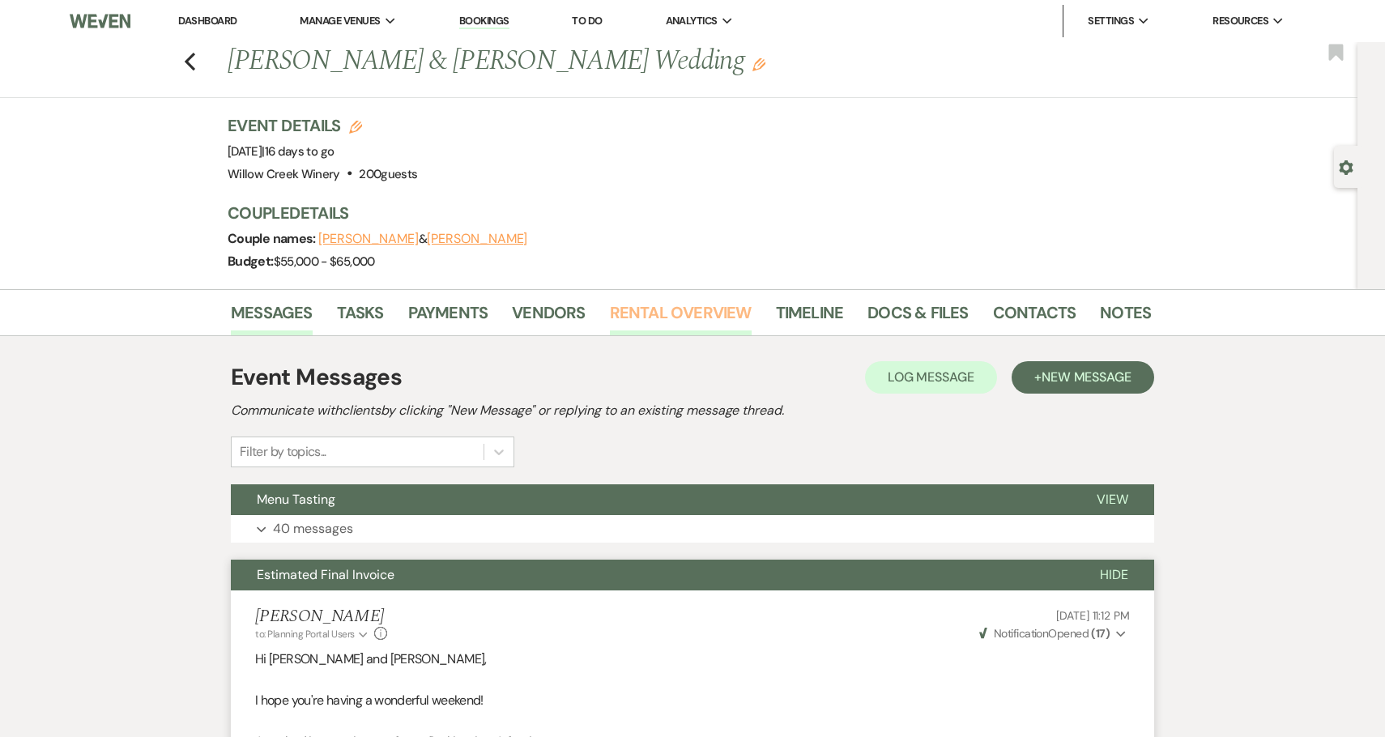
click at [634, 317] on link "Rental Overview" at bounding box center [681, 318] width 142 height 36
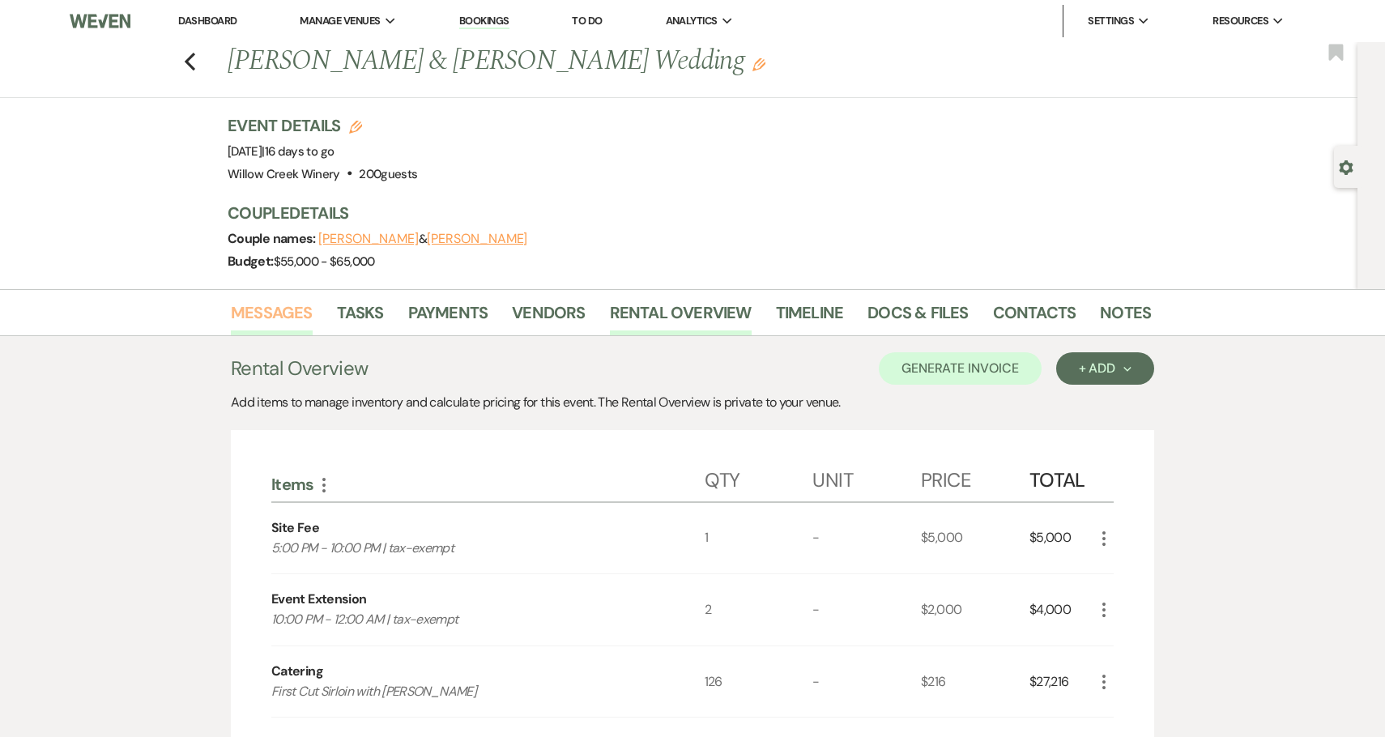
click at [254, 319] on link "Messages" at bounding box center [272, 318] width 82 height 36
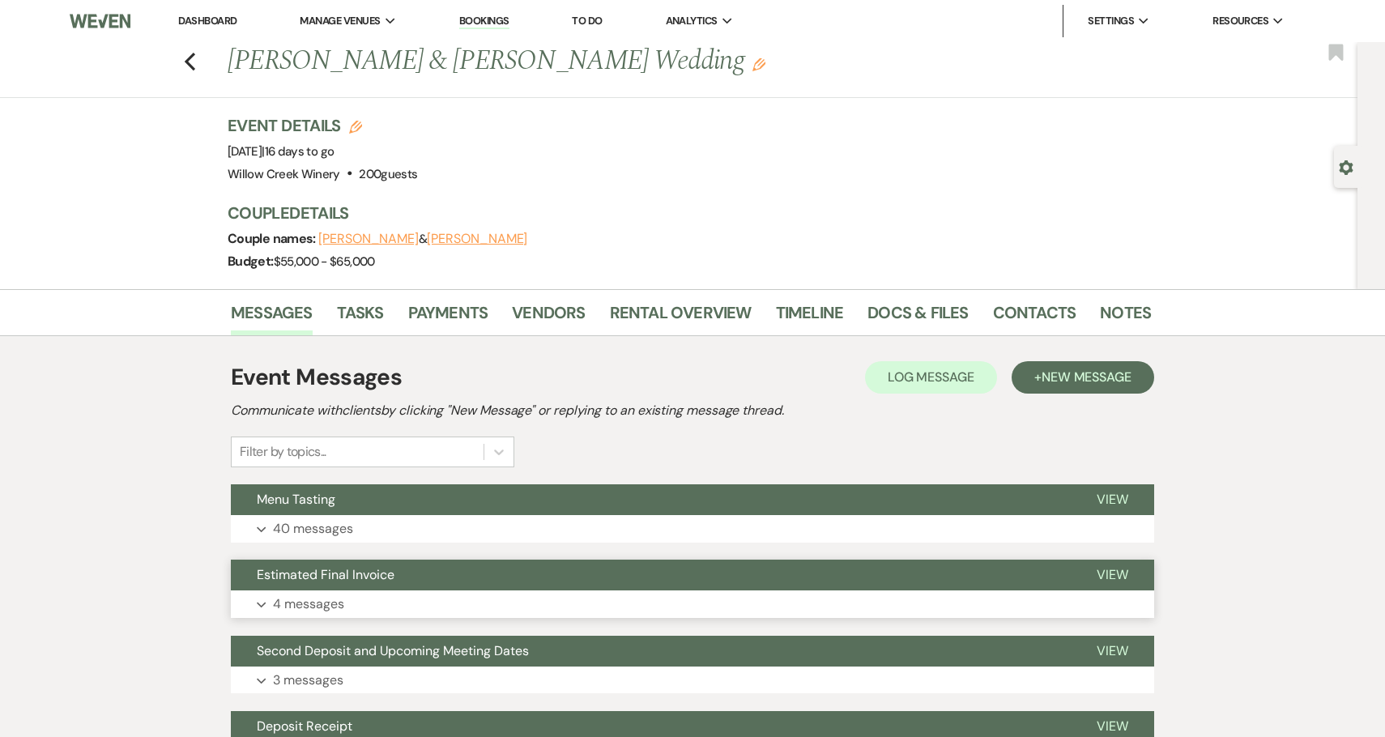
click at [423, 586] on button "Estimated Final Invoice" at bounding box center [651, 575] width 840 height 31
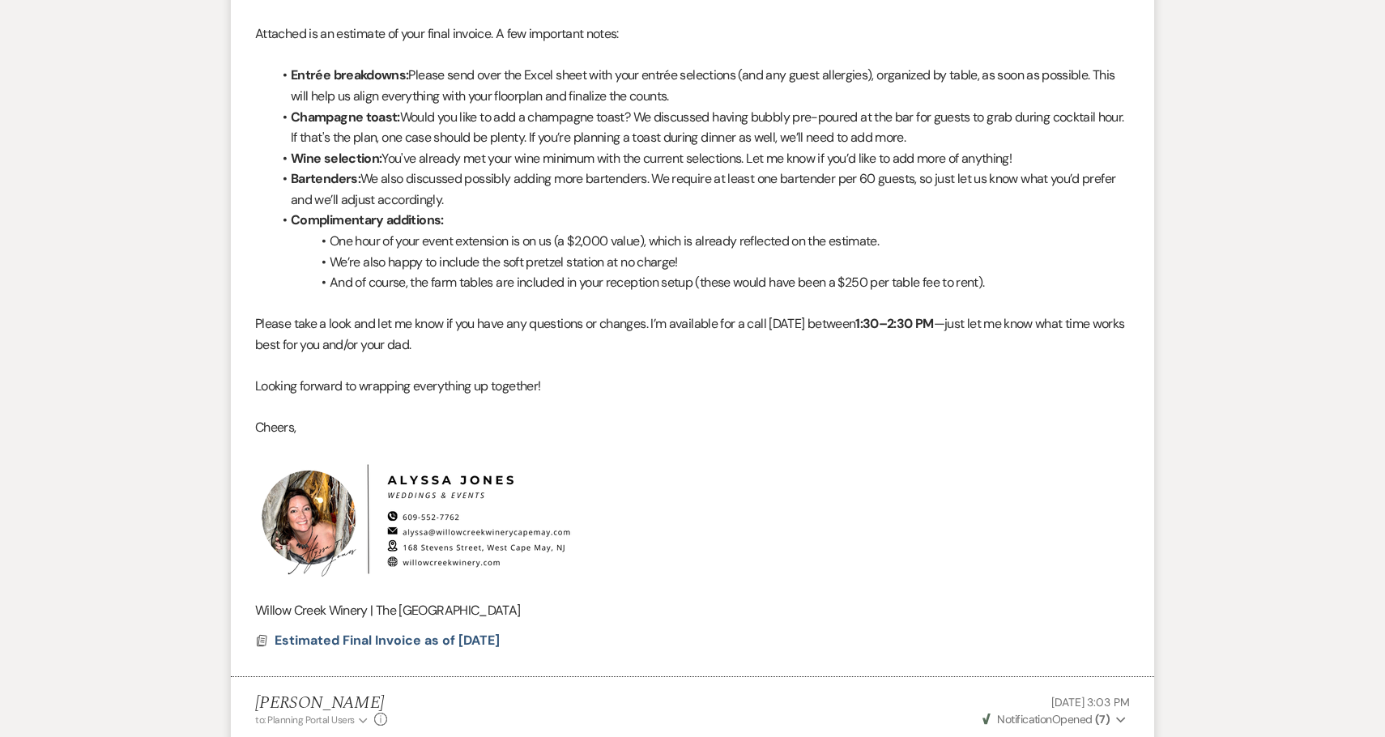
scroll to position [707, 0]
click at [446, 640] on span "Estimated Final Invoice as of 9-20-2025" at bounding box center [387, 641] width 225 height 17
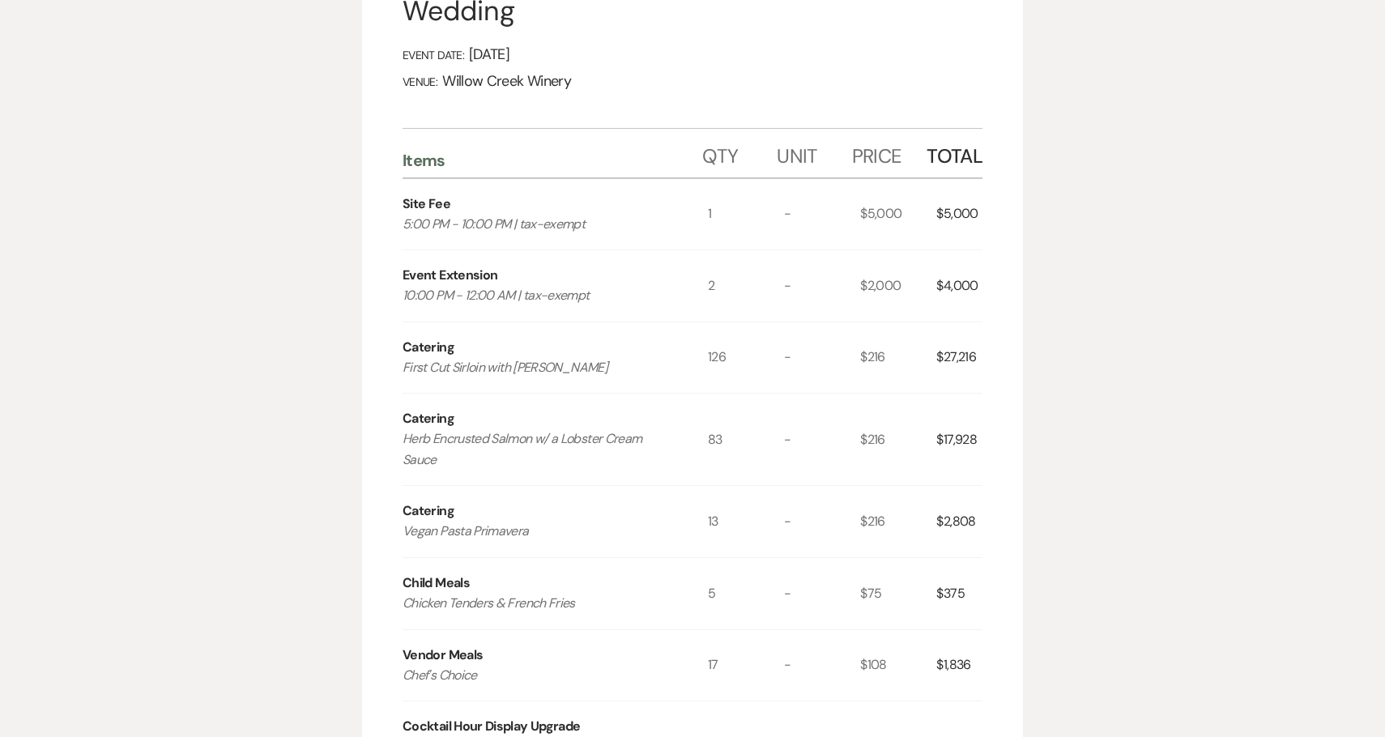
scroll to position [1121, 0]
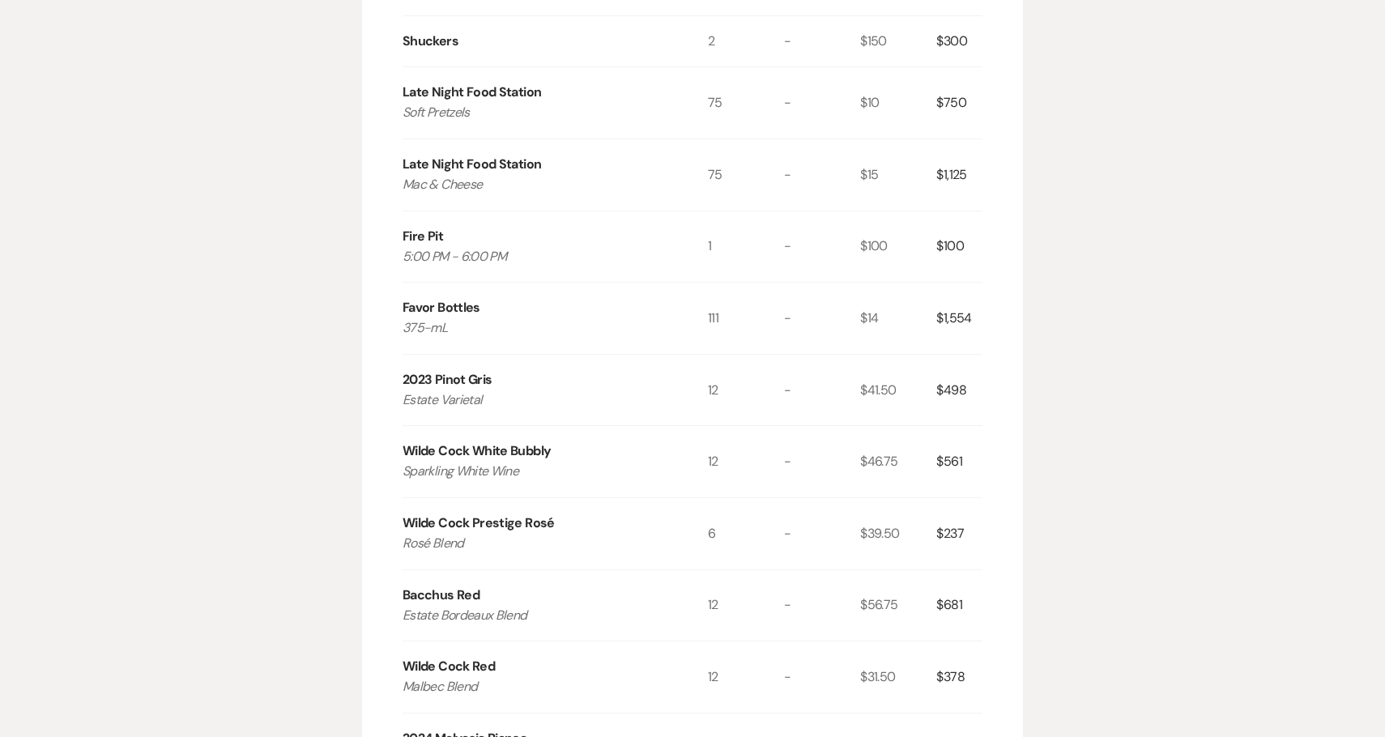
scroll to position [296, 0]
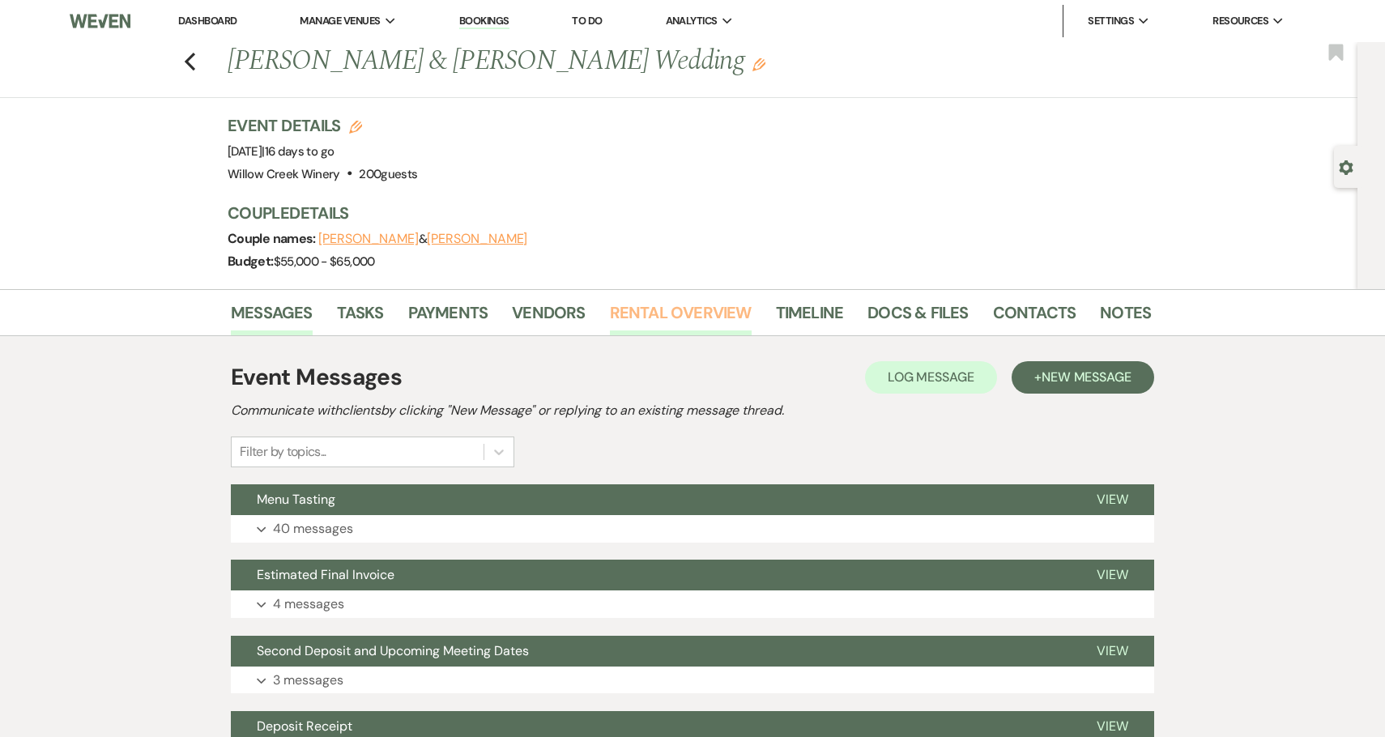
click at [712, 316] on link "Rental Overview" at bounding box center [681, 318] width 142 height 36
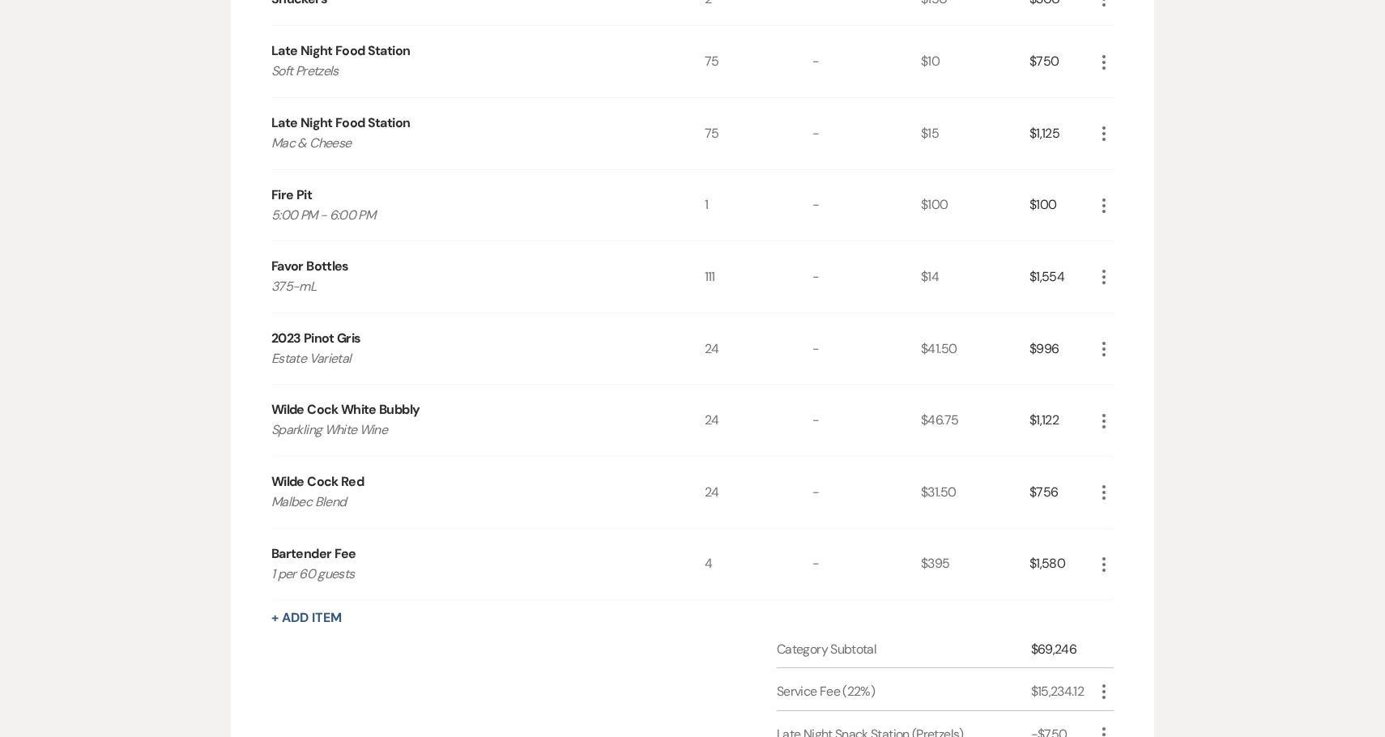
scroll to position [1627, 0]
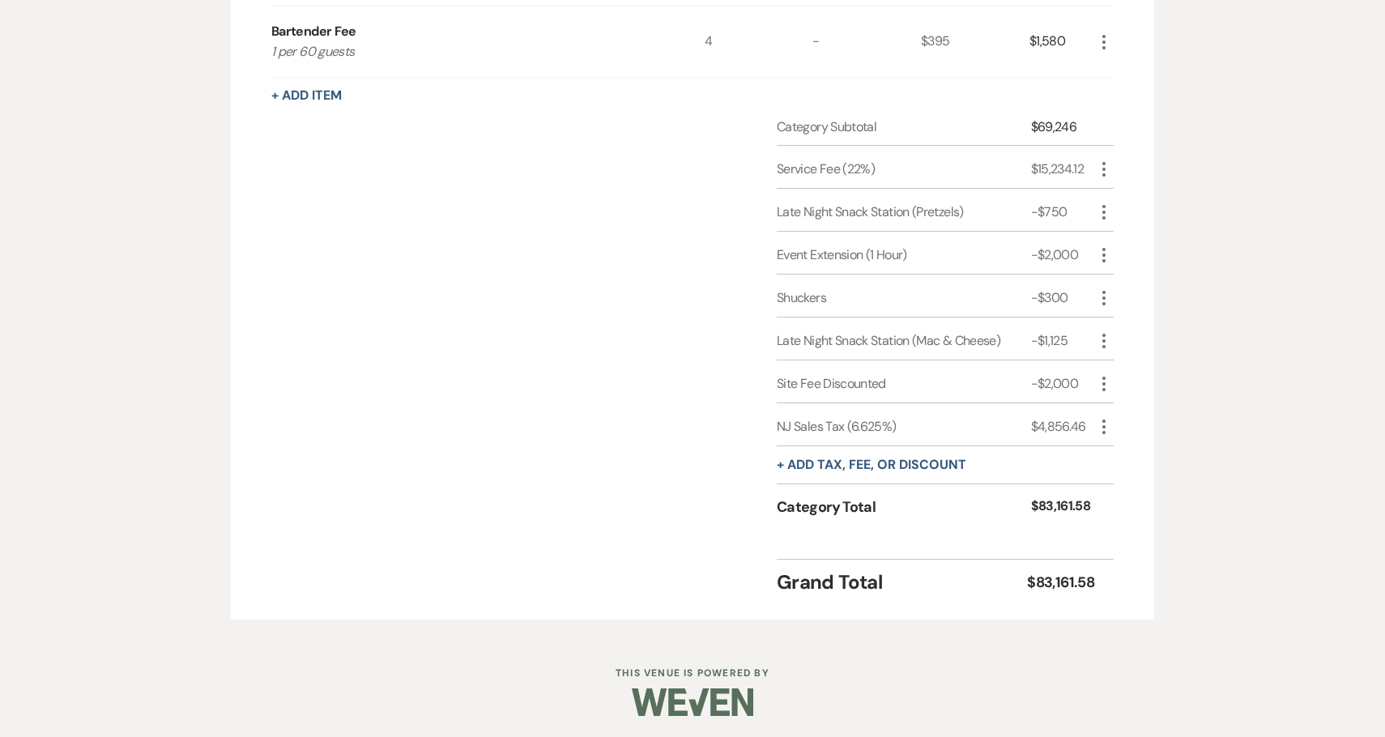
click at [1107, 432] on icon "More" at bounding box center [1103, 426] width 19 height 19
click at [1115, 454] on use "button" at bounding box center [1117, 459] width 10 height 10
select select "3"
select select "false"
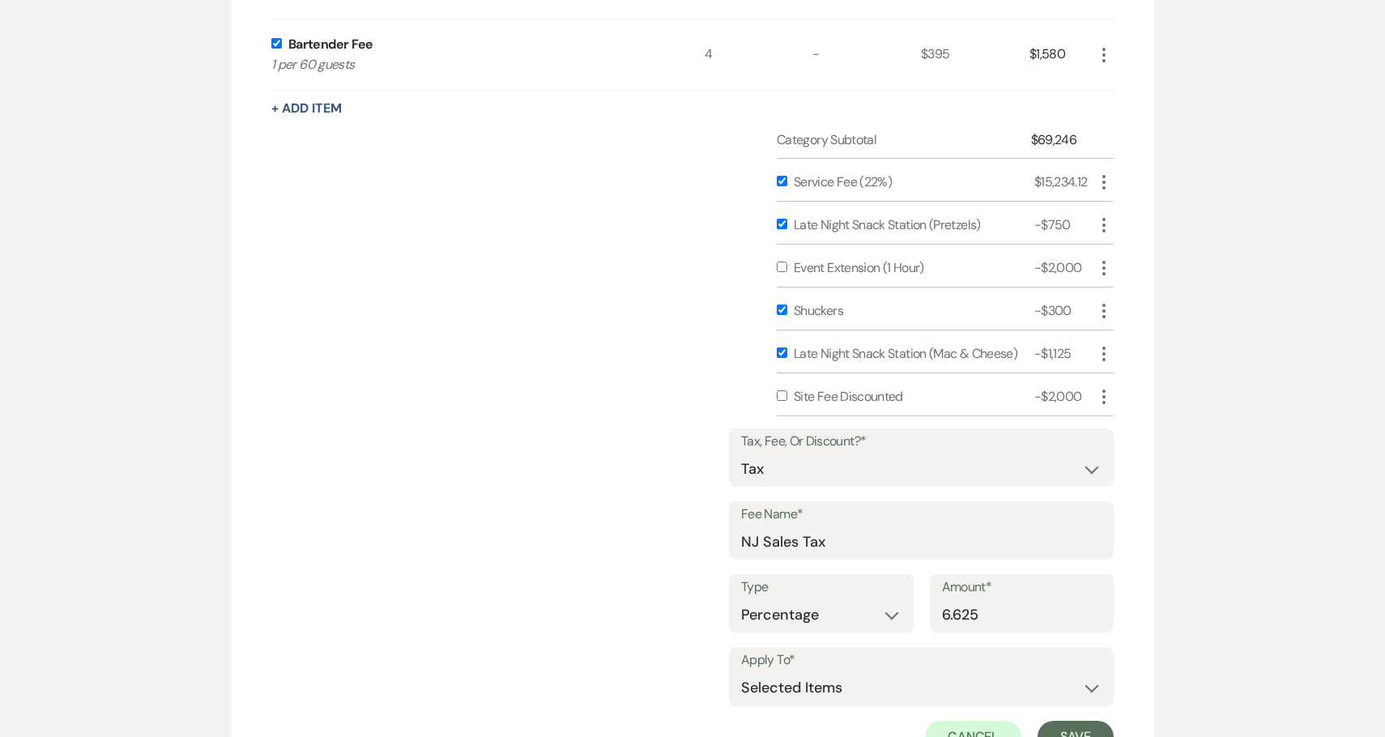
scroll to position [1933, 0]
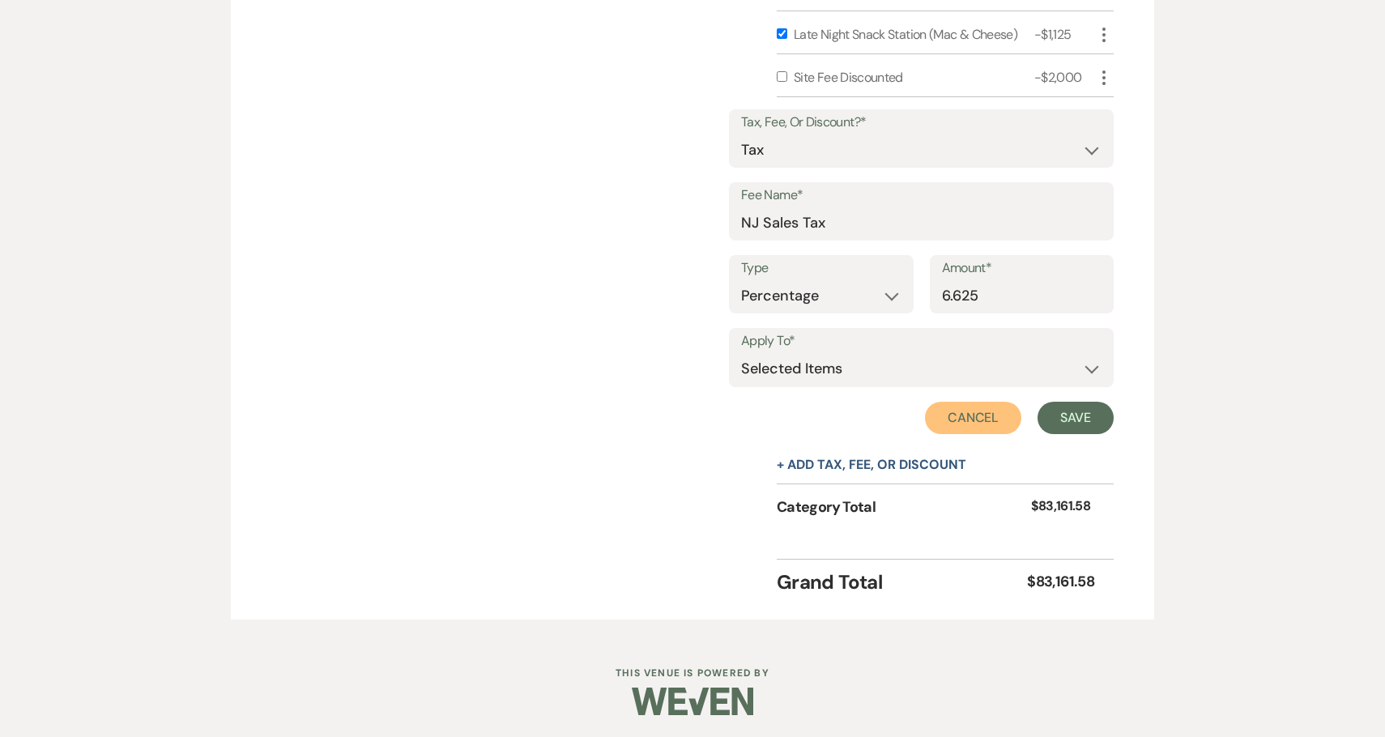
click at [993, 408] on button "Cancel" at bounding box center [973, 418] width 97 height 32
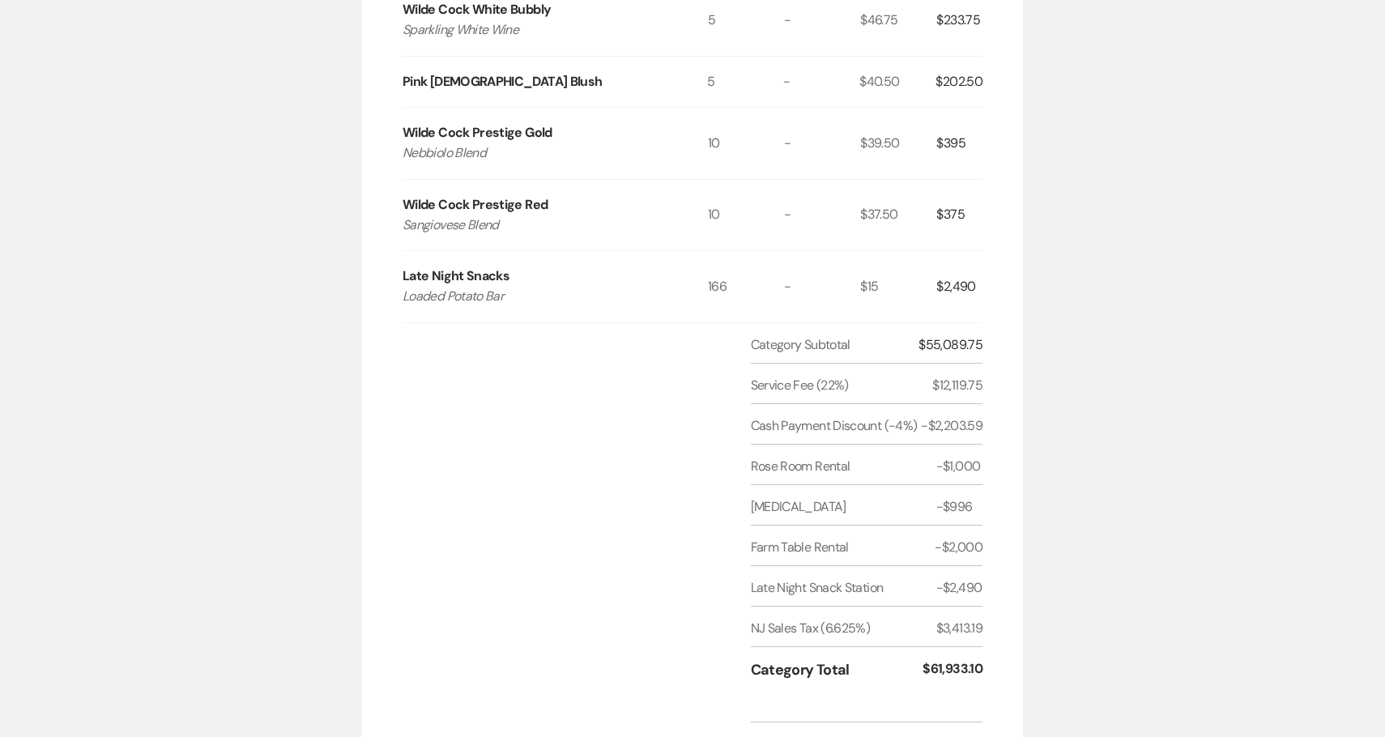
scroll to position [1811, 0]
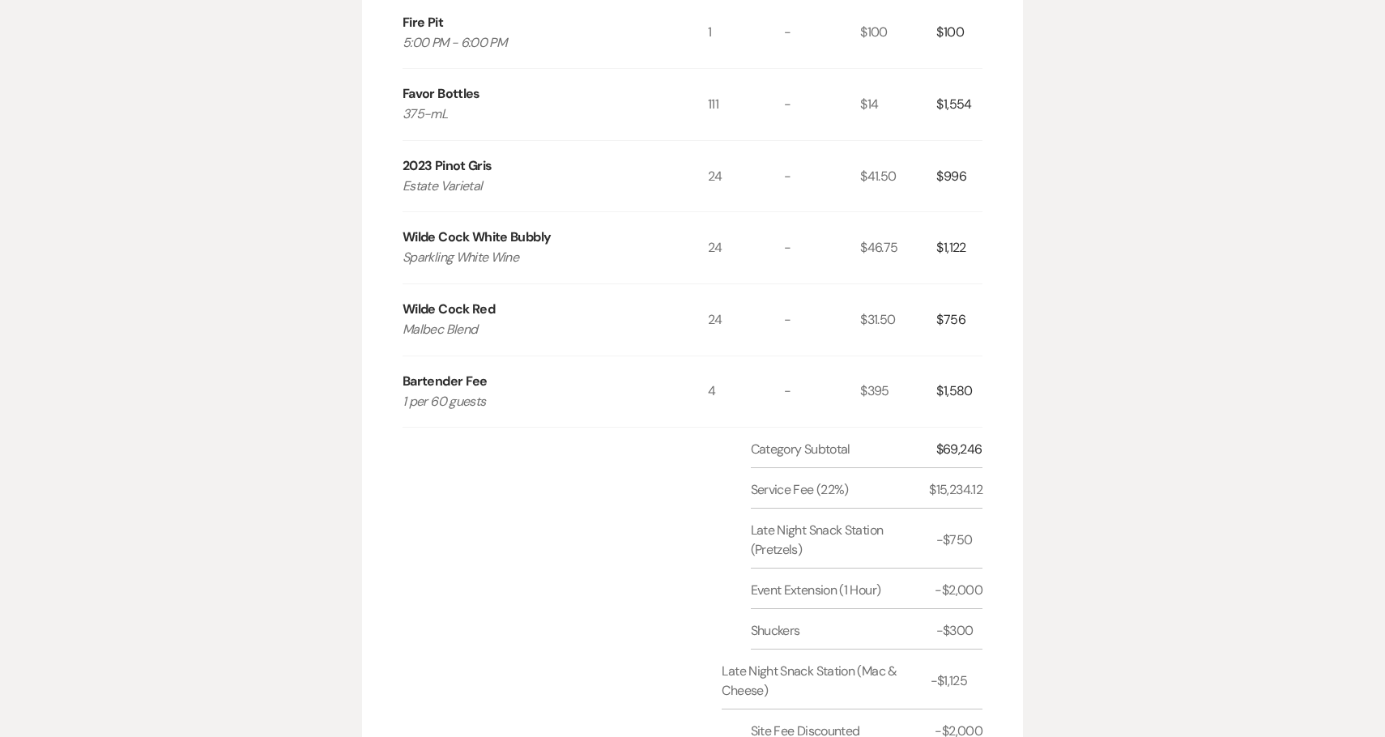
scroll to position [1371, 0]
